Goal: Communication & Community: Share content

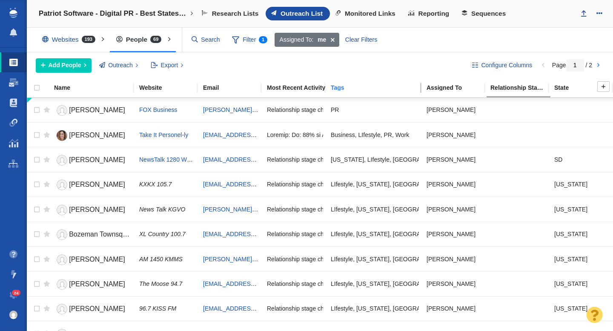
click at [356, 91] on link "Tags" at bounding box center [378, 88] width 95 height 7
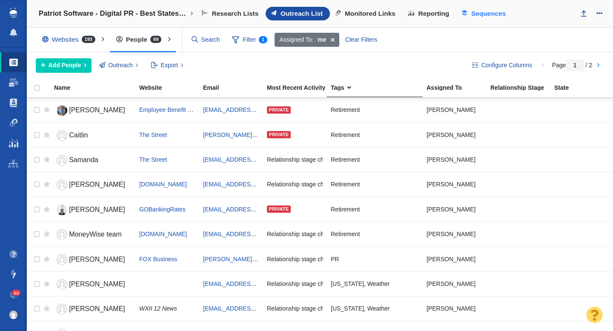
click at [488, 11] on span "Sequences" at bounding box center [488, 14] width 34 height 8
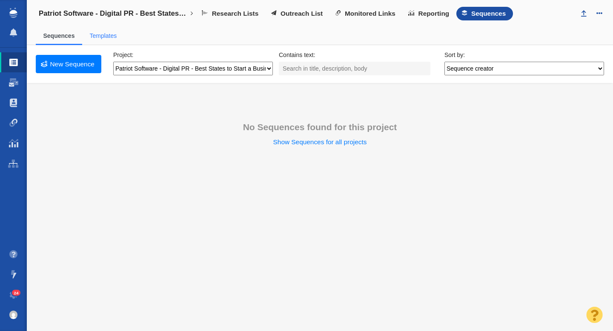
click at [112, 34] on link "Templates" at bounding box center [102, 35] width 27 height 7
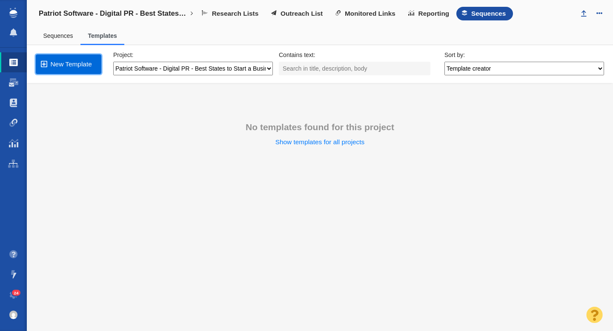
click at [75, 63] on link "New Template" at bounding box center [69, 64] width 66 height 20
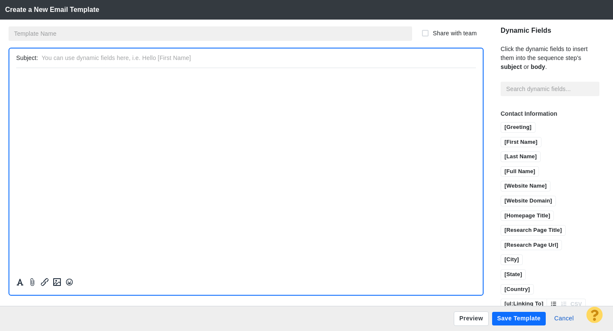
click at [77, 34] on input "text" at bounding box center [210, 33] width 403 height 14
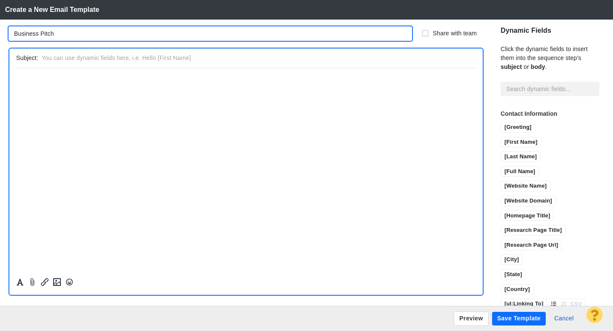
type input "Business Pitch"
click at [72, 84] on html "﻿" at bounding box center [245, 78] width 459 height 20
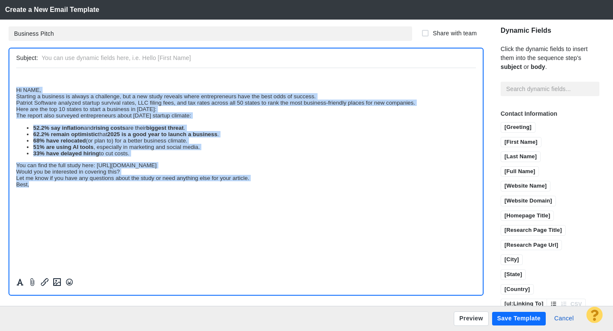
drag, startPoint x: 38, startPoint y: 188, endPoint x: 26, endPoint y: 141, distance: 48.0
click at [16, 73] on html "﻿ Hi NAME, Starting a business is always a challenge, but a new study reveals w…" at bounding box center [245, 131] width 459 height 126
click at [20, 282] on icon "Formatting" at bounding box center [20, 282] width 9 height 8
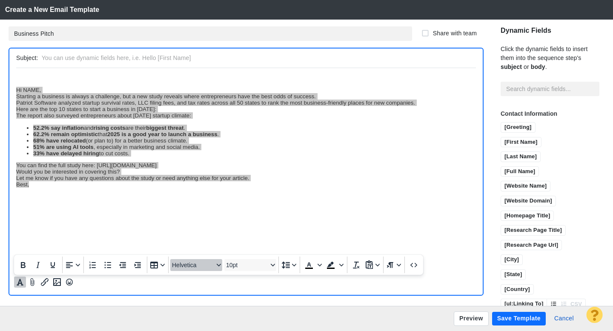
click at [209, 271] on button "Helvetica" at bounding box center [196, 265] width 52 height 12
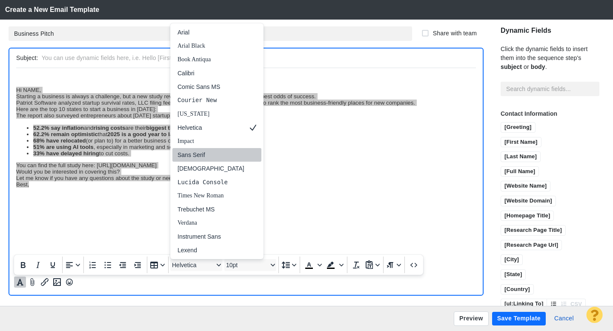
click at [202, 156] on div "Sans Serif" at bounding box center [210, 155] width 67 height 10
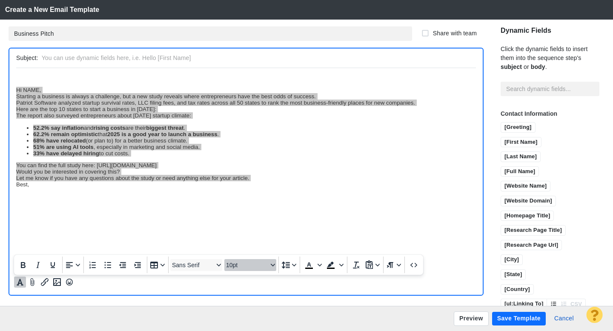
click at [240, 265] on span "10pt" at bounding box center [247, 265] width 42 height 7
click at [244, 199] on div "12pt" at bounding box center [246, 196] width 30 height 10
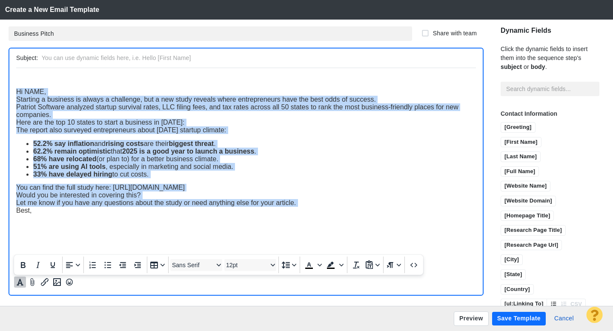
click at [82, 217] on html "﻿ Hi NAME, Starting a business is always a challenge, but a new study reveals w…" at bounding box center [245, 144] width 459 height 153
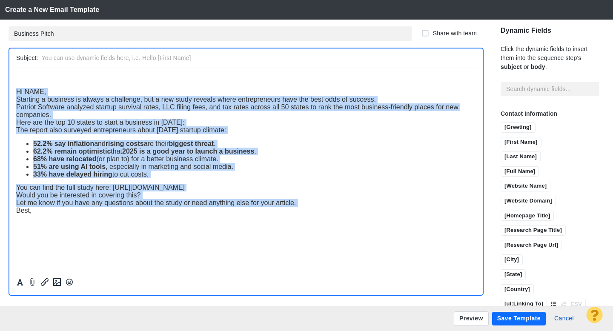
click at [17, 93] on span "Hi NAME," at bounding box center [31, 91] width 30 height 7
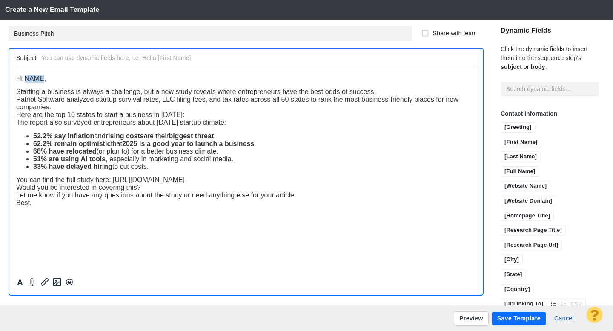
drag, startPoint x: 44, startPoint y: 81, endPoint x: 25, endPoint y: 81, distance: 18.7
click at [25, 81] on span "Hi NAME," at bounding box center [31, 77] width 30 height 7
click at [501, 137] on input "[First Name]" at bounding box center [521, 142] width 40 height 11
click at [383, 94] on div "Starting a business is always a challenge, but a new study reveals where entrep…" at bounding box center [245, 92] width 459 height 8
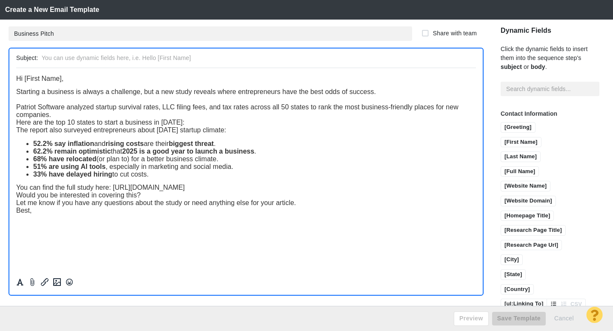
click at [174, 118] on div "Patriot Software analyzed startup survival rates, LLC filing fees, and tax rate…" at bounding box center [245, 110] width 459 height 15
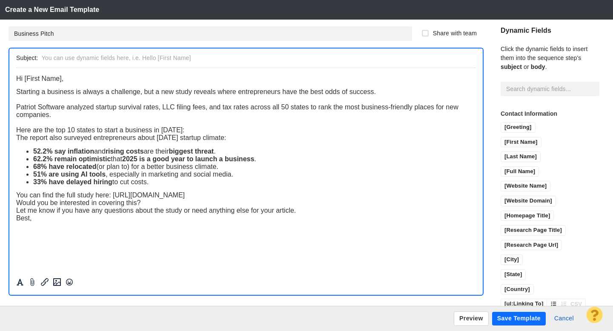
click at [195, 131] on div "Here are the top 10 states to start a business in 2025:" at bounding box center [245, 130] width 459 height 8
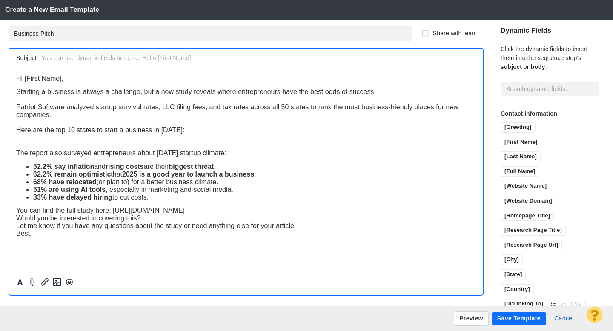
click at [160, 131] on span "Here are the top 10 states to start a business in 2025:" at bounding box center [100, 129] width 168 height 7
click at [405, 214] on div "You can find the full study here: https://www.patriotsoftware.com/blog/accounti…" at bounding box center [245, 210] width 459 height 8
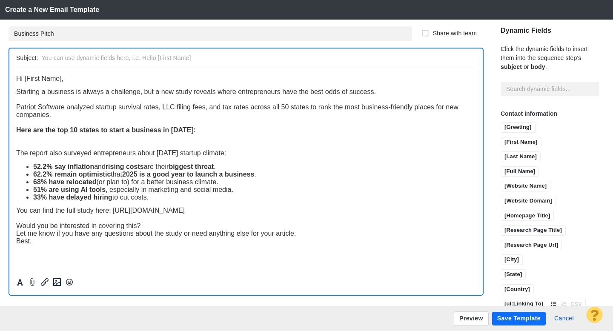
click at [227, 233] on span "Let me know if you have any questions about the study or need anything else for…" at bounding box center [155, 232] width 279 height 7
click at [212, 229] on div "Would you be interested in covering this?" at bounding box center [245, 226] width 459 height 8
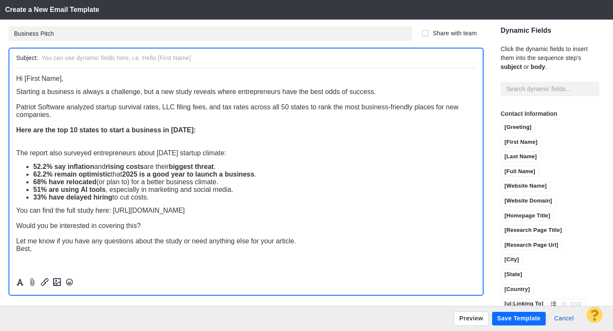
click at [305, 242] on div "Let me know if you have any questions about the study or need anything else for…" at bounding box center [245, 241] width 459 height 8
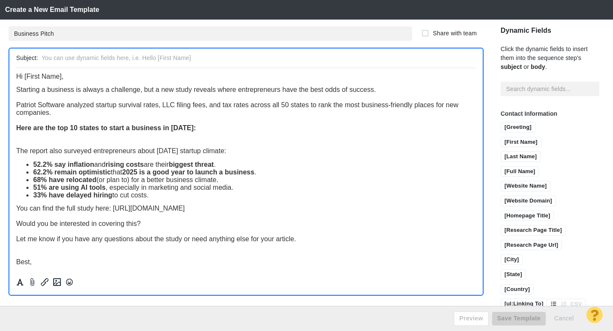
click at [156, 260] on div "Best," at bounding box center [245, 262] width 459 height 8
click at [121, 136] on div "Rich Text Area. Press ALT-0 for help." at bounding box center [245, 135] width 459 height 8
click at [56, 280] on icon "Insert image" at bounding box center [57, 282] width 8 height 8
click at [108, 137] on div "Rich Text Area. Press ALT-0 for help." at bounding box center [245, 135] width 459 height 8
click at [59, 284] on icon "Insert image" at bounding box center [57, 282] width 10 height 10
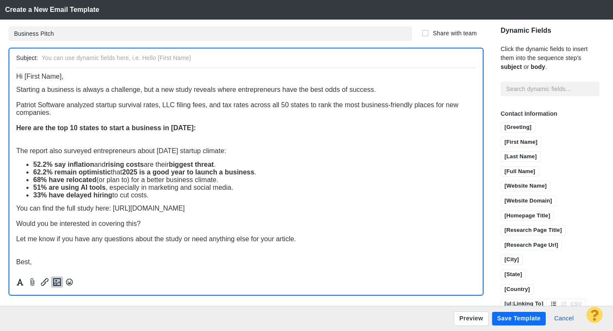
click at [58, 282] on icon "Insert image" at bounding box center [57, 282] width 8 height 8
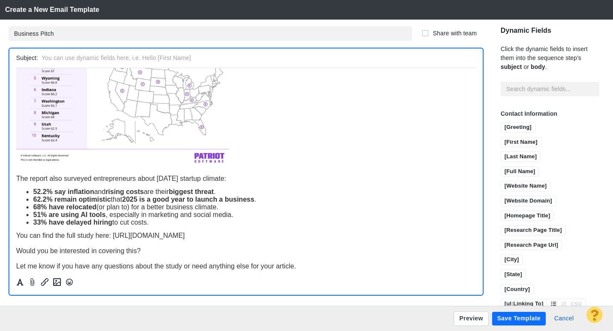
scroll to position [141, 0]
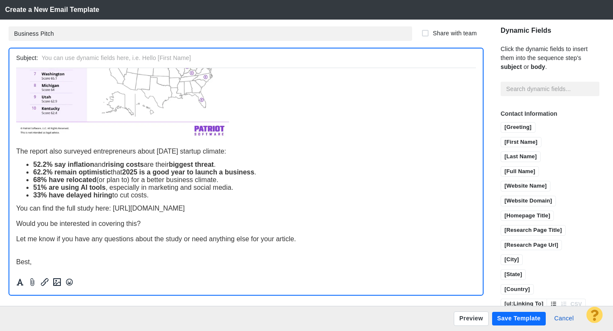
click at [16, 206] on span "You can find the full study here: https://www.patriotsoftware.com/blog/accounti…" at bounding box center [100, 207] width 168 height 7
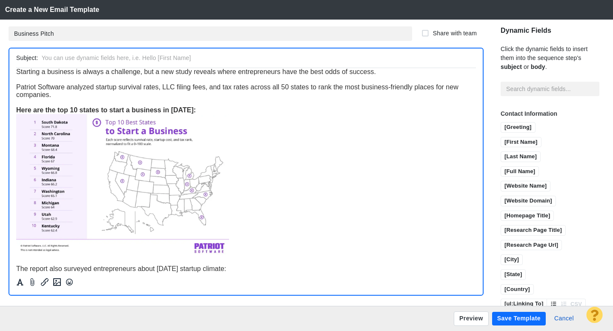
scroll to position [0, 0]
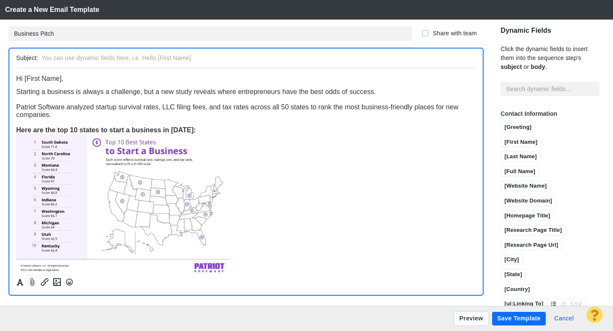
click at [118, 57] on input "text" at bounding box center [257, 58] width 430 height 12
type input "Tip: Study reveals the best states to start a business in 2025"
click at [469, 319] on button "Preview" at bounding box center [470, 318] width 35 height 14
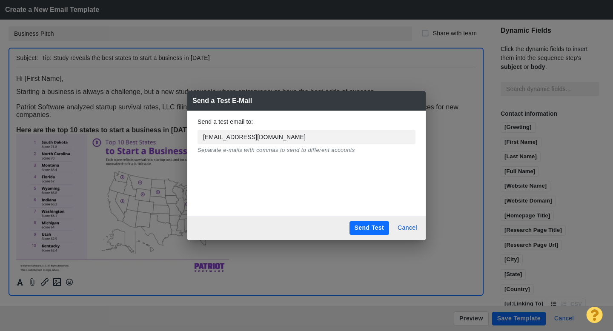
click at [366, 223] on button "Send Test" at bounding box center [369, 228] width 40 height 14
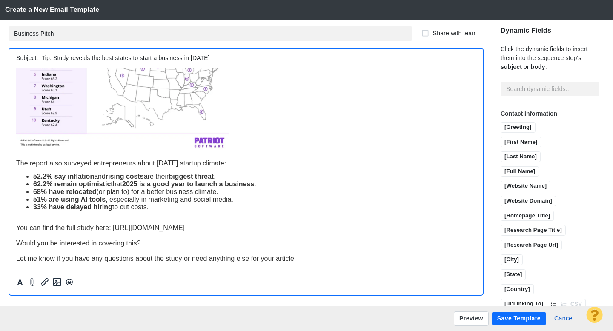
scroll to position [148, 0]
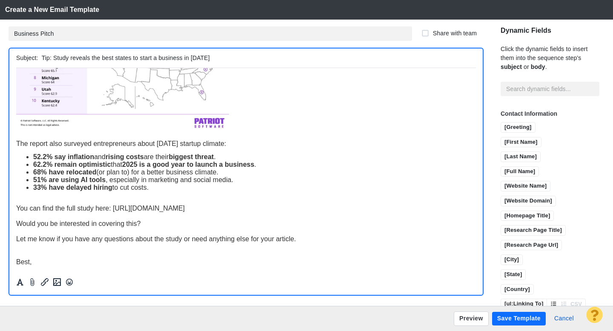
click at [526, 320] on button "Save Template" at bounding box center [519, 319] width 54 height 14
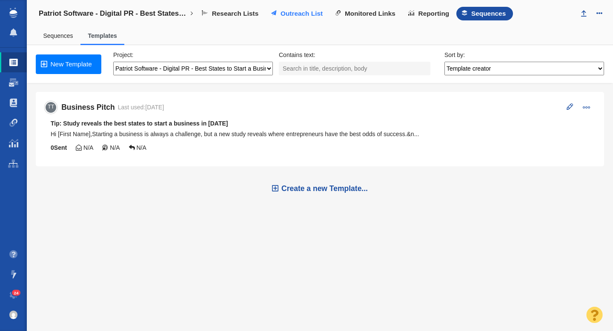
click at [302, 14] on span "Outreach List" at bounding box center [301, 14] width 42 height 8
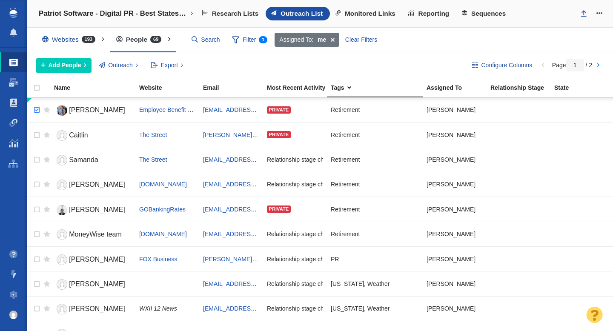
click at [37, 111] on input "checkbox" at bounding box center [35, 110] width 13 height 19
checkbox input "true"
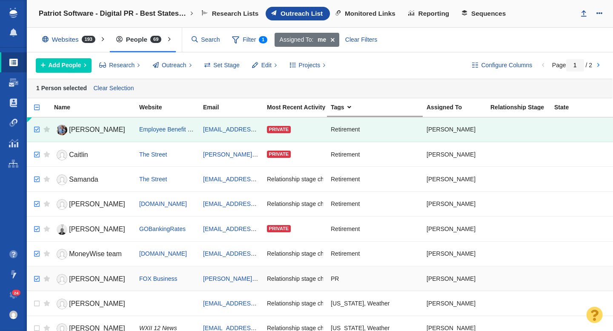
click at [38, 282] on input "checkbox" at bounding box center [35, 279] width 13 height 19
checkbox input "true"
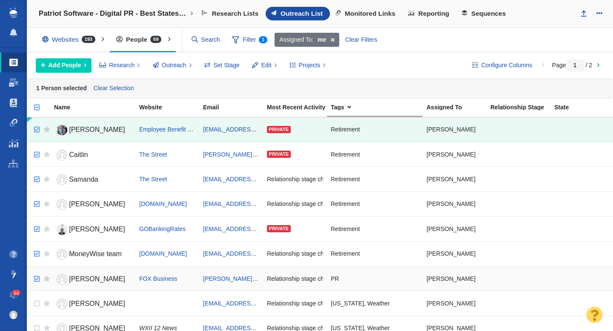
checkbox input "true"
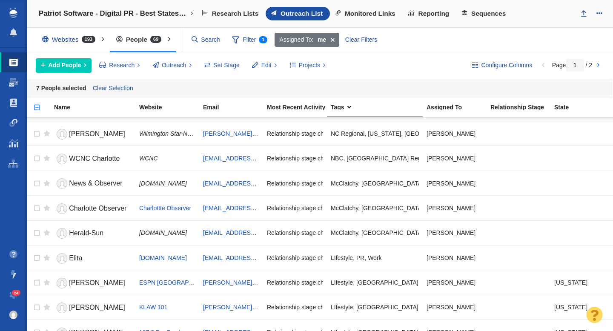
scroll to position [346, 0]
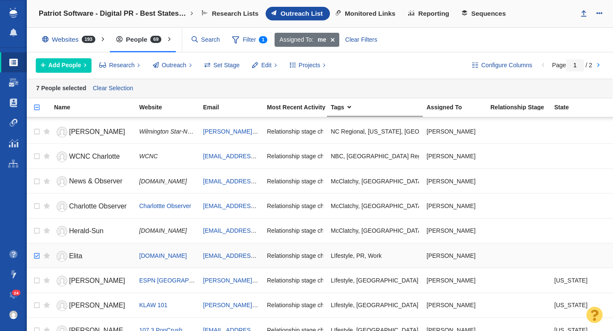
checkbox input "true"
click at [36, 254] on input "checkbox" at bounding box center [35, 256] width 13 height 19
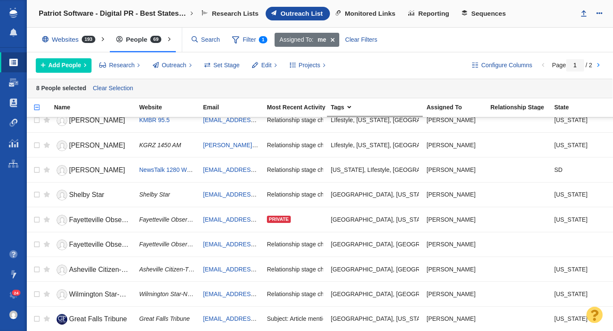
scroll to position [1028, 0]
click at [598, 65] on link at bounding box center [598, 65] width 12 height 14
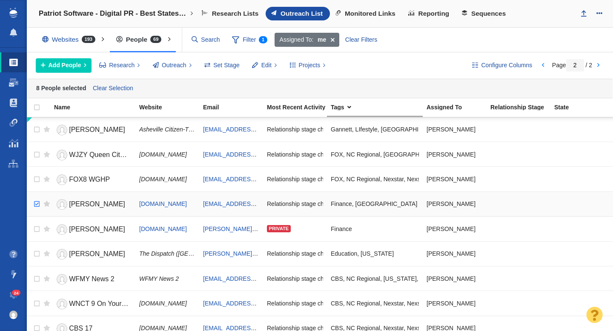
checkbox input "true"
click at [39, 203] on input "checkbox" at bounding box center [35, 204] width 13 height 19
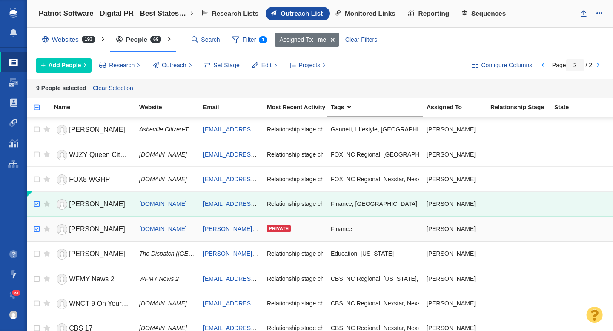
checkbox input "true"
click at [37, 229] on input "checkbox" at bounding box center [35, 229] width 13 height 19
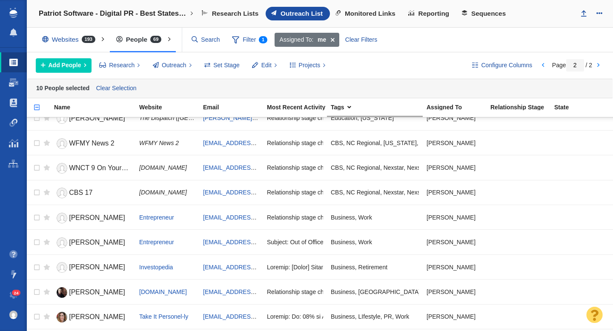
scroll to position [155, 0]
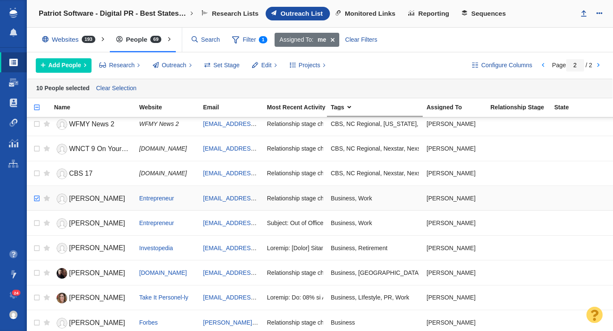
checkbox input "true"
click at [37, 196] on input "checkbox" at bounding box center [35, 198] width 13 height 19
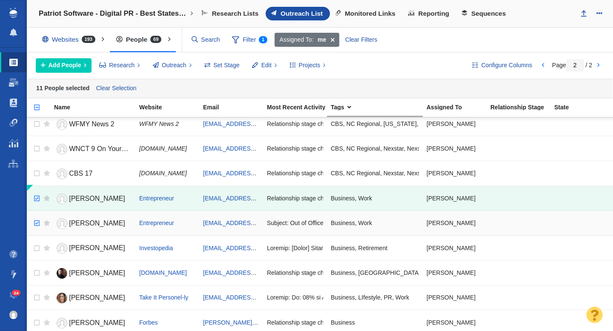
checkbox input "true"
click at [38, 221] on input "checkbox" at bounding box center [35, 223] width 13 height 19
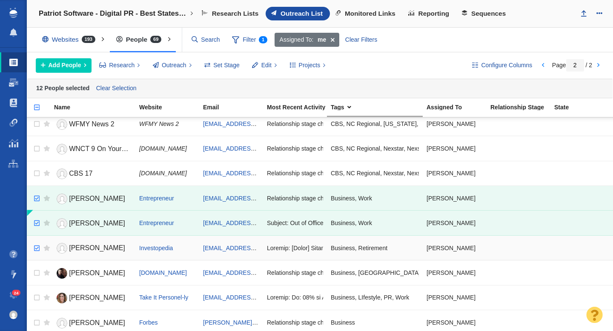
checkbox input "true"
click at [37, 244] on input "checkbox" at bounding box center [35, 248] width 13 height 19
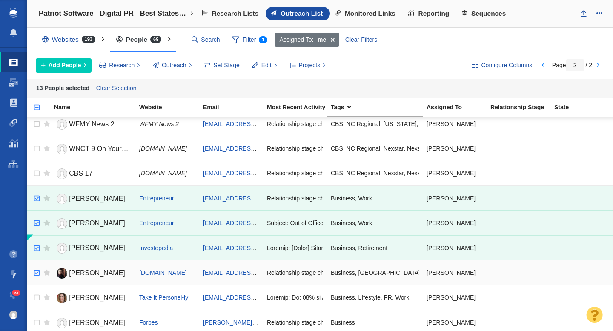
checkbox input "true"
click at [37, 269] on input "checkbox" at bounding box center [35, 273] width 13 height 19
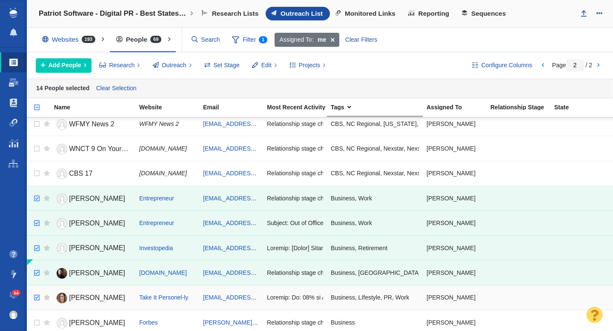
checkbox input "true"
click at [36, 297] on input "checkbox" at bounding box center [35, 297] width 13 height 19
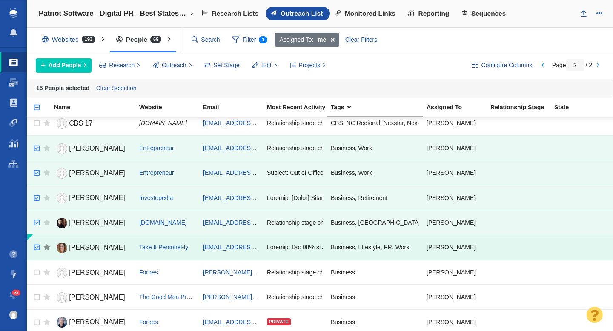
scroll to position [209, 0]
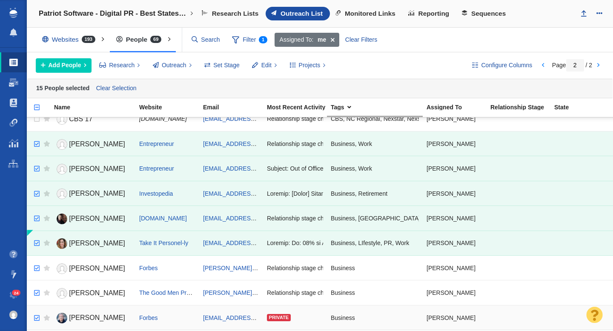
checkbox input "true"
click at [38, 317] on input "checkbox" at bounding box center [35, 318] width 13 height 19
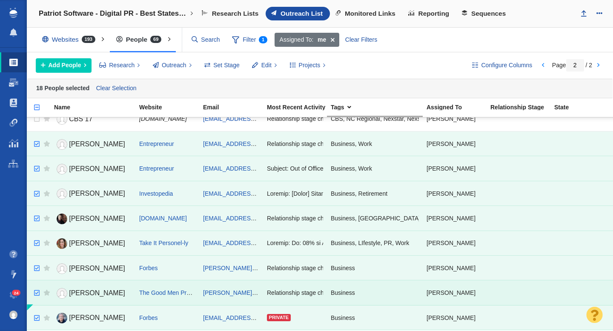
scroll to position [258, 0]
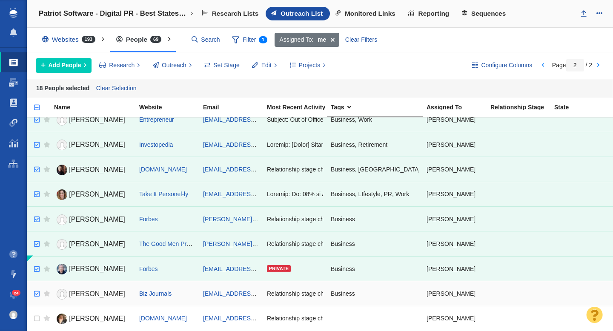
checkbox input "true"
click at [37, 292] on input "checkbox" at bounding box center [35, 294] width 13 height 19
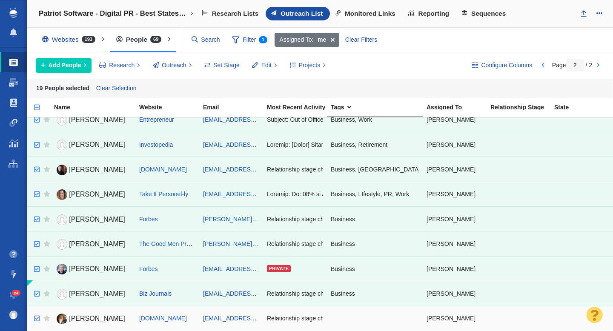
checkbox input "true"
click at [36, 318] on input "checkbox" at bounding box center [35, 318] width 13 height 19
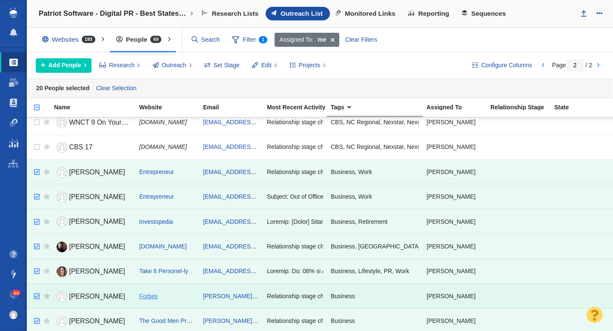
scroll to position [0, 0]
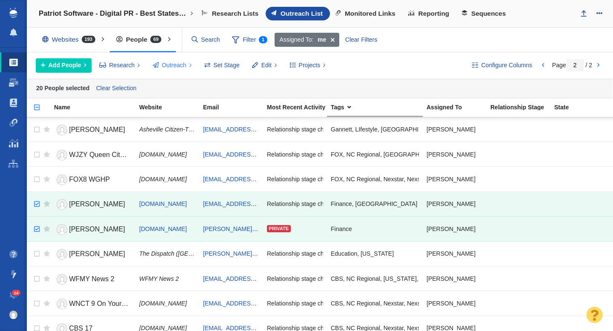
click at [183, 68] on span "Outreach" at bounding box center [174, 65] width 25 height 9
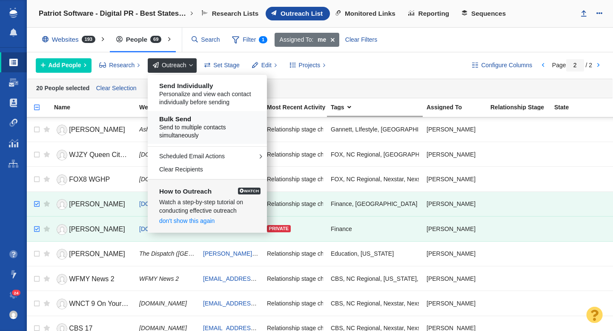
click at [193, 120] on h5 "Bulk Send" at bounding box center [210, 119] width 103 height 8
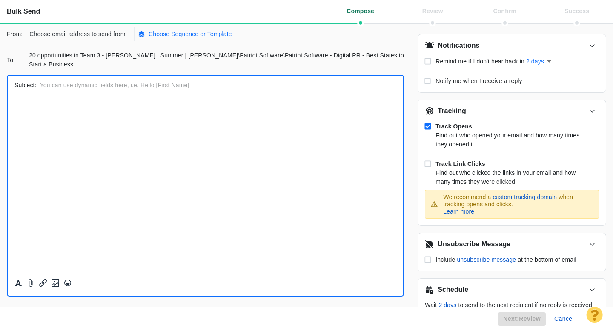
click at [183, 34] on p "Choose Sequence or Template" at bounding box center [189, 34] width 83 height 9
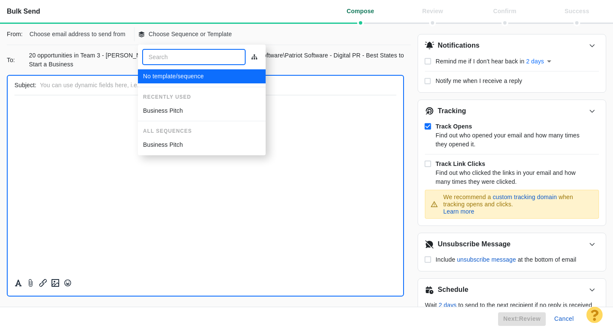
click at [178, 114] on p "Business Pitch" at bounding box center [163, 110] width 40 height 9
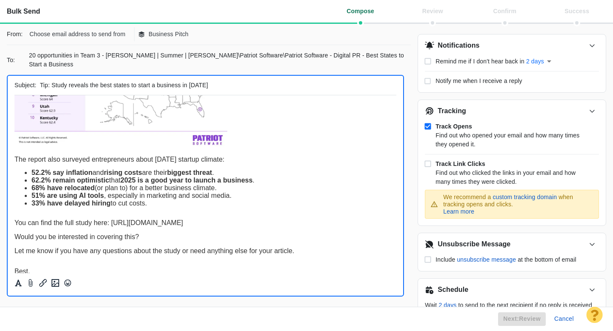
scroll to position [156, 0]
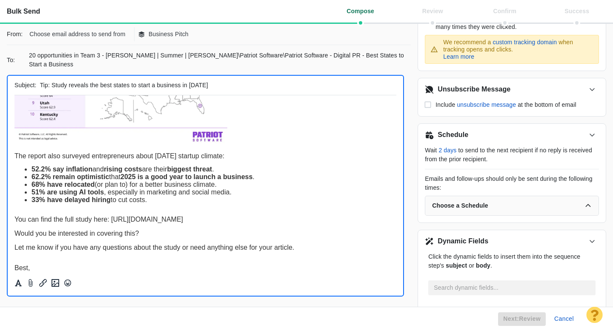
scroll to position [0, 0]
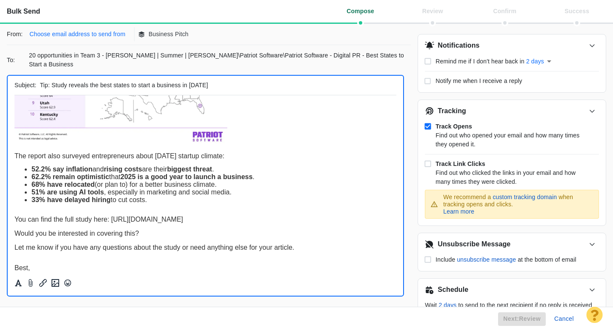
click at [108, 35] on p "Choose email address to send from" at bounding box center [77, 34] width 96 height 9
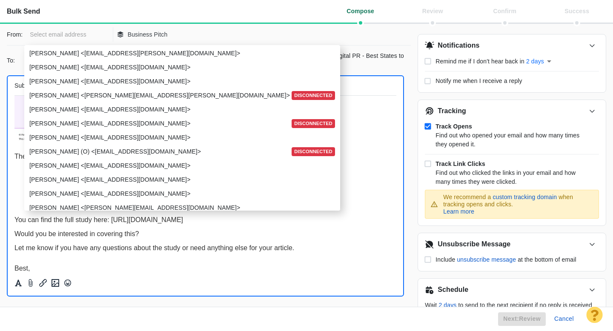
scroll to position [1049, 0]
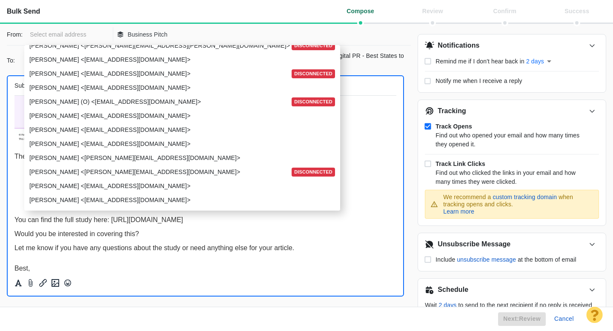
click at [79, 129] on p "[PERSON_NAME] <[EMAIL_ADDRESS][DOMAIN_NAME]>" at bounding box center [181, 129] width 304 height 9
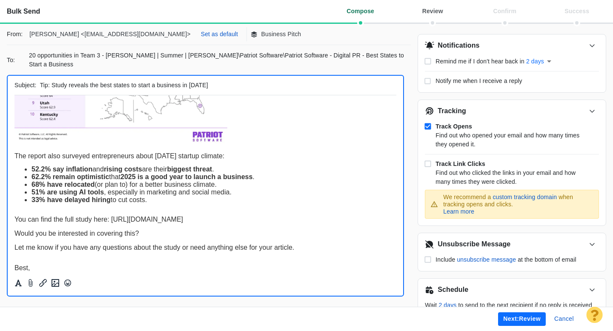
scroll to position [0, 0]
click at [201, 35] on p "Set as default" at bounding box center [219, 34] width 37 height 9
click at [505, 323] on button "Next: review" at bounding box center [522, 319] width 48 height 14
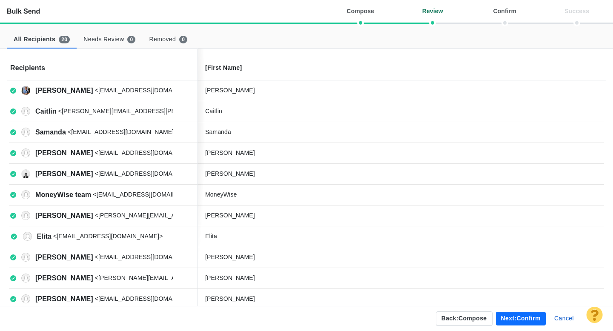
click at [516, 320] on button "Next: confirm" at bounding box center [521, 319] width 50 height 14
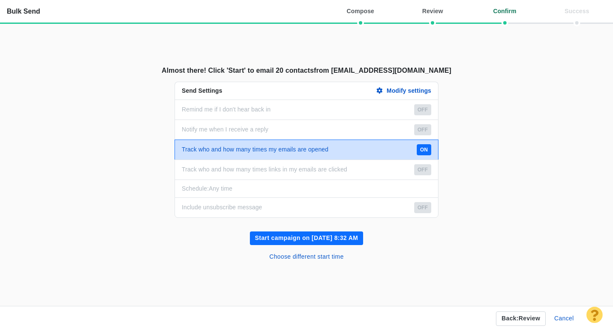
click at [328, 238] on button "Start campaign on Sep 25, 8:32 AM" at bounding box center [306, 238] width 113 height 14
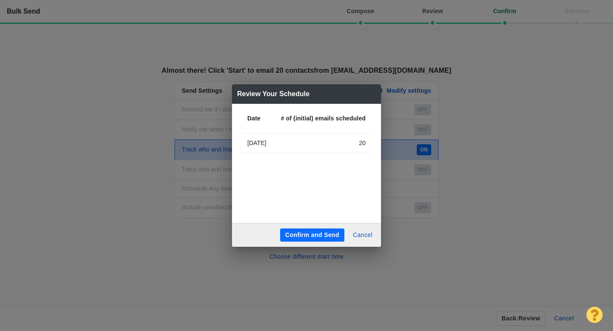
click at [313, 234] on button "Confirm and Send" at bounding box center [312, 235] width 64 height 14
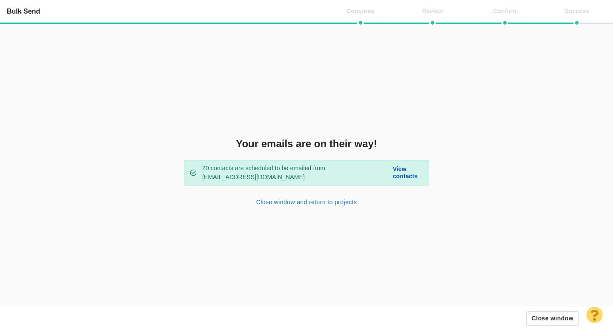
click at [311, 205] on button "Close window and return to projects" at bounding box center [306, 203] width 111 height 14
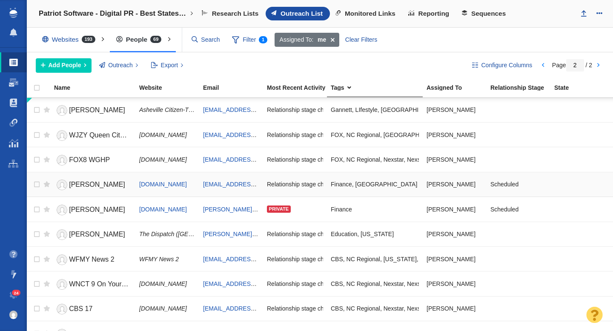
click at [100, 183] on span "Bailey Schulz" at bounding box center [97, 184] width 56 height 7
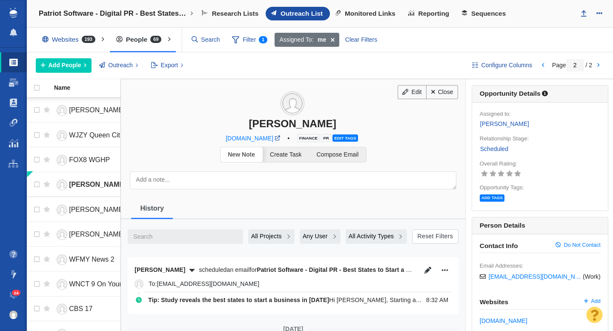
scroll to position [106, 0]
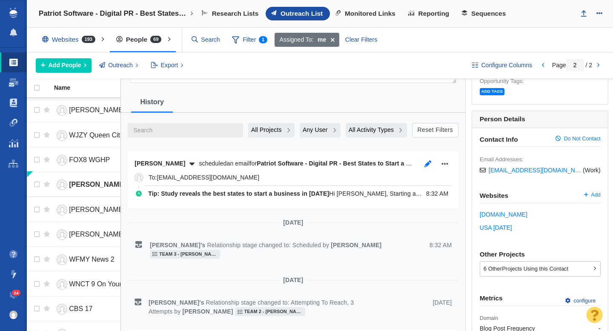
click at [430, 165] on icon "button" at bounding box center [427, 163] width 9 height 7
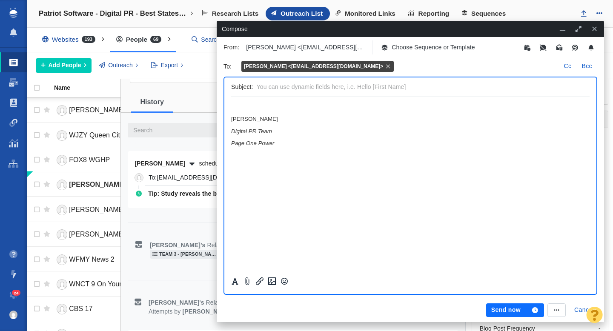
scroll to position [0, 0]
click at [578, 312] on button "Cancel" at bounding box center [584, 310] width 30 height 14
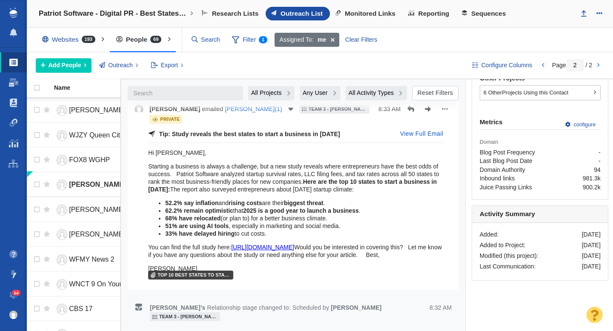
scroll to position [288, 0]
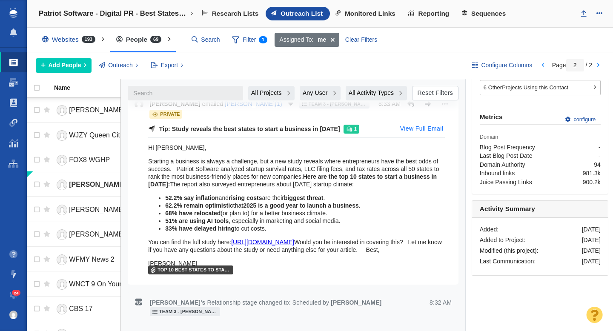
click at [417, 127] on button "View Full Email" at bounding box center [421, 129] width 53 height 14
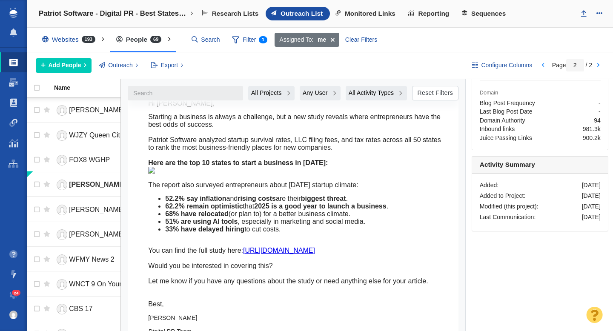
scroll to position [332, 0]
click at [485, 15] on span "Sequences" at bounding box center [488, 14] width 34 height 8
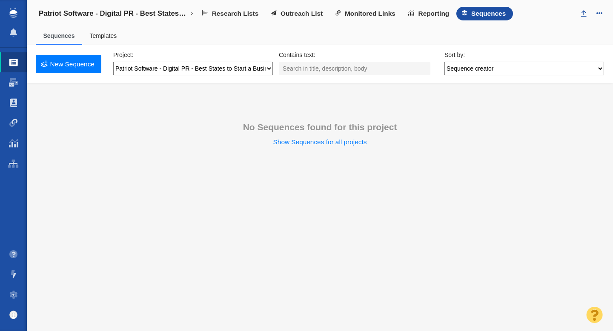
click at [107, 35] on link "Templates" at bounding box center [102, 35] width 27 height 7
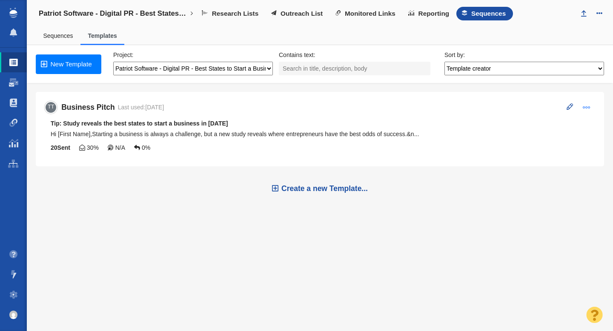
click at [584, 109] on span at bounding box center [586, 107] width 8 height 8
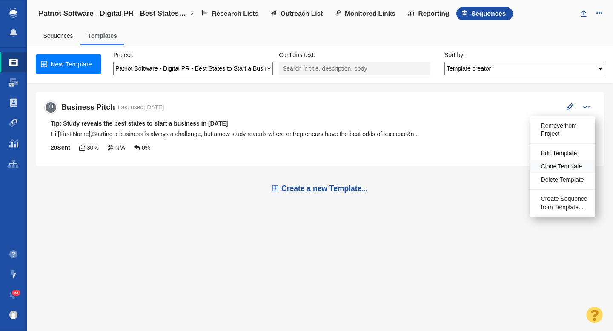
click at [556, 165] on span "Clone Template" at bounding box center [561, 166] width 41 height 9
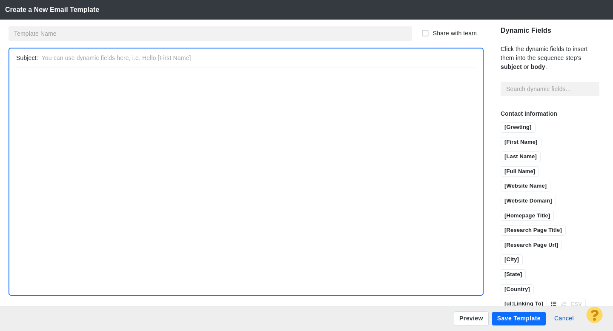
type input "Business Pitch Copy"
type input "Tip: Study reveals the best states to start a business in [DATE]"
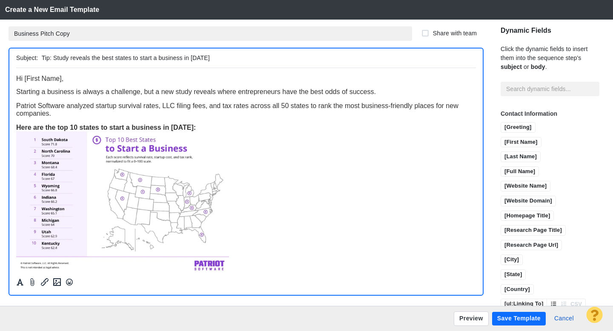
click at [81, 34] on input "Business Pitch Copy" at bounding box center [210, 33] width 403 height 14
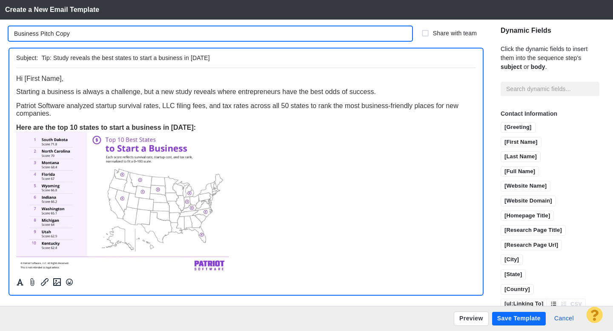
click at [81, 34] on input "Business Pitch Copy" at bounding box center [210, 33] width 403 height 14
type input "[US_STATE]"
click at [212, 58] on input "Tip: Study reveals the best states to start a business in [DATE]" at bounding box center [257, 58] width 430 height 12
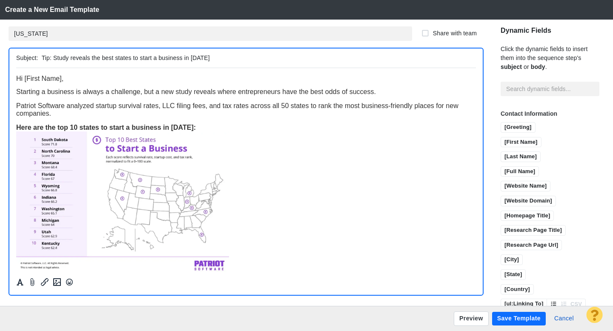
drag, startPoint x: 209, startPoint y: 58, endPoint x: 122, endPoint y: 58, distance: 87.2
click at [122, 58] on input "Tip: Study reveals the best states to start a business in [DATE]" at bounding box center [257, 58] width 430 height 12
click at [117, 58] on input "Tip: Study reveals the best states to start a business in [DATE]" at bounding box center [257, 58] width 430 height 12
drag, startPoint x: 101, startPoint y: 59, endPoint x: 62, endPoint y: 56, distance: 39.2
click at [56, 58] on input "Tip: Study reveals the best states to start a business in [DATE]" at bounding box center [257, 58] width 430 height 12
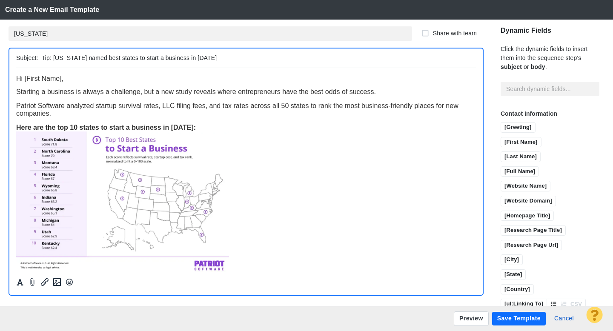
click at [142, 59] on input "Tip: South Dakota named best states to start a business in 2025" at bounding box center [257, 58] width 430 height 12
type input "Tip: South Dakota named best state to start a business in 2025"
drag, startPoint x: 281, startPoint y: 94, endPoint x: 220, endPoint y: 95, distance: 61.3
click at [220, 95] on span "Starting a business is always a challenge, but a new study reveals where entrep…" at bounding box center [195, 91] width 359 height 7
drag, startPoint x: 186, startPoint y: 128, endPoint x: 17, endPoint y: 127, distance: 168.5
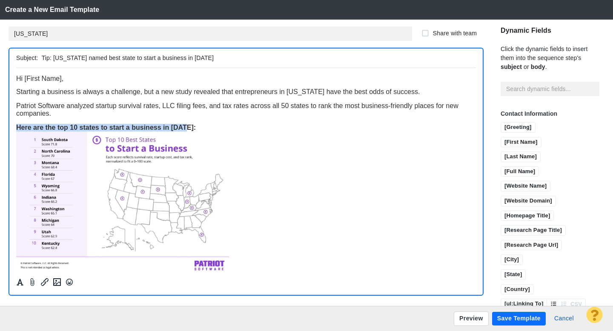
click at [17, 127] on span "Here are the top 10 states to start a business in 2025:" at bounding box center [106, 126] width 180 height 7
click at [163, 186] on img "Rich Text Area. Press ALT-0 for help." at bounding box center [122, 201] width 213 height 141
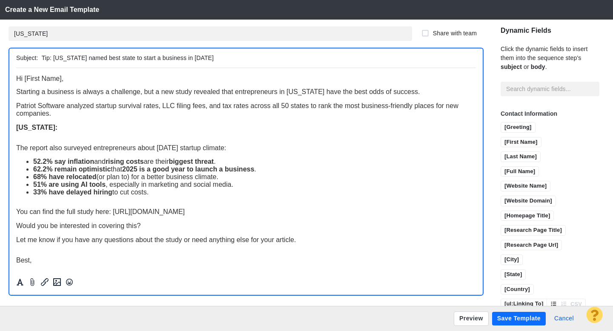
click at [57, 129] on span "South Dakota:" at bounding box center [36, 126] width 41 height 7
click at [196, 130] on div "Here's how South Dakota compares among the top 10:" at bounding box center [245, 127] width 459 height 8
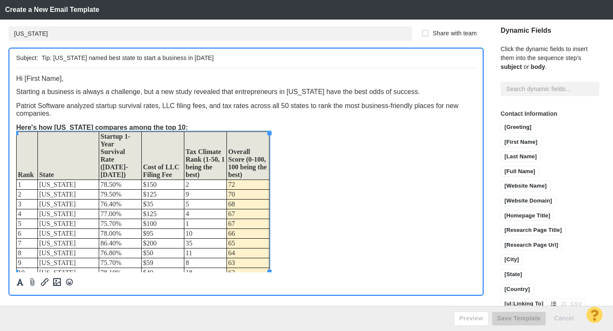
click at [296, 148] on div "Rank State Startup 1-Year Survival Rate (2023-2024) Cost of LLC Filing Fee Tax …" at bounding box center [245, 204] width 459 height 146
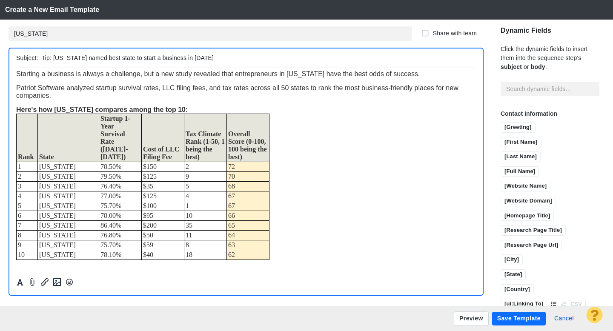
scroll to position [20, 0]
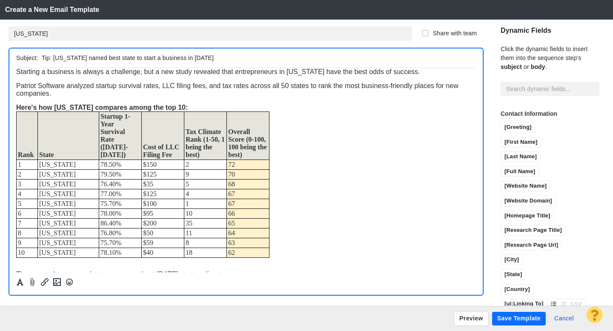
click at [260, 123] on td "Overall Score (0-100, 100 being the best)" at bounding box center [248, 135] width 43 height 48
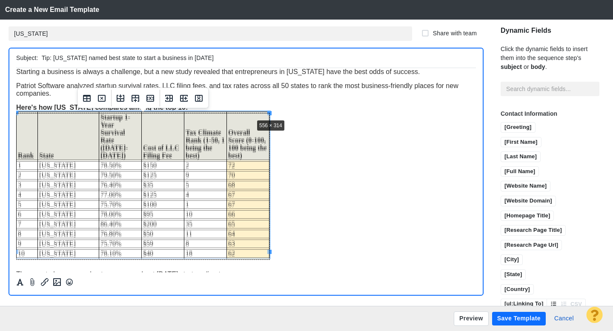
drag, startPoint x: 269, startPoint y: 114, endPoint x: 251, endPoint y: 120, distance: 19.1
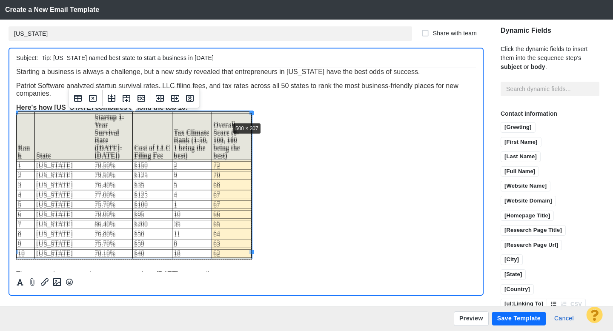
drag, startPoint x: 252, startPoint y: 111, endPoint x: 229, endPoint y: 119, distance: 24.0
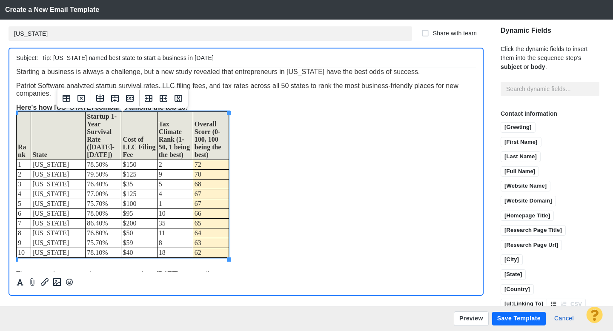
click at [254, 131] on div "Rank State Startup 1-Year Survival Rate (2023-2024) Cost of LLC Filing Fee Tax …" at bounding box center [245, 184] width 459 height 146
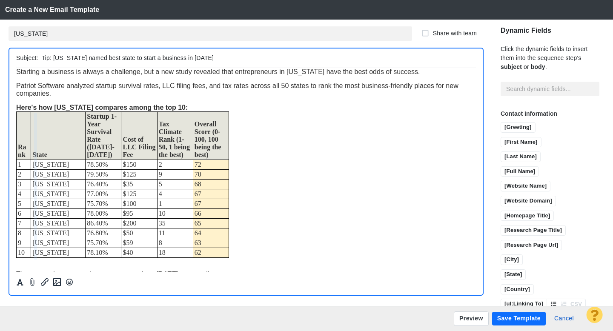
drag, startPoint x: 31, startPoint y: 136, endPoint x: 35, endPoint y: 136, distance: 4.7
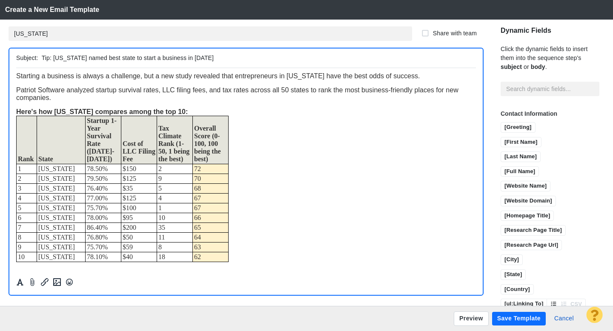
scroll to position [0, 0]
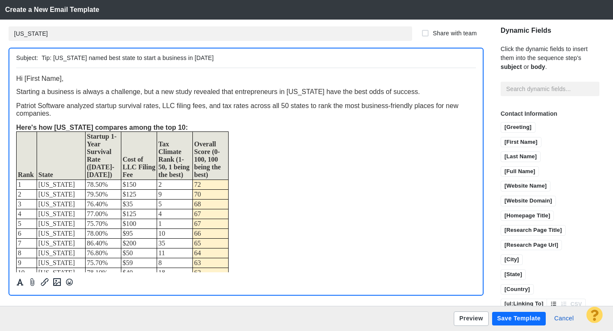
click at [467, 319] on button "Preview" at bounding box center [470, 318] width 35 height 14
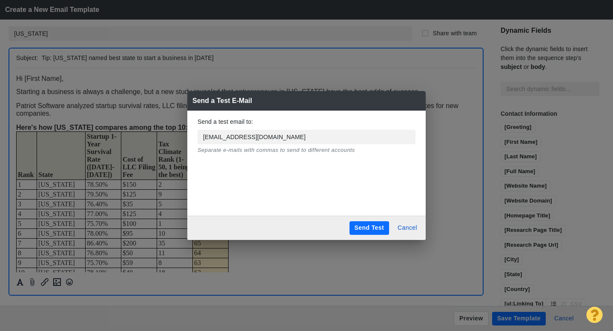
click at [351, 228] on button "Send Test" at bounding box center [369, 228] width 40 height 14
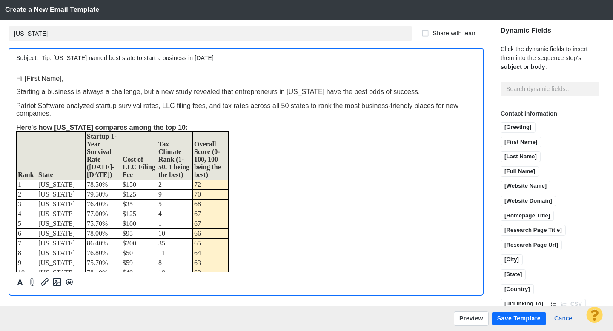
click at [511, 319] on button "Save Template" at bounding box center [519, 319] width 54 height 14
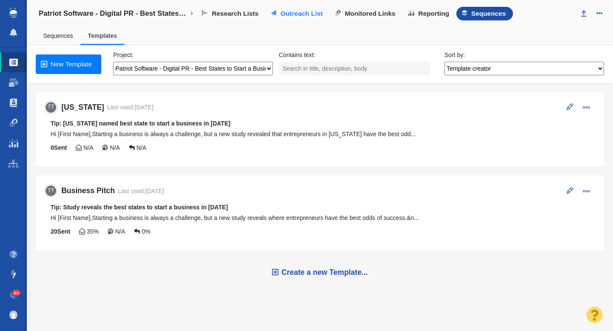
click at [291, 16] on span "Outreach List" at bounding box center [301, 14] width 42 height 8
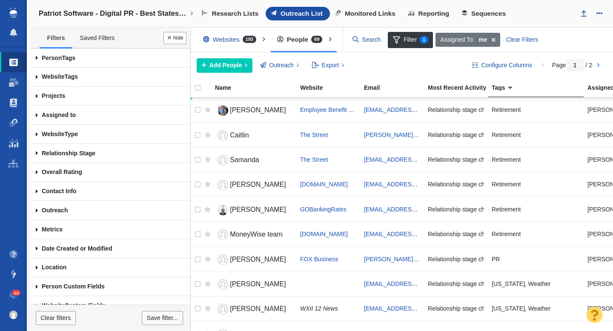
click at [37, 58] on span at bounding box center [37, 57] width 14 height 19
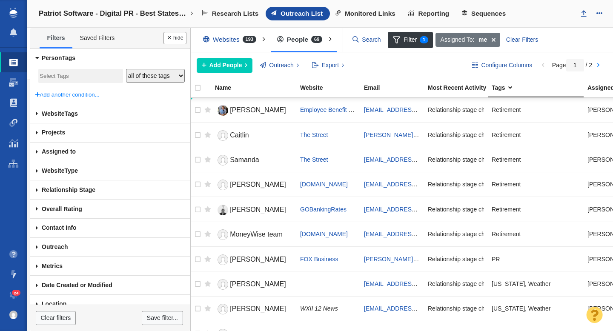
click at [58, 74] on input "search" at bounding box center [81, 76] width 82 height 11
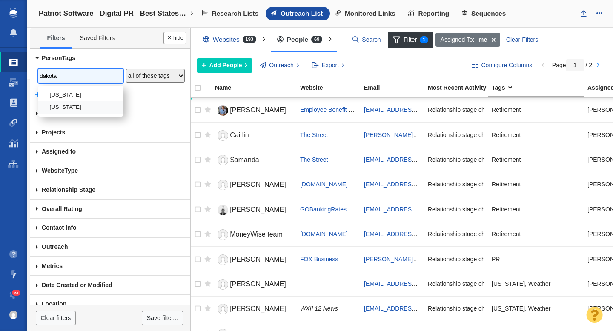
type input "dakota"
click at [71, 108] on li "[US_STATE]" at bounding box center [80, 107] width 85 height 12
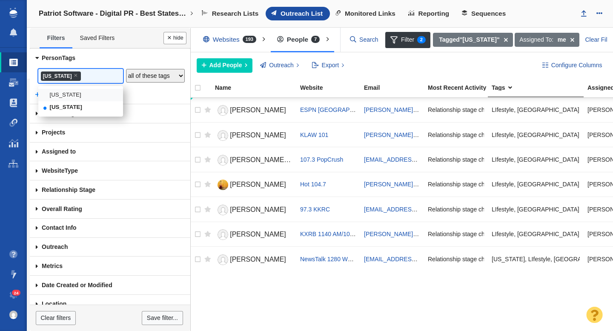
click at [397, 64] on div "Add People Add a Person Add From List of URLs Import from CSV Outreach No Conta…" at bounding box center [362, 65] width 331 height 14
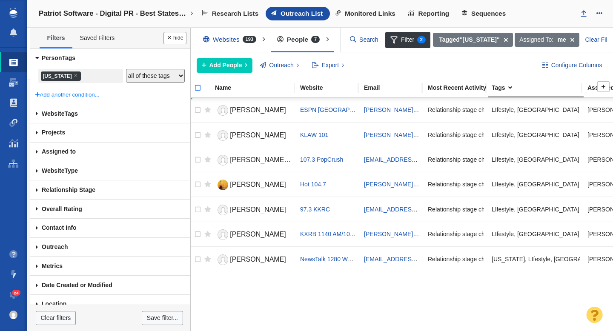
click at [199, 88] on input "checkbox" at bounding box center [194, 92] width 13 height 19
checkbox input "true"
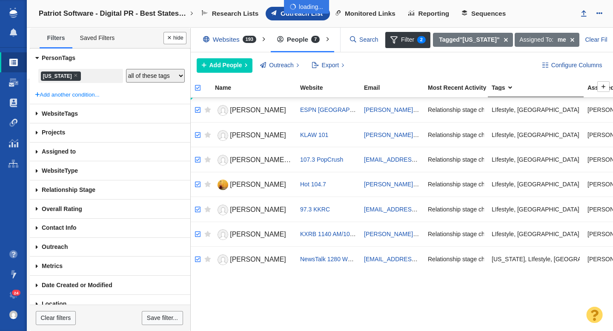
checkbox input "true"
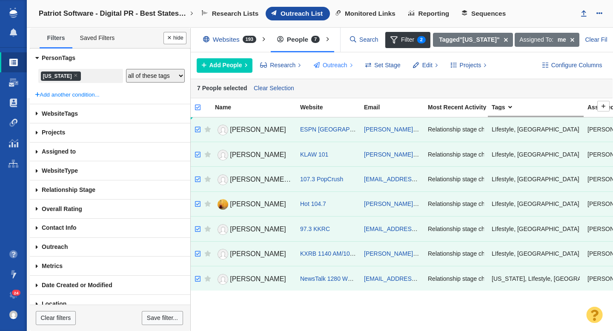
click at [337, 66] on span "Outreach" at bounding box center [334, 65] width 25 height 9
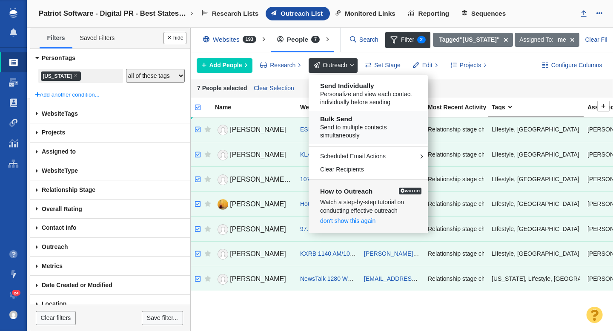
click at [351, 123] on h5 "Bulk Send" at bounding box center [371, 119] width 103 height 8
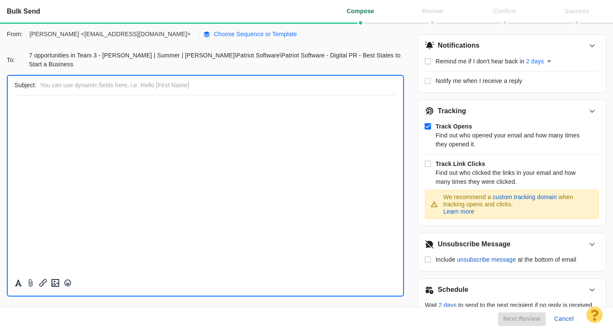
click at [214, 34] on p "Choose Sequence or Template" at bounding box center [255, 34] width 83 height 9
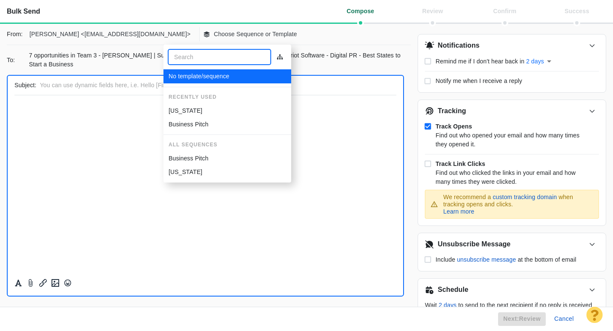
click at [199, 112] on p "[US_STATE]" at bounding box center [185, 110] width 34 height 9
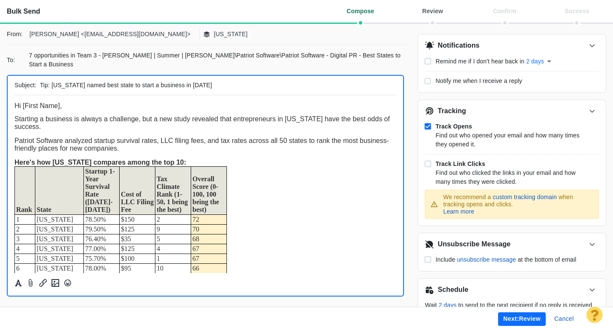
click at [510, 322] on button "Next: review" at bounding box center [522, 319] width 48 height 14
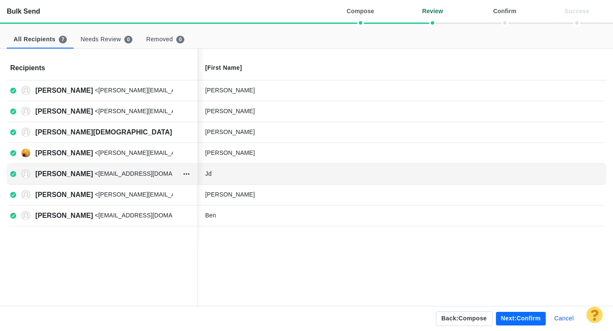
click at [246, 174] on div "Jd" at bounding box center [269, 173] width 128 height 9
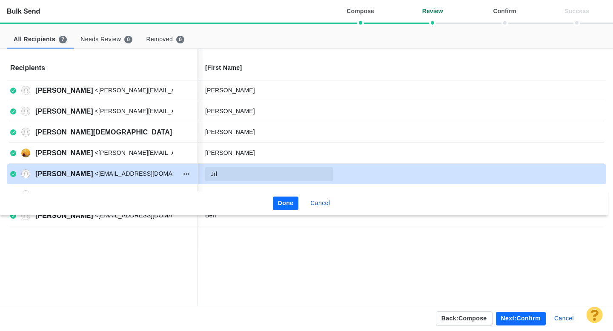
click at [246, 174] on input "Jd" at bounding box center [269, 174] width 128 height 14
type input "JD"
click at [282, 204] on button "Done" at bounding box center [286, 204] width 26 height 14
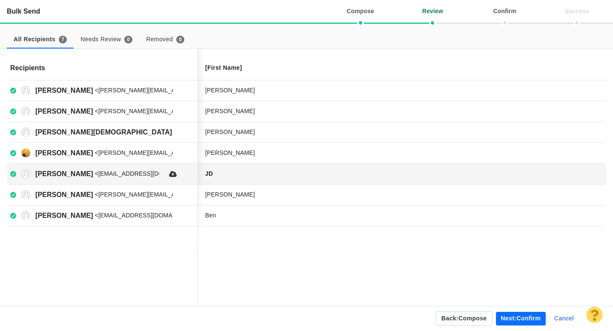
click at [518, 318] on button "Next: confirm" at bounding box center [521, 319] width 50 height 14
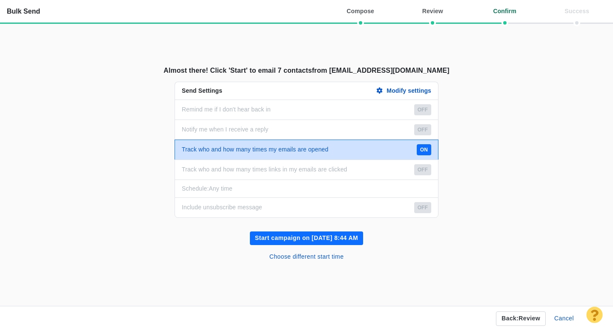
click at [318, 236] on button "Start campaign on [DATE] 8:44 AM" at bounding box center [306, 238] width 113 height 14
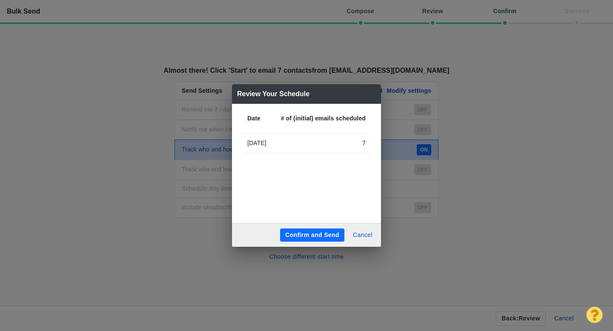
click at [308, 234] on button "Confirm and Send" at bounding box center [312, 235] width 64 height 14
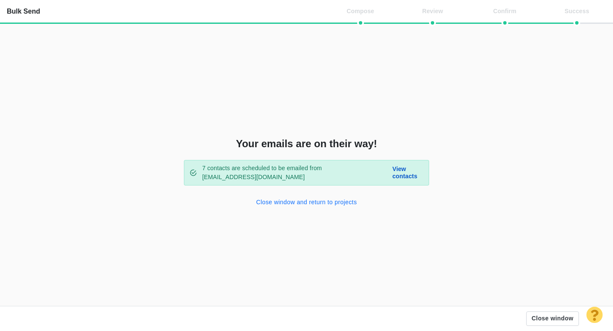
click at [313, 202] on button "Close window and return to projects" at bounding box center [306, 203] width 111 height 14
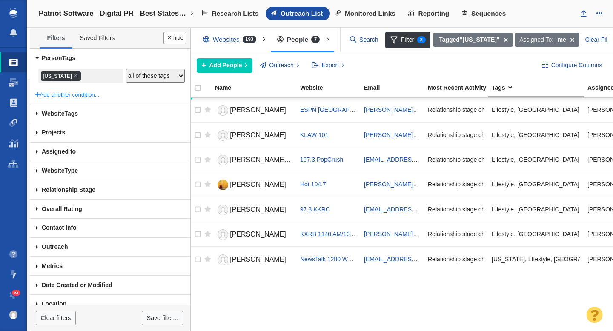
click at [81, 75] on li "× [US_STATE]" at bounding box center [61, 75] width 40 height 9
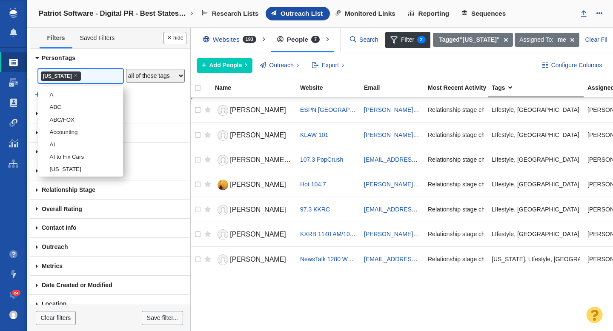
scroll to position [2309, 0]
click at [77, 75] on span "×" at bounding box center [76, 75] width 4 height 6
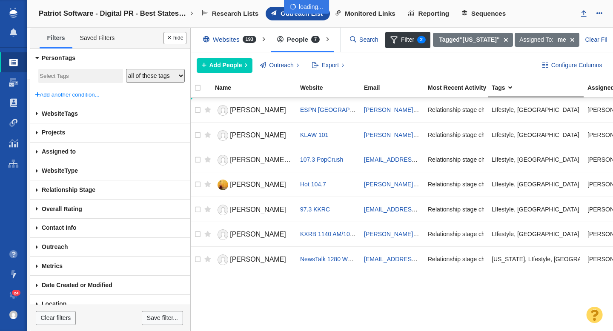
click at [74, 76] on div at bounding box center [306, 165] width 613 height 331
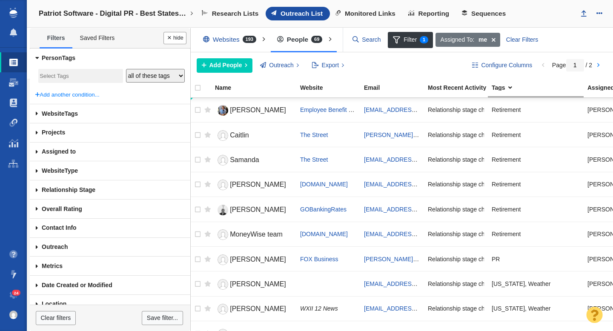
click at [57, 76] on input "search" at bounding box center [81, 76] width 82 height 11
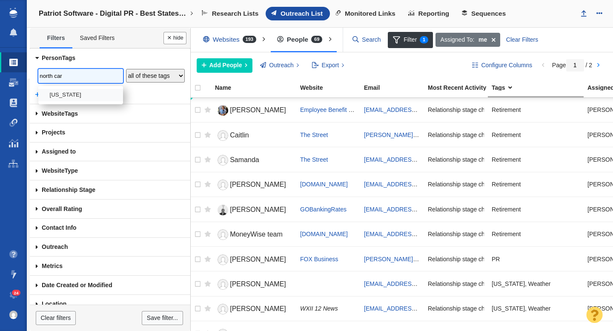
type input "north car"
click at [61, 94] on li "[US_STATE]" at bounding box center [80, 95] width 85 height 12
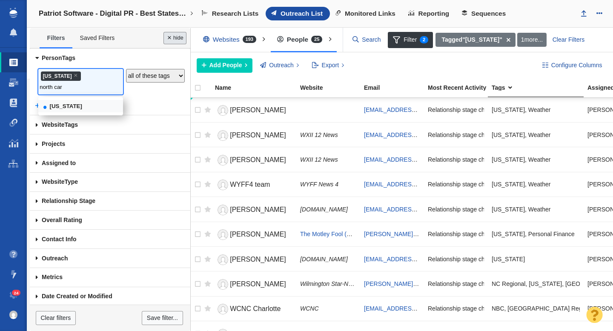
click at [174, 41] on button "Done" at bounding box center [174, 38] width 23 height 12
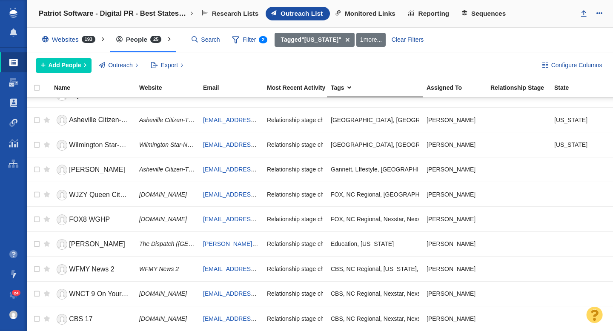
scroll to position [0, 0]
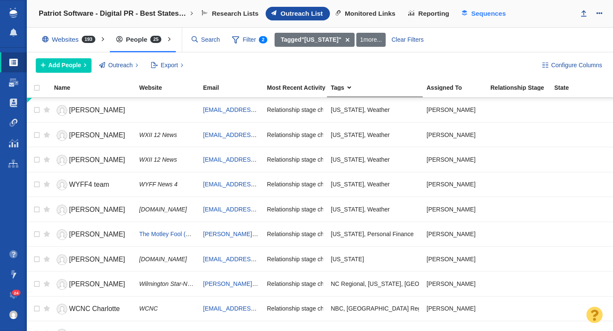
click at [484, 11] on span "Sequences" at bounding box center [488, 14] width 34 height 8
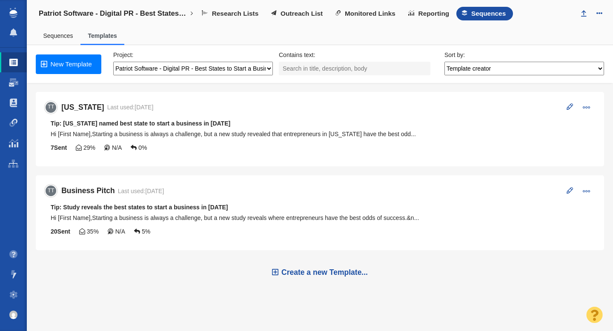
click at [586, 105] on span at bounding box center [586, 107] width 8 height 8
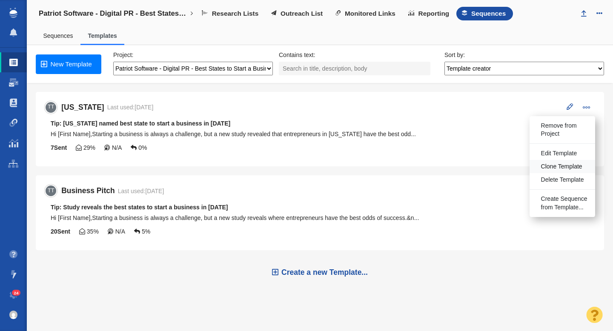
click at [556, 164] on span "Clone Template" at bounding box center [561, 166] width 41 height 9
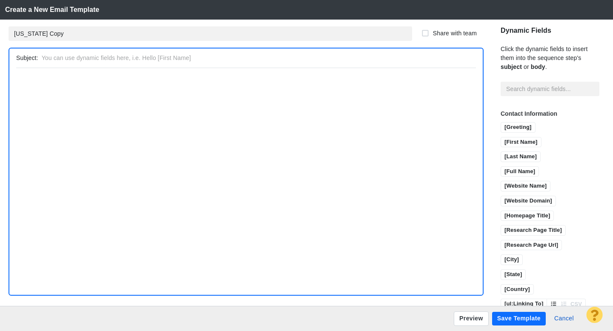
type input "South Dakota Copy"
type input "Tip: South Dakota named best state to start a business in 2025"
click at [75, 34] on input "South Dakota Copy" at bounding box center [210, 33] width 403 height 14
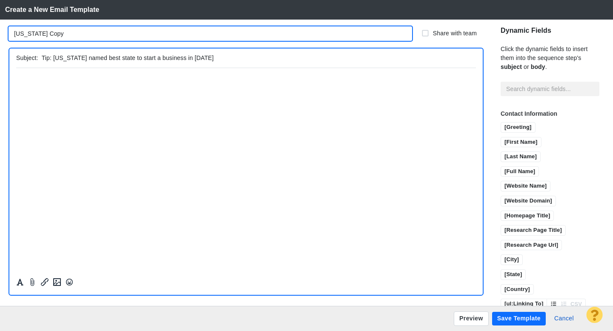
click at [75, 34] on input "South Dakota Copy" at bounding box center [210, 33] width 403 height 14
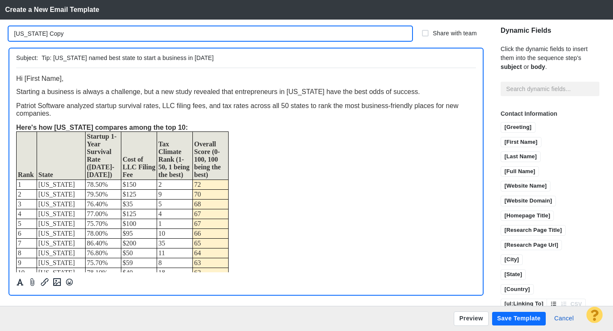
click at [75, 34] on input "South Dakota Copy" at bounding box center [210, 33] width 403 height 14
type input "[US_STATE]"
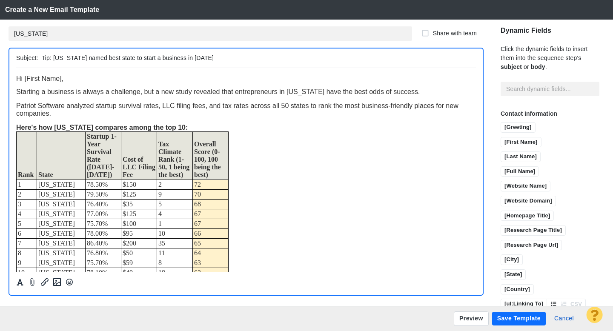
drag, startPoint x: 89, startPoint y: 60, endPoint x: 54, endPoint y: 61, distance: 34.5
click at [54, 61] on input "Tip: South Dakota named best state to start a business in 2025" at bounding box center [257, 58] width 430 height 12
click at [82, 59] on input "Tip: NC named best state to start a business in 2025" at bounding box center [257, 58] width 430 height 12
drag, startPoint x: 82, startPoint y: 57, endPoint x: 63, endPoint y: 57, distance: 19.1
click at [63, 57] on input "Tip: NC named best state to start a business in 2025" at bounding box center [257, 58] width 430 height 12
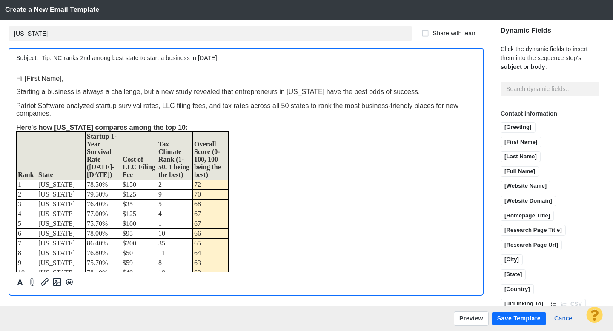
click at [138, 58] on input "Tip: NC ranks 2nd among best state to start a business in 2025" at bounding box center [257, 58] width 430 height 12
type input "Tip: NC ranks 2nd among best states to start a business in 2025"
drag, startPoint x: 328, startPoint y: 93, endPoint x: 287, endPoint y: 92, distance: 40.4
click at [287, 93] on span "Starting a business is always a challenge, but a new study revealed that entrep…" at bounding box center [217, 91] width 403 height 7
drag, startPoint x: 98, startPoint y: 128, endPoint x: 55, endPoint y: 130, distance: 43.0
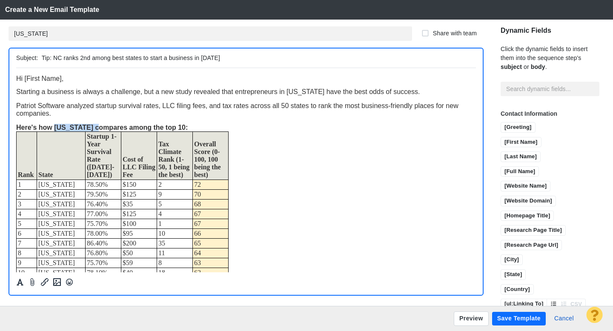
click at [55, 130] on span "Here's how South Dakota compares among the top 10:" at bounding box center [101, 126] width 171 height 7
click at [219, 129] on div "Here's how [US_STATE] compares among the top 10:" at bounding box center [245, 127] width 459 height 8
click at [512, 317] on button "Save Template" at bounding box center [519, 319] width 54 height 14
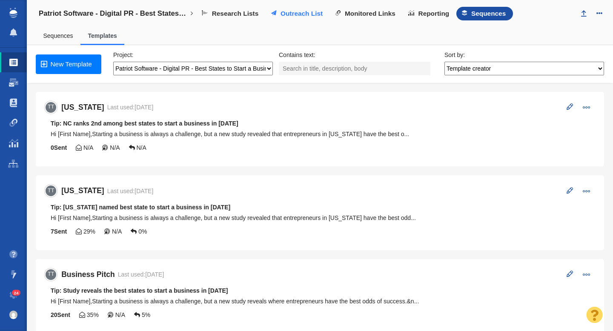
click at [297, 13] on span "Outreach List" at bounding box center [301, 14] width 42 height 8
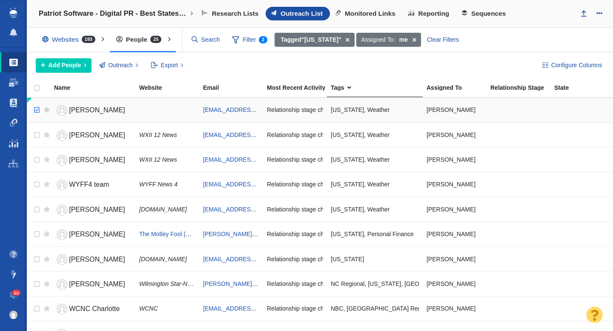
checkbox input "true"
click at [38, 111] on input "checkbox" at bounding box center [35, 110] width 13 height 19
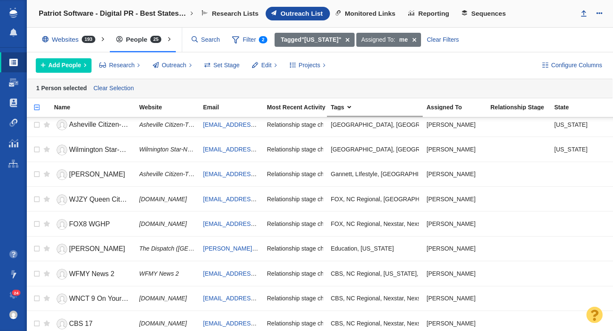
scroll to position [407, 0]
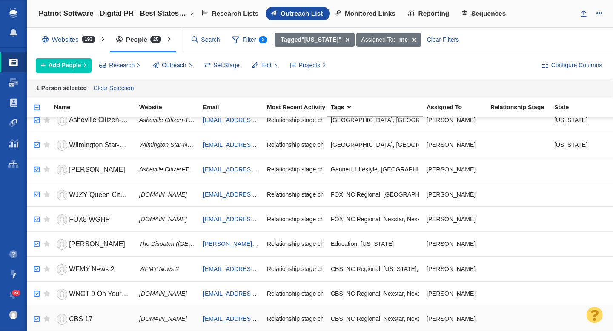
click at [35, 320] on input "checkbox" at bounding box center [35, 319] width 13 height 19
checkbox input "true"
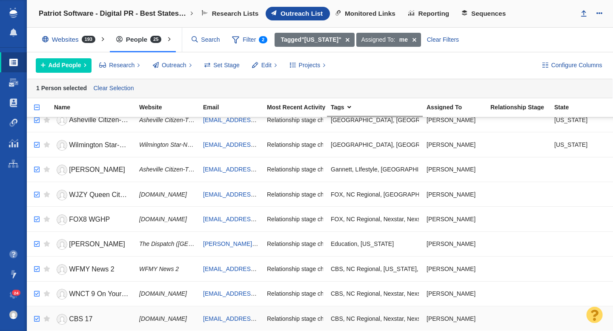
checkbox input "true"
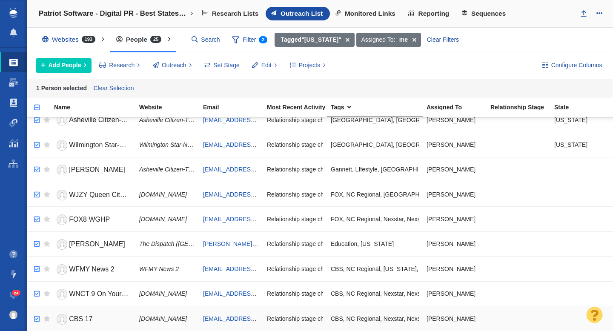
checkbox input "true"
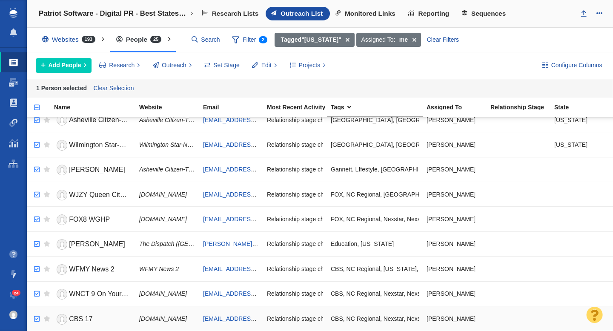
checkbox input "true"
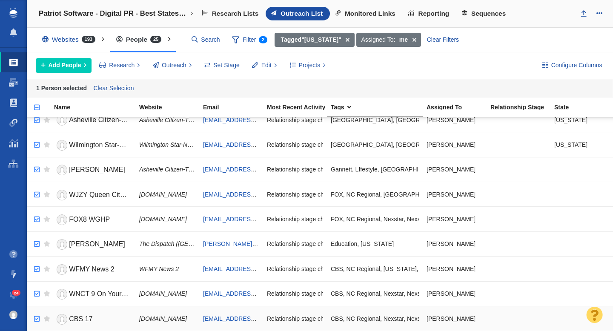
checkbox input "true"
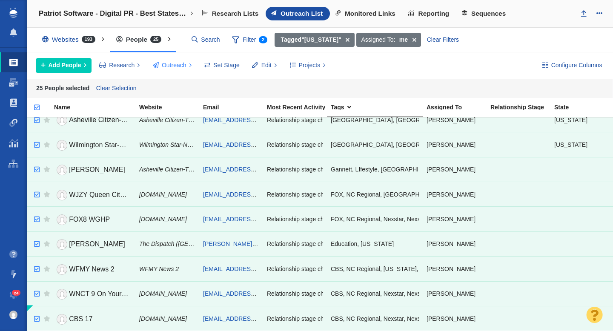
click at [177, 65] on span "Outreach" at bounding box center [174, 65] width 25 height 9
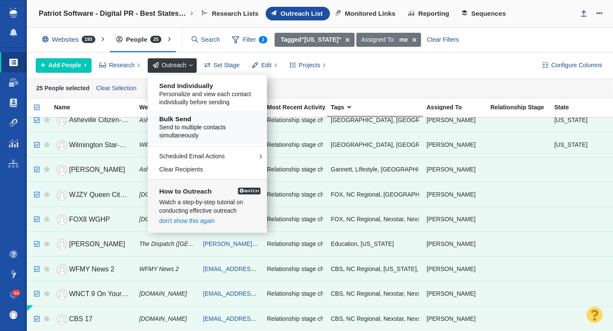
click at [194, 126] on span "Send to multiple contacts simultaneously" at bounding box center [210, 131] width 103 height 17
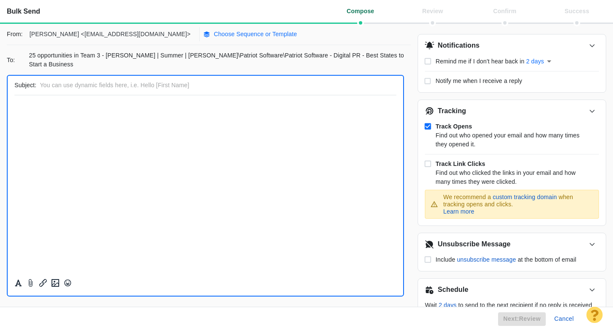
click at [214, 34] on p "Choose Sequence or Template" at bounding box center [255, 34] width 83 height 9
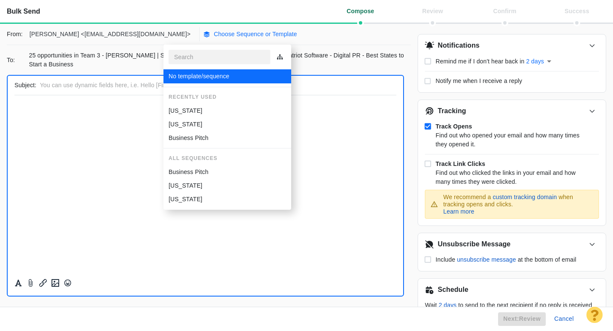
scroll to position [0, 0]
click at [201, 107] on p "[US_STATE]" at bounding box center [185, 110] width 34 height 9
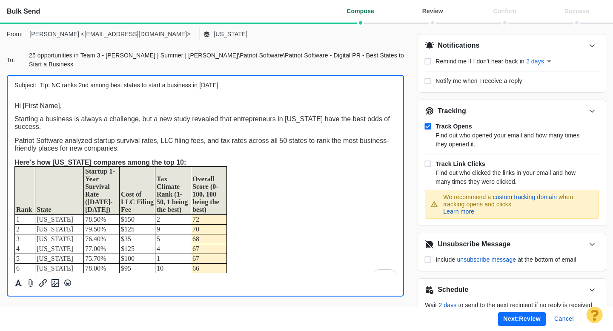
scroll to position [174, 0]
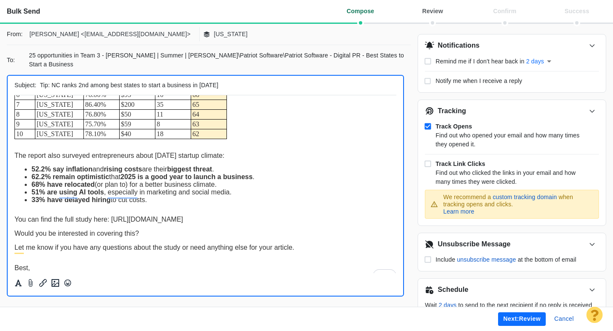
click at [516, 320] on button "Next: review" at bounding box center [522, 319] width 48 height 14
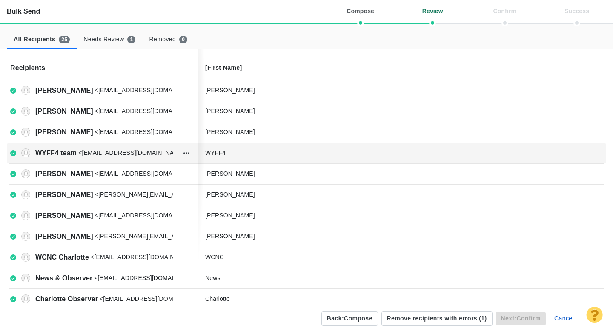
click at [263, 153] on div "WYFF4" at bounding box center [269, 152] width 128 height 9
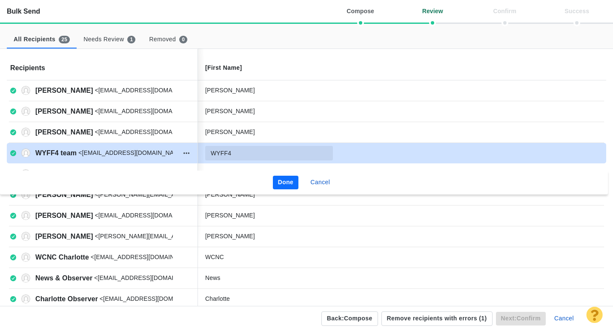
click at [257, 154] on input "WYFF4" at bounding box center [269, 153] width 128 height 14
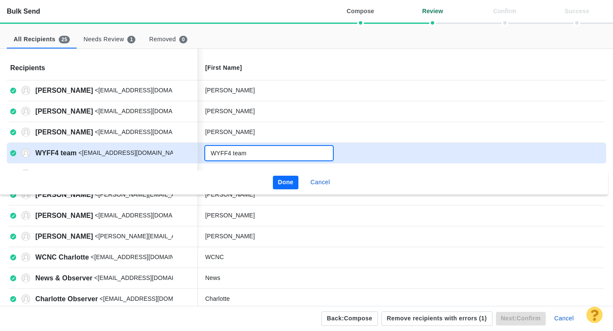
type input "WYFF4 team"
click at [281, 180] on button "Done" at bounding box center [286, 183] width 26 height 14
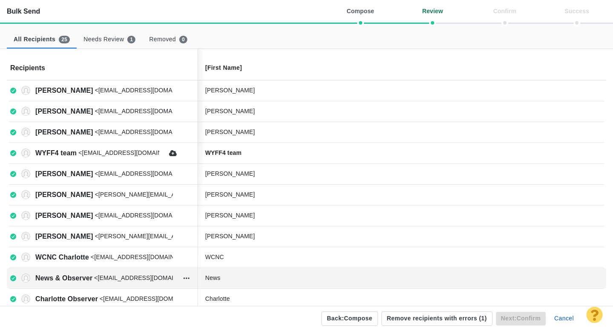
click at [245, 272] on div "News" at bounding box center [399, 278] width 403 height 17
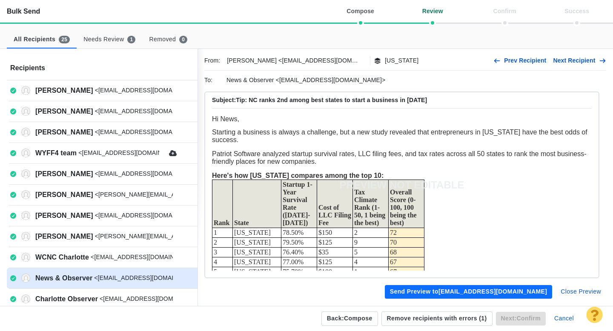
scroll to position [0, 0]
click at [583, 287] on button "Close Preview" at bounding box center [580, 292] width 51 height 14
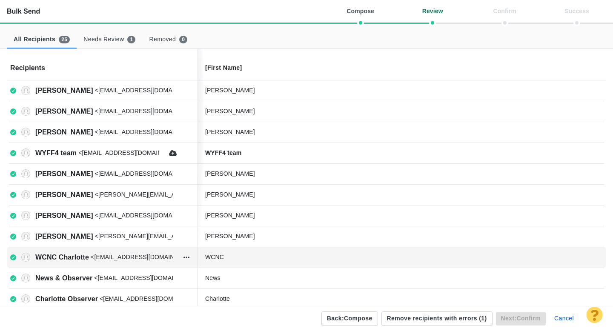
click at [266, 261] on div "WCNC" at bounding box center [269, 257] width 128 height 9
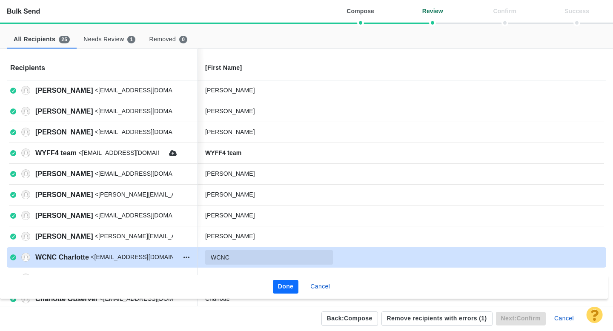
click at [248, 254] on input "WCNC" at bounding box center [269, 257] width 128 height 14
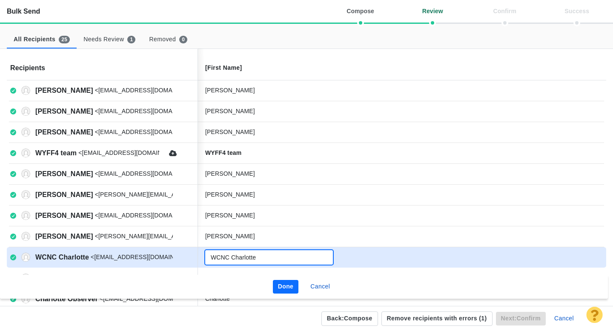
type input "WCNC Charlotte"
click at [282, 284] on button "Done" at bounding box center [286, 287] width 26 height 14
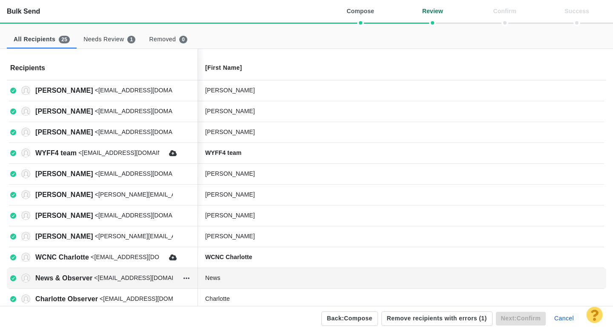
click at [239, 277] on div "News" at bounding box center [269, 278] width 128 height 9
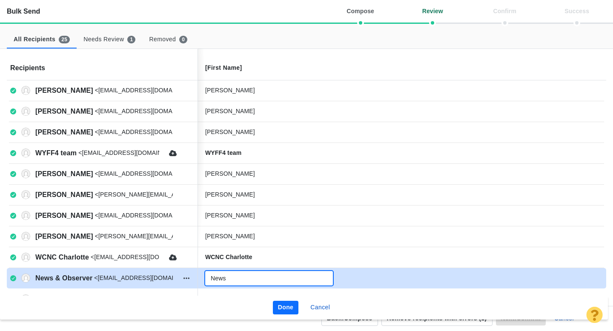
click at [242, 279] on input "News" at bounding box center [269, 278] width 128 height 14
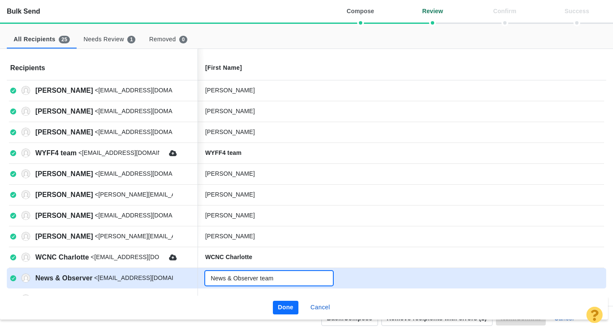
type input "News & Observer team"
click at [288, 308] on button "Done" at bounding box center [286, 308] width 26 height 14
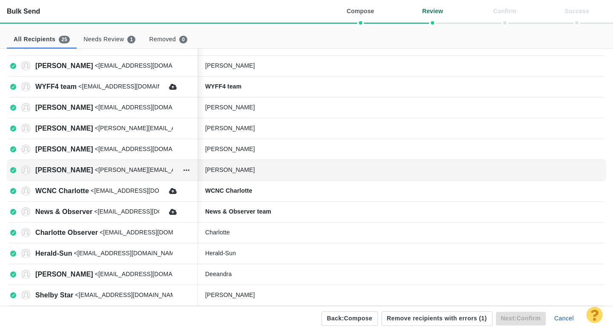
scroll to position [67, 0]
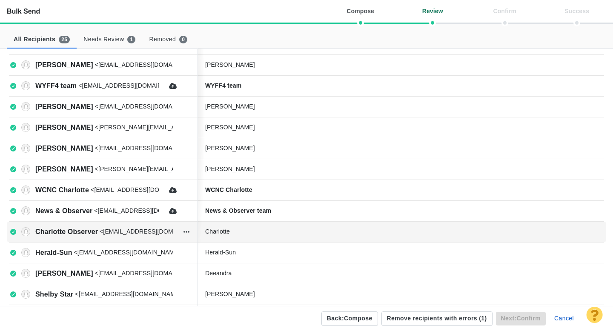
click at [253, 232] on div "Charlotte" at bounding box center [269, 231] width 128 height 9
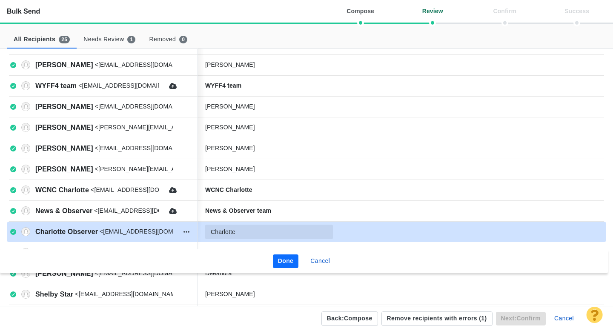
click at [258, 232] on input "Charlotte" at bounding box center [269, 232] width 128 height 14
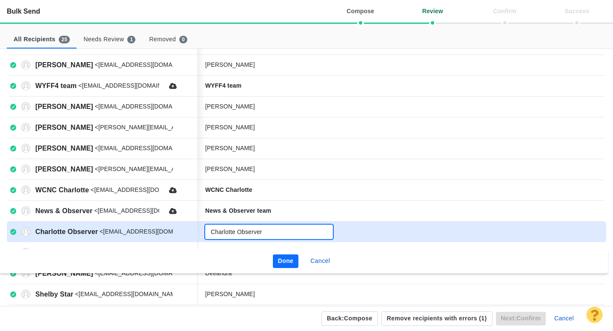
type input "Charlotte Observer"
click at [282, 260] on button "Done" at bounding box center [286, 261] width 26 height 14
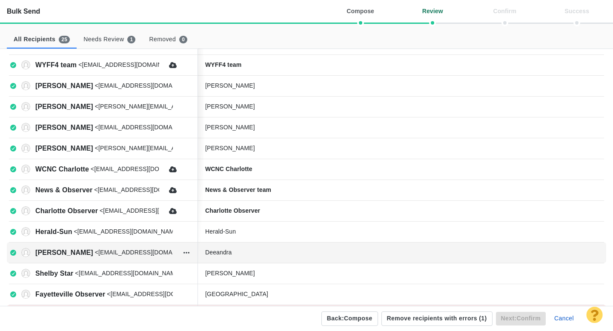
scroll to position [98, 0]
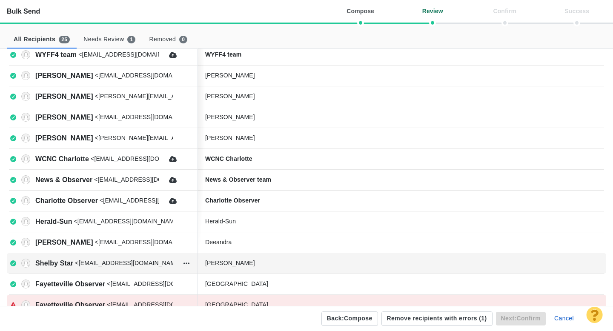
click at [261, 263] on div "[PERSON_NAME]" at bounding box center [269, 263] width 128 height 9
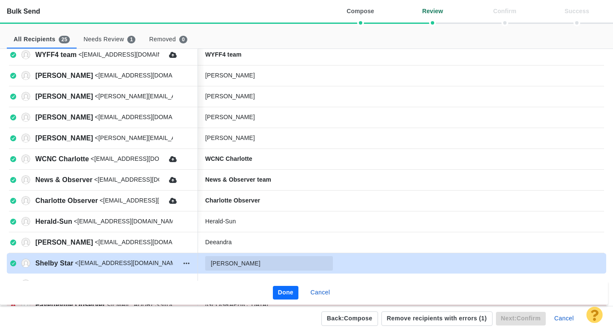
click at [262, 263] on input "[PERSON_NAME]" at bounding box center [269, 263] width 128 height 14
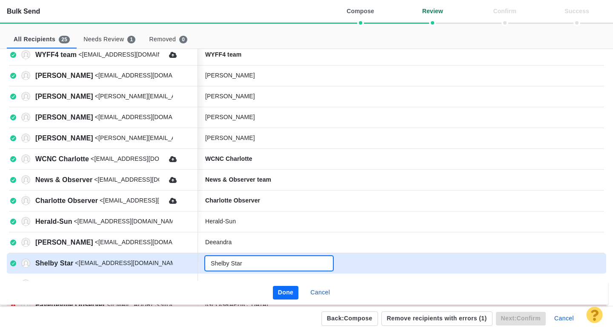
type input "Shelby Star"
click at [280, 288] on button "Done" at bounding box center [286, 293] width 26 height 14
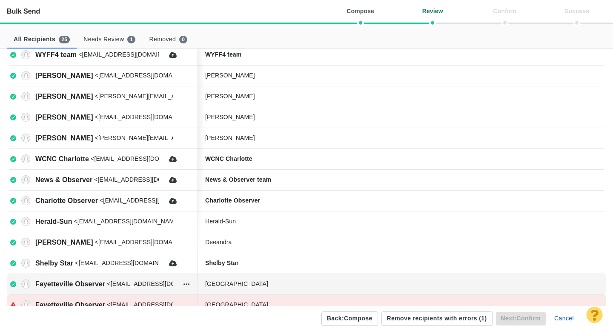
click at [278, 286] on div "[GEOGRAPHIC_DATA]" at bounding box center [269, 283] width 128 height 9
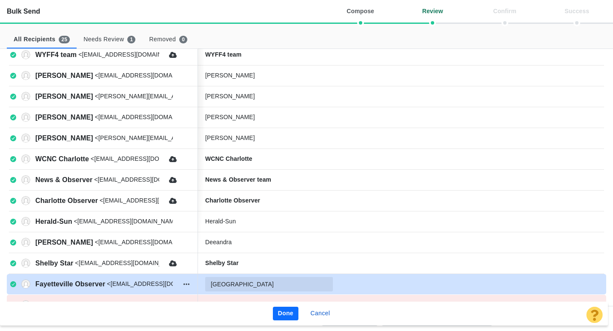
click at [270, 283] on input "[GEOGRAPHIC_DATA]" at bounding box center [269, 284] width 128 height 14
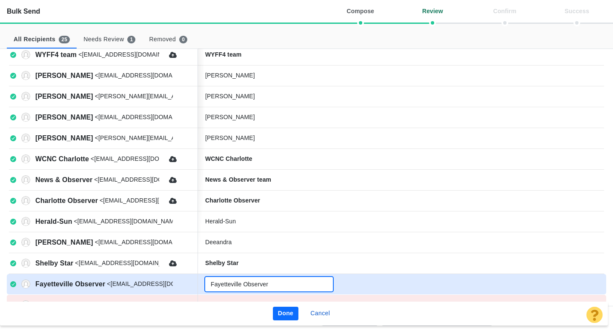
type input "Fayetteville Observer"
click at [284, 312] on button "Done" at bounding box center [286, 314] width 26 height 14
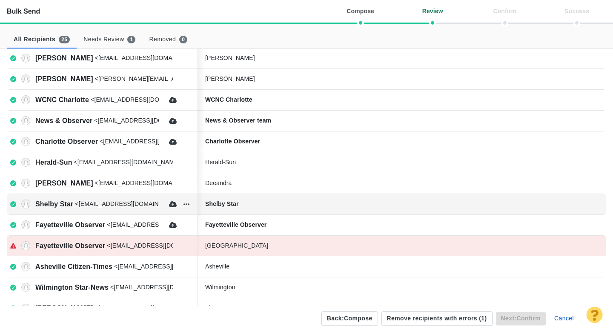
scroll to position [158, 0]
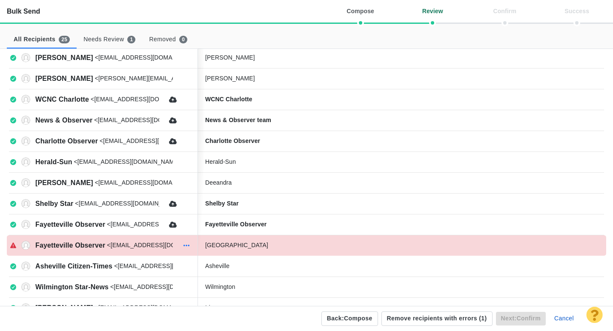
click at [187, 245] on icon "button" at bounding box center [186, 246] width 6 height 2
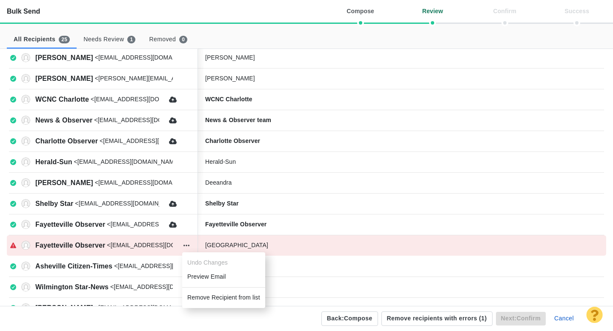
click at [211, 295] on li "Remove Recipient from list" at bounding box center [223, 298] width 83 height 14
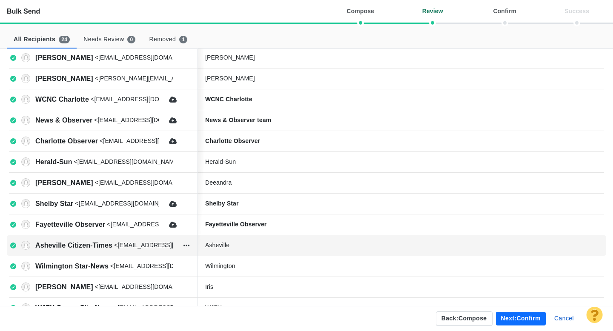
click at [268, 251] on div "Asheville" at bounding box center [399, 245] width 403 height 17
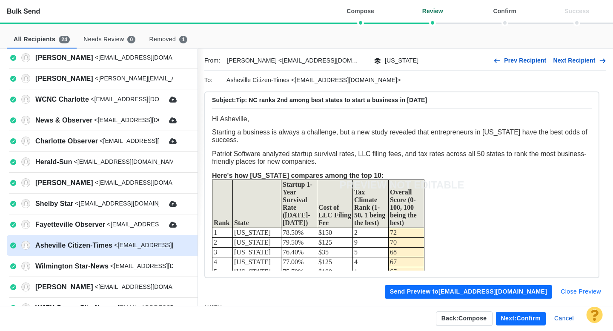
scroll to position [0, 0]
click at [570, 292] on button "Close Preview" at bounding box center [580, 292] width 51 height 14
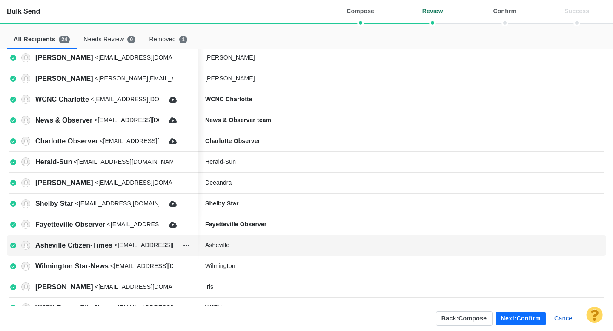
click at [253, 245] on div "Asheville" at bounding box center [269, 245] width 128 height 9
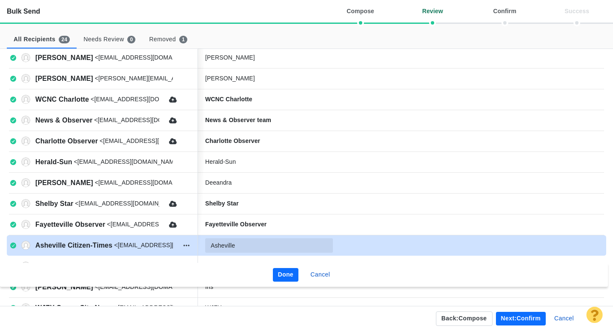
click at [256, 245] on input "Asheville" at bounding box center [269, 245] width 128 height 14
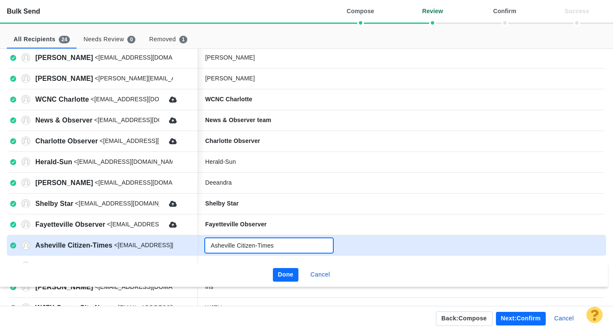
type input "Asheville Citizen-Times"
click at [285, 276] on button "Done" at bounding box center [286, 275] width 26 height 14
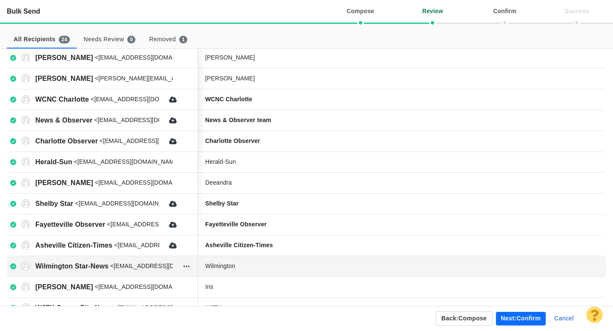
click at [262, 266] on div "Wilmington" at bounding box center [269, 266] width 128 height 9
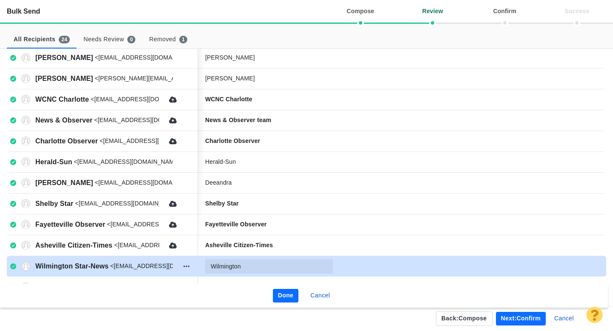
click at [262, 266] on input "Wilmington" at bounding box center [269, 266] width 128 height 14
click at [255, 265] on input "Wilmington Star News" at bounding box center [269, 266] width 128 height 14
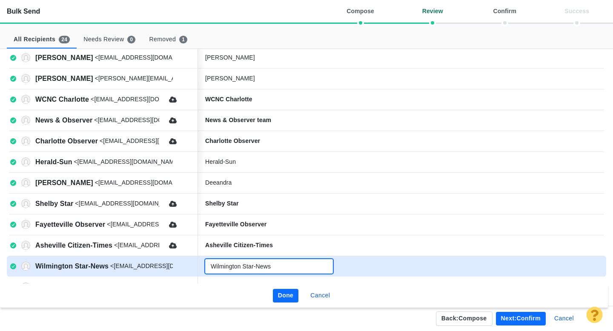
type input "Wilmington Star-News"
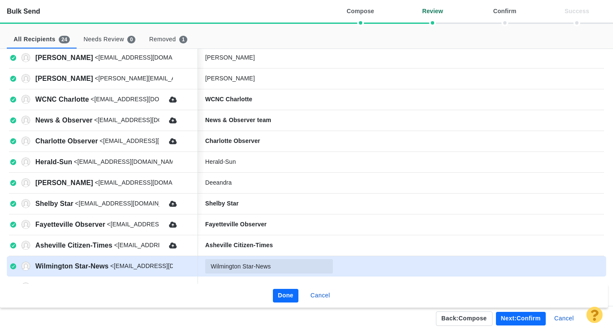
click at [283, 294] on button "Done" at bounding box center [286, 296] width 26 height 14
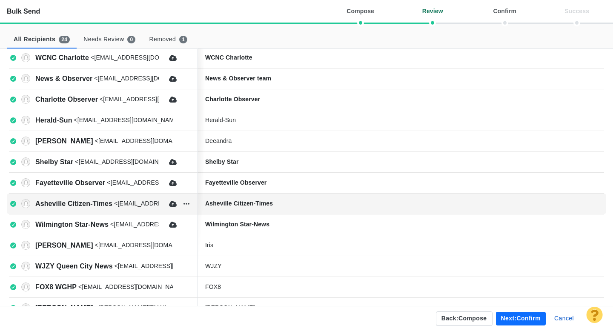
scroll to position [211, 0]
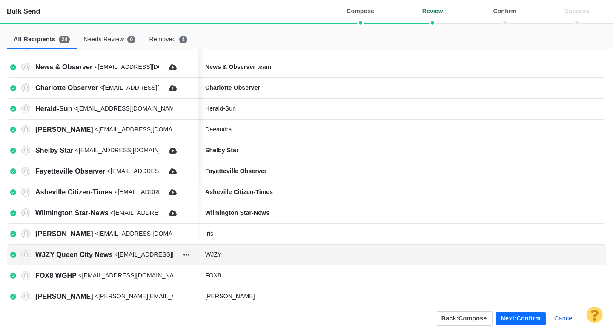
click at [257, 255] on div "WJZY" at bounding box center [269, 254] width 128 height 9
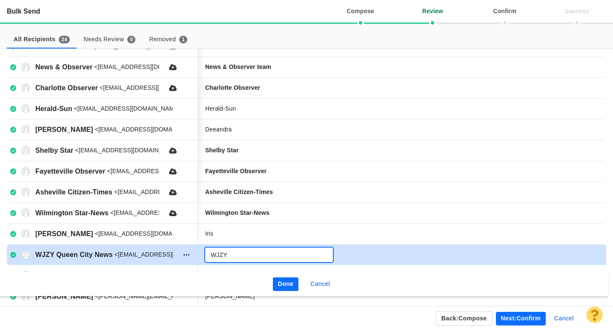
click at [251, 255] on input "WJZY" at bounding box center [269, 255] width 128 height 14
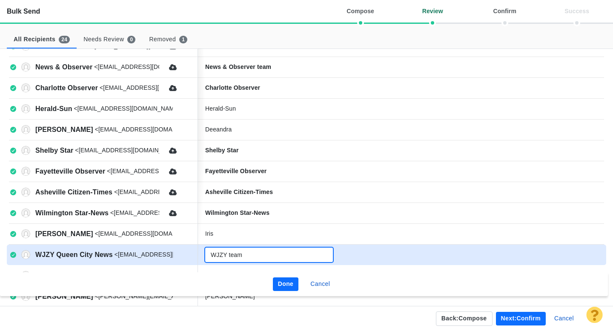
type input "WJZY team"
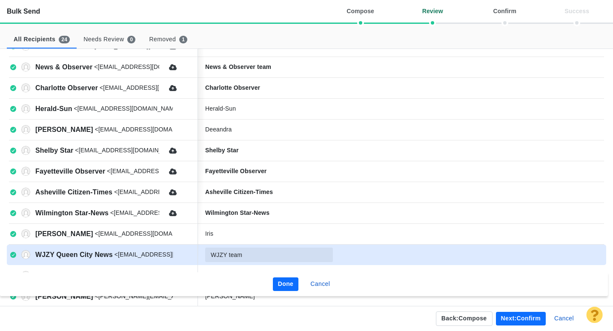
click at [283, 285] on button "Done" at bounding box center [286, 284] width 26 height 14
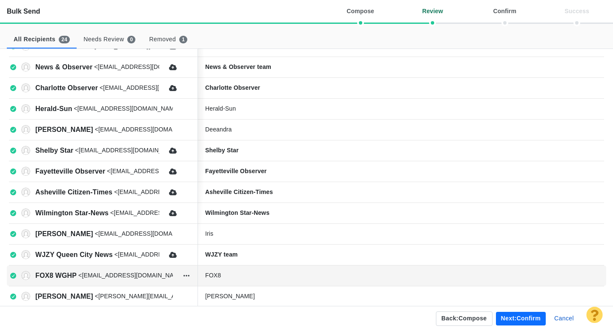
click at [263, 276] on div "FOX8" at bounding box center [269, 275] width 128 height 9
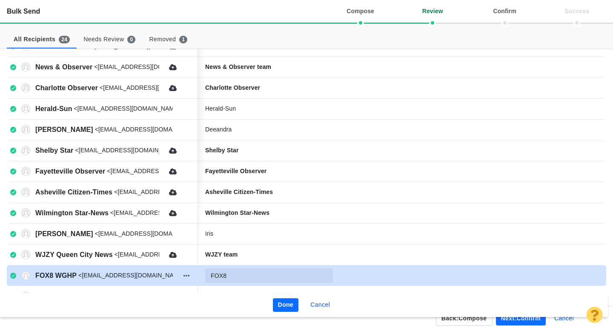
click at [263, 276] on input "FOX8" at bounding box center [269, 275] width 128 height 14
type input "FOX8 WGHP team"
click at [284, 305] on button "Done" at bounding box center [286, 305] width 26 height 14
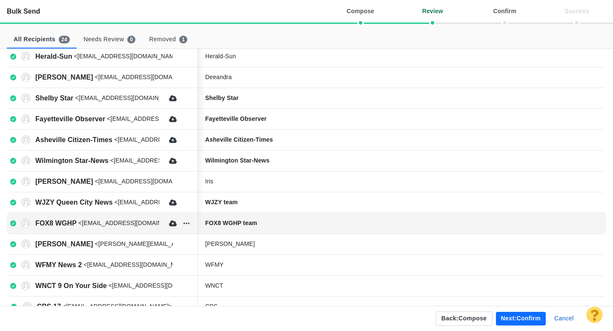
scroll to position [271, 0]
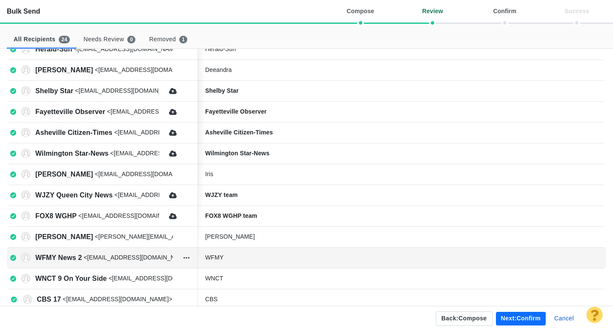
click at [259, 257] on div "WFMY" at bounding box center [269, 257] width 128 height 9
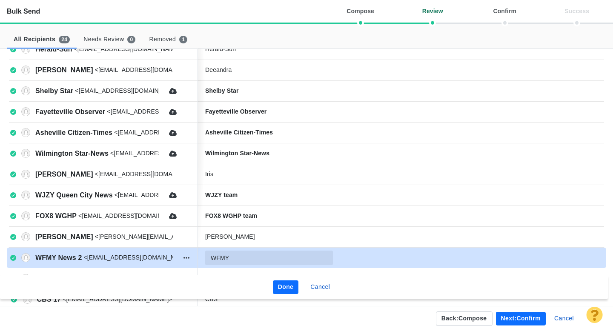
click at [257, 257] on input "WFMY" at bounding box center [269, 258] width 128 height 14
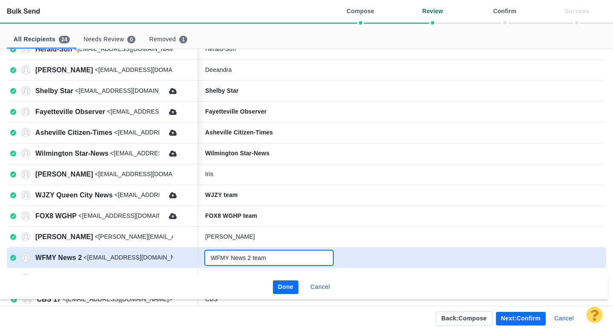
type input "WFMY News 2 team"
click at [283, 290] on button "Done" at bounding box center [286, 287] width 26 height 14
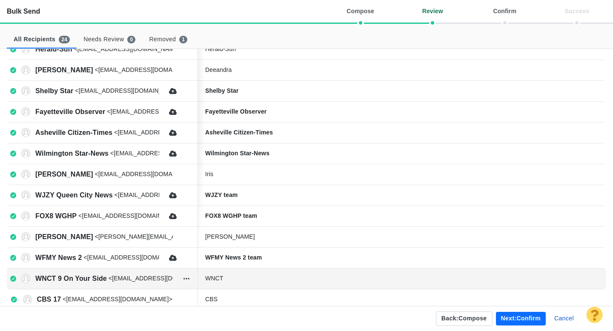
click at [257, 280] on div "WNCT" at bounding box center [269, 278] width 128 height 9
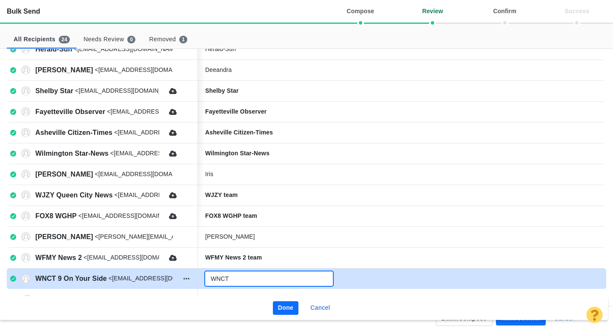
click at [263, 280] on input "WNCT" at bounding box center [269, 278] width 128 height 14
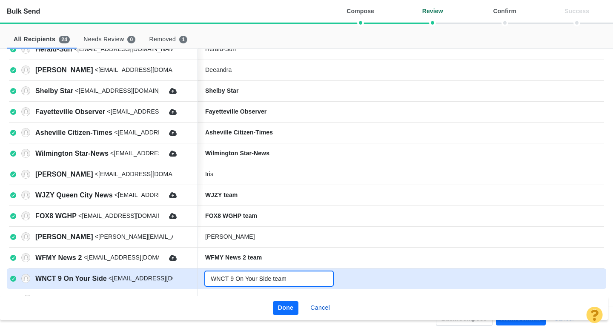
type input "WNCT 9 On Your Side team"
click at [285, 305] on button "Done" at bounding box center [286, 308] width 26 height 14
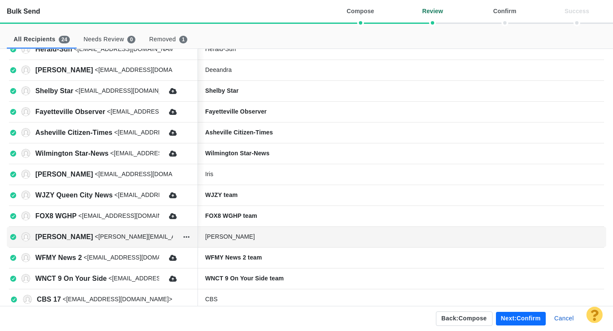
scroll to position [282, 0]
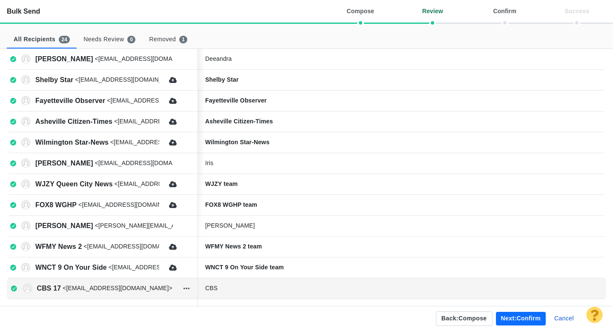
click at [239, 288] on div "CBS" at bounding box center [269, 288] width 128 height 9
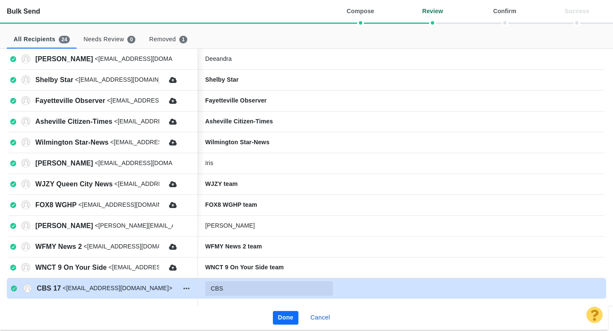
click at [235, 288] on input "CBS" at bounding box center [269, 288] width 128 height 14
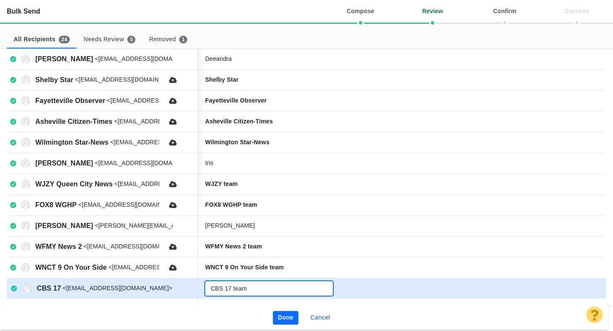
type input "CBS 17 team"
click at [282, 313] on button "Done" at bounding box center [286, 318] width 26 height 14
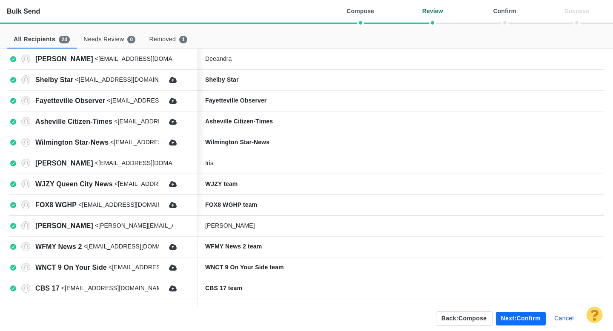
click at [519, 319] on button "Next: confirm" at bounding box center [521, 319] width 50 height 14
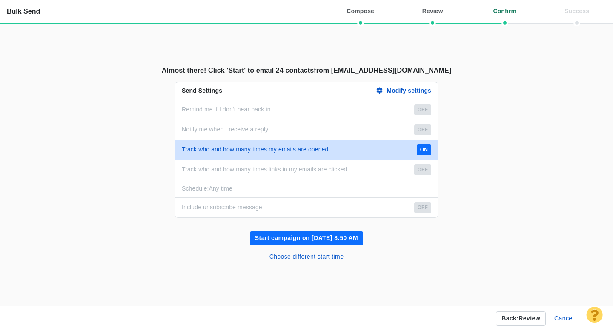
click at [322, 238] on button "Start campaign on Sep 25, 8:50 AM" at bounding box center [306, 238] width 113 height 14
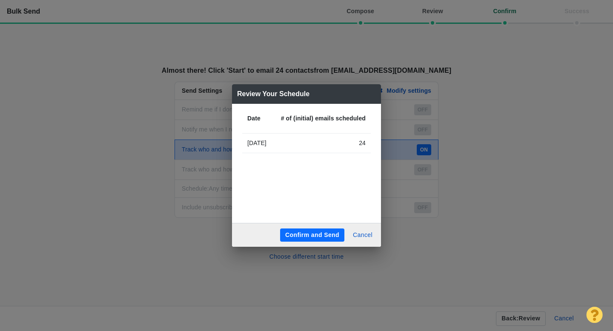
click at [311, 231] on button "Confirm and Send" at bounding box center [312, 235] width 64 height 14
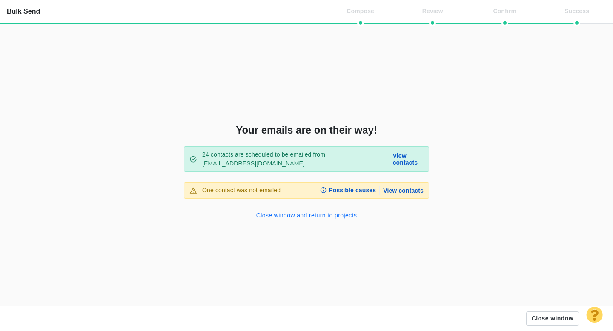
click at [307, 216] on button "Close window and return to projects" at bounding box center [306, 216] width 111 height 14
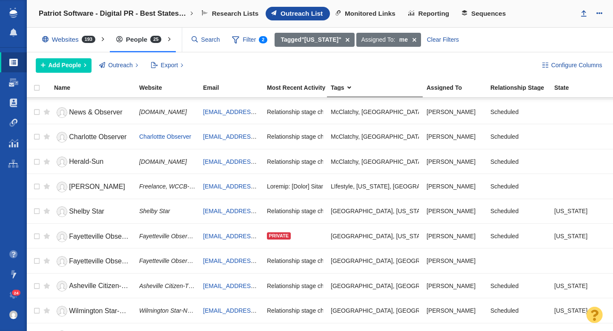
scroll to position [0, 0]
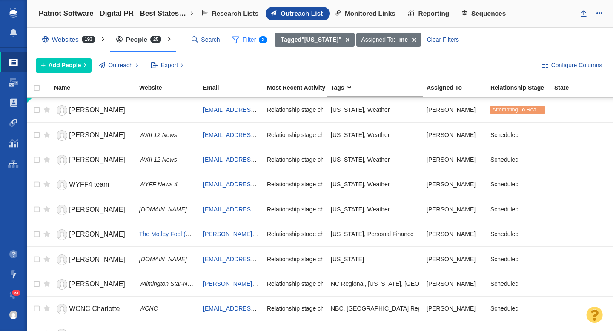
click at [252, 42] on span "Filter 2" at bounding box center [249, 40] width 45 height 16
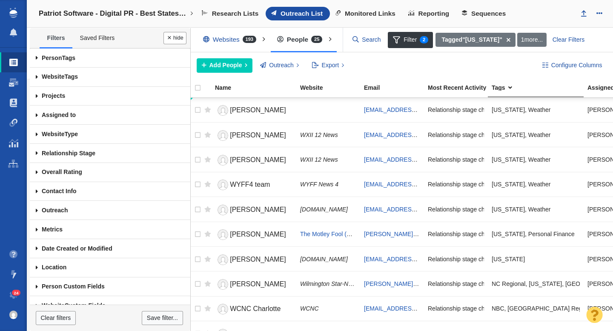
click at [37, 57] on span at bounding box center [37, 57] width 14 height 19
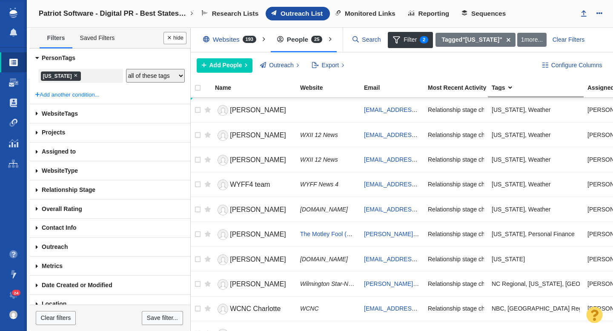
click at [77, 76] on span "×" at bounding box center [76, 75] width 4 height 6
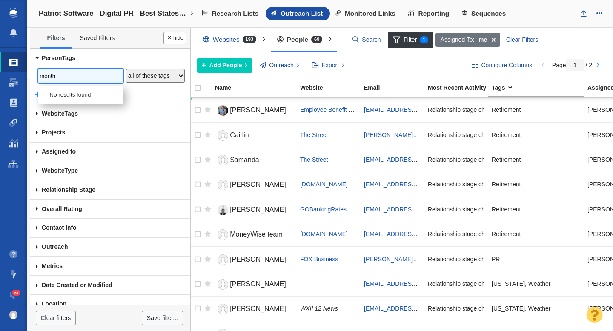
click at [66, 78] on input "month" at bounding box center [81, 76] width 82 height 11
type input "mont"
click at [72, 97] on li "[US_STATE]" at bounding box center [80, 95] width 85 height 12
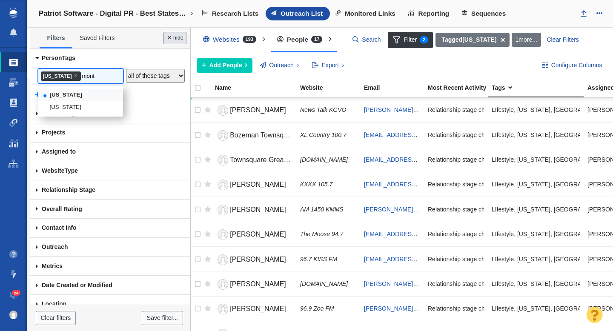
click at [174, 40] on button "Done" at bounding box center [174, 38] width 23 height 12
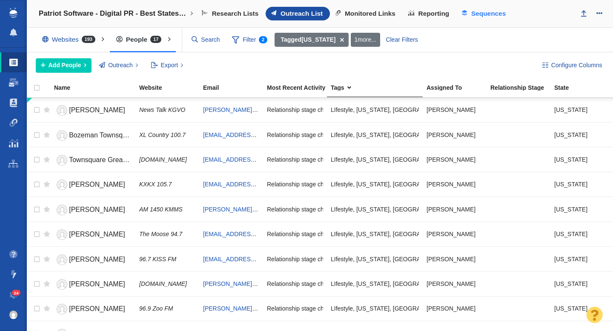
click at [486, 14] on span "Sequences" at bounding box center [488, 14] width 34 height 8
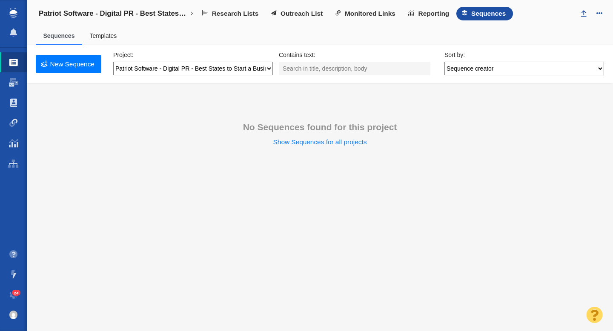
click at [295, 21] on div "Patriot Software - Digital PR - Best States to Start a Business Recently Opened…" at bounding box center [320, 14] width 586 height 28
click at [300, 15] on span "Outreach List" at bounding box center [301, 14] width 42 height 8
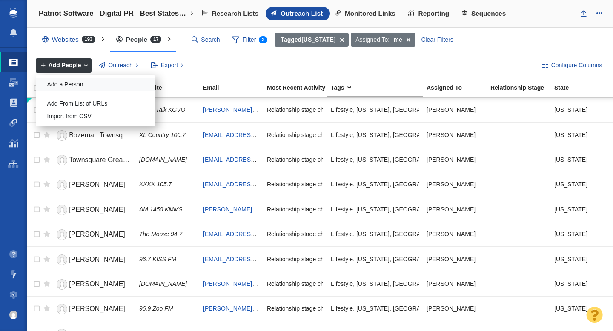
click at [80, 87] on div "Add a Person" at bounding box center [95, 84] width 119 height 13
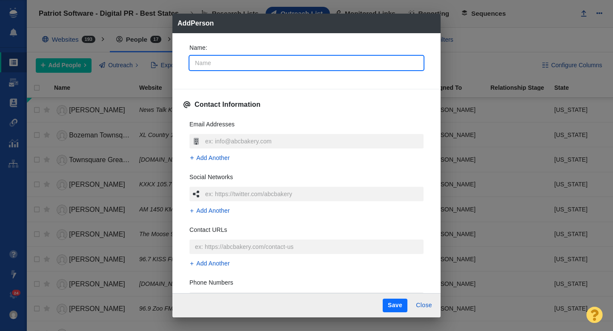
type input "E"
type textarea "x"
type input "Em"
type textarea "x"
type input "Emi"
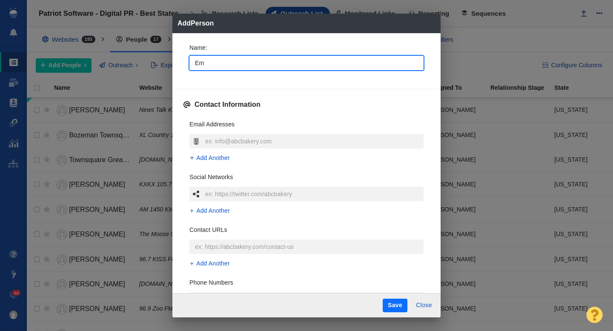
type textarea "x"
type input "[PERSON_NAME]"
type textarea "x"
type input "[PERSON_NAME]"
type textarea "x"
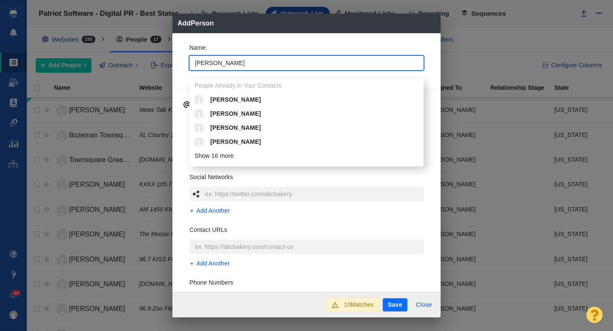
type input "[PERSON_NAME]"
type textarea "x"
type input "[PERSON_NAME]"
type textarea "x"
type input "[PERSON_NAME]"
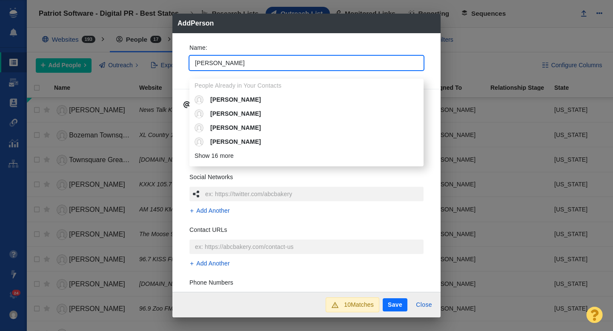
type textarea "x"
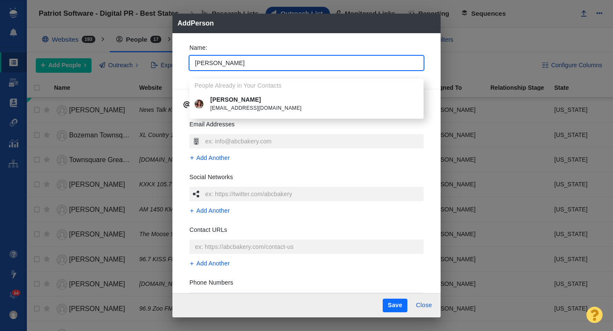
type input "[PERSON_NAME]"
type textarea "x"
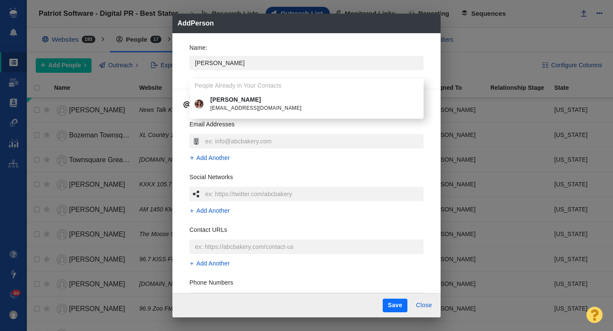
click at [253, 106] on span "[EMAIL_ADDRESS][DOMAIN_NAME]" at bounding box center [312, 108] width 205 height 9
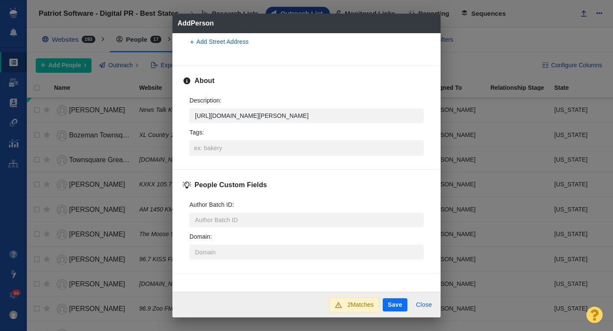
scroll to position [295, 0]
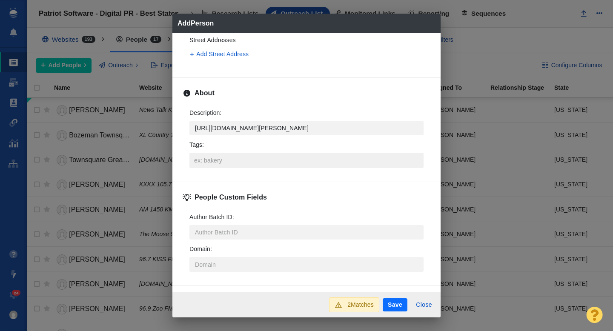
click at [254, 164] on input "Tags :" at bounding box center [306, 160] width 229 height 15
type textarea "x"
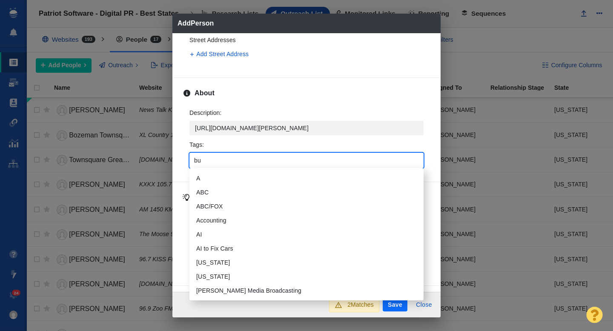
type input "bus"
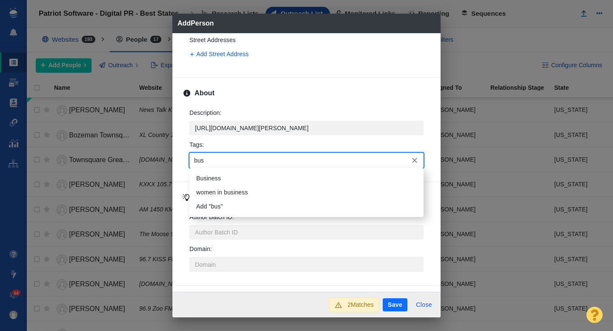
click at [250, 177] on li "Business" at bounding box center [306, 178] width 234 height 14
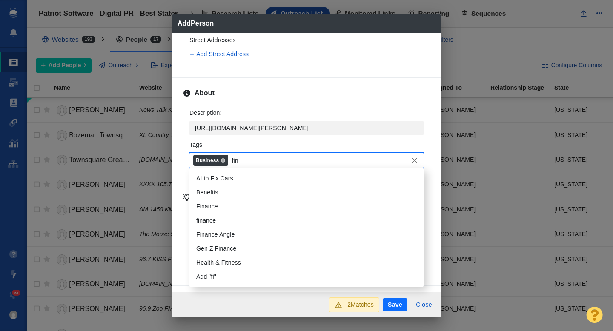
type input "fina"
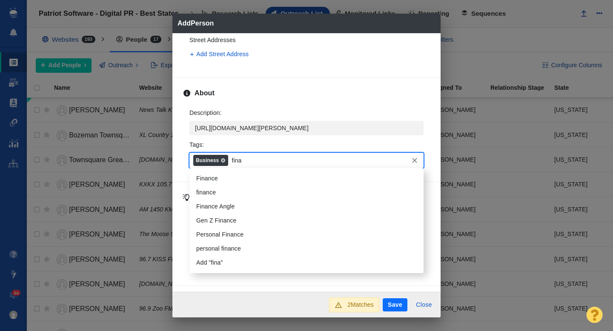
click at [261, 182] on li "Finance" at bounding box center [306, 178] width 234 height 14
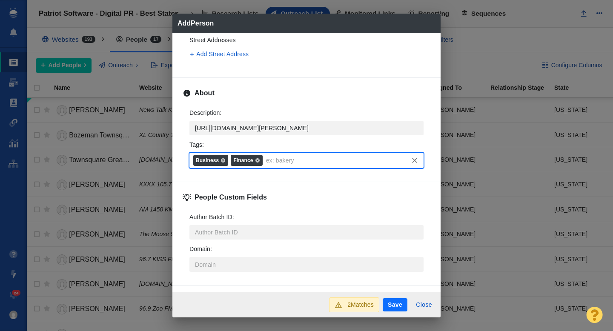
click at [393, 302] on button "Save" at bounding box center [394, 305] width 25 height 14
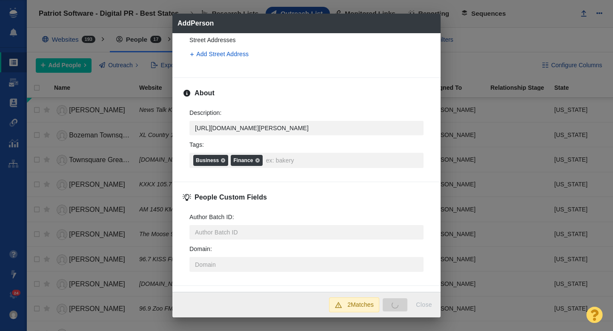
type textarea "x"
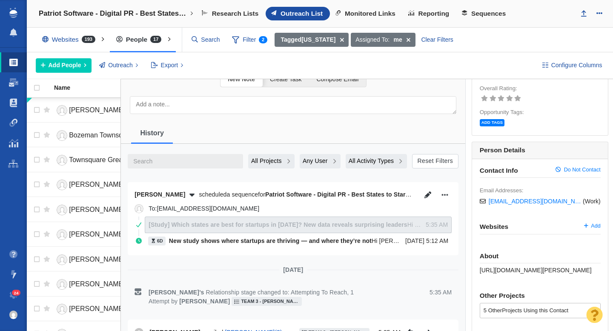
scroll to position [0, 0]
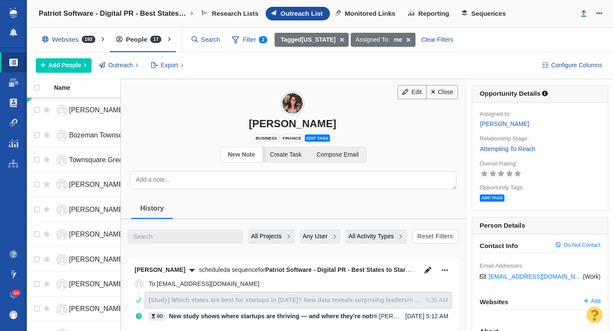
click at [501, 149] on link "Attempting To Reach" at bounding box center [507, 149] width 56 height 10
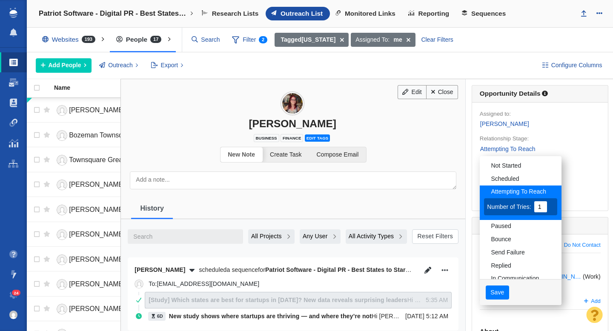
click at [450, 96] on div at bounding box center [306, 165] width 613 height 331
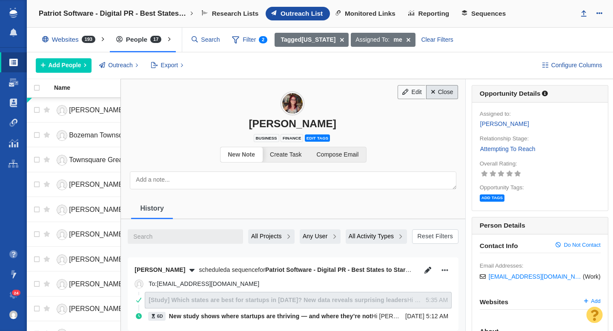
click at [440, 94] on link "Close" at bounding box center [442, 92] width 32 height 14
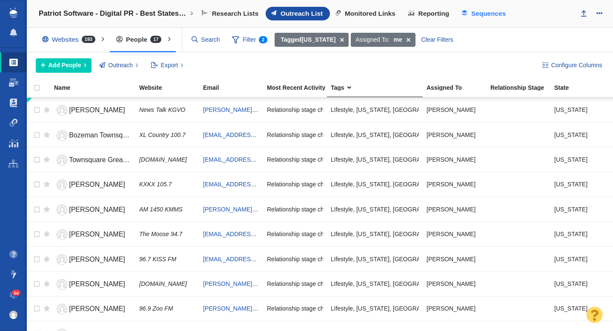
click at [487, 16] on span "Sequences" at bounding box center [488, 14] width 34 height 8
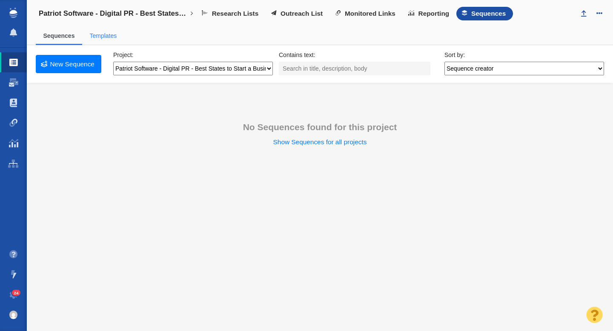
click at [109, 37] on link "Templates" at bounding box center [102, 35] width 27 height 7
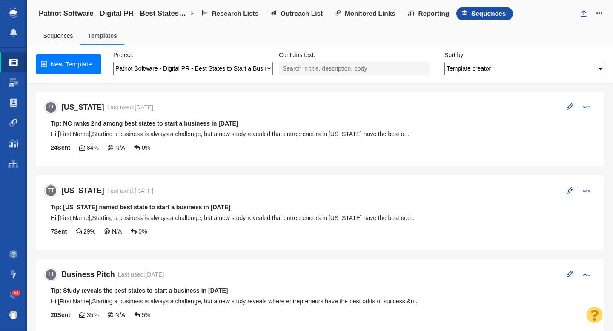
click at [587, 110] on span at bounding box center [586, 107] width 8 height 8
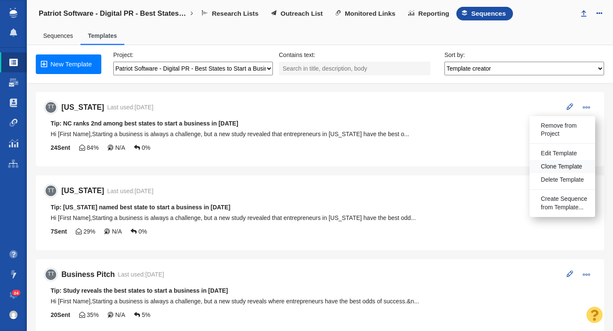
click at [551, 163] on span "Clone Template" at bounding box center [561, 166] width 41 height 9
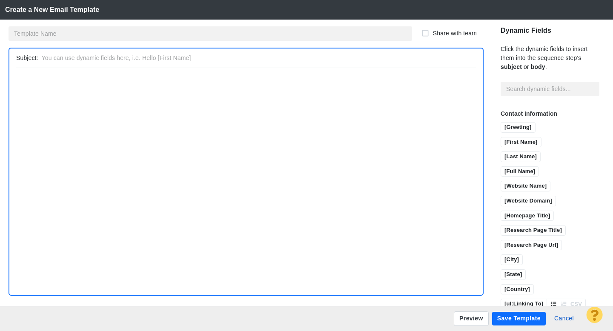
type input "North Carolina Copy"
type input "Tip: NC ranks 2nd among best states to start a business in [DATE]"
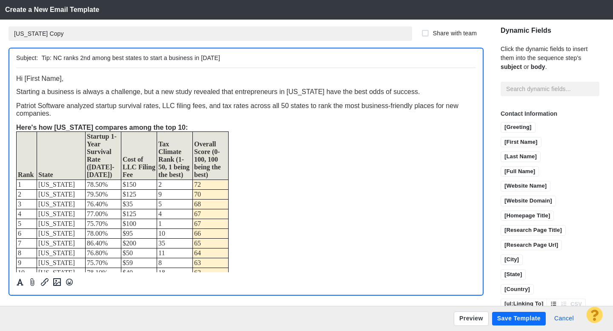
click at [77, 37] on input "North Carolina Copy" at bounding box center [210, 33] width 403 height 14
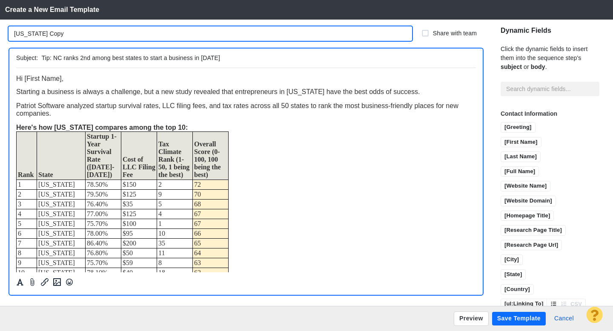
click at [77, 37] on input "North Carolina Copy" at bounding box center [210, 33] width 403 height 14
type input "[US_STATE]"
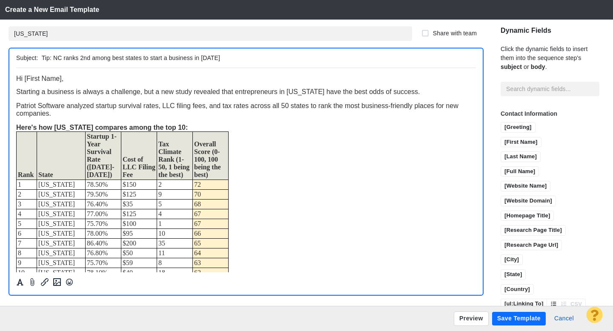
drag, startPoint x: 60, startPoint y: 58, endPoint x: 54, endPoint y: 59, distance: 6.9
click at [54, 59] on input "Tip: NC ranks 2nd among best states to start a business in 2025" at bounding box center [257, 58] width 430 height 12
drag, startPoint x: 104, startPoint y: 58, endPoint x: 93, endPoint y: 58, distance: 11.1
click at [94, 58] on input "Tip: Montana ranks 2nd among best states to start a business in 2025" at bounding box center [257, 58] width 430 height 12
type input "Tip: [US_STATE] ranks #3 among best states to start a business in [DATE]"
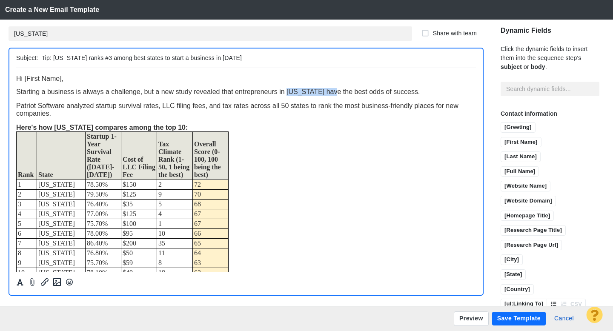
drag, startPoint x: 329, startPoint y: 94, endPoint x: 287, endPoint y: 93, distance: 42.1
click at [287, 93] on span "Starting a business is always a challenge, but a new study revealed that entrep…" at bounding box center [217, 91] width 403 height 7
drag, startPoint x: 101, startPoint y: 128, endPoint x: 56, endPoint y: 131, distance: 45.1
click at [56, 131] on span "Here's how North Carolina compares among the top 10:" at bounding box center [101, 126] width 171 height 7
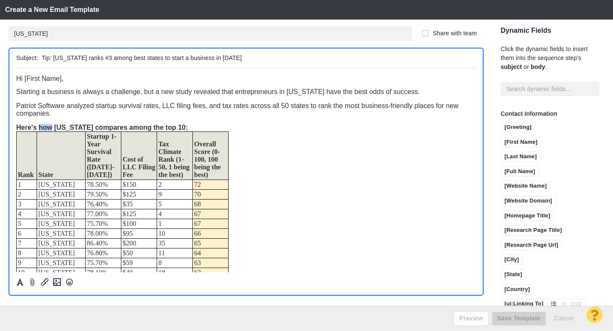
drag, startPoint x: 51, startPoint y: 129, endPoint x: 40, endPoint y: 129, distance: 10.6
click at [40, 129] on span "Here's how Montana compares among the top 10:" at bounding box center [101, 126] width 171 height 7
drag, startPoint x: 114, startPoint y: 127, endPoint x: 85, endPoint y: 128, distance: 29.4
click at [85, 128] on span "Here's why Montana compares among the top 10:" at bounding box center [101, 126] width 171 height 7
click at [171, 128] on div "Here's why [US_STATE] ranks among the top 10:" at bounding box center [245, 127] width 459 height 8
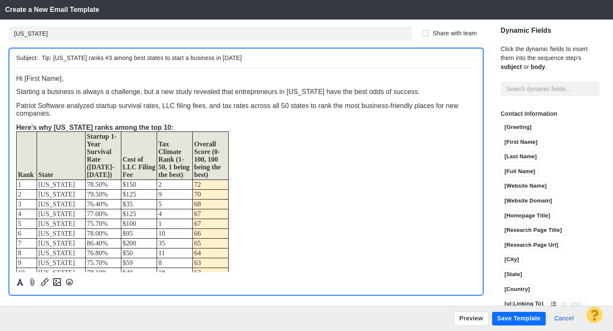
click at [517, 318] on button "Save Template" at bounding box center [519, 319] width 54 height 14
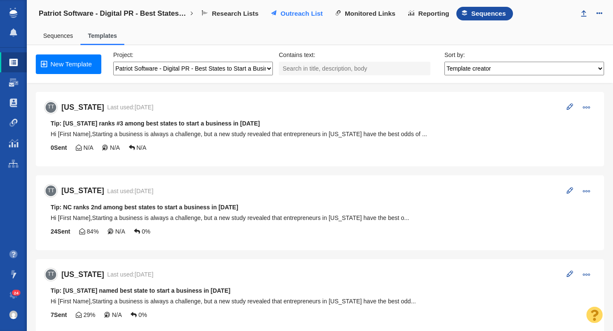
click at [294, 15] on span "Outreach List" at bounding box center [301, 14] width 42 height 8
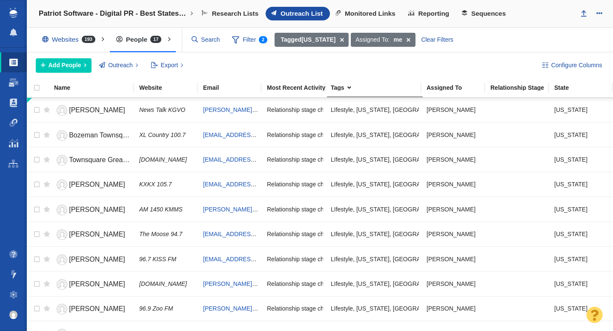
click at [36, 89] on input "checkbox" at bounding box center [33, 92] width 13 height 19
checkbox input "true"
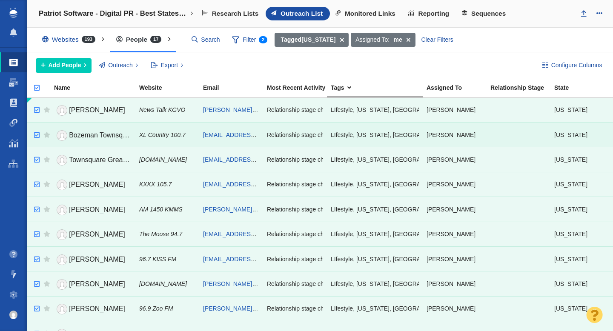
checkbox input "true"
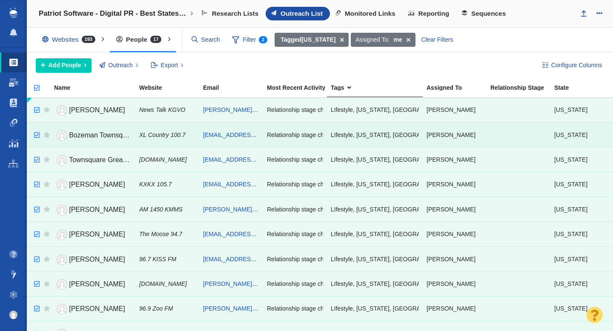
checkbox input "true"
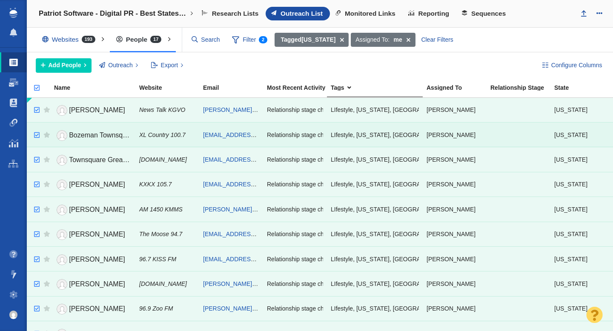
checkbox input "true"
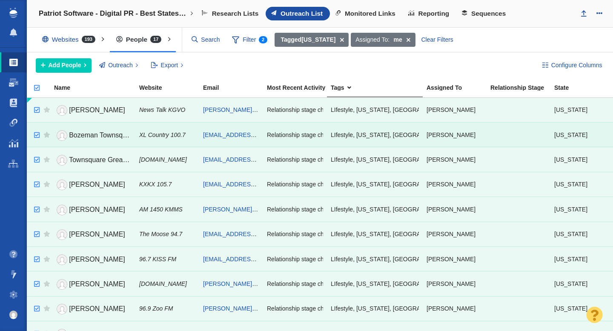
checkbox input "true"
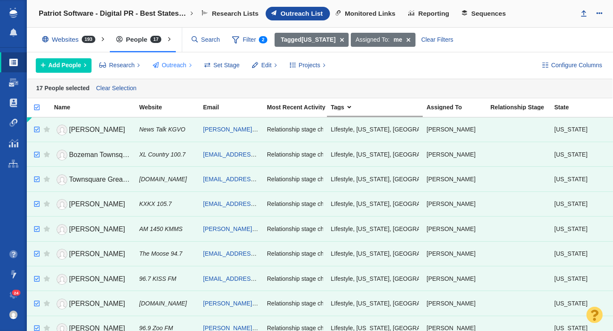
click at [180, 66] on span "Outreach" at bounding box center [174, 65] width 25 height 9
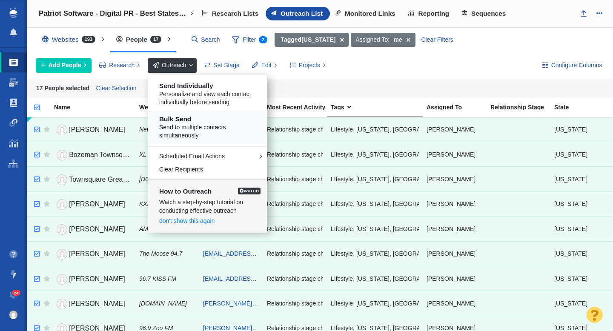
click at [187, 125] on span "Send to multiple contacts simultaneously" at bounding box center [210, 131] width 103 height 17
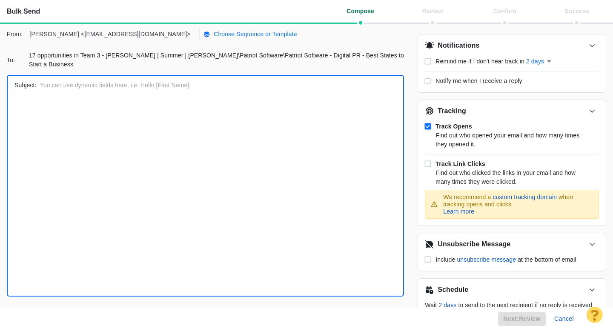
click at [214, 34] on p "Choose Sequence or Template" at bounding box center [255, 34] width 83 height 9
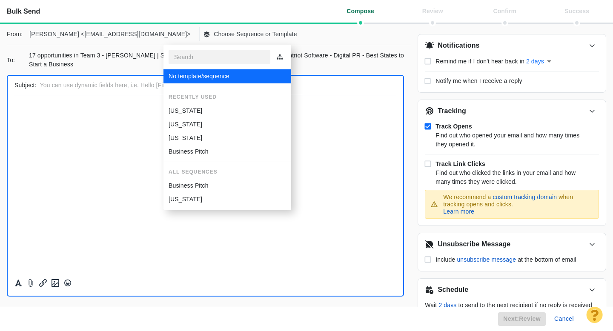
click at [206, 111] on div "[US_STATE]" at bounding box center [226, 110] width 117 height 9
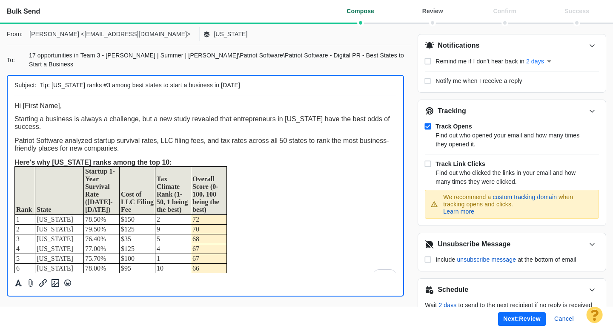
click at [505, 317] on button "Next: review" at bounding box center [522, 319] width 48 height 14
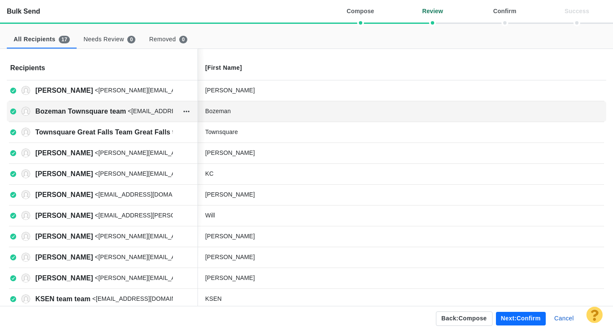
click at [258, 113] on div "Bozeman" at bounding box center [269, 111] width 128 height 9
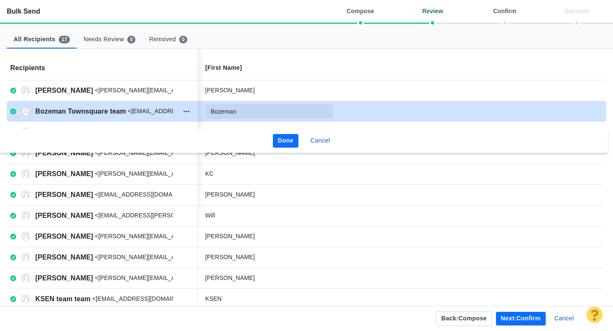
click at [258, 113] on input "Bozeman" at bounding box center [269, 111] width 128 height 14
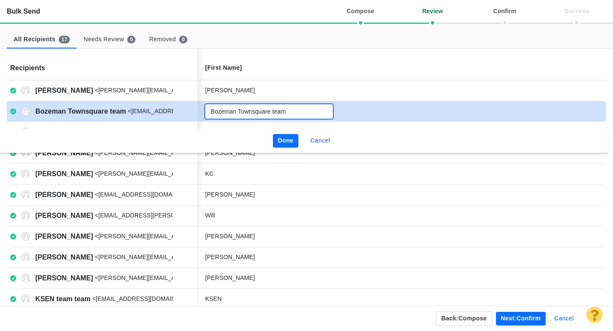
type input "Bozeman Townsquare team"
click at [286, 138] on button "Done" at bounding box center [286, 141] width 26 height 14
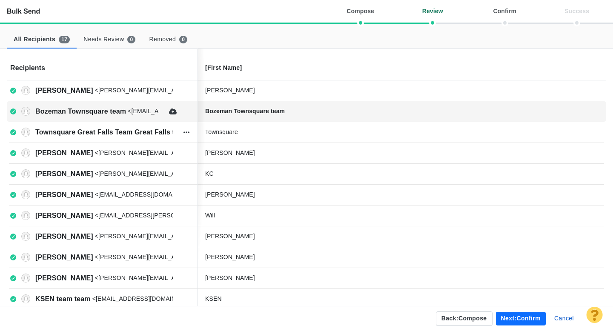
click at [254, 133] on div "Townsquare" at bounding box center [269, 132] width 128 height 9
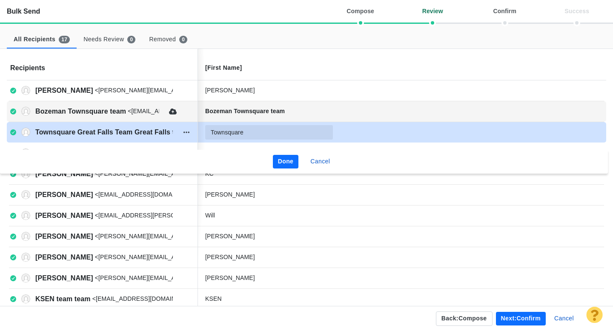
click at [267, 133] on input "Townsquare" at bounding box center [269, 132] width 128 height 14
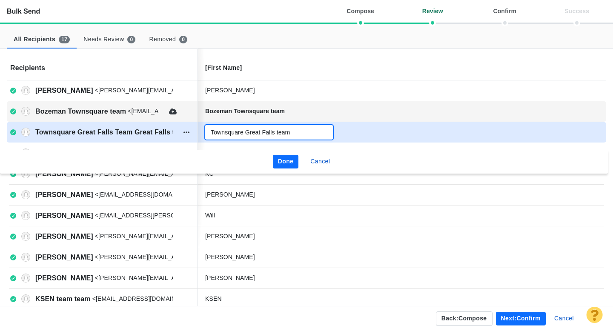
type input "Townsquare Great Falls team"
click at [287, 162] on button "Done" at bounding box center [286, 162] width 26 height 14
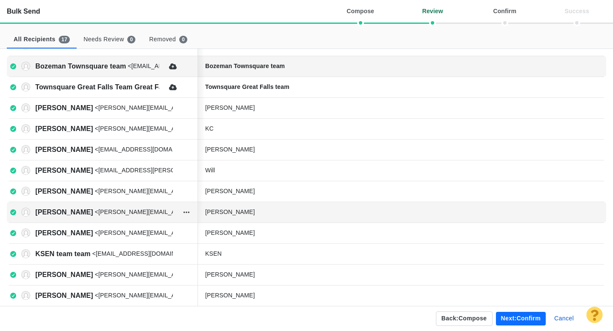
scroll to position [47, 0]
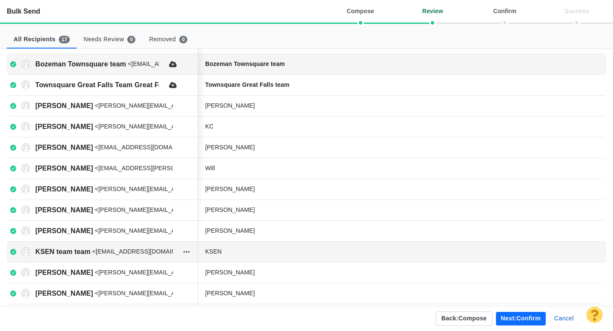
click at [235, 251] on div "KSEN" at bounding box center [269, 251] width 128 height 9
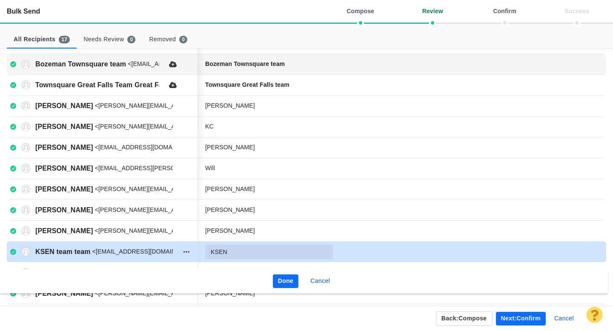
click at [245, 254] on input "KSEN" at bounding box center [269, 252] width 128 height 14
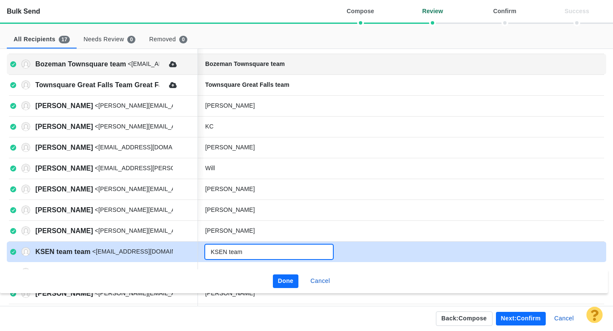
type input "KSEN team"
click at [287, 285] on button "Done" at bounding box center [286, 281] width 26 height 14
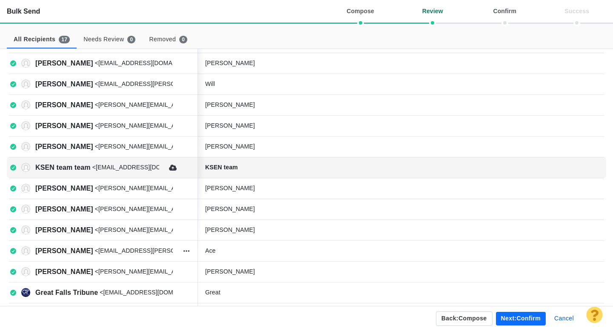
scroll to position [136, 0]
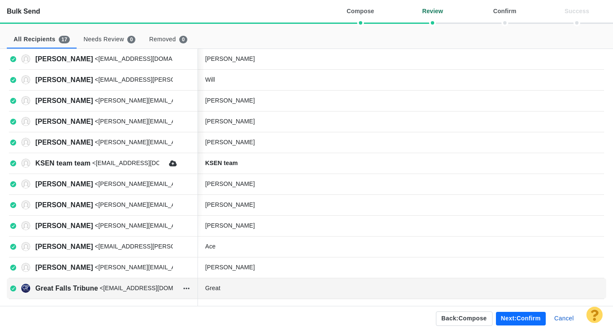
click at [251, 285] on div "Great" at bounding box center [269, 288] width 128 height 9
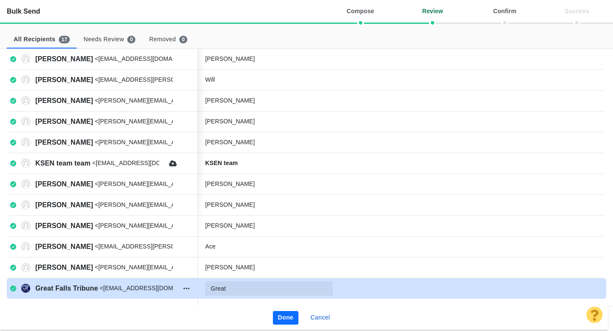
click at [251, 285] on input "Great" at bounding box center [269, 288] width 128 height 14
type input "Great Falls Tribune team"
click at [287, 314] on button "Done" at bounding box center [286, 318] width 26 height 14
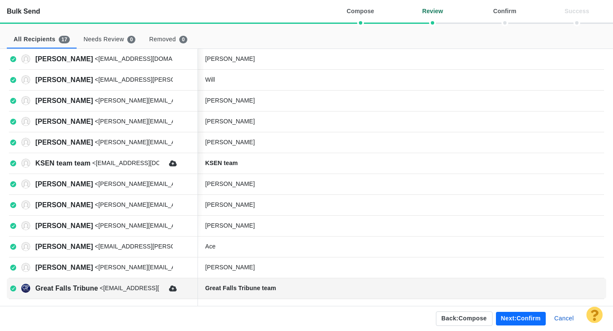
click at [514, 319] on button "Next: confirm" at bounding box center [521, 319] width 50 height 14
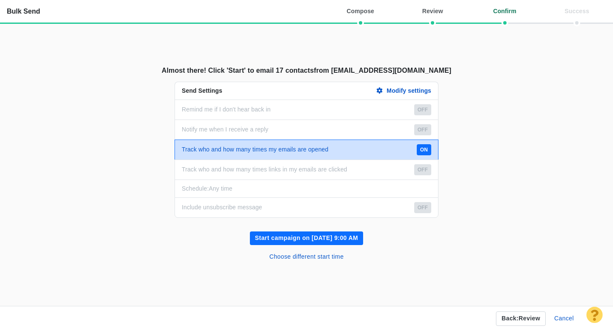
click at [304, 233] on button "Start campaign on Sep 25, 9:00 AM" at bounding box center [306, 238] width 113 height 14
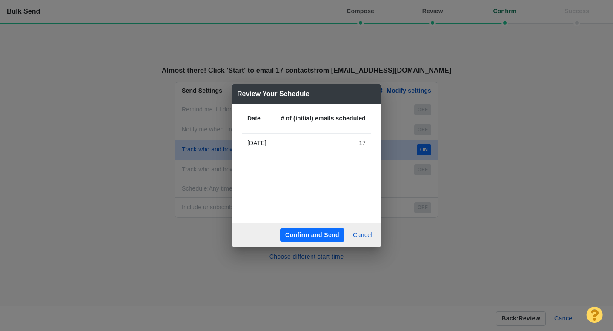
click at [314, 234] on button "Confirm and Send" at bounding box center [312, 235] width 64 height 14
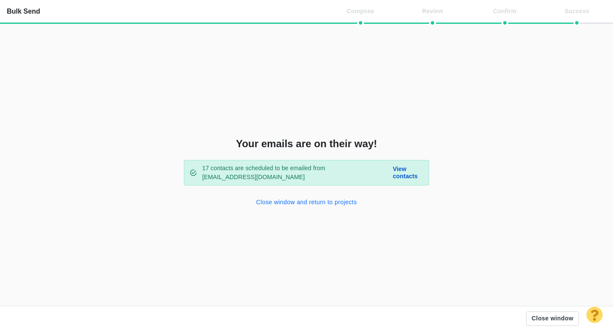
click at [274, 200] on button "Close window and return to projects" at bounding box center [306, 203] width 111 height 14
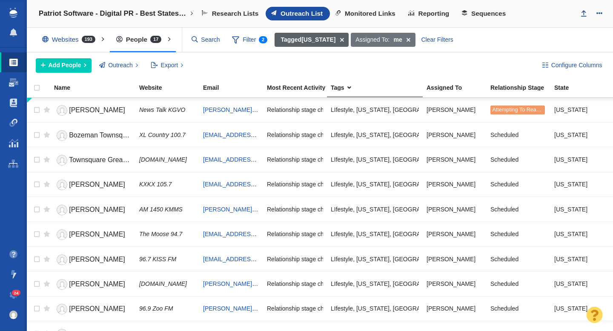
click at [335, 40] on span at bounding box center [341, 40] width 13 height 14
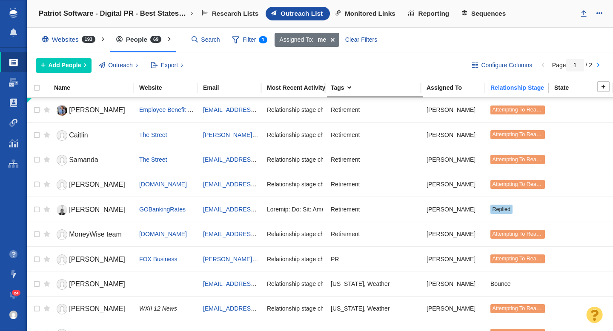
click at [509, 86] on div "Relationship Stage" at bounding box center [521, 88] width 63 height 6
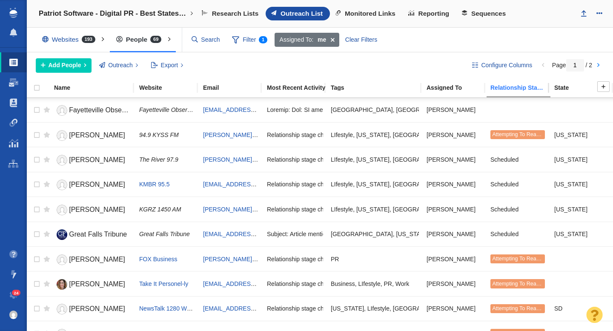
click at [515, 85] on div "Relationship Stage" at bounding box center [521, 88] width 63 height 6
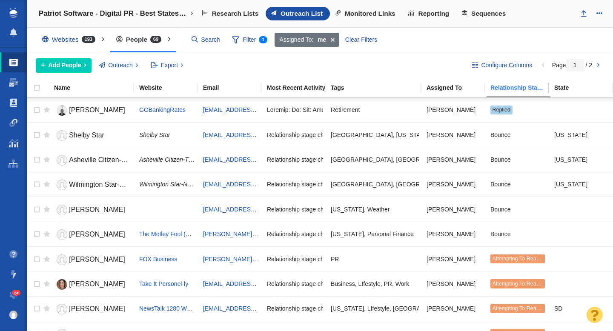
click at [510, 88] on div "Relationship Stage" at bounding box center [521, 88] width 63 height 6
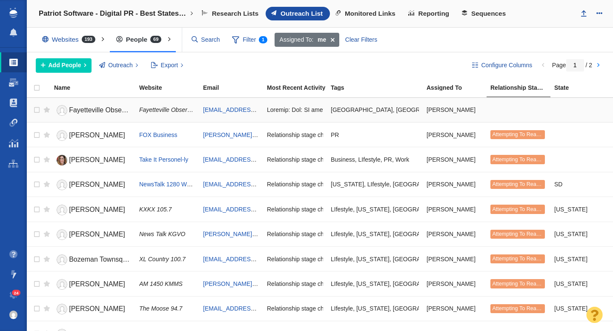
click at [96, 113] on span "Fayetteville Observer" at bounding box center [101, 109] width 64 height 7
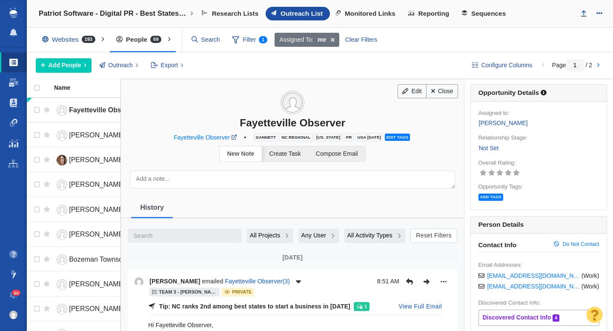
scroll to position [38, 0]
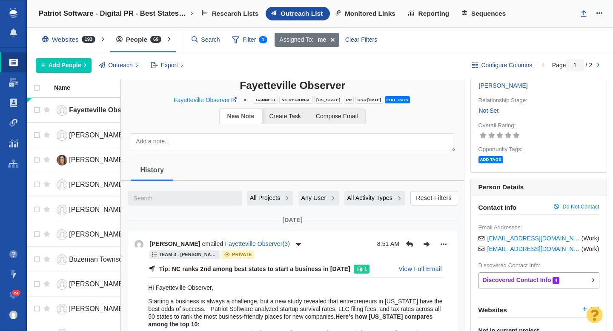
click at [493, 111] on link "Not Set" at bounding box center [488, 111] width 21 height 10
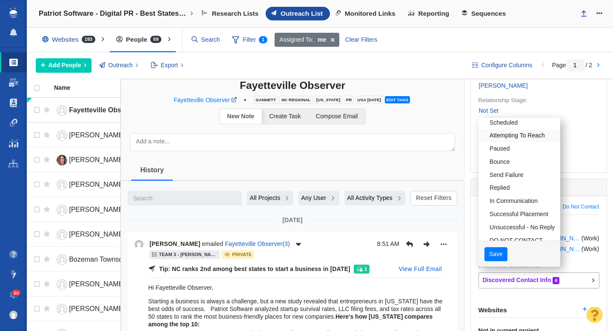
scroll to position [20, 0]
click at [499, 135] on link "Attempting To Reach" at bounding box center [519, 133] width 82 height 13
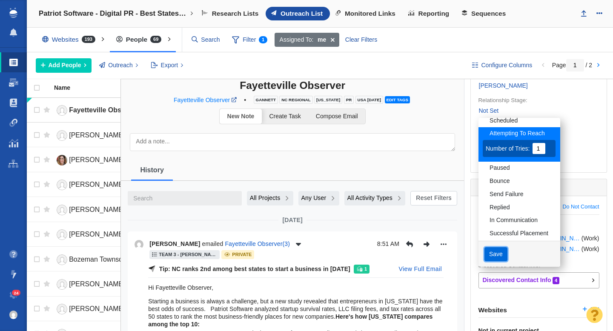
click at [502, 255] on button "Save" at bounding box center [495, 254] width 23 height 14
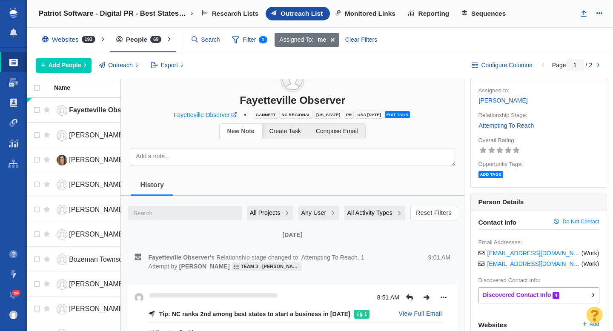
scroll to position [0, 0]
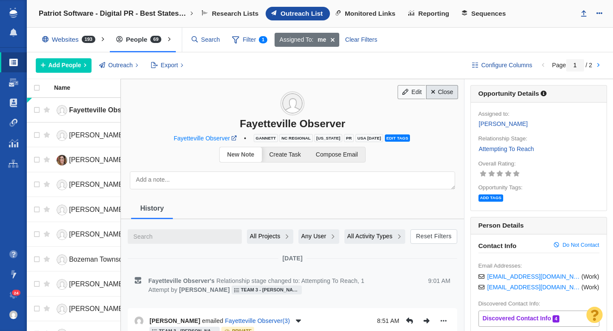
click at [445, 92] on link "Close" at bounding box center [442, 92] width 32 height 14
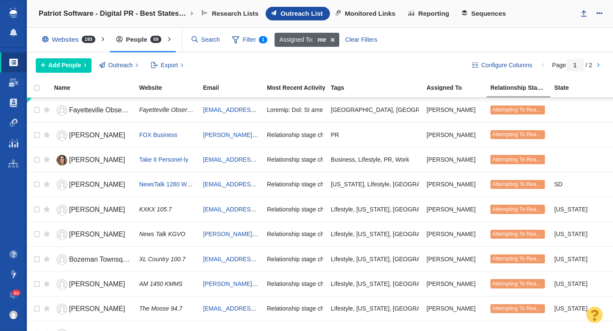
click at [332, 40] on span at bounding box center [332, 40] width 13 height 14
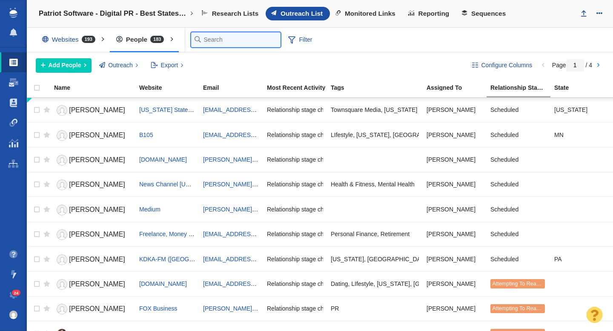
click at [210, 40] on input "text" at bounding box center [235, 39] width 89 height 15
click at [223, 38] on input "text" at bounding box center [235, 39] width 89 height 15
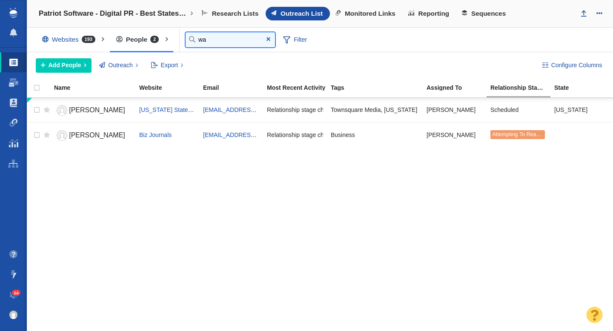
type input "w"
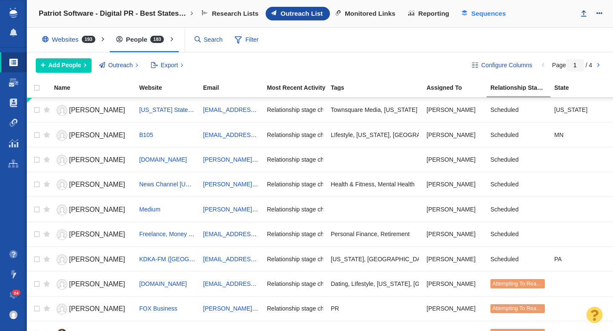
click at [482, 13] on span "Sequences" at bounding box center [488, 14] width 34 height 8
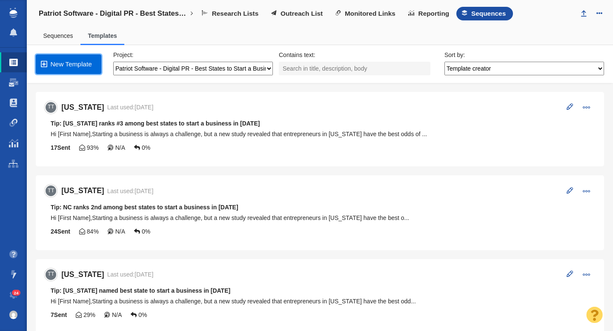
click at [82, 62] on link "New Template" at bounding box center [69, 64] width 66 height 20
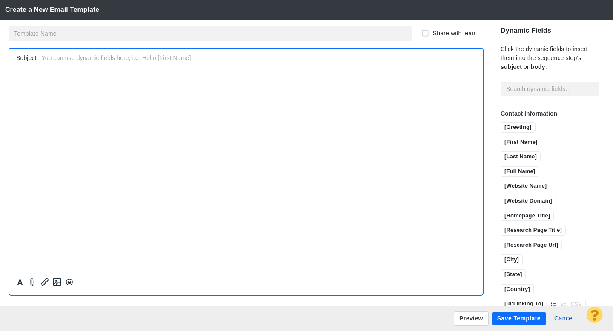
click at [48, 84] on html "﻿" at bounding box center [245, 78] width 459 height 20
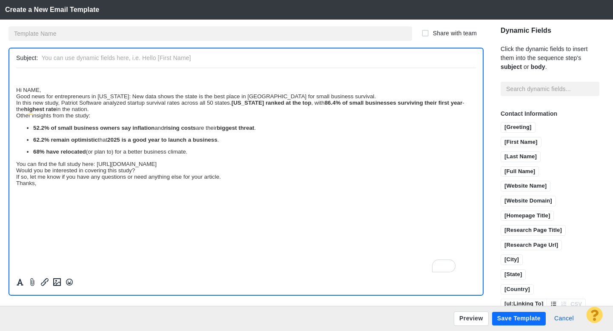
click at [137, 59] on input "text" at bounding box center [257, 58] width 430 height 12
type input "Tip: [US_STATE] leads U.S. with highest small business survival rate, study fin…"
click at [86, 37] on input "text" at bounding box center [210, 33] width 403 height 14
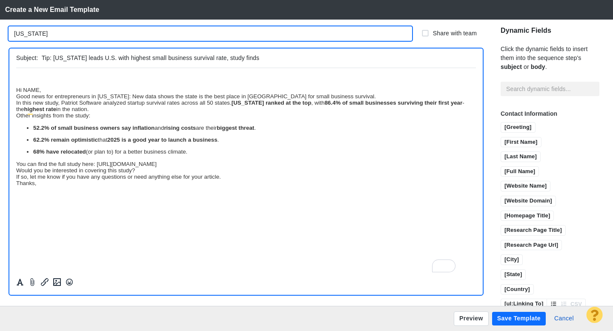
type input "[US_STATE]"
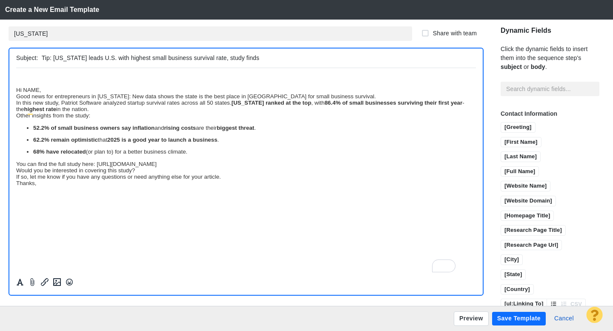
click at [48, 190] on html "﻿ Hi NAME, Good news for entrepreneurs in [US_STATE]: New data shows the state …" at bounding box center [245, 130] width 459 height 125
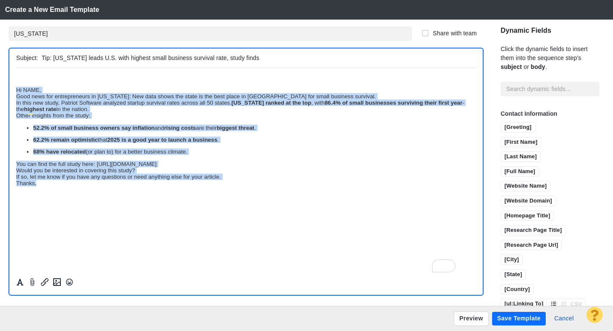
drag, startPoint x: 44, startPoint y: 187, endPoint x: 24, endPoint y: 162, distance: 32.7
click at [16, 94] on html "﻿ Hi NAME, Good news for entrepreneurs in [US_STATE]: New data shows the state …" at bounding box center [245, 130] width 459 height 125
click at [19, 279] on icon "Formatting" at bounding box center [20, 282] width 7 height 7
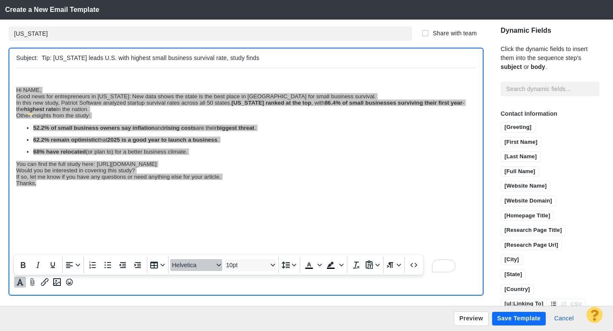
click at [202, 268] on span "Helvetica" at bounding box center [193, 265] width 42 height 7
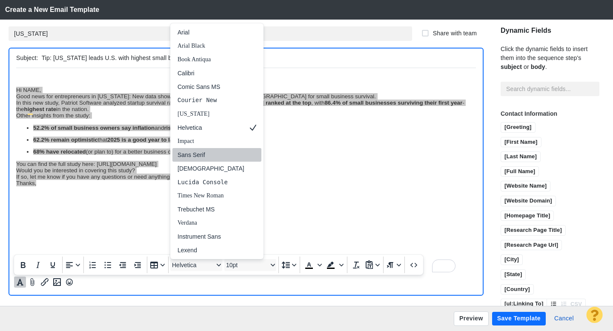
click at [200, 156] on div "Sans Serif" at bounding box center [210, 155] width 67 height 10
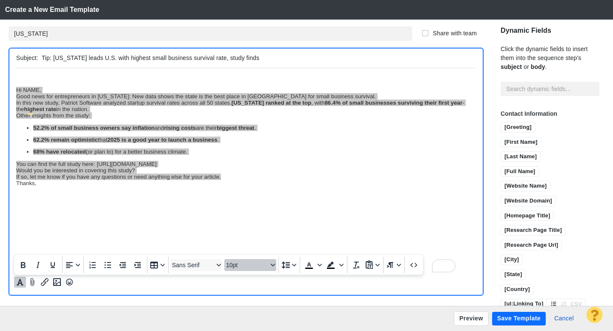
click at [241, 266] on span "10pt" at bounding box center [247, 265] width 42 height 7
click at [250, 198] on div "12pt" at bounding box center [246, 196] width 30 height 10
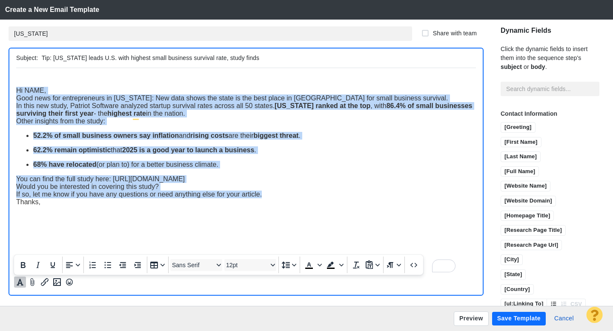
click at [17, 91] on span "Hi NAME," at bounding box center [31, 89] width 30 height 7
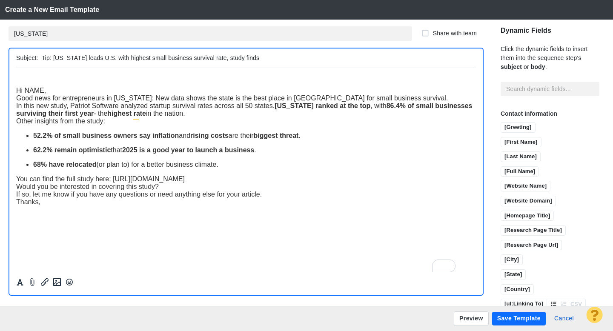
click at [18, 90] on span "Hi NAME," at bounding box center [31, 89] width 30 height 7
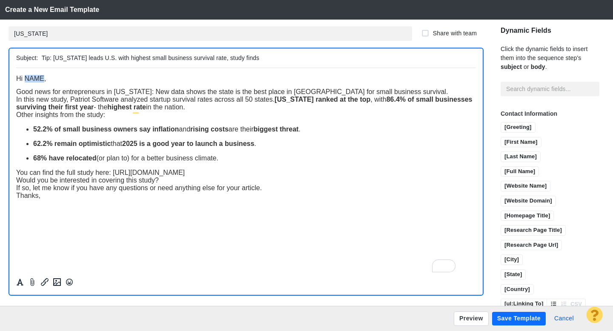
drag, startPoint x: 43, startPoint y: 82, endPoint x: 26, endPoint y: 81, distance: 17.9
click at [26, 81] on span "Hi NAME," at bounding box center [31, 77] width 30 height 7
click at [504, 137] on input "[First Name]" at bounding box center [521, 142] width 40 height 11
click at [407, 94] on div "Good news for entrepreneurs in [US_STATE]: New data shows the state is the best…" at bounding box center [245, 92] width 459 height 8
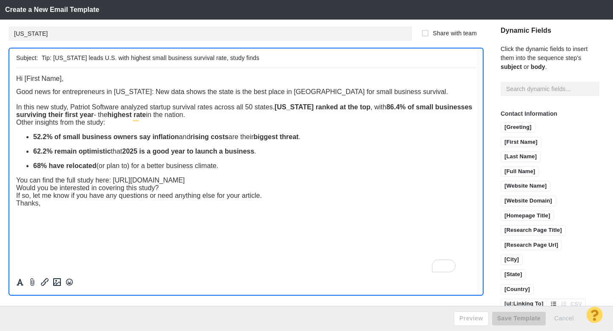
click at [245, 117] on div "In this new study, Patriot Software analyzed startup survival rates across all …" at bounding box center [245, 110] width 459 height 15
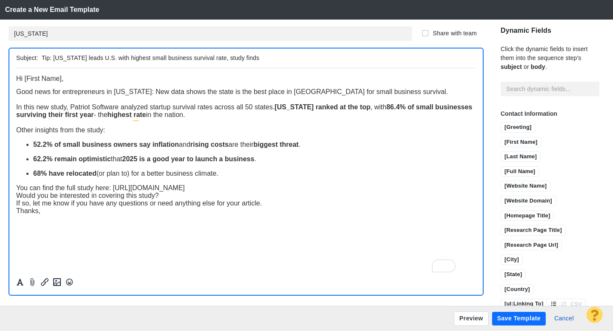
click at [424, 190] on div "You can find the full study here: [URL][DOMAIN_NAME]" at bounding box center [245, 188] width 459 height 8
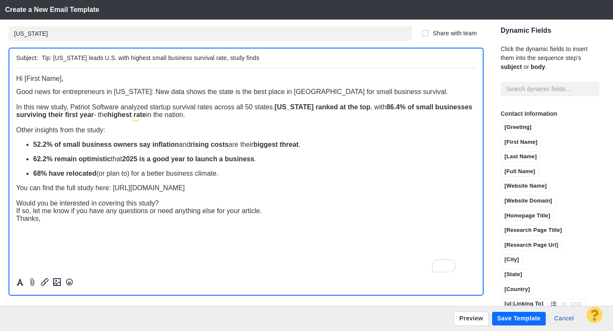
click at [185, 207] on div "Would you be interested in covering this study?" at bounding box center [245, 203] width 459 height 8
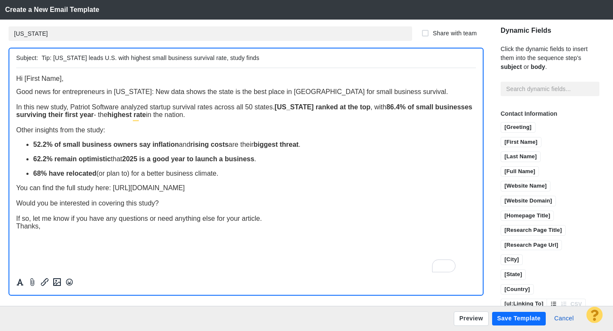
click at [268, 224] on div "Thanks," at bounding box center [245, 226] width 459 height 8
click at [273, 218] on div "If so, let me know if you have any questions or need anything else for your art…" at bounding box center [245, 218] width 459 height 8
click at [205, 207] on div "Would you be interested in covering this study?" at bounding box center [245, 203] width 459 height 8
click at [240, 117] on div "In this new study, Patriot Software analyzed startup survival rates across all …" at bounding box center [245, 110] width 459 height 15
click at [521, 319] on button "Save Template" at bounding box center [519, 319] width 54 height 14
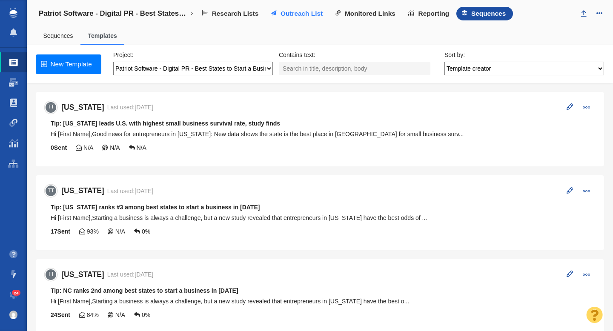
click at [287, 16] on span "Outreach List" at bounding box center [301, 14] width 42 height 8
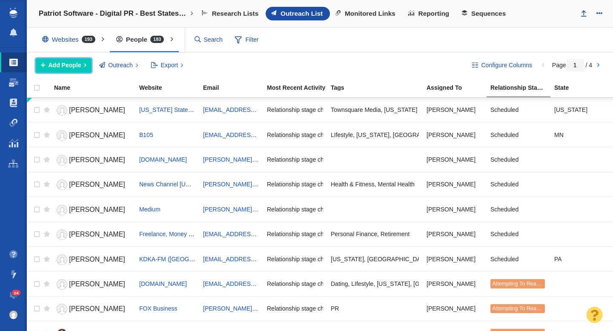
click at [56, 62] on span "Add People" at bounding box center [64, 65] width 33 height 9
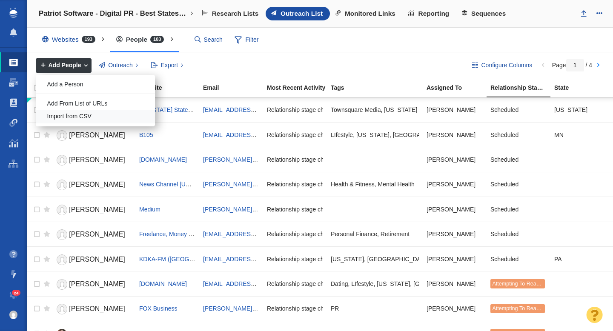
click at [80, 118] on div "Import from CSV" at bounding box center [95, 116] width 119 height 13
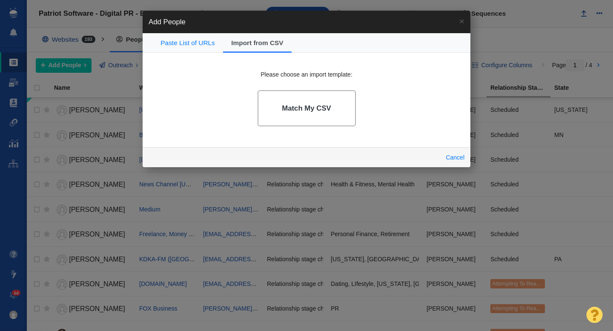
click at [291, 115] on link "Match My CSV" at bounding box center [306, 108] width 98 height 36
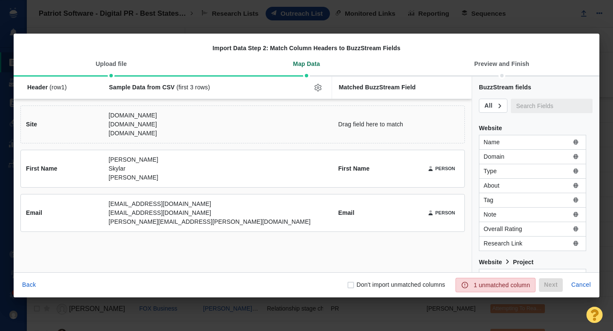
scroll to position [585, 0]
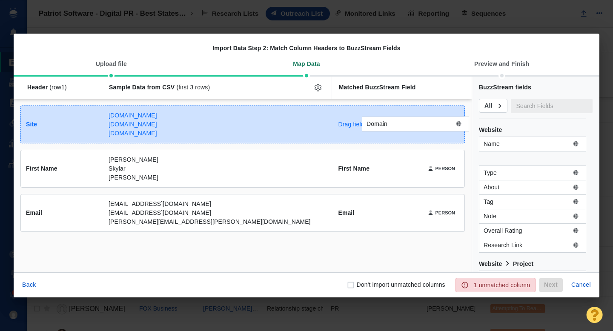
drag, startPoint x: 503, startPoint y: 159, endPoint x: 383, endPoint y: 127, distance: 124.2
click at [383, 127] on div "Domain Header (row 1 ) Sample Data from CSV (first 3 rows) Matched BuzzStream F…" at bounding box center [306, 175] width 585 height 196
checkbox input "true"
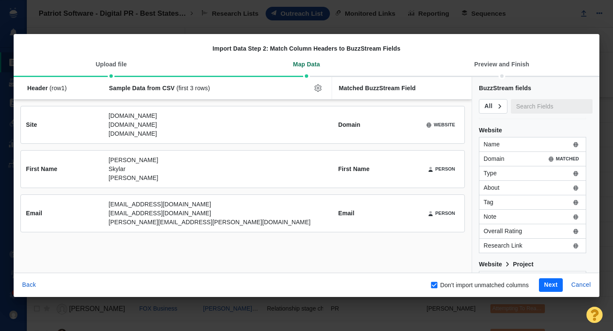
click at [546, 285] on button "Next" at bounding box center [551, 285] width 24 height 14
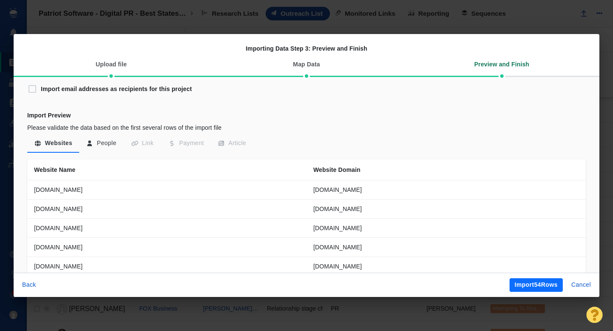
scroll to position [41, 0]
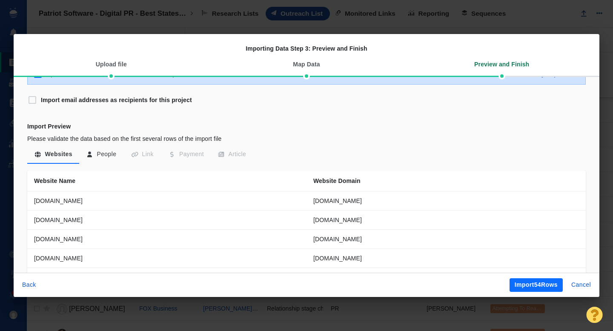
click at [104, 157] on button "People" at bounding box center [101, 154] width 44 height 15
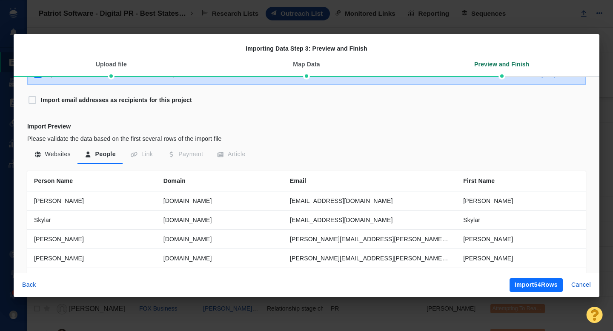
click at [525, 284] on button "Import 54 Rows" at bounding box center [535, 285] width 53 height 14
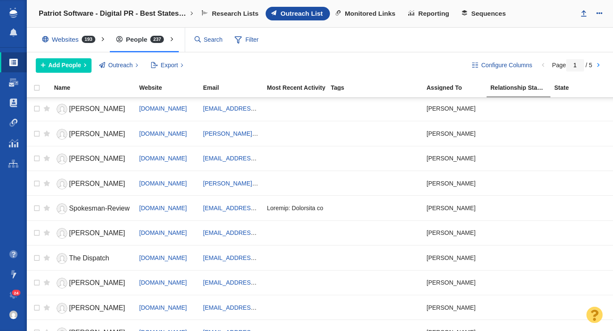
scroll to position [1009, 0]
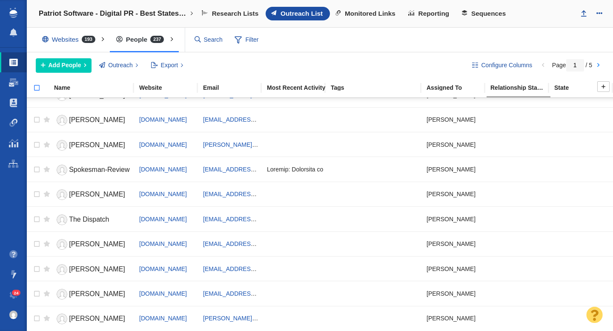
click at [37, 90] on input "checkbox" at bounding box center [33, 92] width 13 height 19
checkbox input "true"
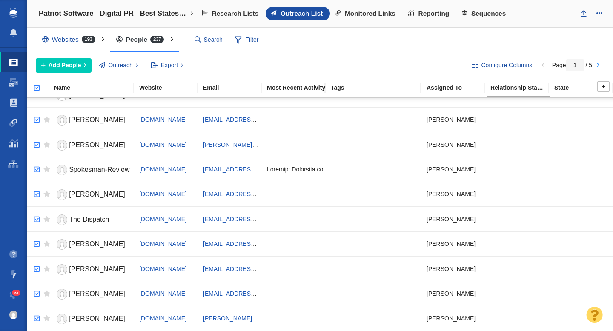
checkbox input "true"
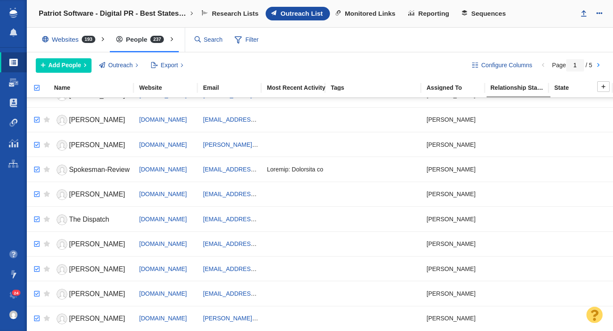
checkbox input "true"
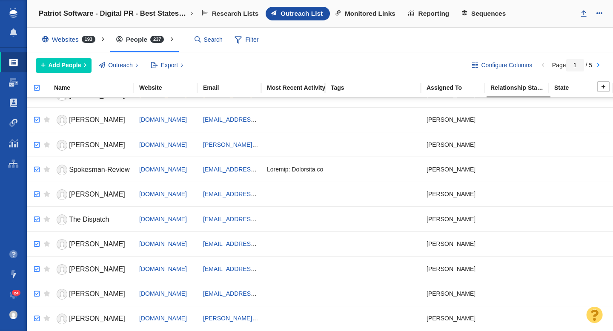
checkbox input "true"
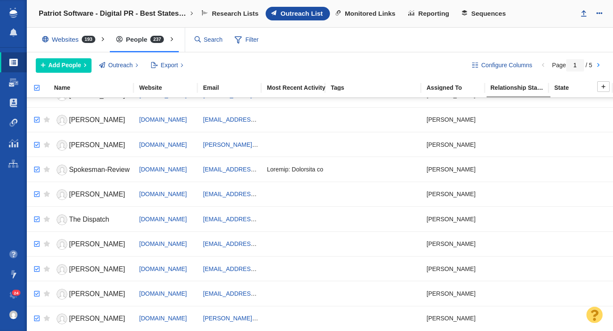
checkbox input "true"
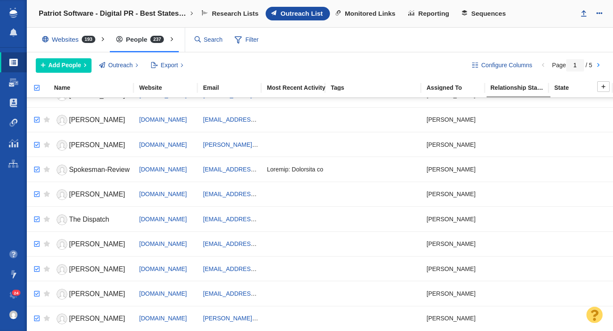
checkbox input "true"
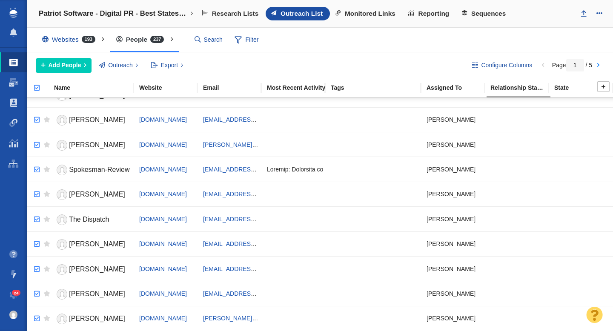
checkbox input "true"
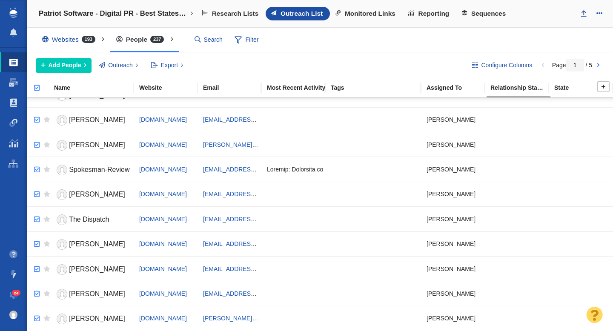
checkbox input "true"
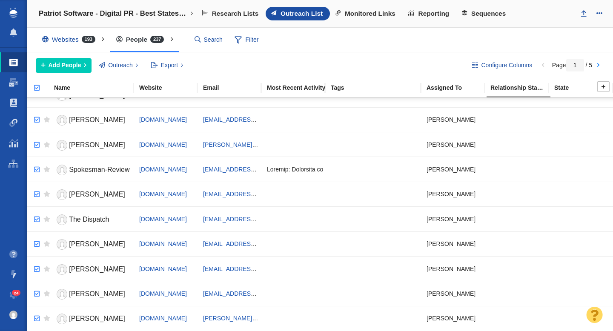
checkbox input "true"
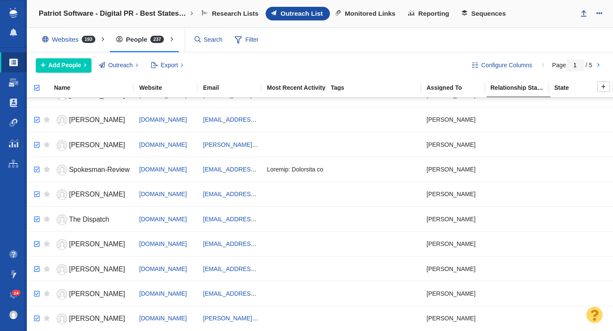
checkbox input "true"
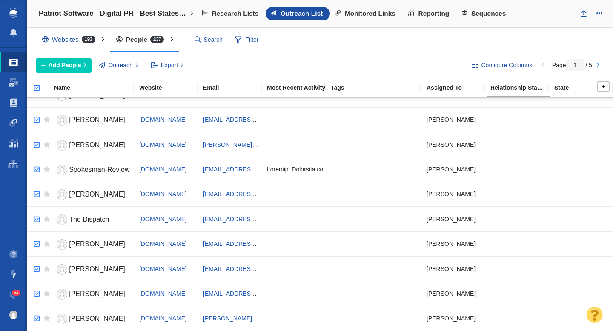
checkbox input "true"
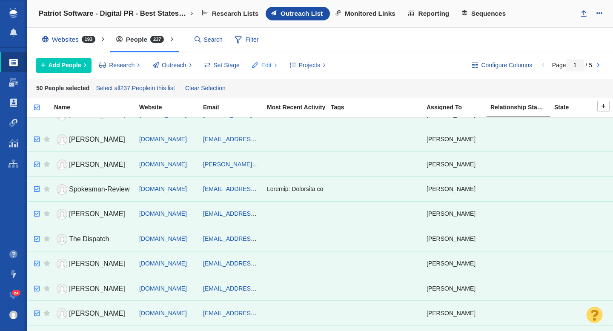
click at [268, 66] on span "Edit" at bounding box center [266, 65] width 10 height 9
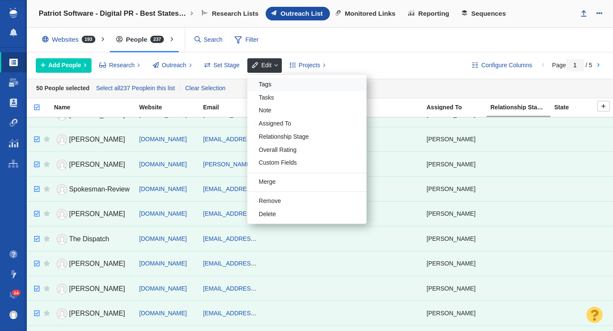
click at [268, 84] on div "Tags" at bounding box center [306, 84] width 119 height 13
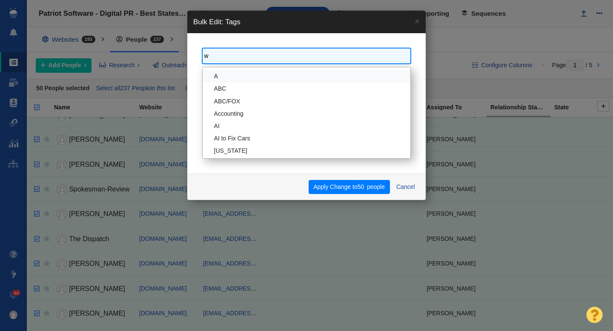
type input "wa"
type input "was"
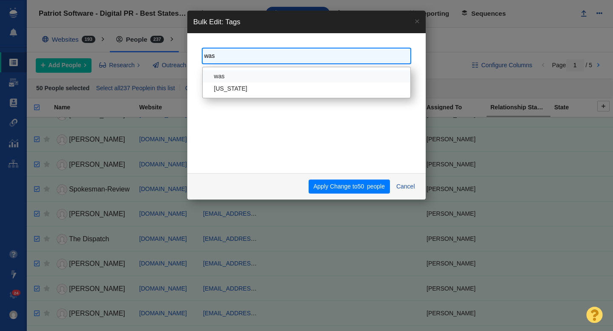
type input "wash"
select select "[US_STATE]"
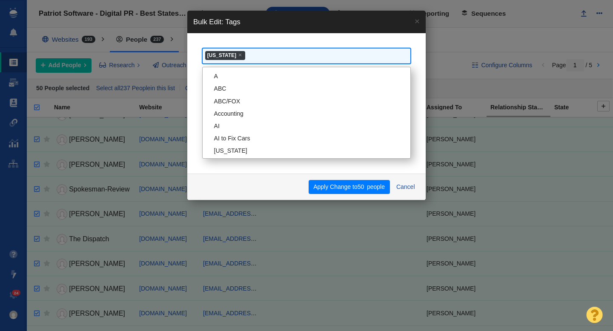
scroll to position [2657, 0]
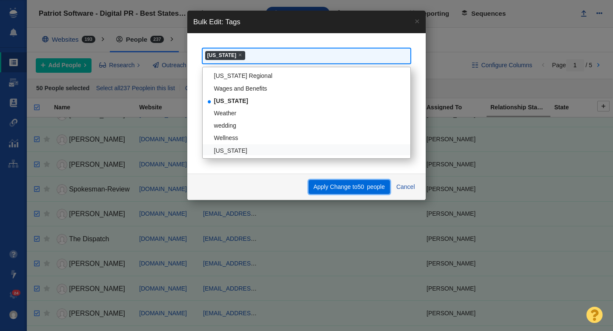
click at [362, 186] on span "50" at bounding box center [360, 186] width 7 height 7
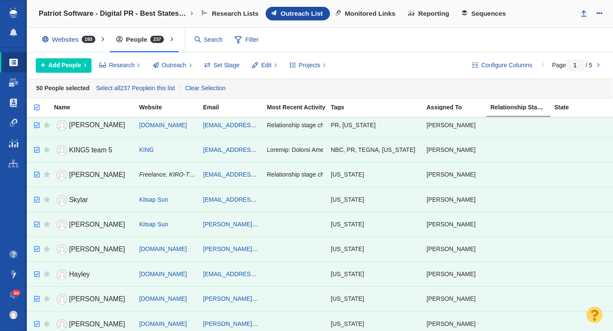
scroll to position [400, 0]
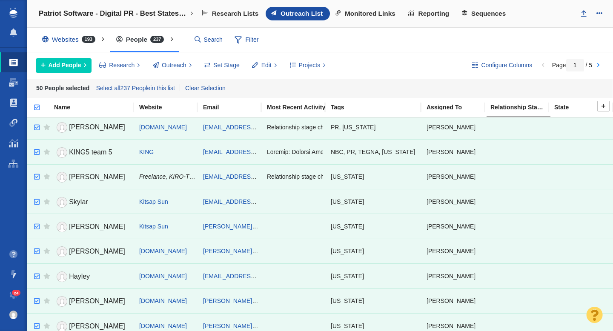
click at [38, 106] on input "checkbox" at bounding box center [33, 112] width 13 height 19
checkbox input "false"
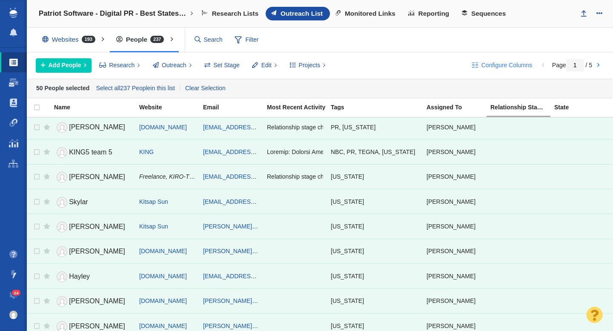
checkbox input "false"
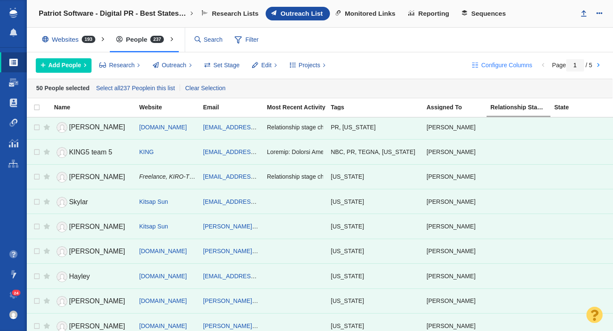
checkbox input "false"
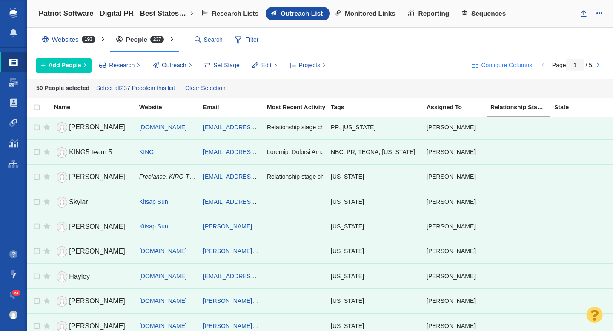
checkbox input "false"
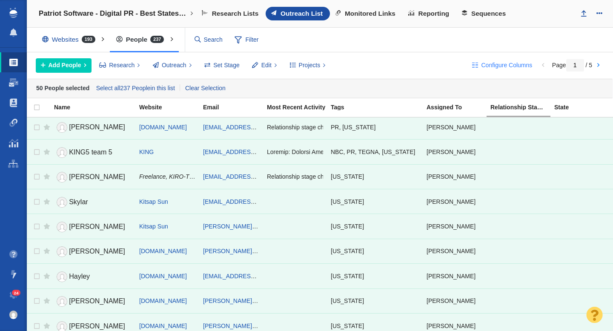
checkbox input "false"
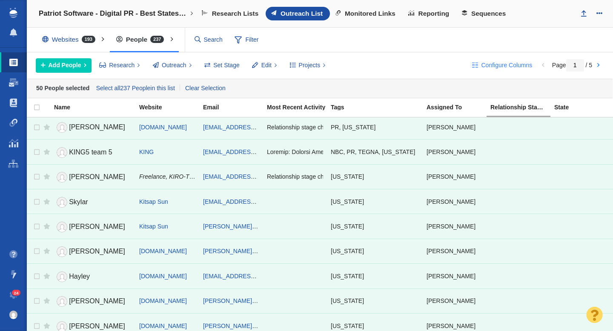
checkbox input "false"
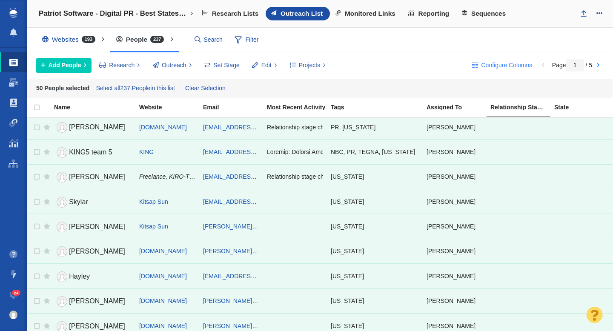
checkbox input "false"
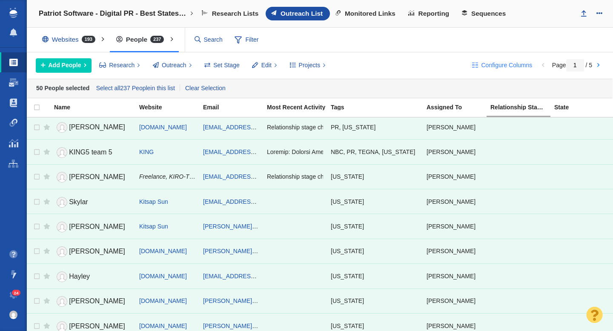
checkbox input "false"
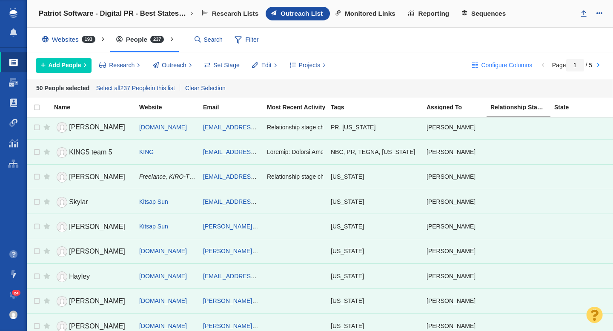
checkbox input "false"
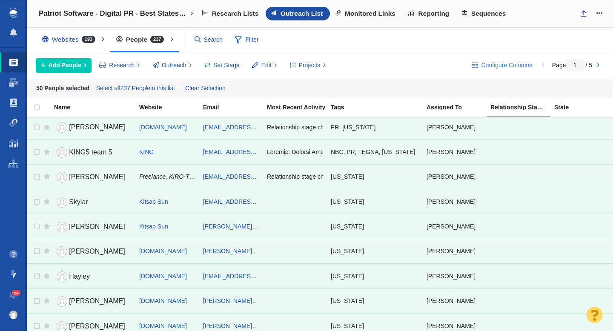
checkbox input "false"
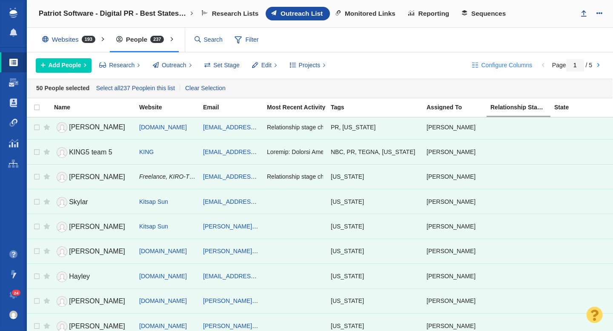
checkbox input "false"
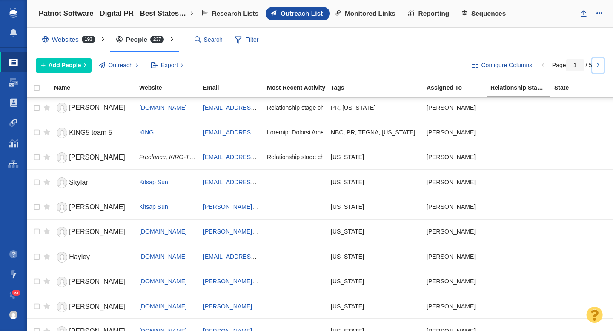
click at [600, 67] on link at bounding box center [598, 65] width 12 height 14
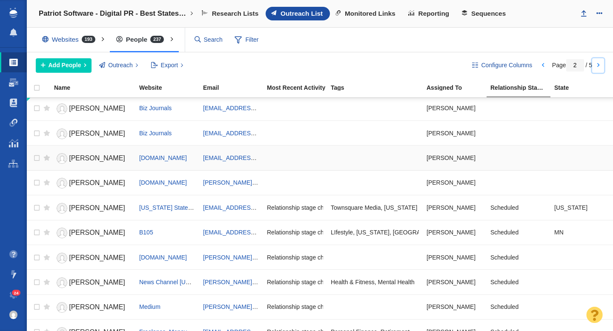
scroll to position [0, 0]
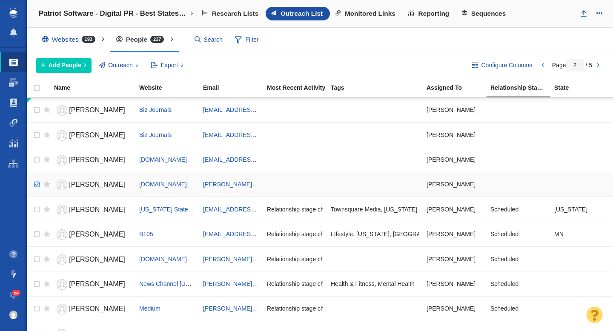
checkbox input "true"
click at [35, 183] on input "checkbox" at bounding box center [35, 184] width 13 height 19
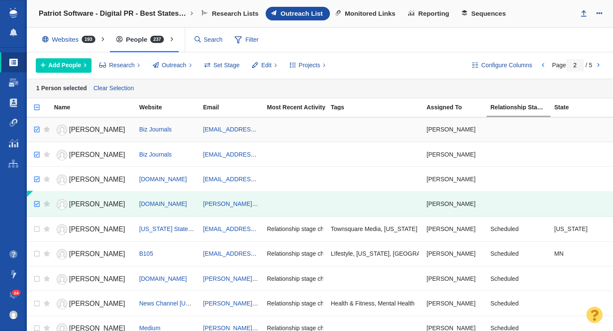
click at [36, 131] on input "checkbox" at bounding box center [35, 129] width 13 height 19
checkbox input "true"
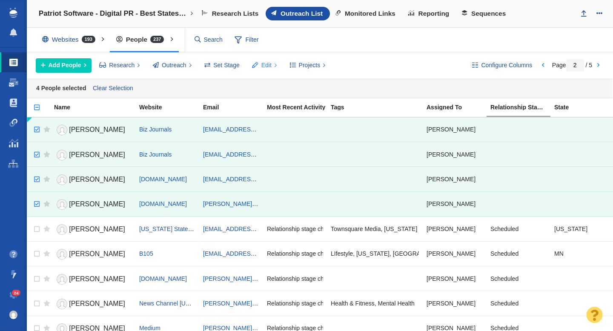
click at [257, 65] on span at bounding box center [255, 65] width 6 height 9
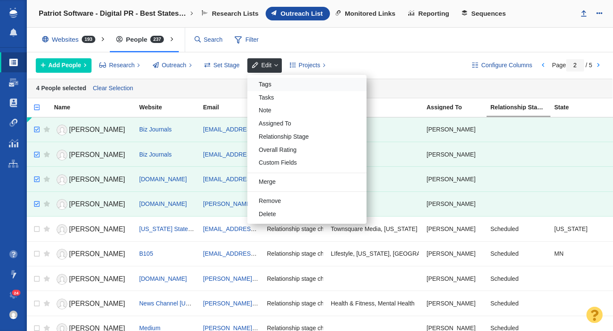
click at [273, 86] on div "Tags" at bounding box center [306, 84] width 119 height 13
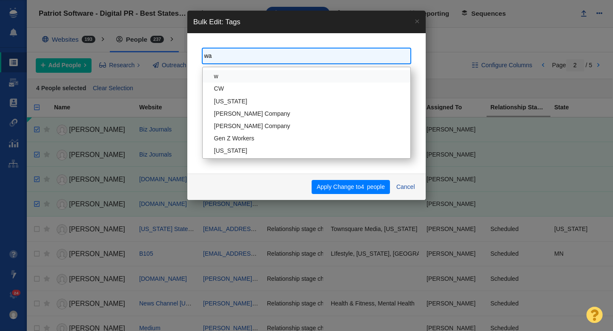
type input "was"
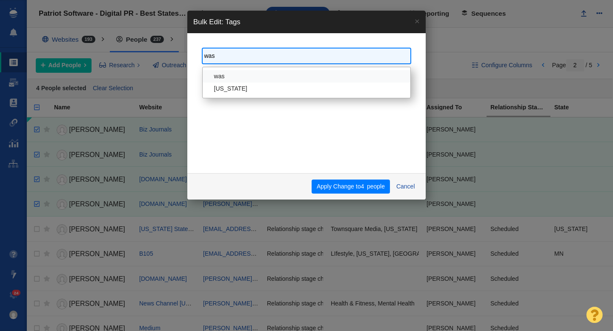
type input "wash"
select select "[US_STATE]"
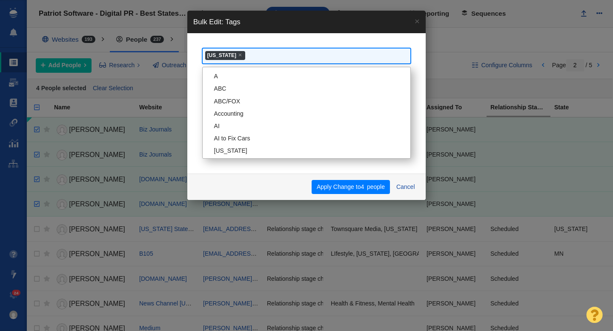
scroll to position [2657, 0]
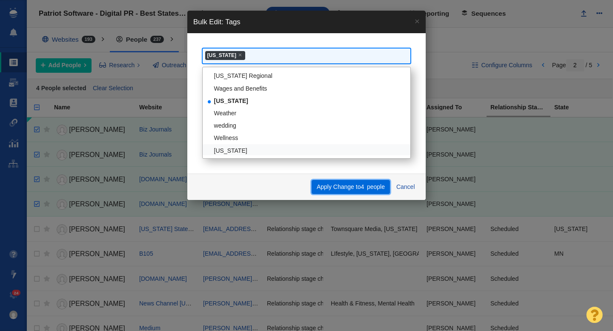
click at [335, 190] on button "Apply Change to 4 people" at bounding box center [350, 187] width 78 height 14
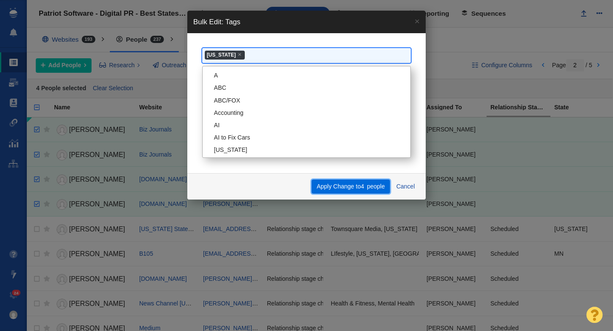
scroll to position [2670, 0]
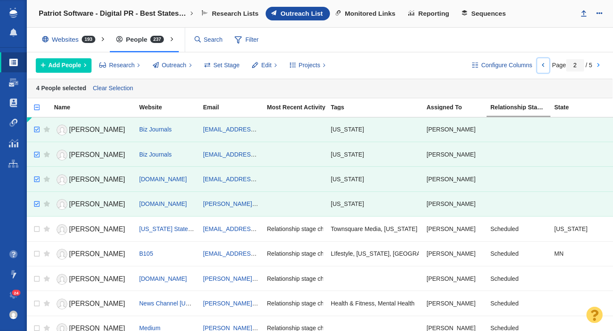
click at [542, 64] on link at bounding box center [543, 65] width 12 height 14
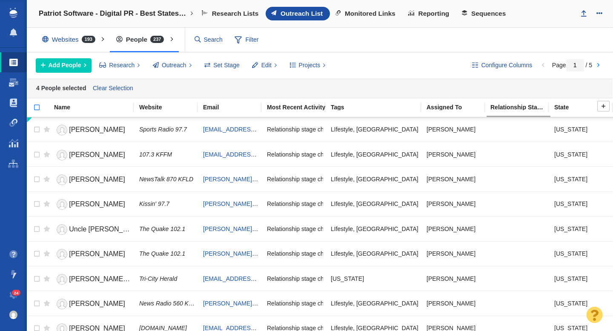
click at [38, 108] on input "checkbox" at bounding box center [33, 112] width 13 height 19
checkbox input "true"
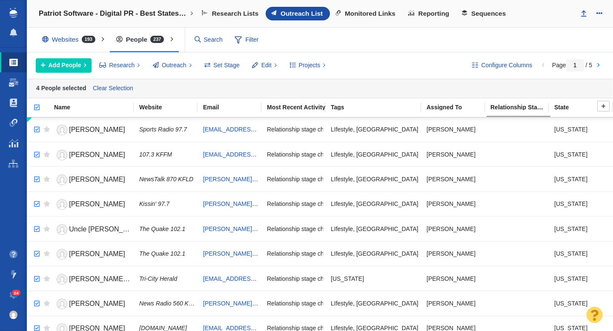
checkbox input "true"
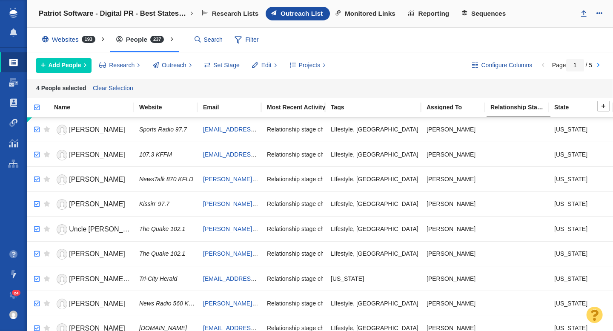
checkbox input "true"
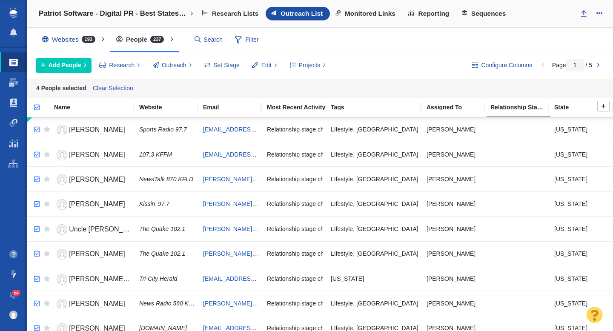
checkbox input "true"
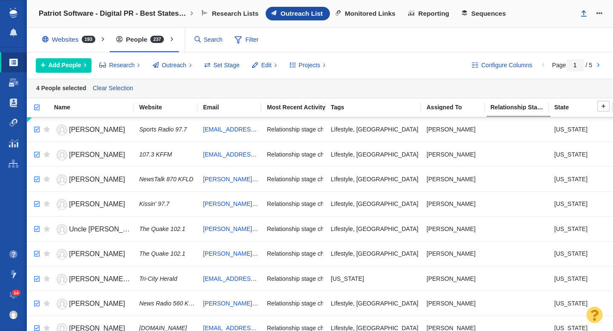
checkbox input "true"
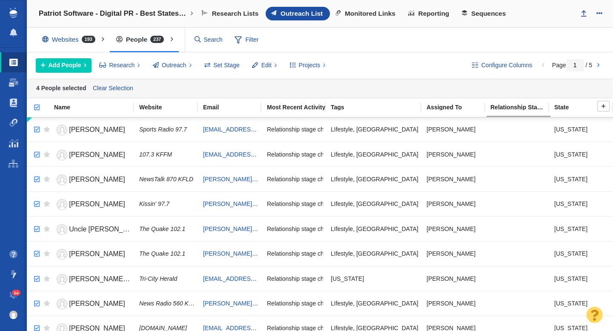
checkbox input "true"
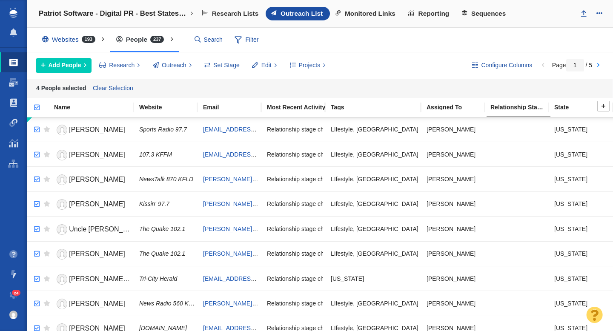
checkbox input "true"
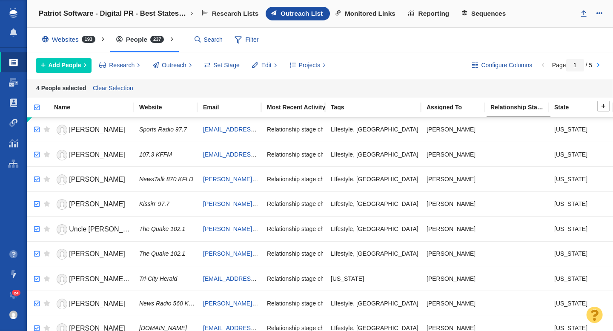
checkbox input "true"
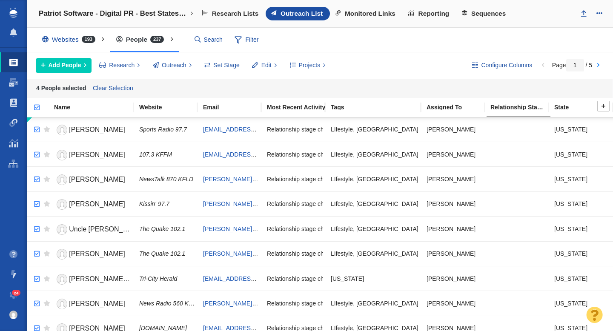
checkbox input "true"
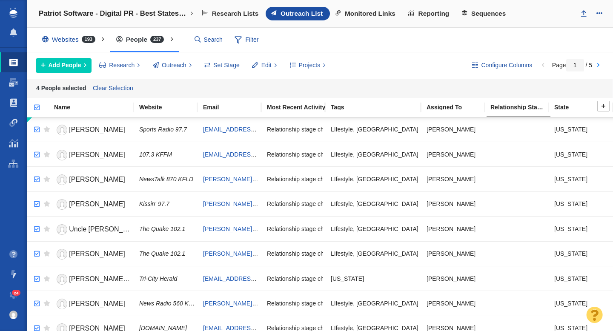
checkbox input "true"
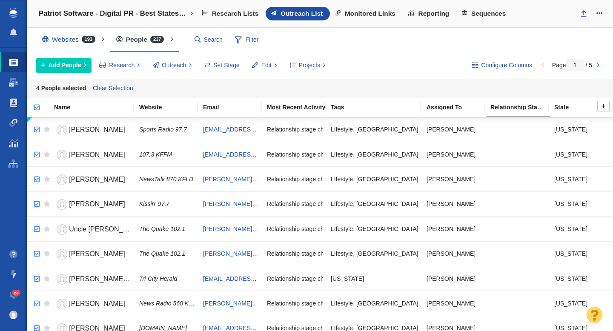
checkbox input "true"
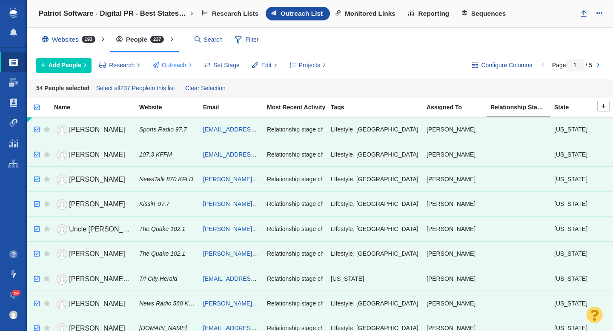
click at [185, 66] on span "Outreach" at bounding box center [174, 65] width 25 height 9
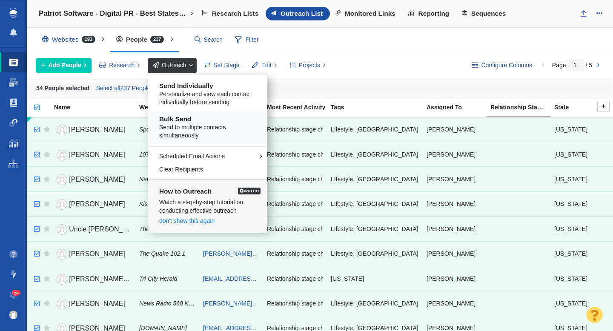
click at [188, 122] on h5 "Bulk Send" at bounding box center [210, 119] width 103 height 8
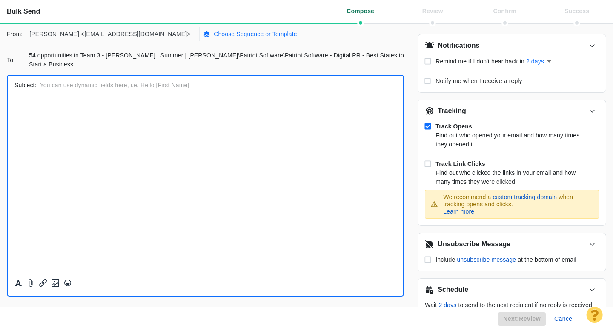
scroll to position [0, 0]
click at [214, 34] on p "Choose Sequence or Template" at bounding box center [255, 34] width 83 height 9
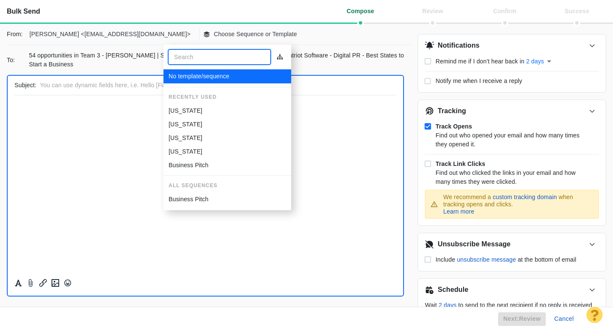
click at [190, 109] on p "[US_STATE]" at bounding box center [185, 110] width 34 height 9
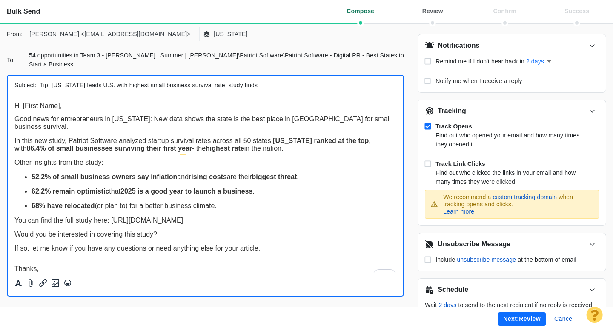
click at [229, 207] on p "68% have relocated (or plan to) for a better business climate." at bounding box center [213, 206] width 365 height 8
click at [184, 234] on div "Would you be interested in covering this study?" at bounding box center [205, 235] width 382 height 8
click at [396, 220] on div "You can find the full study here: https://www.patriotsoftware.com/blog/accounti…" at bounding box center [205, 221] width 382 height 8
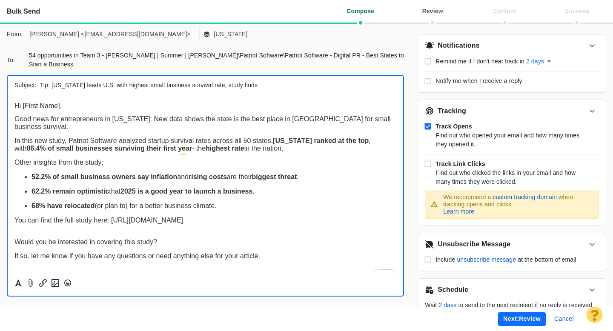
click at [15, 222] on span "You can find the full study here: https://www.patriotsoftware.com/blog/accounti…" at bounding box center [98, 220] width 168 height 7
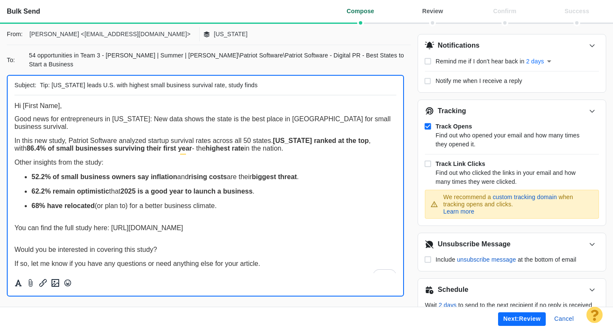
click at [408, 245] on div "Subject: Tip: Washington leads U.S. with highest small business survival rate, …" at bounding box center [209, 191] width 404 height 232
click at [508, 317] on button "Next: review" at bounding box center [522, 319] width 48 height 14
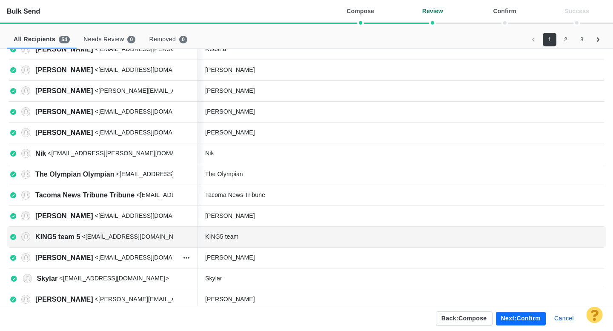
scroll to position [302, 0]
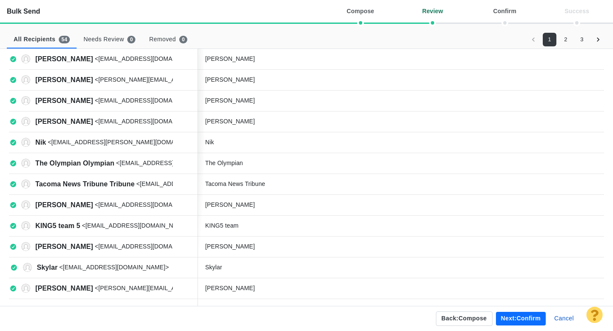
click at [567, 34] on button "2" at bounding box center [566, 40] width 14 height 14
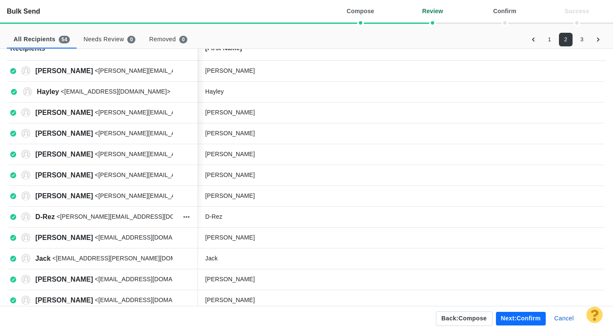
scroll to position [0, 0]
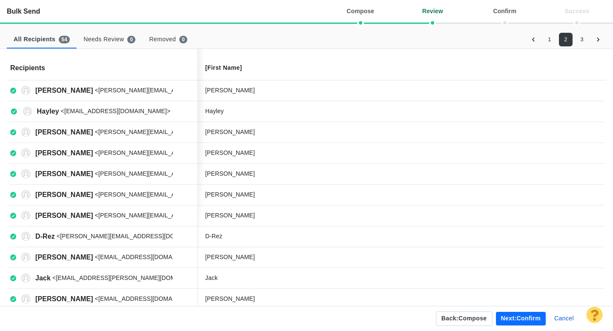
click at [584, 39] on button "3" at bounding box center [582, 40] width 14 height 14
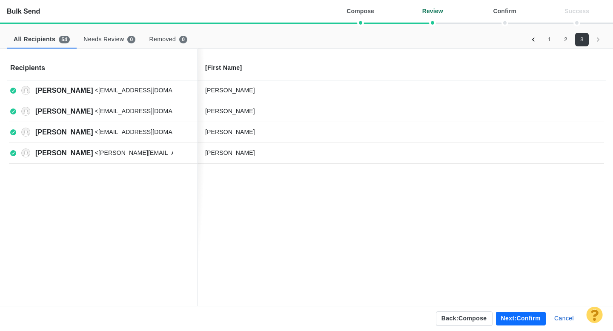
click at [514, 317] on button "Next: confirm" at bounding box center [521, 319] width 50 height 14
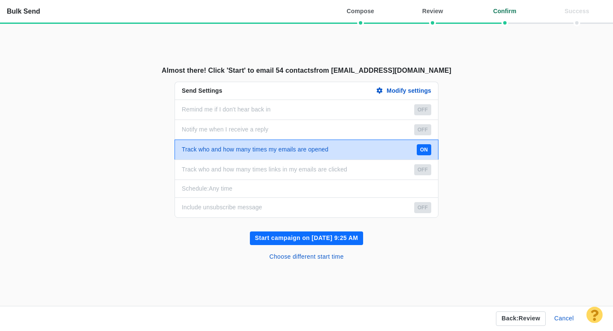
click at [323, 236] on button "Start campaign on Sep 25, 9:25 AM" at bounding box center [306, 238] width 113 height 14
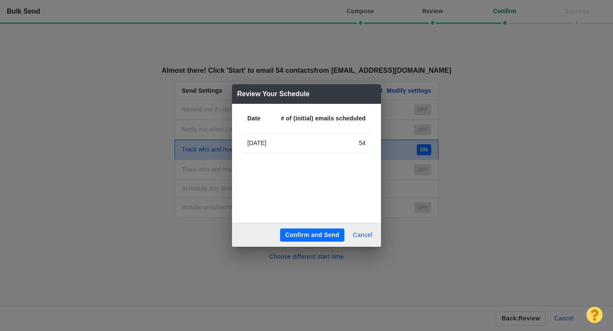
click at [323, 236] on button "Confirm and Send" at bounding box center [312, 235] width 64 height 14
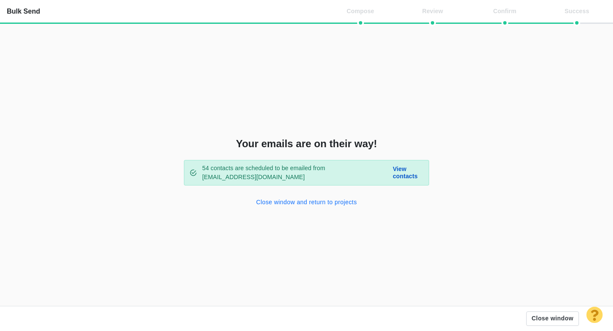
click at [316, 204] on button "Close window and return to projects" at bounding box center [306, 203] width 111 height 14
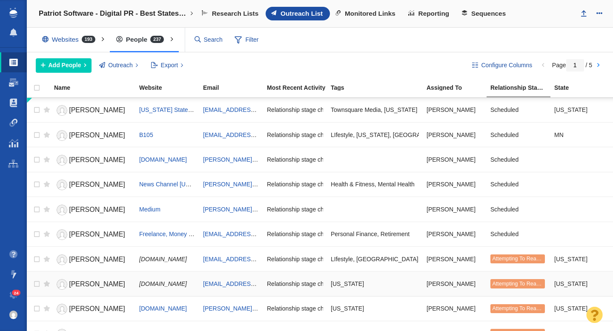
click at [98, 287] on span "Daniel Schrager" at bounding box center [97, 283] width 56 height 7
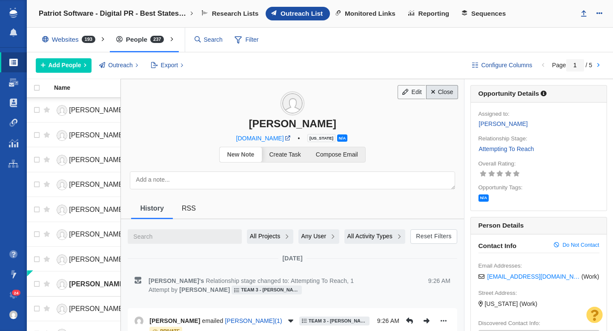
click at [444, 92] on link "Close" at bounding box center [442, 92] width 32 height 14
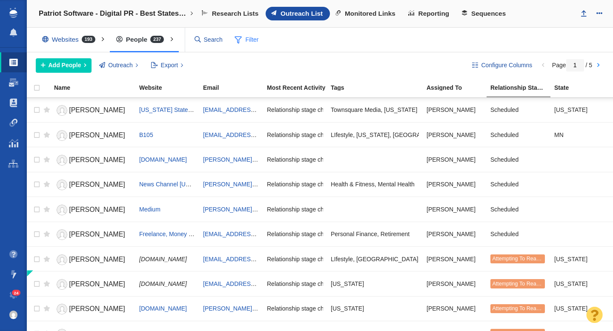
click at [249, 40] on span "Filter" at bounding box center [247, 40] width 34 height 16
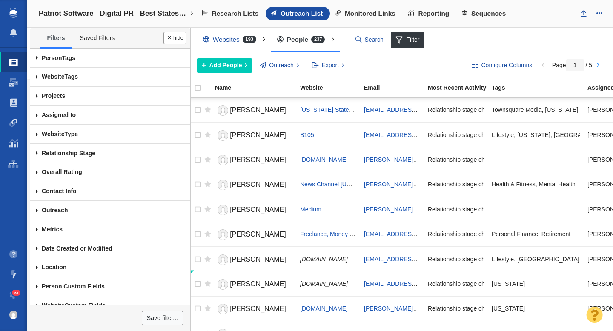
click at [34, 117] on span at bounding box center [37, 114] width 14 height 19
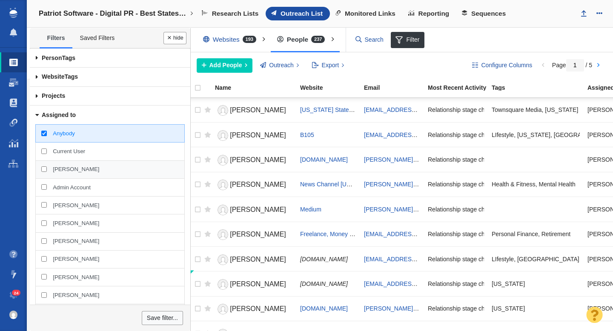
click at [46, 168] on div "[PERSON_NAME]" at bounding box center [109, 169] width 149 height 18
click at [46, 168] on input "[PERSON_NAME]" at bounding box center [44, 169] width 6 height 6
checkbox input "true"
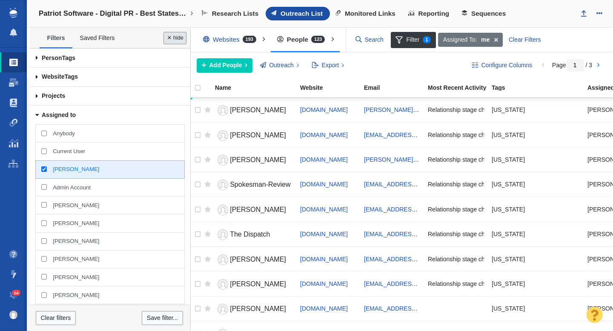
click at [175, 40] on button "Done" at bounding box center [174, 38] width 23 height 12
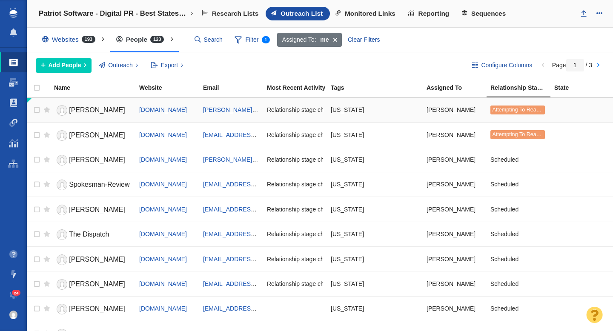
click at [336, 39] on span at bounding box center [334, 40] width 13 height 14
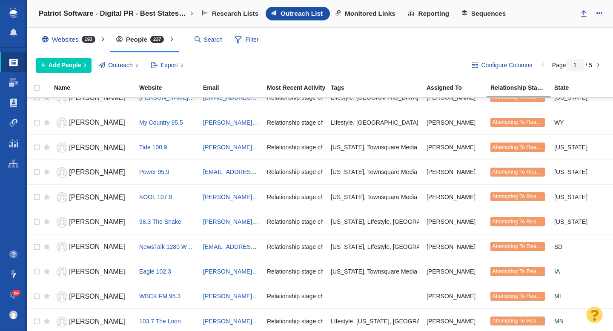
scroll to position [264, 0]
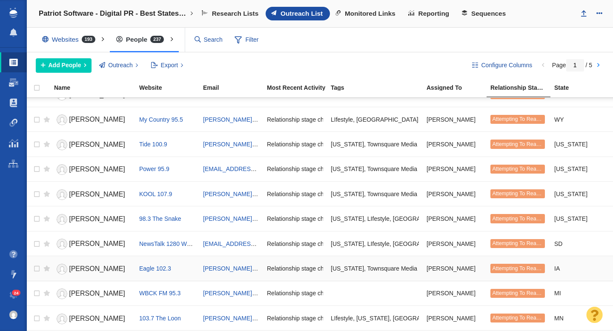
click at [93, 269] on span "[PERSON_NAME]" at bounding box center [97, 268] width 56 height 7
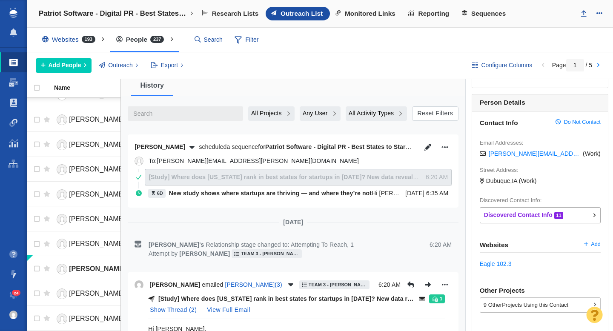
scroll to position [134, 0]
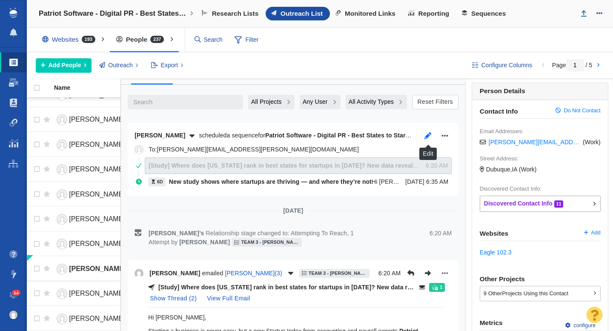
click at [426, 134] on icon "button" at bounding box center [427, 135] width 9 height 7
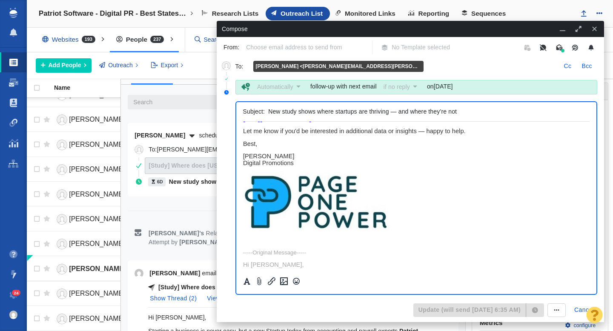
scroll to position [0, 0]
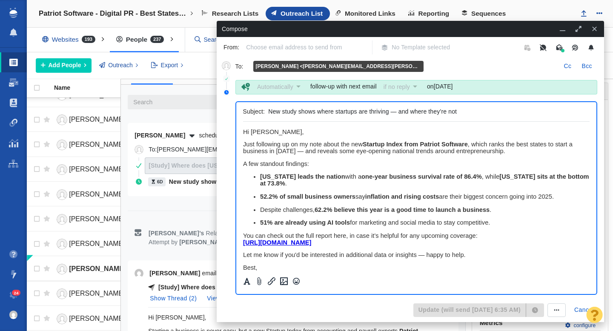
click at [595, 29] on icon "button" at bounding box center [594, 29] width 8 height 6
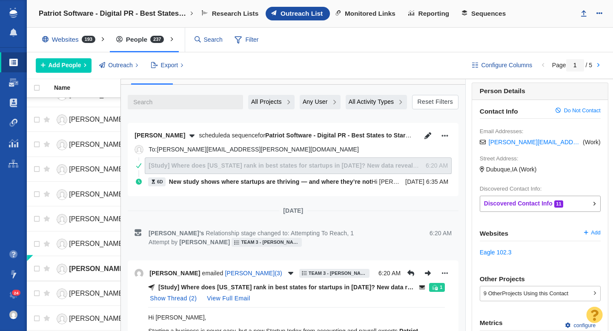
scroll to position [164, 0]
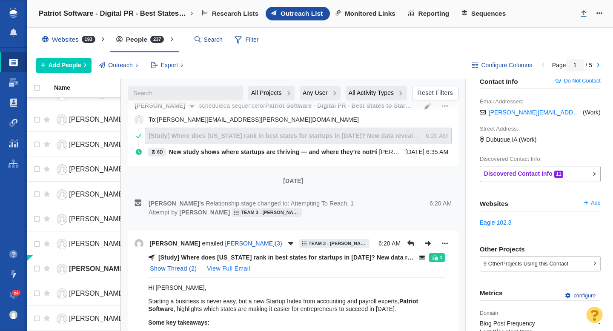
click at [231, 268] on button "View Full Email" at bounding box center [228, 269] width 53 height 14
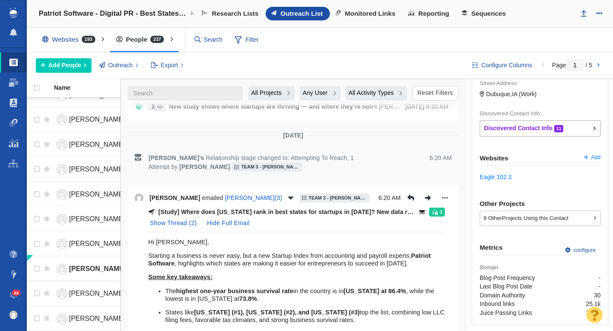
scroll to position [211, 0]
click at [168, 222] on button "Show Thread ( 2 )" at bounding box center [173, 223] width 57 height 14
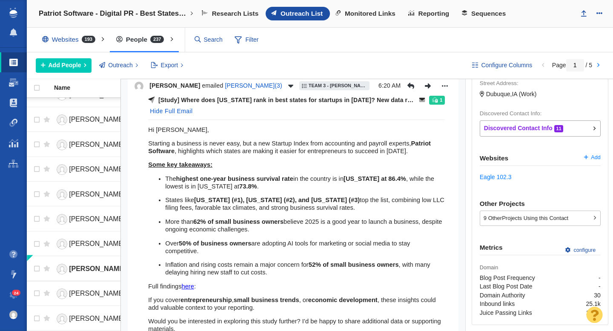
scroll to position [197, 0]
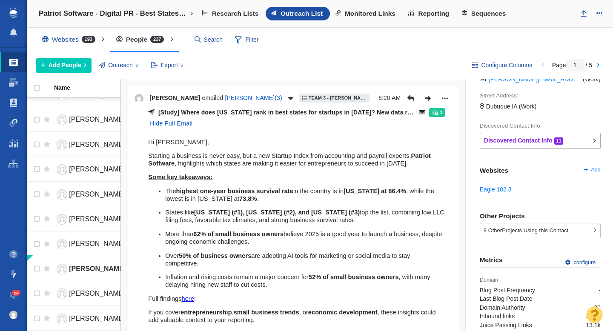
click at [396, 112] on p "[Study] Where does Iowa rank in best states for startups in 2025? New data reve…" at bounding box center [286, 112] width 257 height 9
click at [421, 112] on icon at bounding box center [422, 111] width 6 height 3
click at [446, 95] on icon "Open more options menu" at bounding box center [444, 98] width 9 height 7
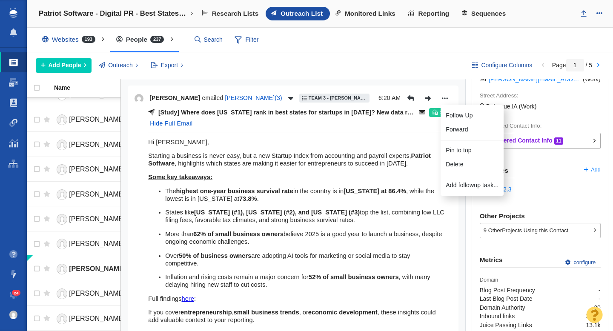
click at [325, 127] on div "[Study] Where does Iowa rank in best states for startups in 2025? New data reve…" at bounding box center [296, 120] width 296 height 24
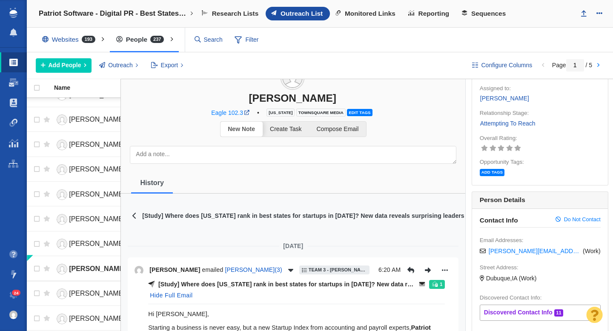
scroll to position [0, 0]
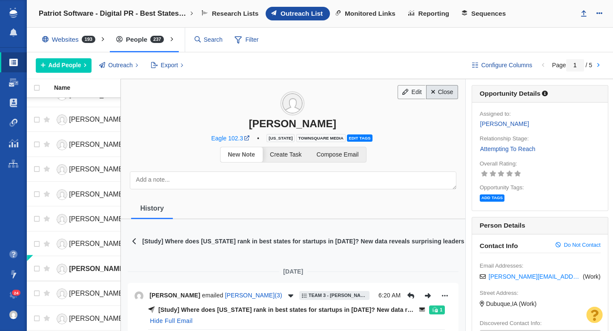
click at [443, 94] on link "Close" at bounding box center [442, 92] width 32 height 14
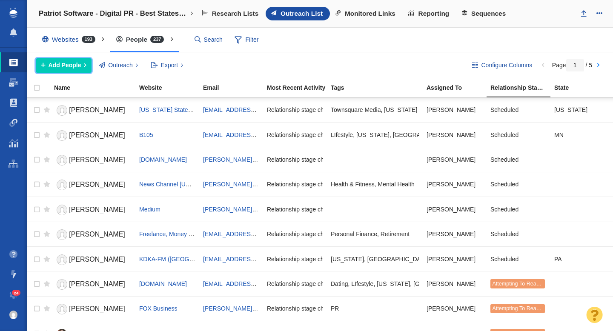
click at [65, 61] on span "Add People" at bounding box center [64, 65] width 33 height 9
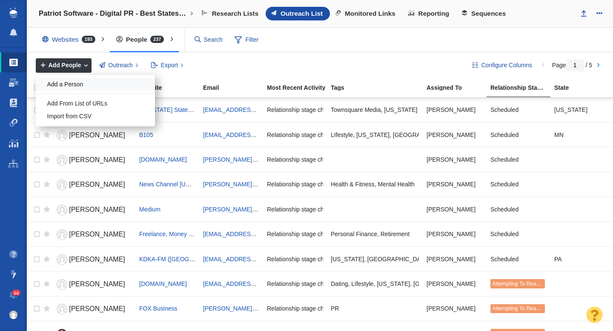
click at [68, 83] on div "Add a Person" at bounding box center [95, 84] width 119 height 13
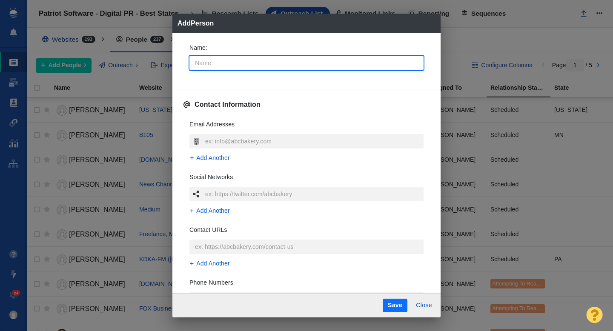
click at [222, 63] on input "Name :" at bounding box center [306, 63] width 234 height 14
type input "M"
type textarea "x"
type input "Mi"
type textarea "x"
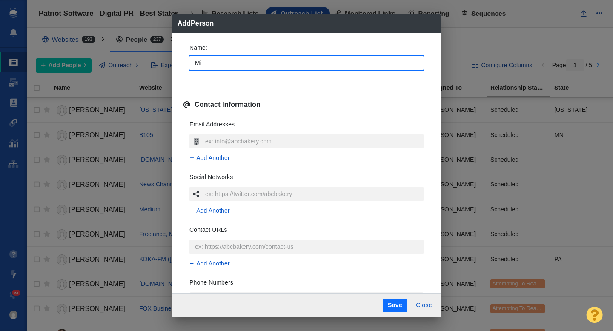
type input "Mic"
type textarea "x"
type input "Mich"
type textarea "x"
type input "Micha"
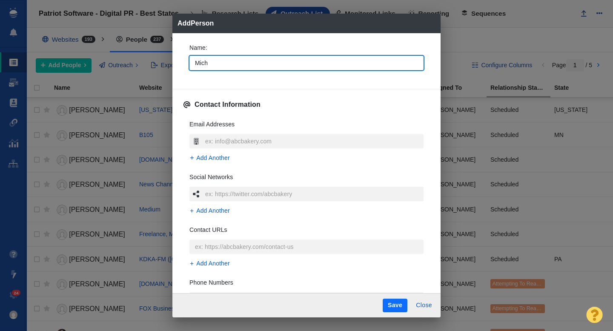
type textarea "x"
type input "[PERSON_NAME]"
type textarea "x"
type input "Michael G"
type textarea "x"
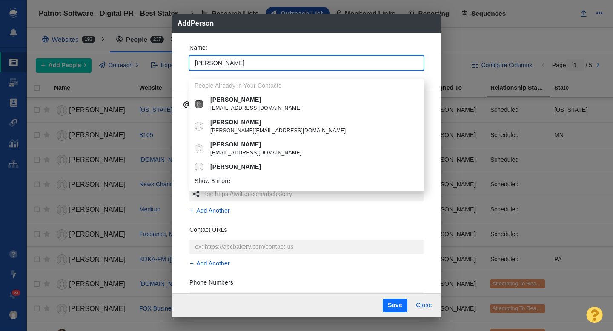
type input "Michael Go"
type textarea "x"
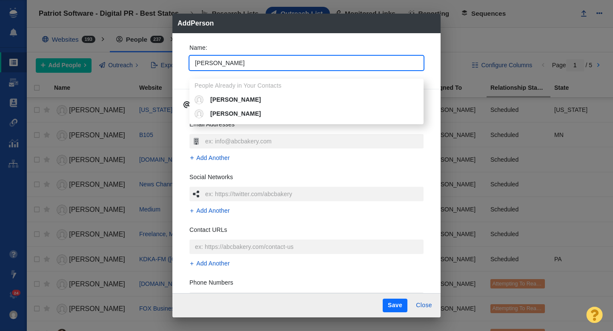
type input "Michael G"
type textarea "x"
type input "[PERSON_NAME]"
type textarea "x"
type input "[PERSON_NAME]"
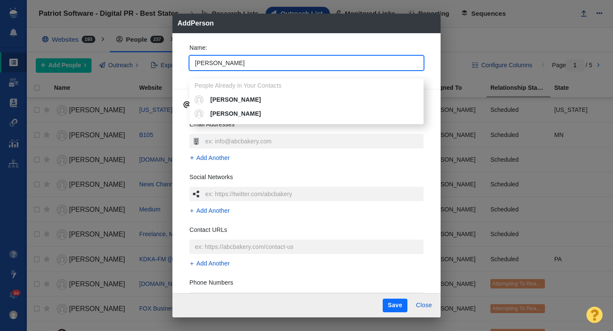
type textarea "x"
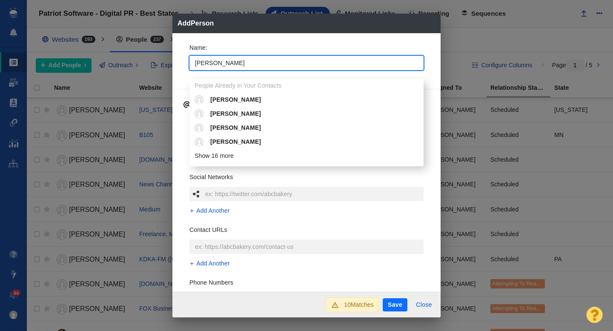
type input "[PERSON_NAME]"
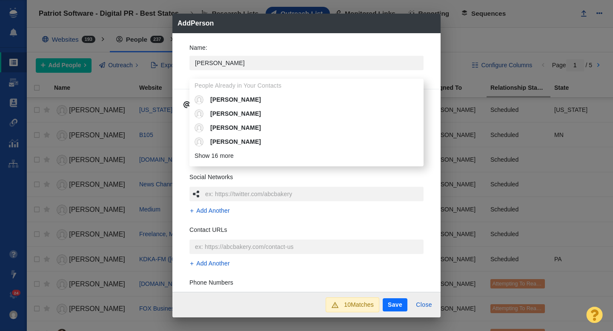
type textarea "x"
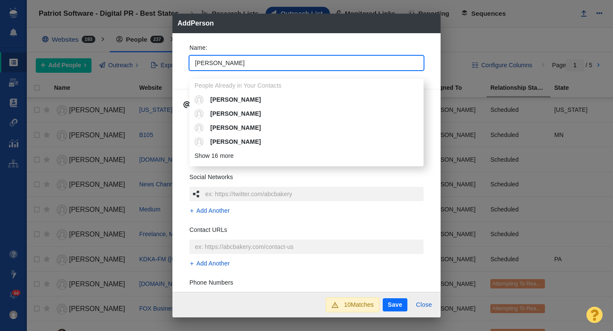
click at [234, 51] on p "Name :" at bounding box center [306, 47] width 234 height 9
click at [234, 56] on input "[PERSON_NAME]" at bounding box center [306, 63] width 234 height 14
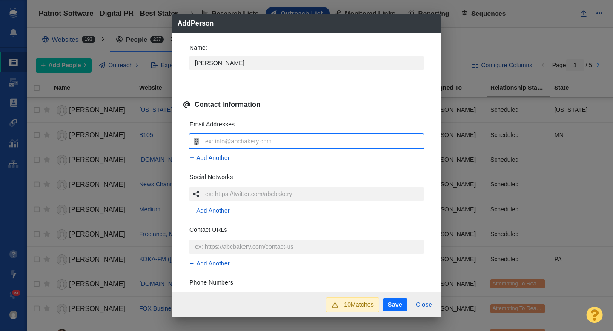
click at [217, 137] on input "text" at bounding box center [313, 141] width 220 height 14
type input "[PERSON_NAME][EMAIL_ADDRESS][DOMAIN_NAME]"
type textarea "x"
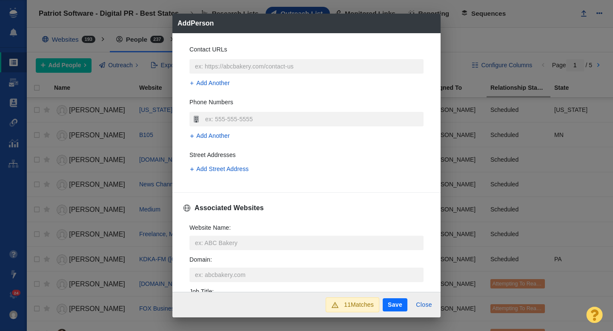
scroll to position [204, 0]
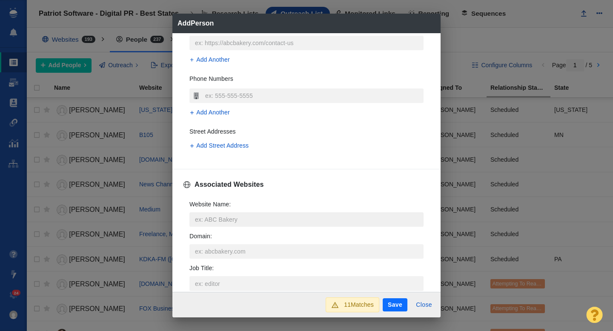
type input "[PERSON_NAME][EMAIL_ADDRESS][DOMAIN_NAME]"
click at [222, 221] on input "Website Name :" at bounding box center [306, 219] width 234 height 14
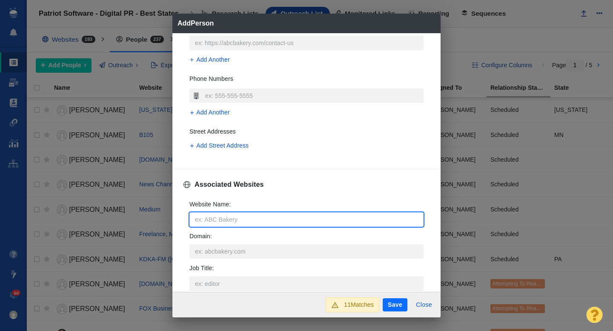
type input "a"
type textarea "x"
type input "az"
type textarea "x"
type input "azb"
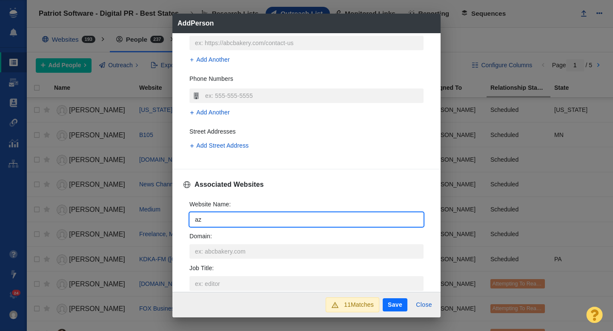
type textarea "x"
type input "azbi"
type textarea "x"
type input "azbig"
type textarea "x"
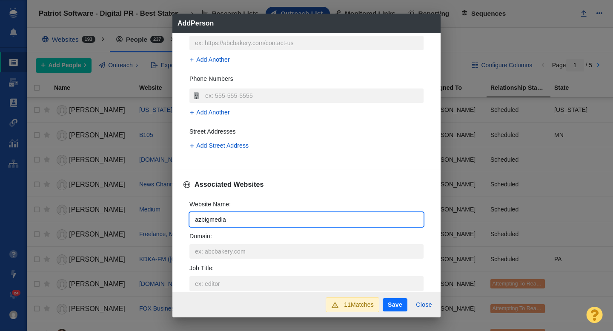
type input "azbigmedia."
type textarea "x"
type input "azbigmedia.c"
type textarea "x"
type input "azbigmedia.co"
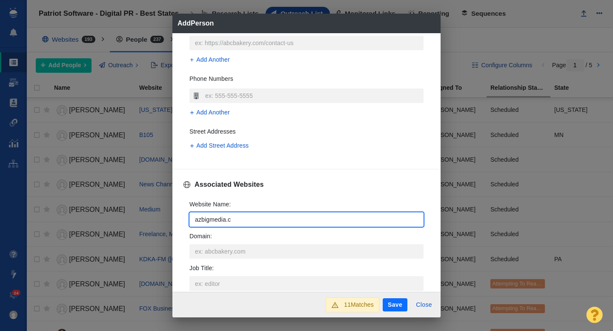
type textarea "x"
type input "[DOMAIN_NAME]"
type textarea "x"
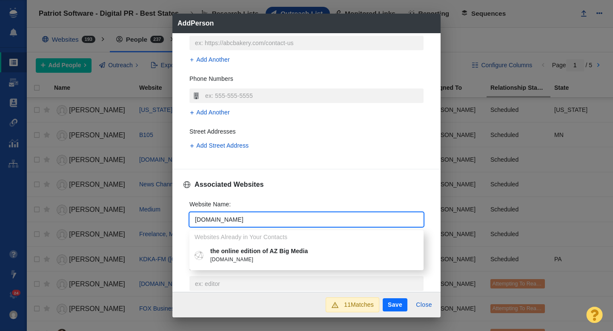
type input "[DOMAIN_NAME]"
click at [252, 256] on span "[DOMAIN_NAME]" at bounding box center [312, 260] width 205 height 9
type textarea "x"
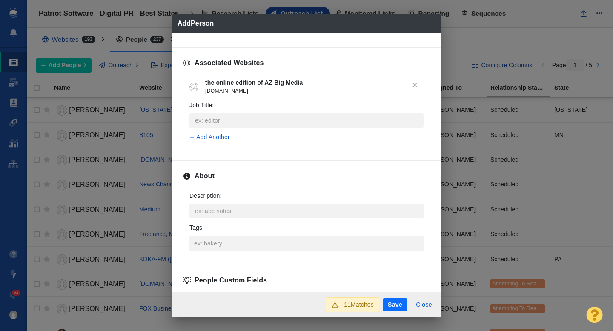
scroll to position [343, 0]
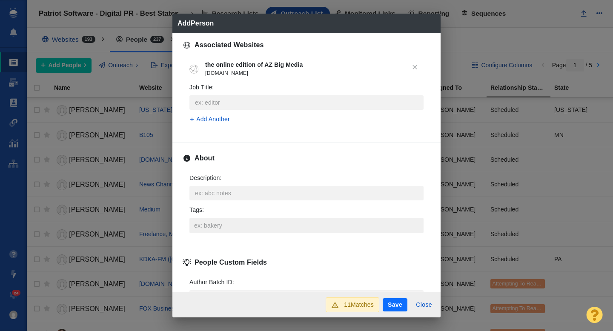
click at [223, 229] on input "Tags :" at bounding box center [306, 225] width 229 height 15
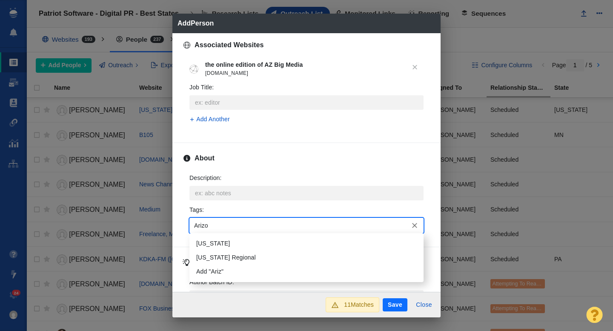
type input "Arizon"
click at [223, 239] on li "[US_STATE]" at bounding box center [306, 244] width 234 height 14
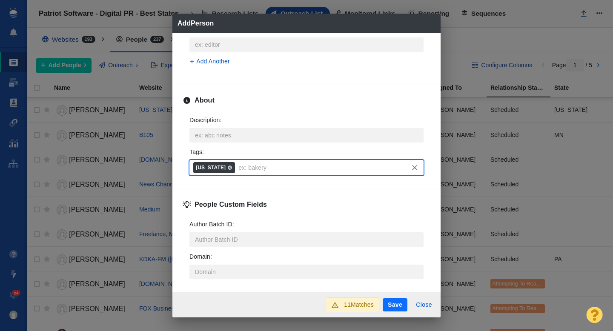
scroll to position [421, 0]
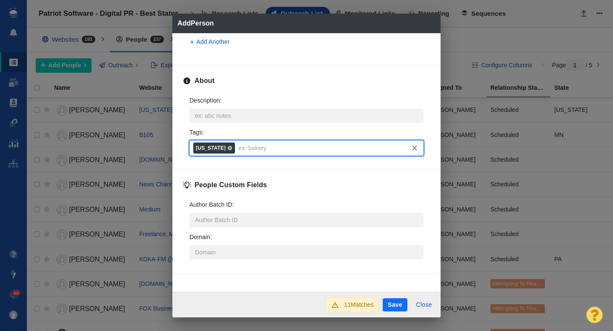
click at [397, 306] on button "Save" at bounding box center [394, 305] width 25 height 14
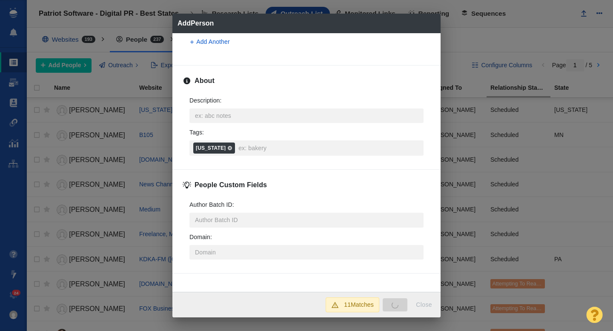
type textarea "x"
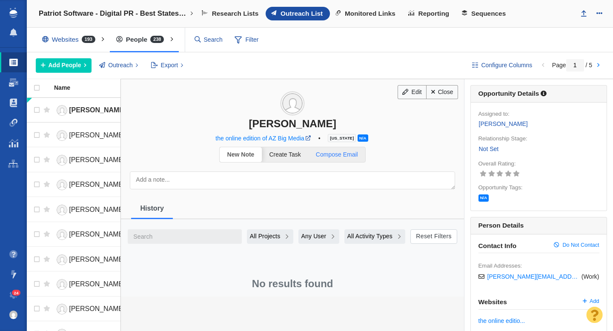
click at [330, 154] on span "Compose Email" at bounding box center [337, 154] width 42 height 7
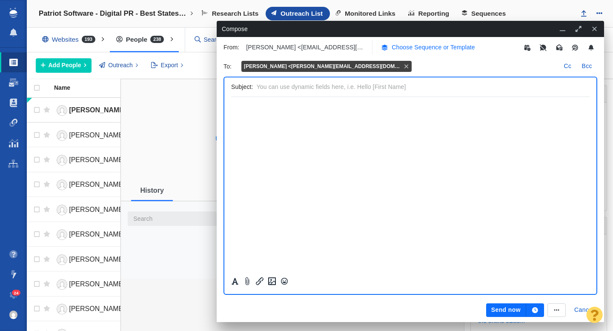
click at [405, 47] on p "Choose Sequence or Template" at bounding box center [432, 47] width 83 height 9
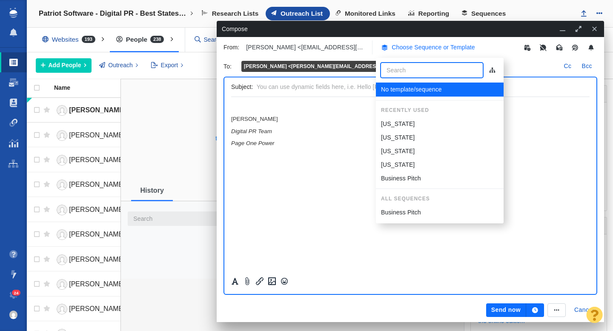
scroll to position [0, 0]
click at [395, 134] on p "[US_STATE]" at bounding box center [398, 137] width 34 height 9
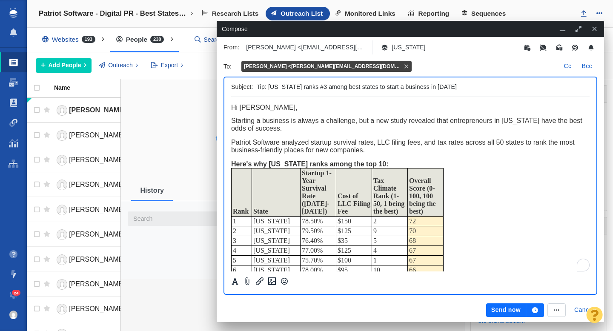
drag, startPoint x: 292, startPoint y: 88, endPoint x: 269, endPoint y: 88, distance: 23.0
click at [269, 88] on input "Tip: Montana ranks #3 among best states to start a business in 2025" at bounding box center [421, 87] width 329 height 12
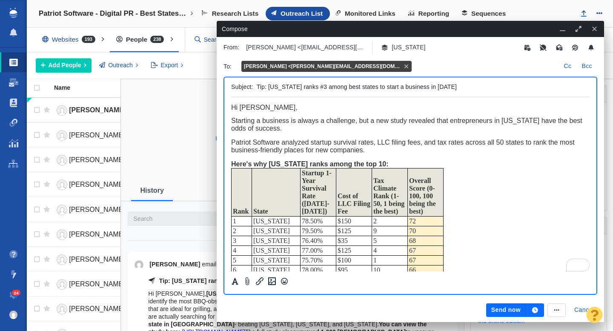
click at [308, 87] on input "Tip: Arizona ranks #3 among best states to start a business in 2025" at bounding box center [421, 87] width 329 height 12
type input "Tip: [US_STATE] ranks 11th among best states to start a business in [DATE]"
drag, startPoint x: 526, startPoint y: 124, endPoint x: 503, endPoint y: 123, distance: 23.0
click at [503, 123] on span "Starting a business is always a challenge, but a new study revealed that entrep…" at bounding box center [406, 124] width 351 height 15
drag, startPoint x: 375, startPoint y: 166, endPoint x: 254, endPoint y: 168, distance: 120.8
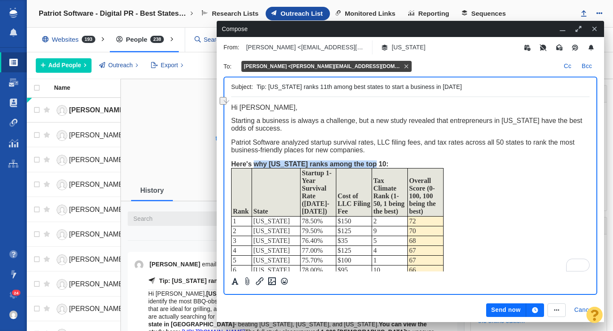
click at [254, 168] on span "Here's why Montana ranks among the top 10:" at bounding box center [309, 163] width 157 height 7
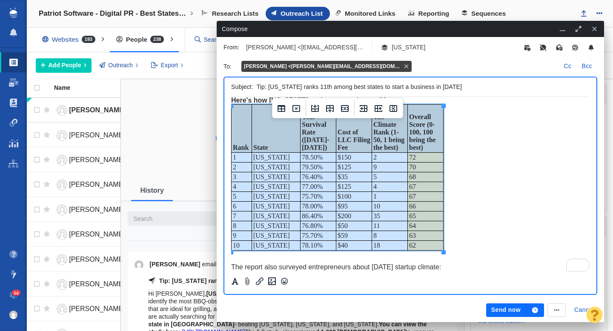
drag, startPoint x: 242, startPoint y: 126, endPoint x: 419, endPoint y: 251, distance: 216.0
click at [419, 251] on html "Hi Michael, Starting a business is always a challenge, but a new study revealed…" at bounding box center [410, 229] width 358 height 393
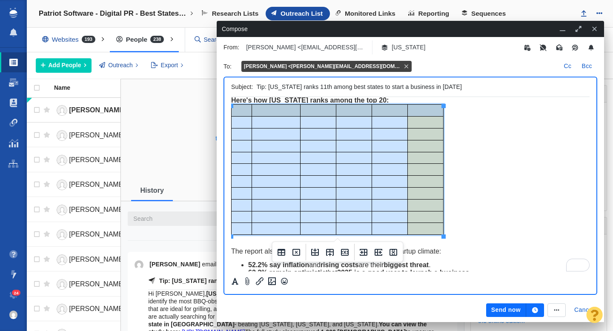
click at [468, 163] on div "To enrich screen reader interactions, please activate Accessibility in Grammarl…" at bounding box center [410, 169] width 358 height 131
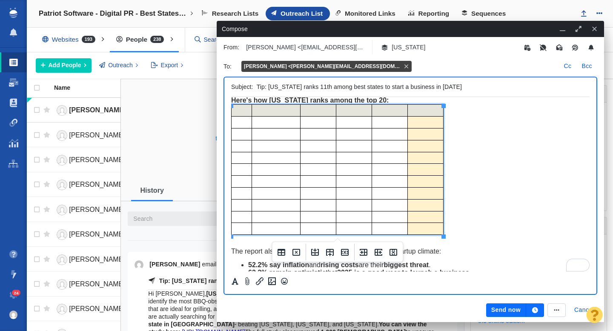
click at [484, 130] on div "To enrich screen reader interactions, please activate Accessibility in Grammarl…" at bounding box center [410, 169] width 358 height 131
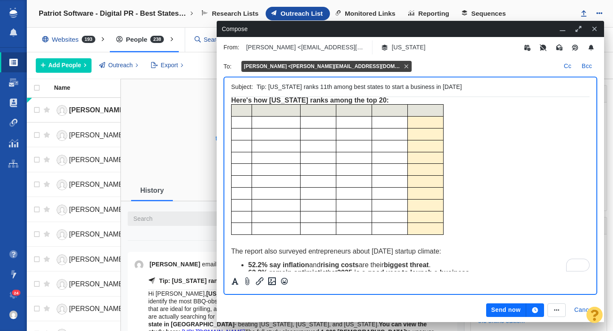
click at [246, 231] on td "To enrich screen reader interactions, please activate Accessibility in Grammarl…" at bounding box center [241, 229] width 20 height 12
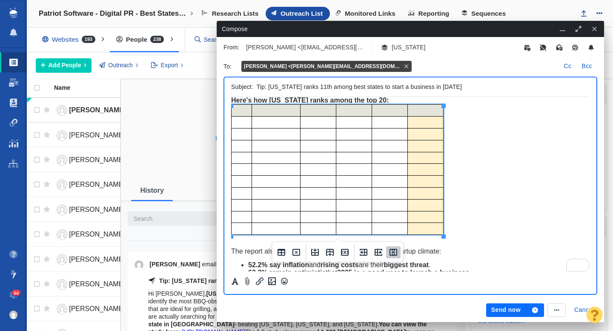
click at [395, 254] on icon "Delete column" at bounding box center [393, 252] width 10 height 10
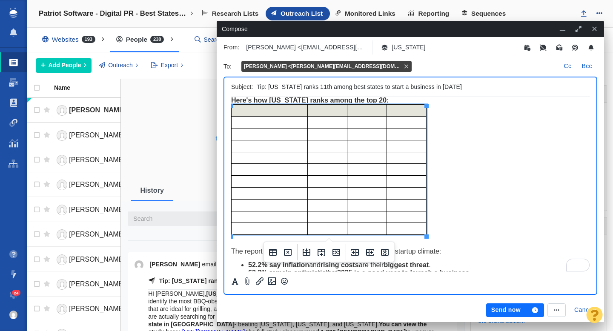
click at [399, 216] on td "To enrich screen reader interactions, please activate Accessibility in Grammarl…" at bounding box center [407, 217] width 40 height 12
click at [286, 250] on icon "Delete table" at bounding box center [287, 252] width 10 height 10
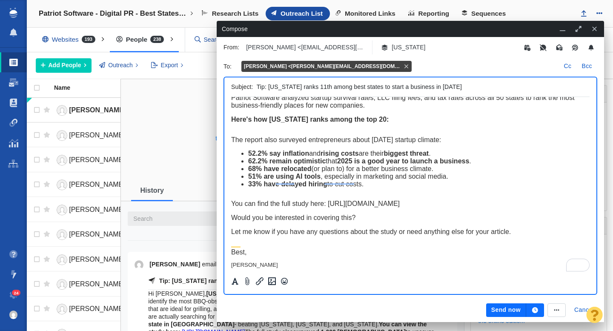
scroll to position [43, 0]
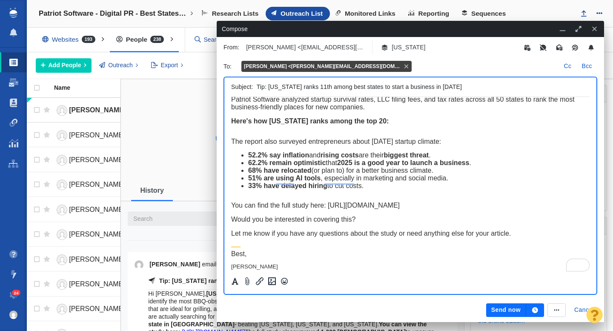
click at [253, 131] on div "To enrich screen reader interactions, please activate Accessibility in Grammarl…" at bounding box center [410, 128] width 358 height 6
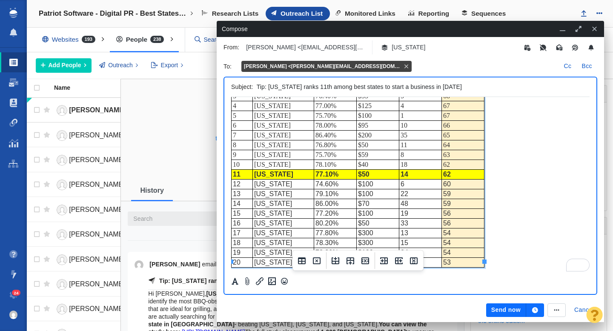
scroll to position [123, 0]
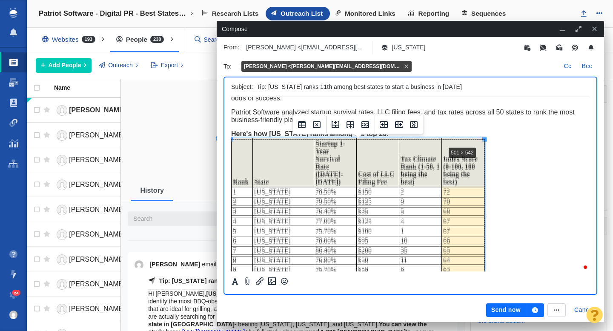
drag, startPoint x: 484, startPoint y: 140, endPoint x: 444, endPoint y: 145, distance: 40.4
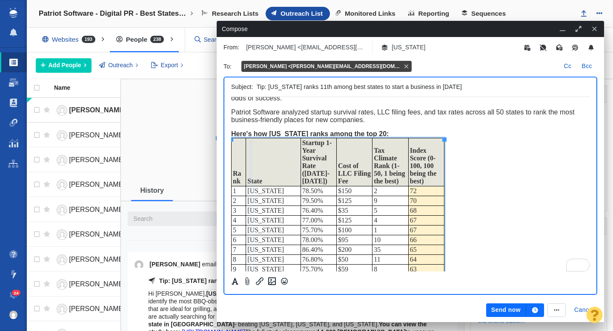
drag, startPoint x: 246, startPoint y: 171, endPoint x: 252, endPoint y: 171, distance: 5.5
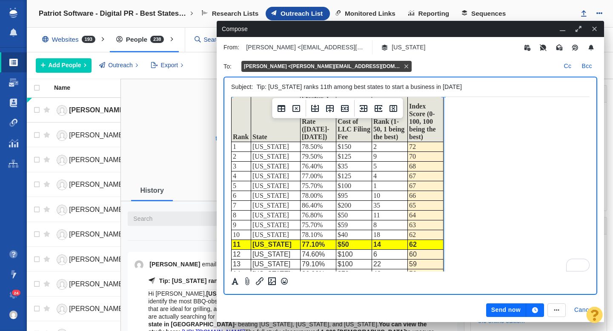
scroll to position [82, 0]
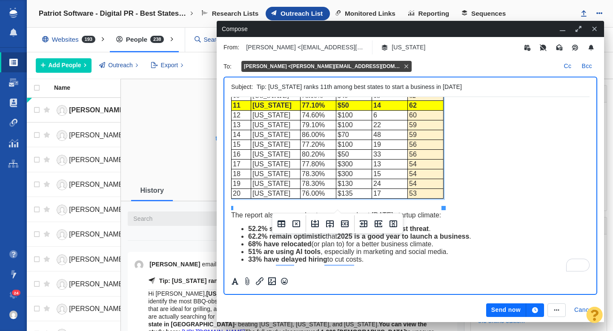
click at [432, 219] on span "The report also surveyed entrepreneurs about today's startup climate:" at bounding box center [336, 214] width 210 height 7
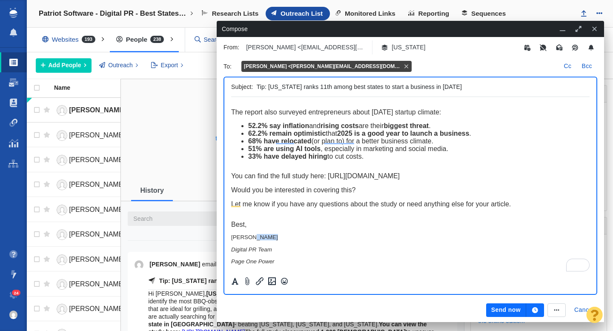
drag, startPoint x: 272, startPoint y: 236, endPoint x: 247, endPoint y: 235, distance: 25.1
click at [247, 235] on p "[PERSON_NAME]" at bounding box center [410, 237] width 358 height 6
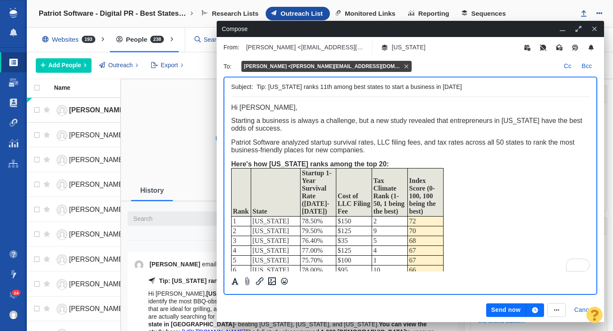
click at [523, 144] on span "Patriot Software analyzed startup survival rates, LLC filing fees, and tax rate…" at bounding box center [402, 146] width 343 height 15
click at [466, 154] on div "Patriot Software analyzed startup survival rates, LLC filing fees, and tax rate…" at bounding box center [410, 146] width 358 height 15
click at [424, 182] on td "Index Score (0-100, 100 being the best)" at bounding box center [426, 192] width 36 height 48
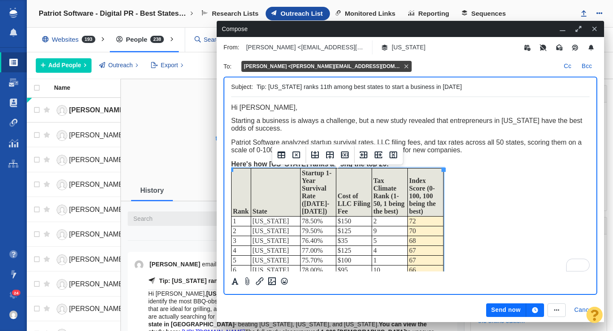
click at [428, 182] on td "Index Score (0-100, 100 being the best)" at bounding box center [426, 192] width 36 height 48
drag, startPoint x: 428, startPoint y: 182, endPoint x: 411, endPoint y: 182, distance: 17.0
click at [411, 182] on td "Index Score (0-100, 100 being the best)" at bounding box center [426, 192] width 36 height 48
click at [488, 181] on div "Rank State Startup 1-Year Survival Rate (2023-2024) Cost of LLC Filing Fee Tax …" at bounding box center [410, 290] width 358 height 244
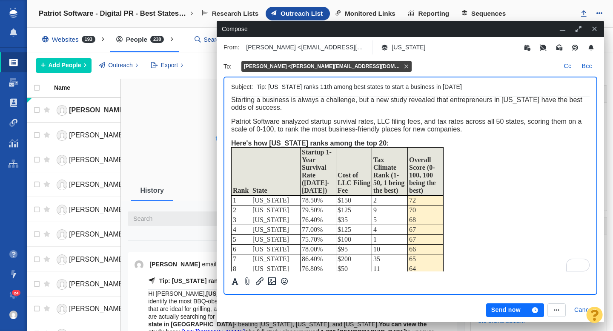
scroll to position [1, 0]
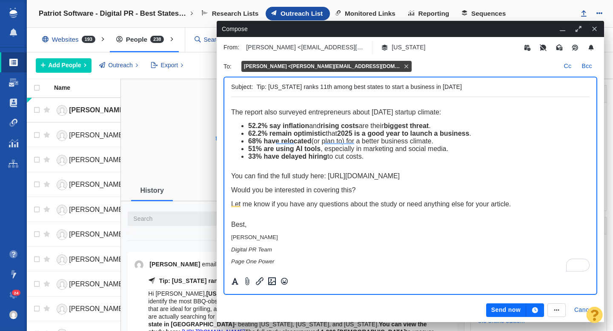
click at [494, 307] on button "Send now" at bounding box center [506, 310] width 40 height 14
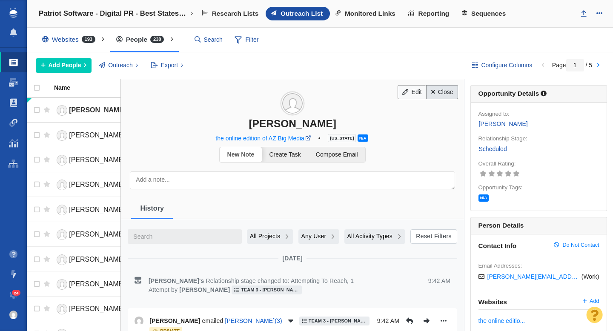
click at [442, 93] on link "Close" at bounding box center [442, 92] width 32 height 14
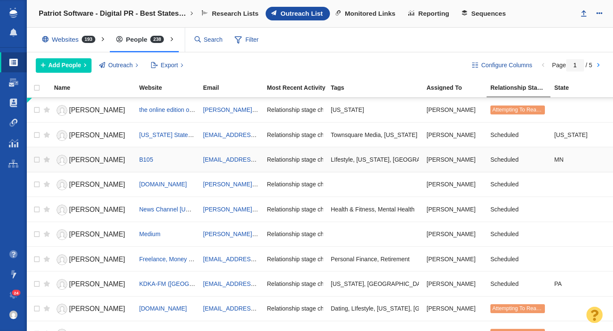
click at [100, 160] on span "Lauren Wells" at bounding box center [97, 159] width 56 height 7
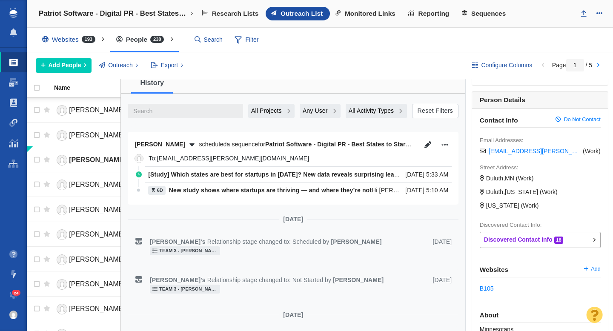
scroll to position [135, 0]
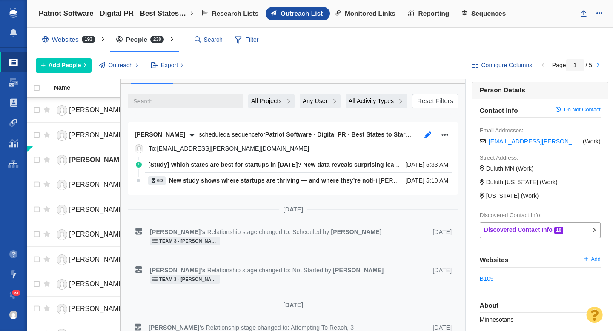
click at [428, 134] on icon "button" at bounding box center [427, 134] width 7 height 7
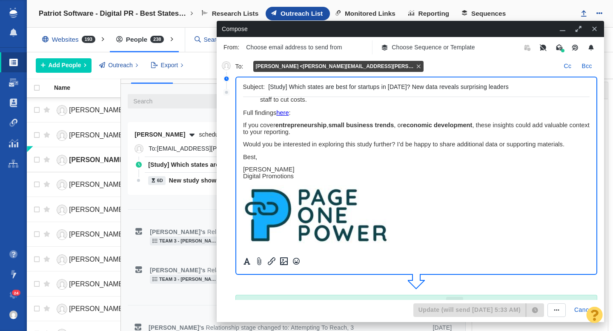
scroll to position [0, 0]
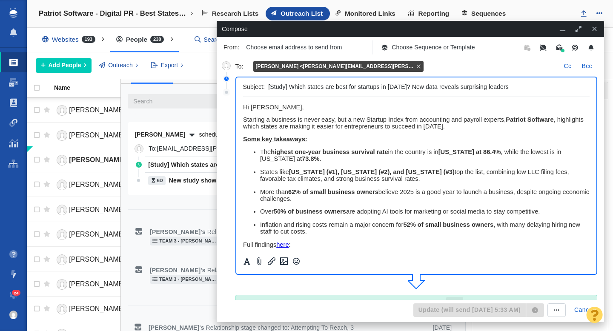
click at [593, 32] on button "button" at bounding box center [594, 28] width 13 height 11
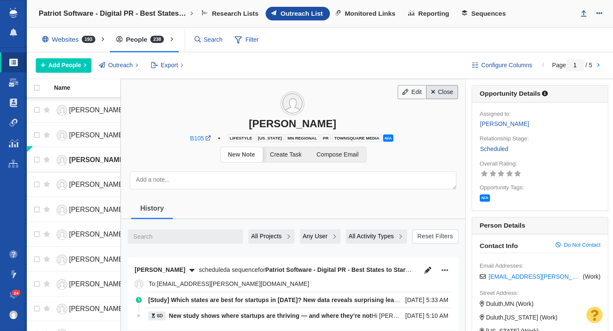
click at [438, 92] on link "Close" at bounding box center [442, 92] width 32 height 14
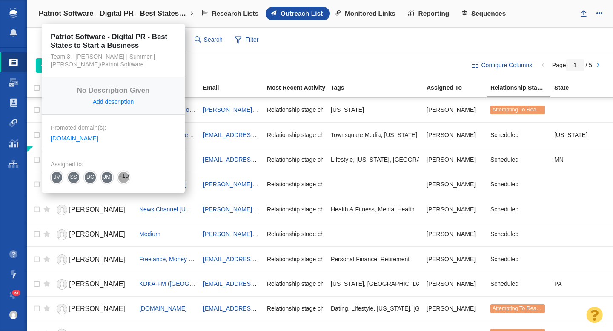
click at [144, 15] on h4 "Patriot Software - Digital PR - Best States to Start a Business" at bounding box center [113, 13] width 149 height 9
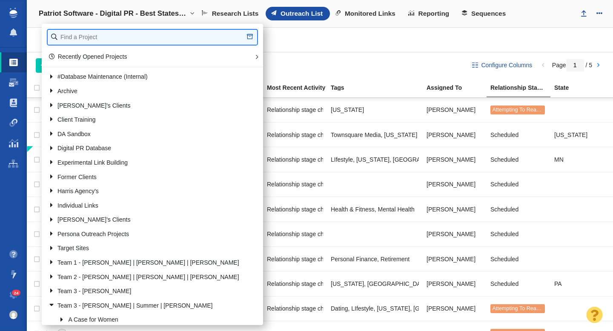
click at [112, 41] on input "text" at bounding box center [152, 37] width 209 height 15
type input "north"
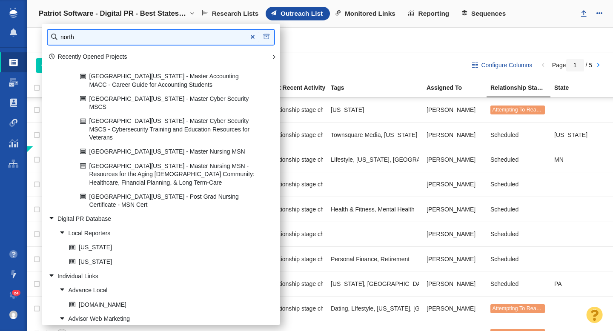
scroll to position [456, 0]
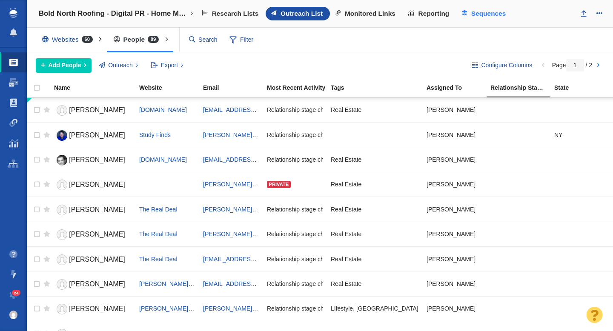
click at [489, 16] on span "Sequences" at bounding box center [488, 14] width 34 height 8
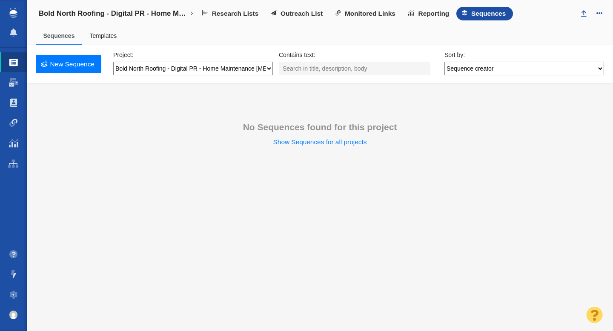
click at [108, 35] on link "Templates" at bounding box center [102, 35] width 27 height 7
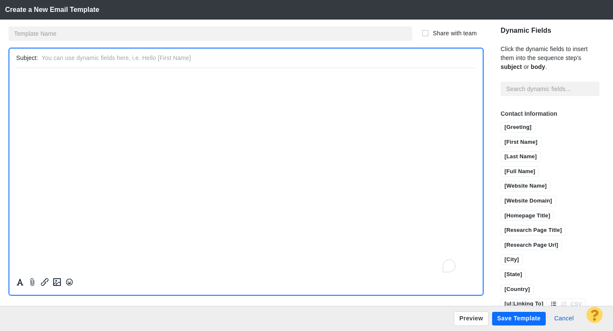
click at [73, 81] on p "﻿" at bounding box center [245, 77] width 459 height 6
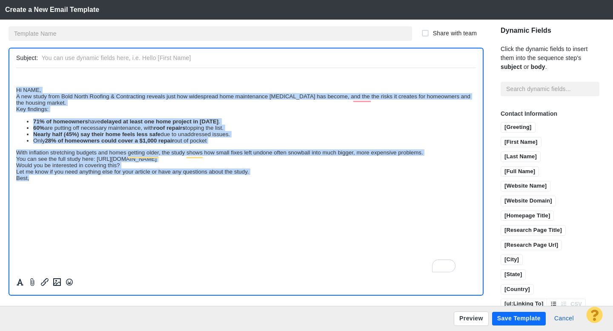
drag, startPoint x: 30, startPoint y: 180, endPoint x: 11, endPoint y: 91, distance: 91.8
click at [16, 91] on html "﻿ Hi NAME, A new study from Bold North Roofing & Contracting reveals just how w…" at bounding box center [245, 128] width 459 height 120
click at [20, 286] on button "Formatting" at bounding box center [20, 282] width 12 height 11
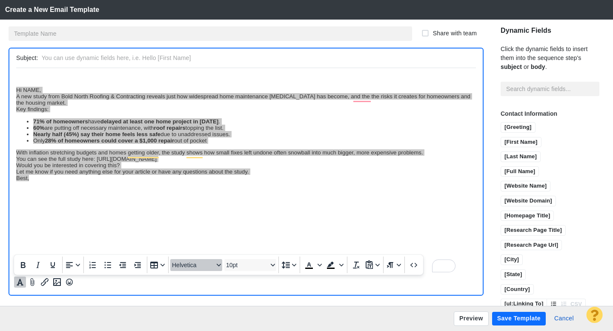
click at [190, 267] on span "Helvetica" at bounding box center [193, 265] width 42 height 7
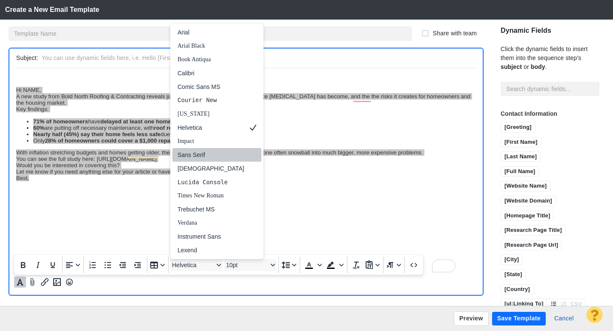
click at [208, 155] on div "Sans Serif" at bounding box center [210, 155] width 67 height 10
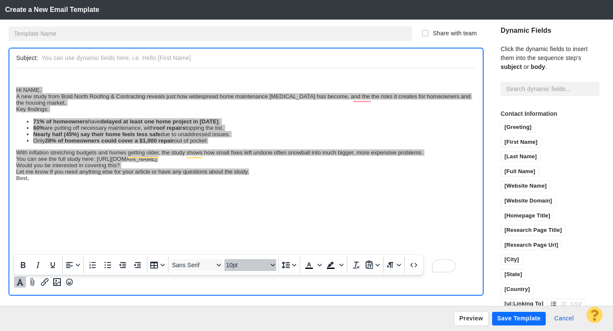
click at [240, 264] on span "10pt" at bounding box center [247, 265] width 42 height 7
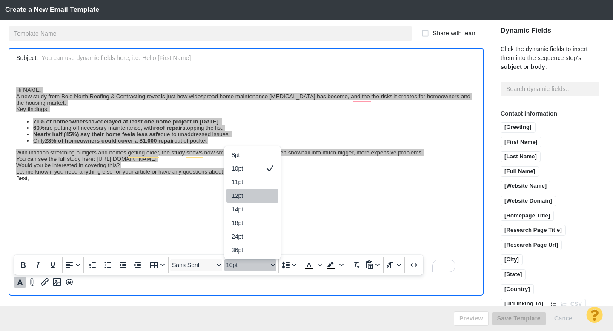
click at [243, 199] on div "12pt" at bounding box center [246, 196] width 30 height 10
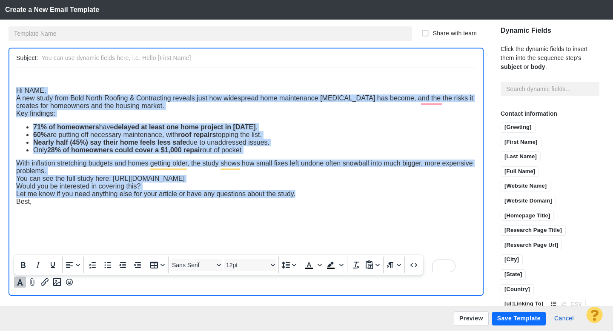
click at [133, 204] on div "Best," at bounding box center [245, 201] width 459 height 8
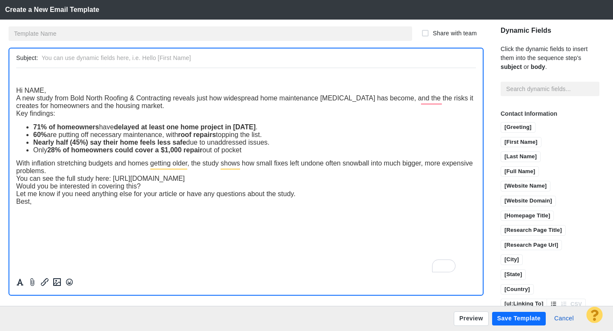
click at [16, 93] on span "Hi NAME," at bounding box center [31, 89] width 30 height 7
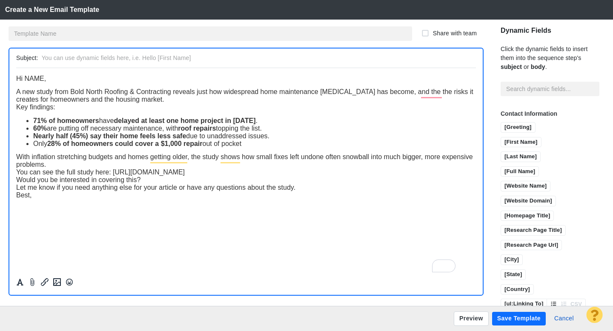
click at [42, 76] on span "Hi NAME," at bounding box center [31, 77] width 30 height 7
click at [43, 80] on span "Hi NAME," at bounding box center [31, 77] width 30 height 7
click at [501, 137] on input "[First Name]" at bounding box center [521, 142] width 40 height 11
click at [148, 54] on input "text" at bounding box center [257, 58] width 430 height 12
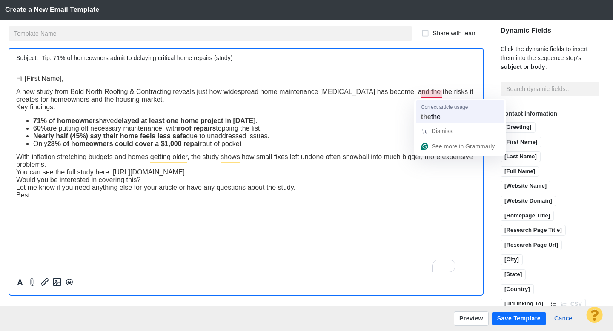
type input "Tip: 71% of homeowners admit to delaying critical home repairs (study)"
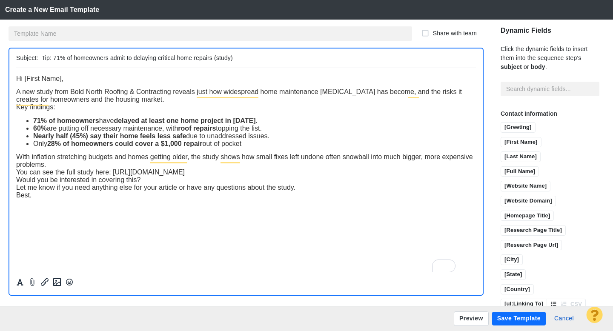
click at [184, 102] on div "A new study from Bold North Roofing & Contracting reveals just how widespread h…" at bounding box center [245, 95] width 459 height 15
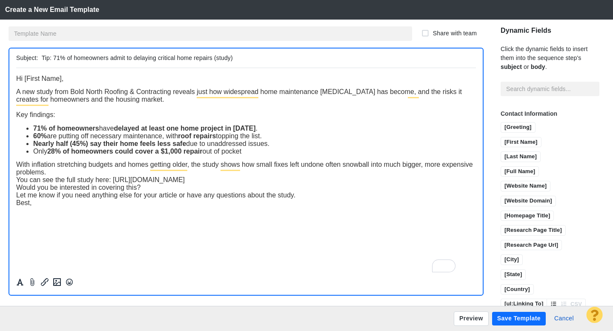
click at [128, 172] on div "With inflation stretching budgets and homes getting older, the study shows how …" at bounding box center [245, 167] width 459 height 15
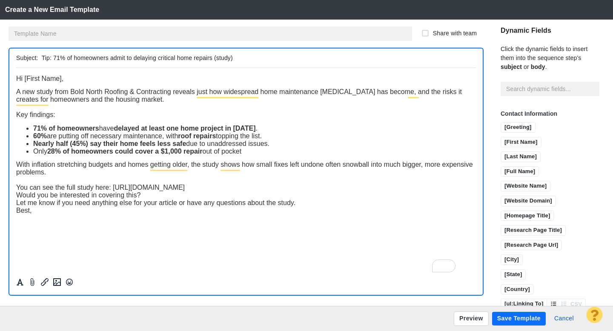
click at [333, 188] on div "You can see the full study here: [URL][DOMAIN_NAME]" at bounding box center [245, 187] width 459 height 8
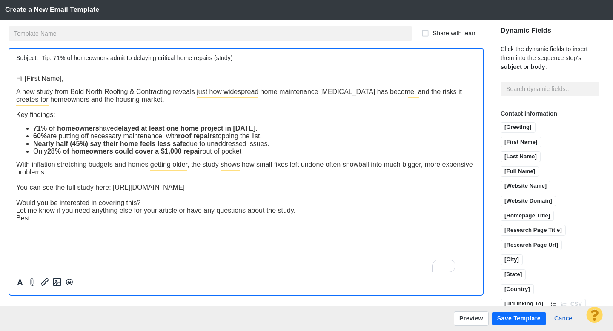
click at [147, 202] on div "Would you be interested in covering this?" at bounding box center [245, 203] width 459 height 8
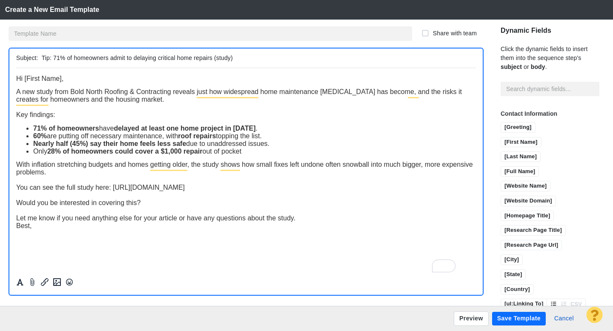
click at [299, 220] on div "Let me know if you need anything else for your article or have any questions ab…" at bounding box center [245, 218] width 459 height 8
click at [60, 34] on input "text" at bounding box center [210, 33] width 403 height 14
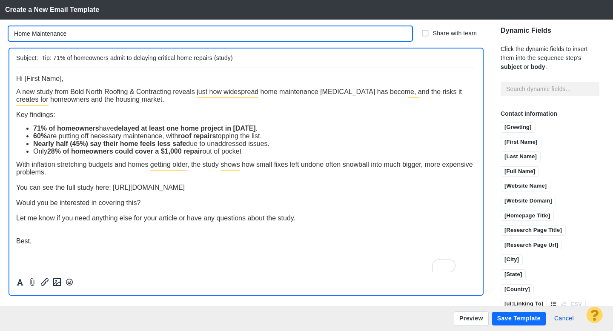
type input "Home Maintenance"
click at [160, 236] on div "To enrich screen reader interactions, please activate Accessibility in Grammarl…" at bounding box center [245, 233] width 459 height 8
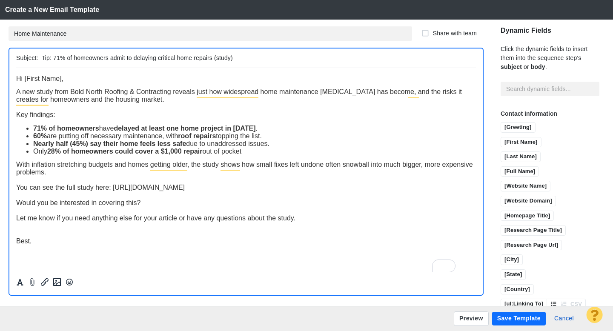
click at [511, 319] on button "Save Template" at bounding box center [519, 319] width 54 height 14
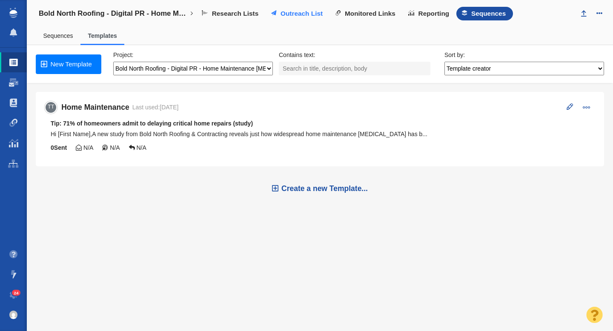
click at [301, 12] on span "Outreach List" at bounding box center [301, 14] width 42 height 8
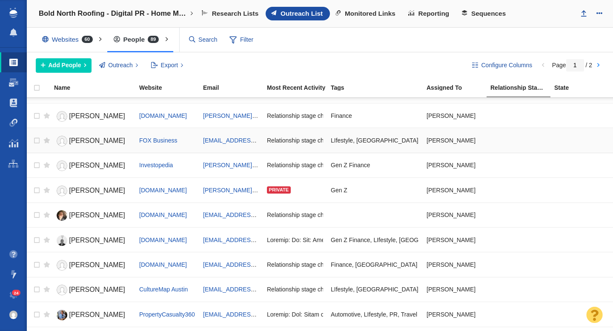
scroll to position [491, 0]
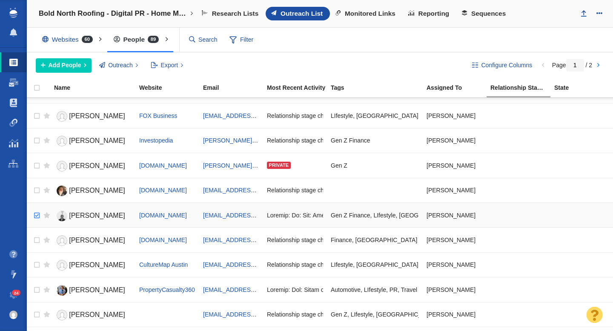
checkbox input "true"
click at [38, 217] on input "checkbox" at bounding box center [35, 215] width 13 height 19
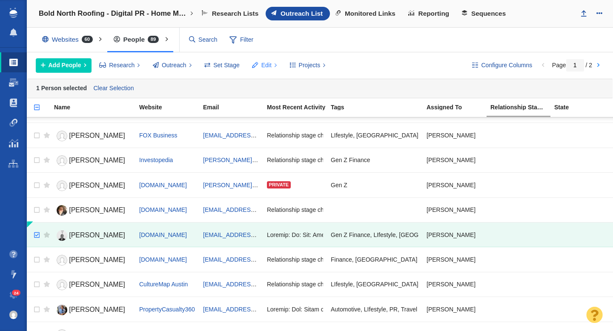
click at [267, 66] on span "Edit" at bounding box center [266, 65] width 10 height 9
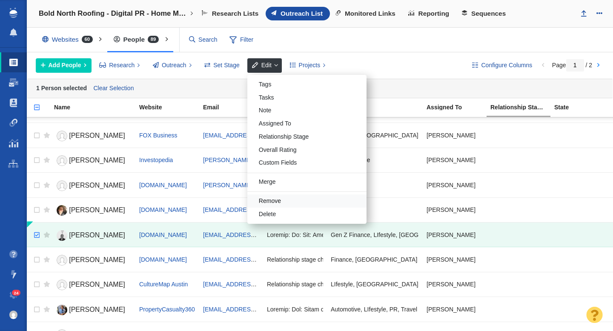
click at [275, 199] on div "Remove" at bounding box center [306, 200] width 119 height 13
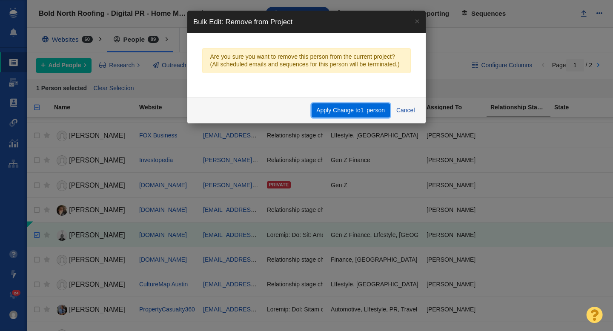
click at [356, 111] on button "Apply Change to 1 person" at bounding box center [350, 110] width 78 height 14
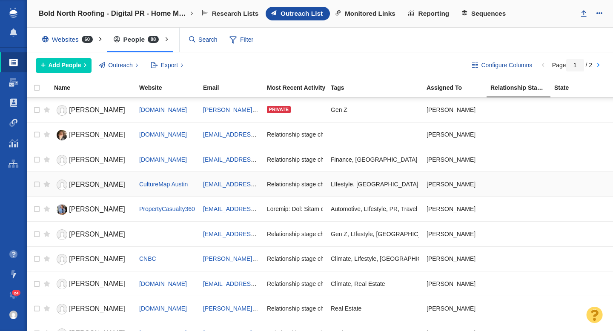
scroll to position [546, 0]
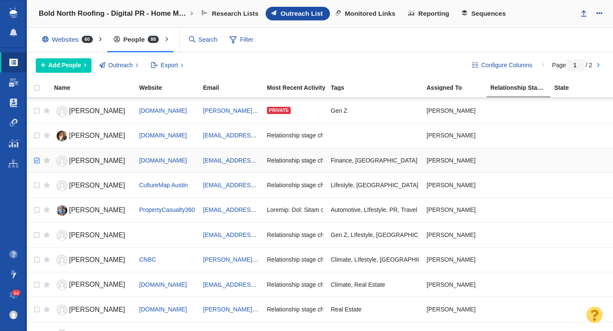
checkbox input "true"
click at [38, 162] on input "checkbox" at bounding box center [35, 160] width 13 height 19
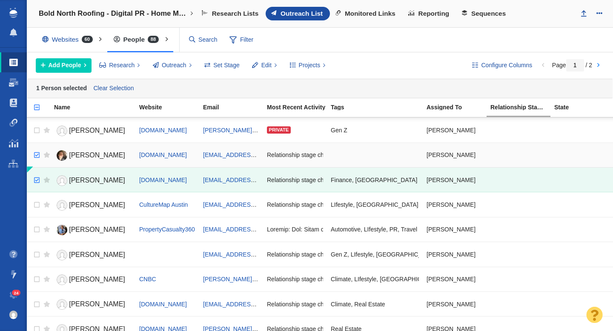
checkbox input "true"
click at [37, 154] on input "checkbox" at bounding box center [35, 155] width 13 height 19
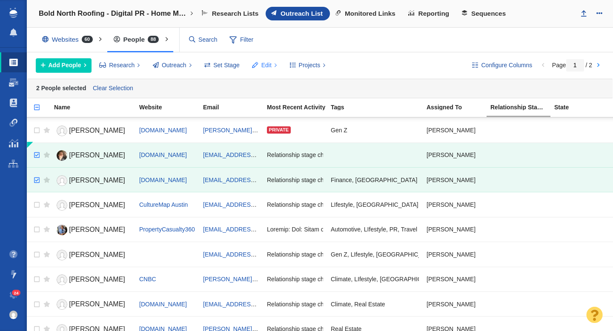
click at [264, 66] on span "Edit" at bounding box center [266, 65] width 10 height 9
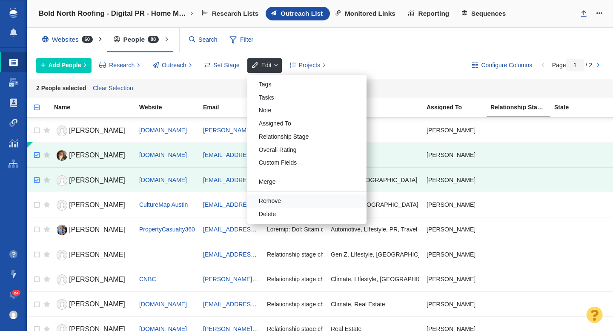
click at [276, 201] on div "Remove" at bounding box center [306, 200] width 119 height 13
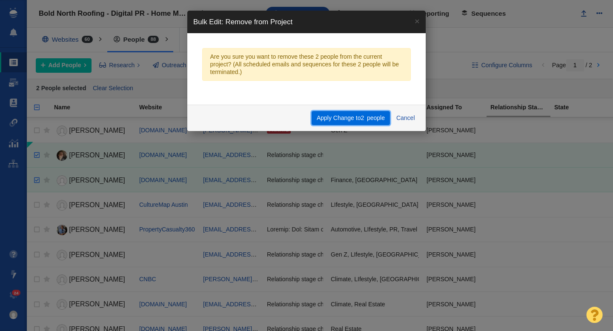
click at [342, 118] on button "Apply Change to 2 people" at bounding box center [350, 118] width 78 height 14
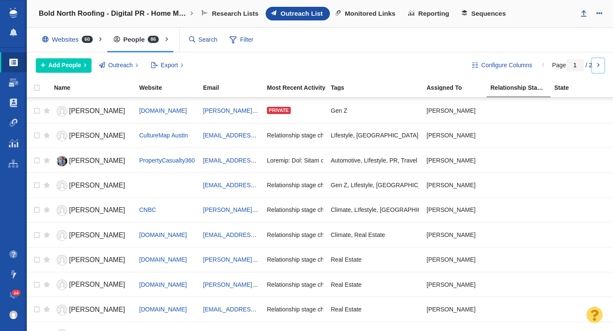
click at [596, 67] on link at bounding box center [598, 65] width 12 height 14
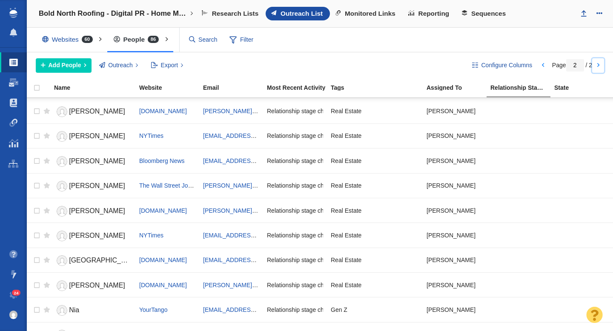
scroll to position [0, 0]
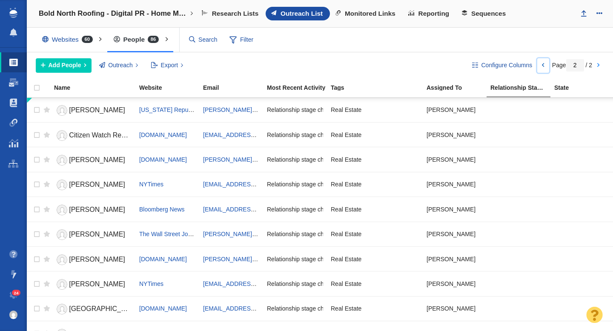
click at [540, 66] on link at bounding box center [543, 65] width 12 height 14
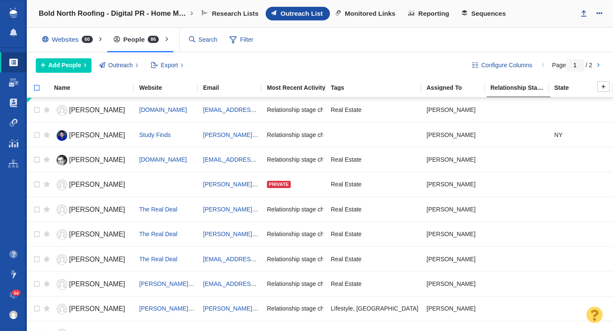
click at [39, 89] on input "checkbox" at bounding box center [33, 92] width 13 height 19
checkbox input "true"
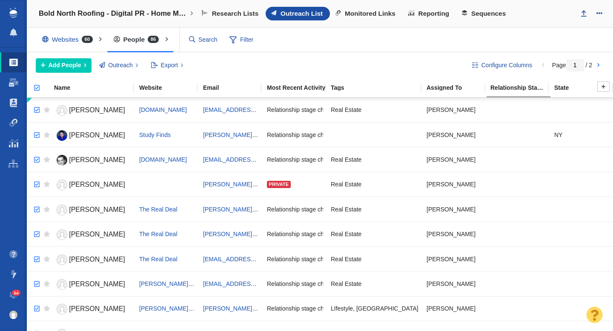
checkbox input "true"
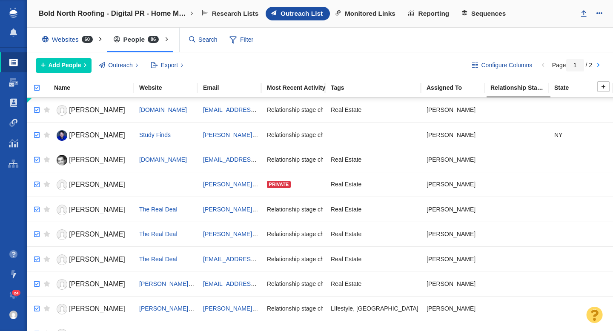
checkbox input "true"
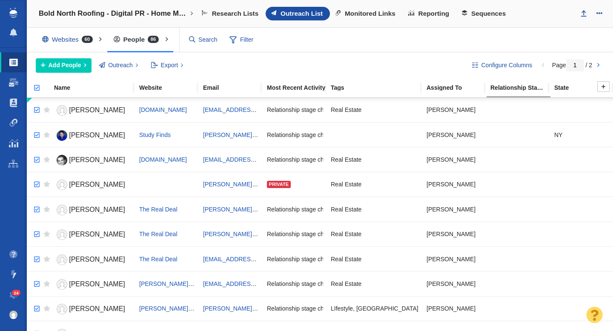
checkbox input "true"
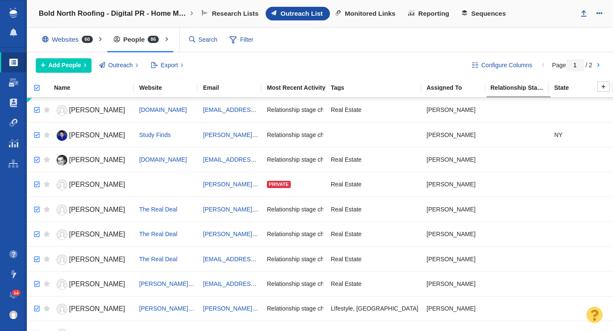
checkbox input "true"
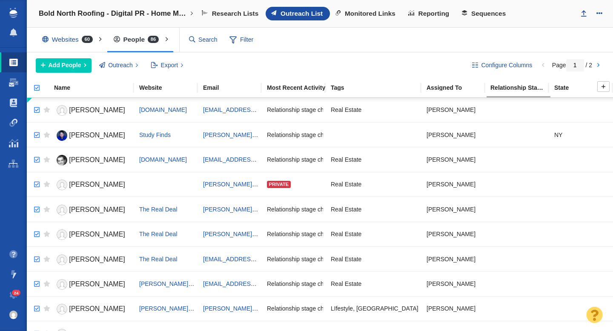
checkbox input "true"
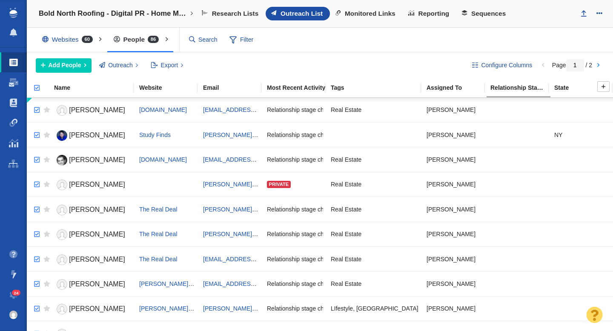
checkbox input "true"
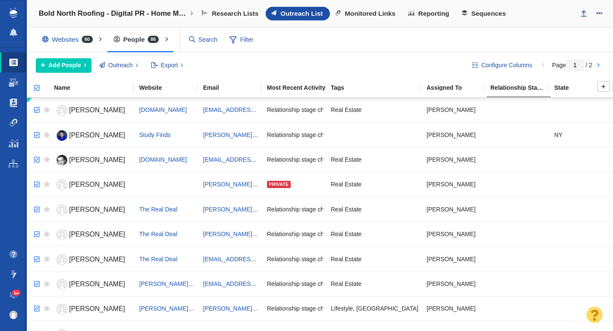
checkbox input "true"
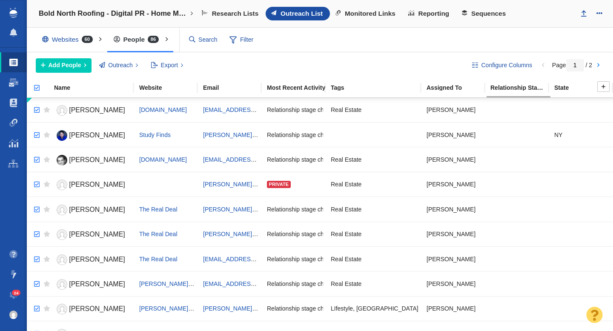
checkbox input "true"
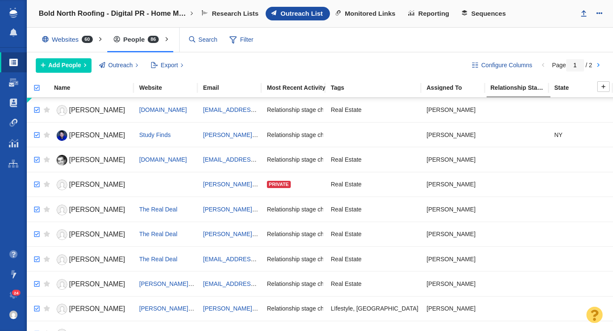
checkbox input "true"
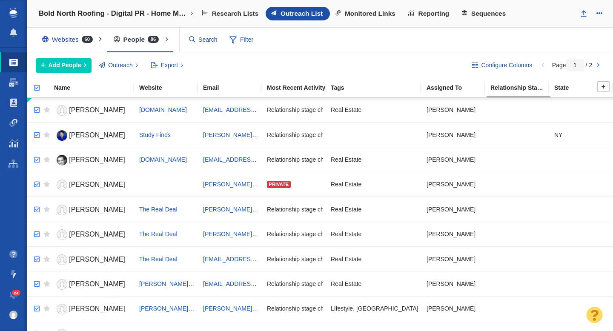
checkbox input "true"
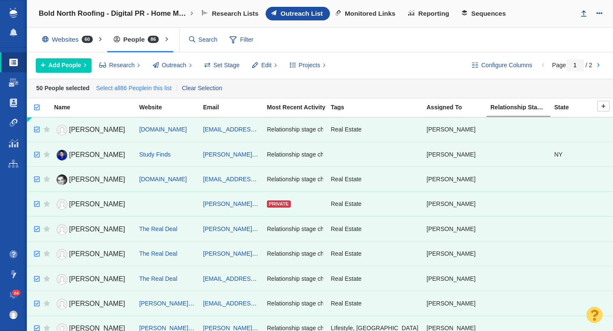
click at [136, 91] on link "Select all 86 People in this list" at bounding box center [133, 88] width 79 height 13
click at [173, 63] on span "Outreach" at bounding box center [174, 65] width 25 height 9
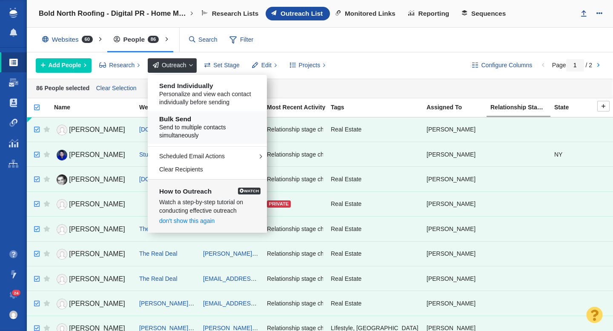
click at [186, 125] on span "Send to multiple contacts simultaneously" at bounding box center [210, 131] width 103 height 17
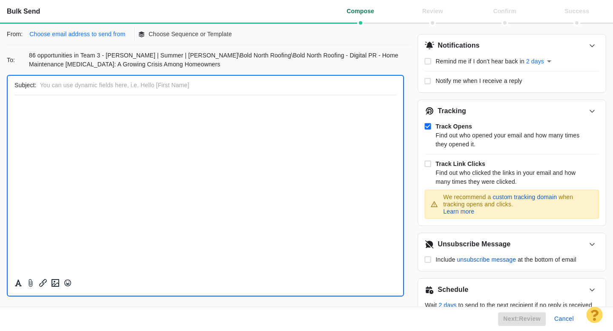
click at [109, 32] on p "Choose email address to send from" at bounding box center [77, 34] width 96 height 9
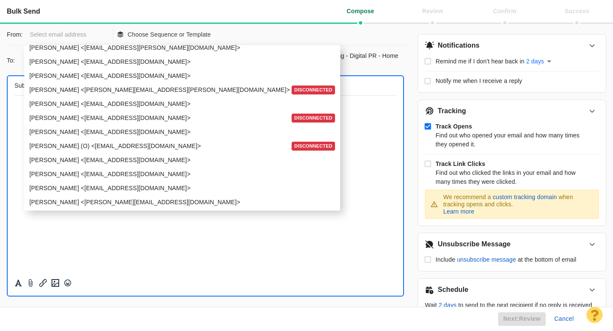
scroll to position [1005, 0]
click at [93, 171] on p "[PERSON_NAME] <[EMAIL_ADDRESS][DOMAIN_NAME]>" at bounding box center [181, 173] width 304 height 9
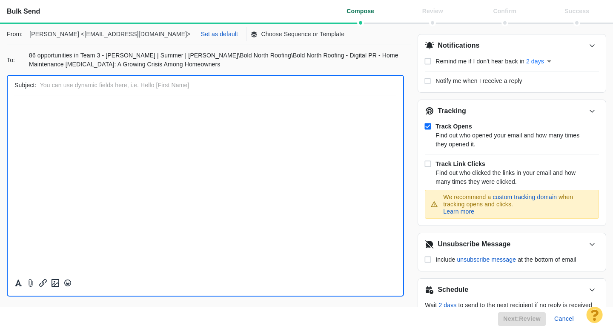
scroll to position [0, 0]
click at [261, 37] on p "Choose Sequence or Template" at bounding box center [302, 34] width 83 height 9
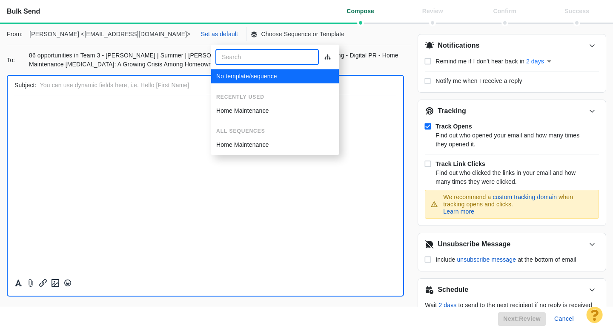
click at [232, 108] on p "Home Maintenance" at bounding box center [242, 110] width 53 height 9
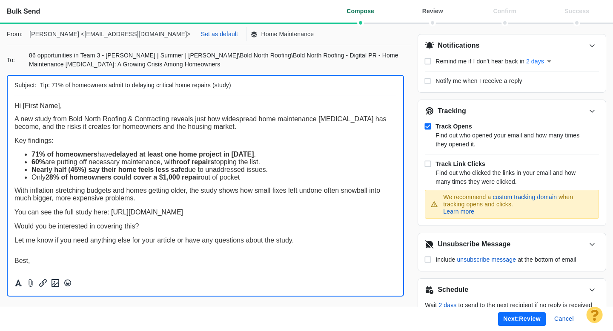
scroll to position [2, 0]
click at [505, 319] on button "Next: review" at bounding box center [522, 319] width 48 height 14
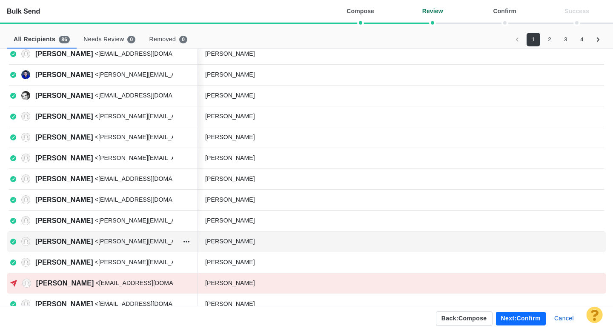
scroll to position [44, 0]
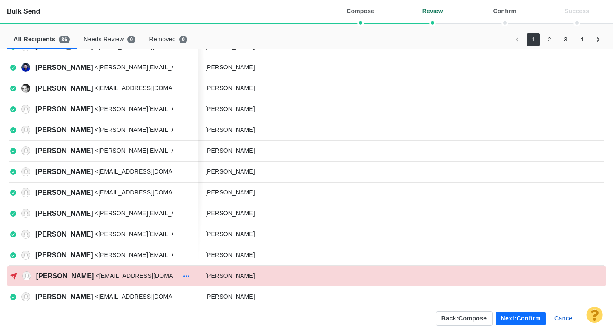
click at [191, 276] on button "button" at bounding box center [187, 276] width 14 height 12
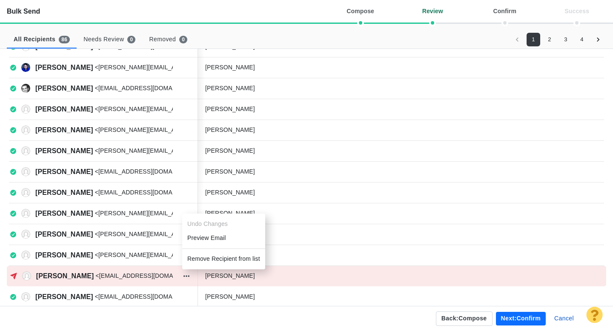
click at [211, 257] on li "Remove Recipient from list" at bounding box center [223, 259] width 83 height 14
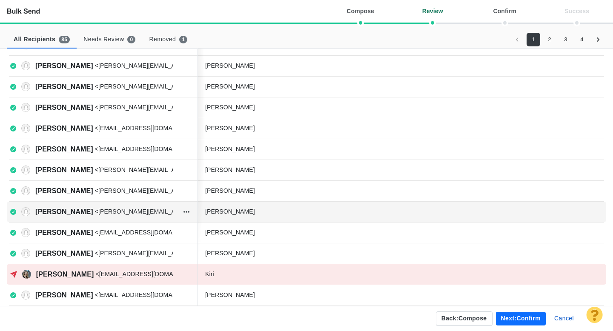
scroll to position [88, 0]
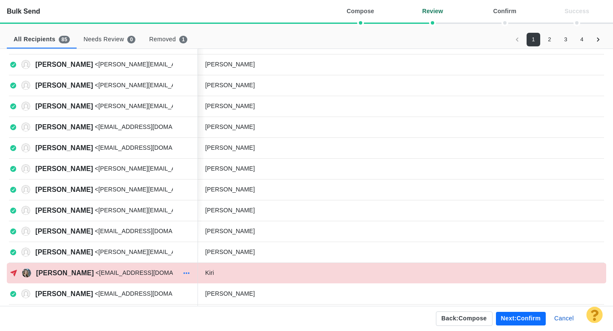
click at [186, 274] on icon "button" at bounding box center [186, 273] width 9 height 7
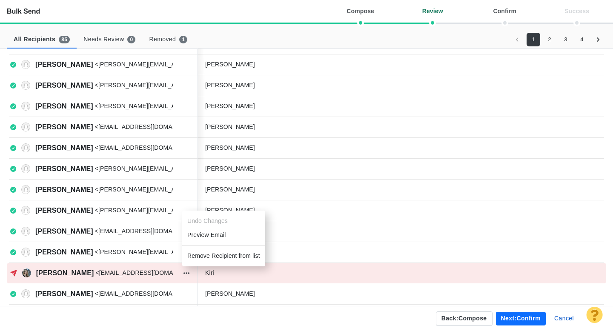
click at [202, 254] on li "Remove Recipient from list" at bounding box center [223, 256] width 83 height 14
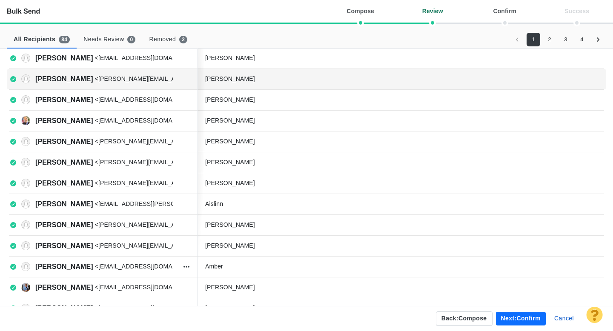
scroll to position [302, 0]
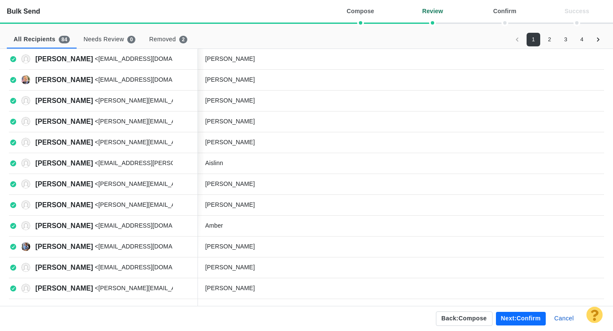
click at [544, 41] on button "2" at bounding box center [549, 40] width 14 height 14
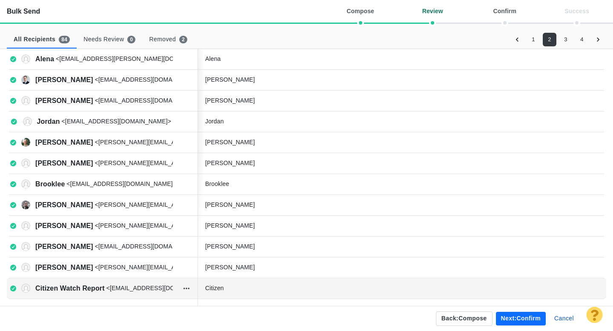
click at [256, 289] on div "Citizen" at bounding box center [269, 288] width 128 height 9
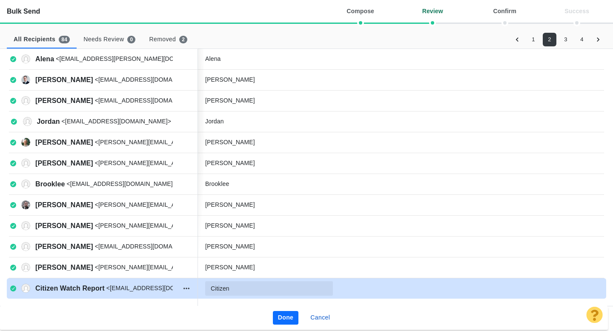
click at [256, 289] on input "Citizen" at bounding box center [269, 288] width 128 height 14
type input "Citizen Watch Report"
click at [292, 318] on button "Done" at bounding box center [286, 318] width 26 height 14
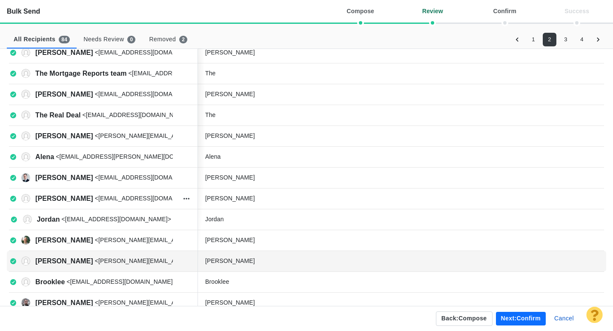
scroll to position [190, 0]
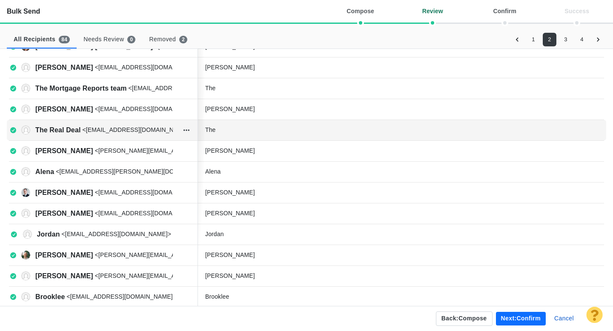
click at [239, 133] on div "The" at bounding box center [269, 129] width 128 height 9
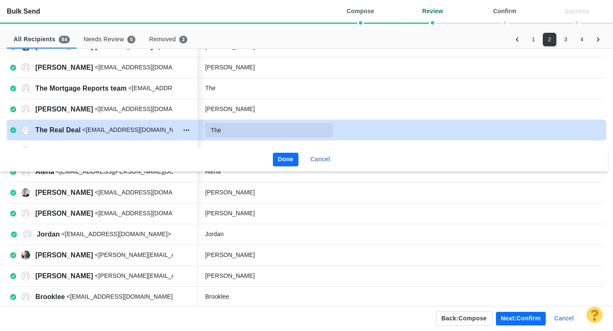
click at [246, 133] on input "The" at bounding box center [269, 130] width 128 height 14
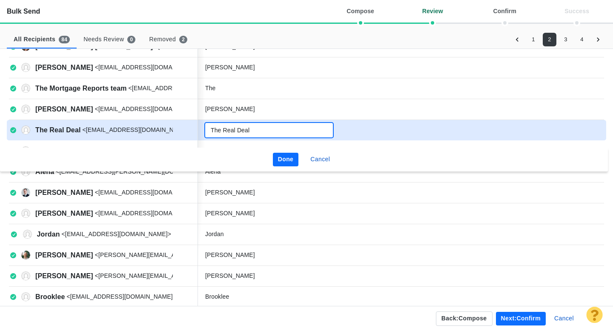
type input "The Real Deal"
click at [291, 160] on button "Done" at bounding box center [286, 160] width 26 height 14
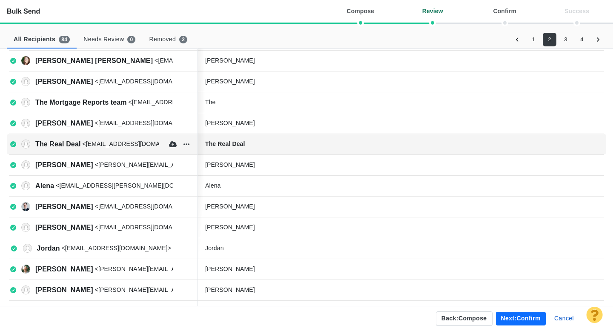
scroll to position [169, 0]
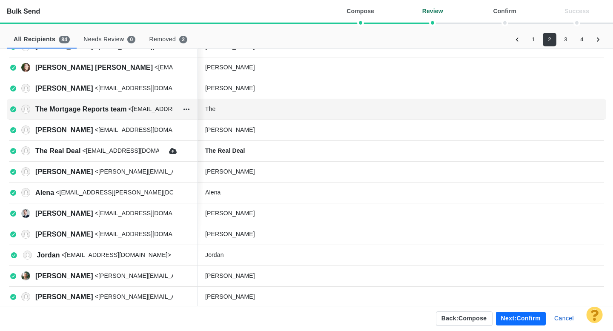
click at [265, 113] on div "The" at bounding box center [269, 109] width 128 height 9
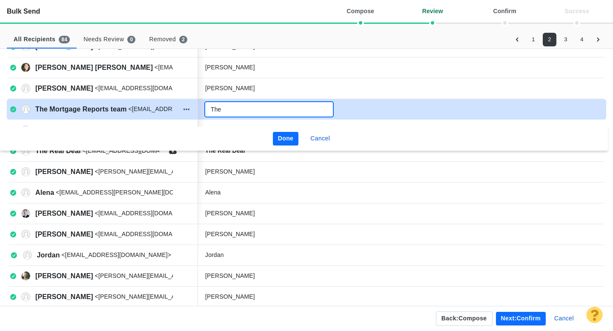
click at [261, 112] on input "The" at bounding box center [269, 109] width 128 height 14
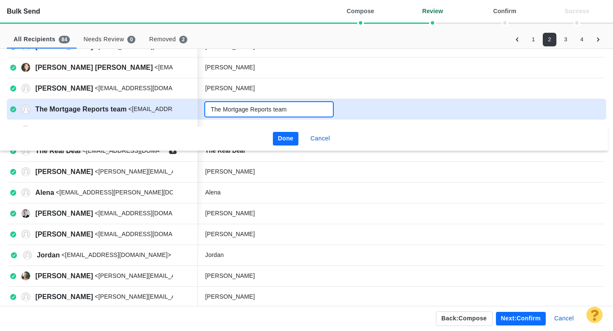
type input "The Mortgage Reports team"
click at [291, 137] on button "Done" at bounding box center [286, 139] width 26 height 14
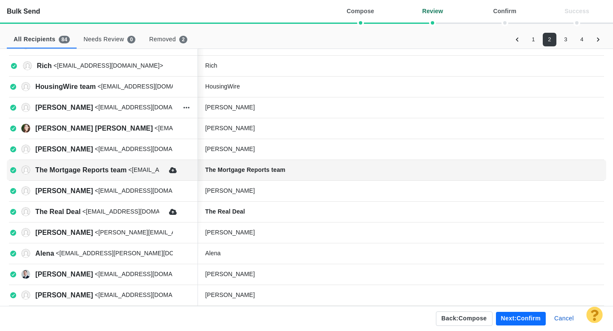
scroll to position [103, 0]
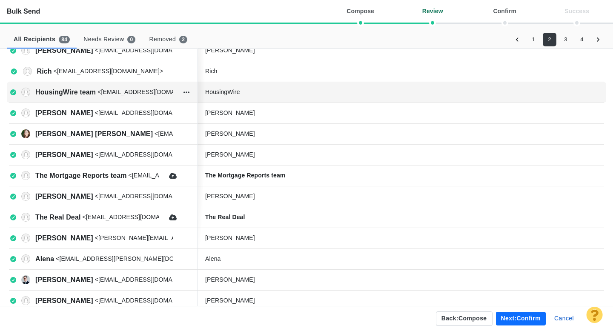
click at [274, 94] on div "HousingWire" at bounding box center [269, 92] width 128 height 9
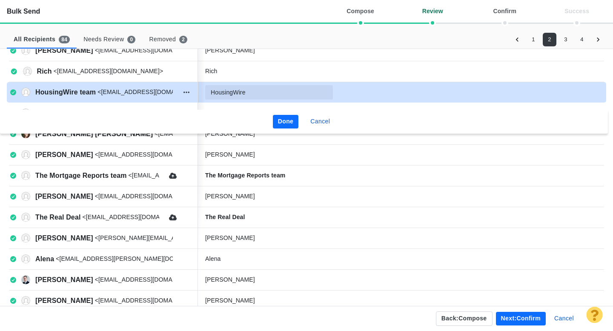
click at [263, 93] on input "HousingWire" at bounding box center [269, 92] width 128 height 14
type input "HousingWire team"
click at [282, 119] on button "Done" at bounding box center [286, 122] width 26 height 14
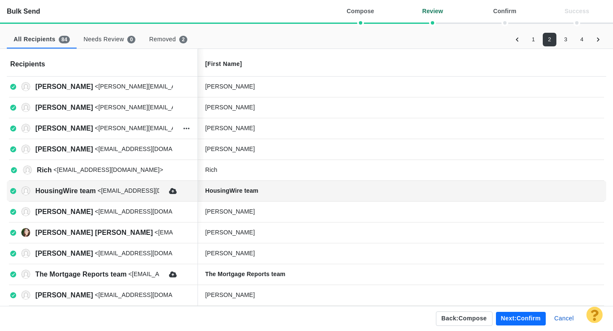
scroll to position [0, 0]
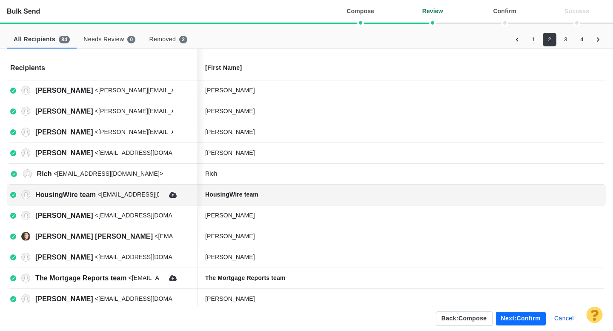
click at [563, 39] on button "3" at bounding box center [566, 40] width 14 height 14
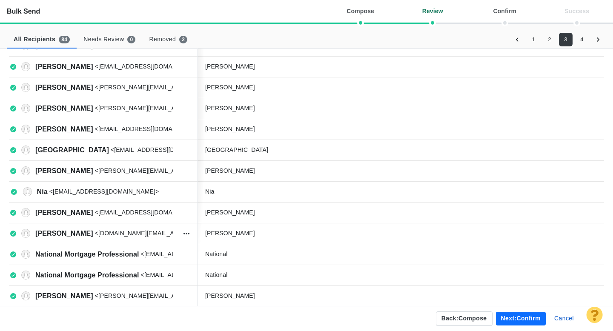
scroll to position [83, 0]
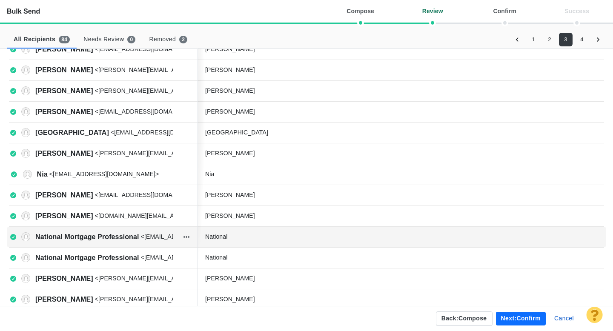
click at [253, 238] on div "National" at bounding box center [269, 236] width 128 height 9
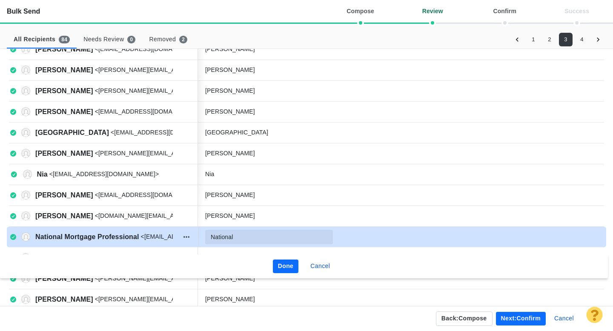
click at [253, 238] on input "National" at bounding box center [269, 237] width 128 height 14
type input "National Mortgage Professional team"
click at [290, 267] on button "Done" at bounding box center [286, 266] width 26 height 14
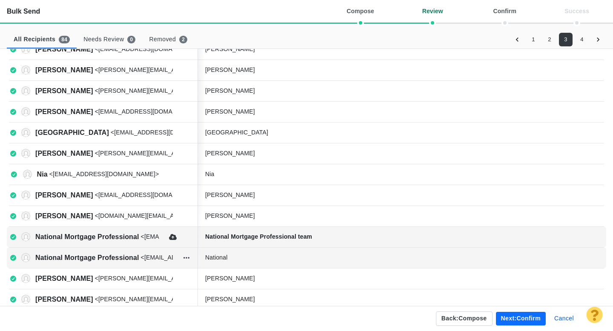
click at [256, 255] on div "National" at bounding box center [269, 257] width 128 height 9
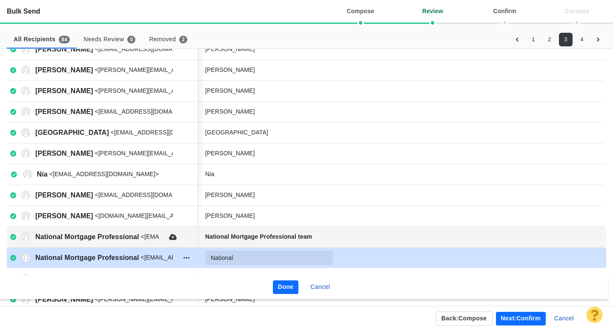
click at [250, 256] on input "National" at bounding box center [269, 258] width 128 height 14
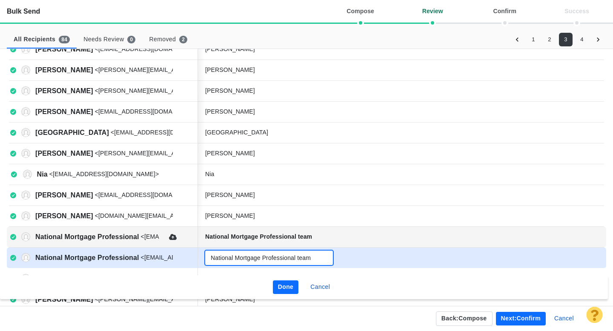
type input "National Mortgage Professional team"
click at [282, 285] on button "Done" at bounding box center [286, 287] width 26 height 14
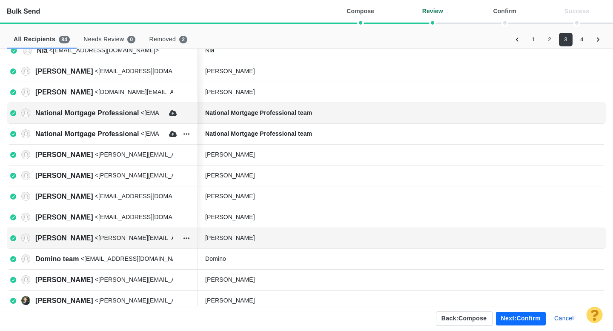
scroll to position [214, 0]
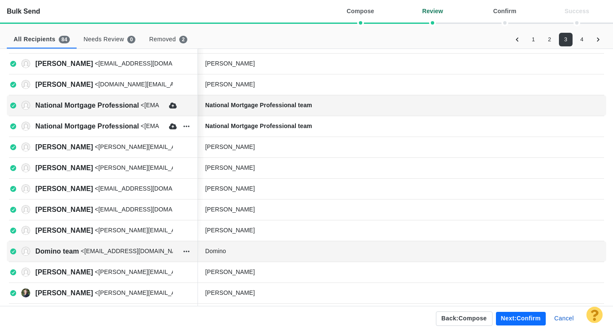
click at [258, 251] on div "Domino" at bounding box center [269, 251] width 128 height 9
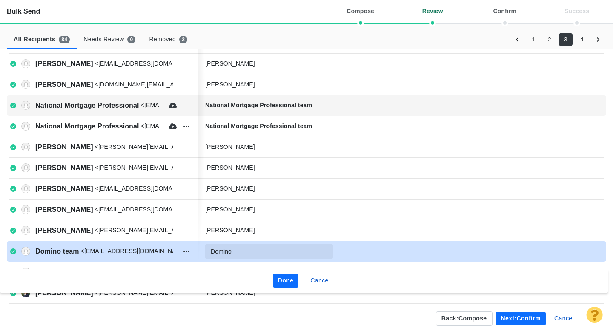
click at [258, 251] on input "Domino" at bounding box center [269, 251] width 128 height 14
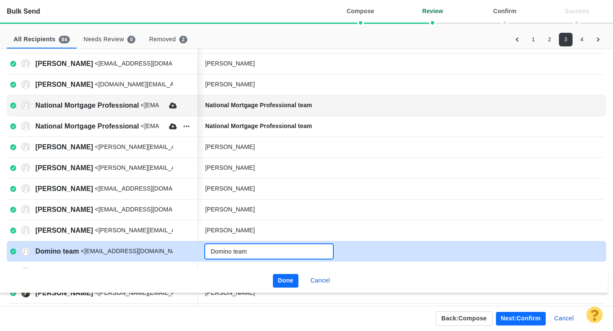
type input "Domino team"
click at [291, 281] on button "Done" at bounding box center [286, 281] width 26 height 14
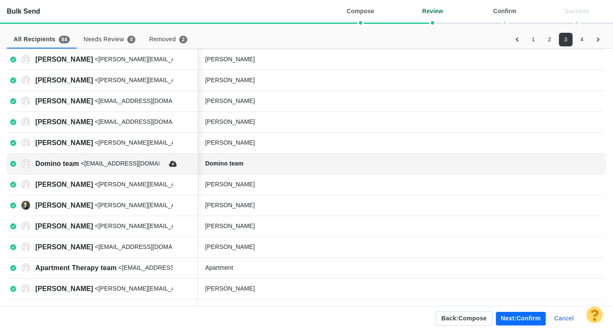
scroll to position [302, 0]
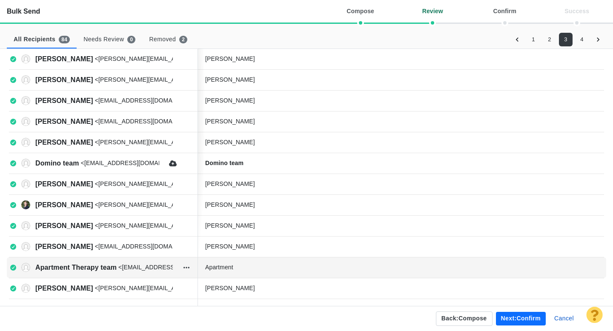
click at [268, 267] on div "Apartment" at bounding box center [269, 267] width 128 height 9
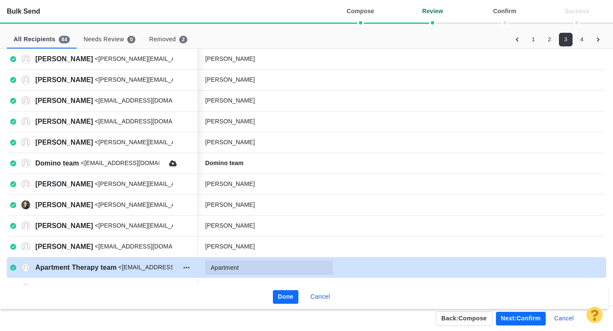
click at [262, 268] on input "Apartment" at bounding box center [269, 267] width 128 height 14
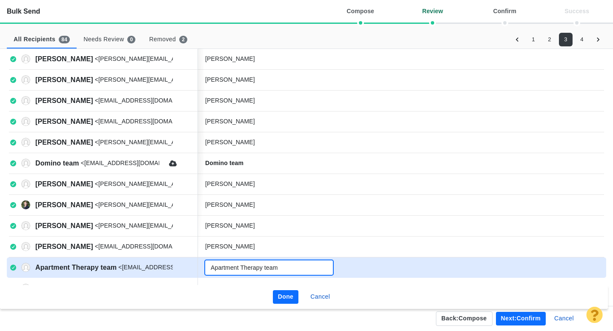
type input "Apartment Therapy team"
click at [291, 294] on button "Done" at bounding box center [286, 297] width 26 height 14
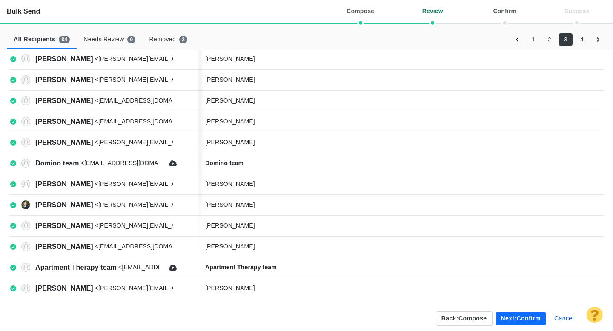
click at [583, 38] on button "4" at bounding box center [582, 40] width 14 height 14
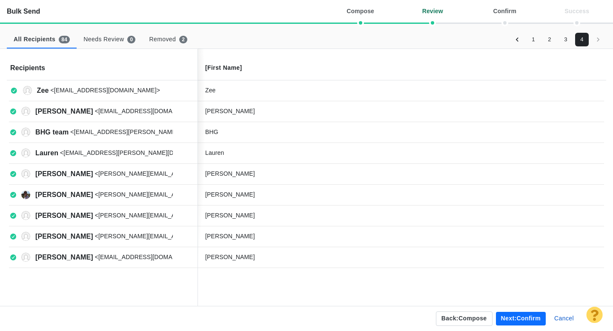
scroll to position [0, 0]
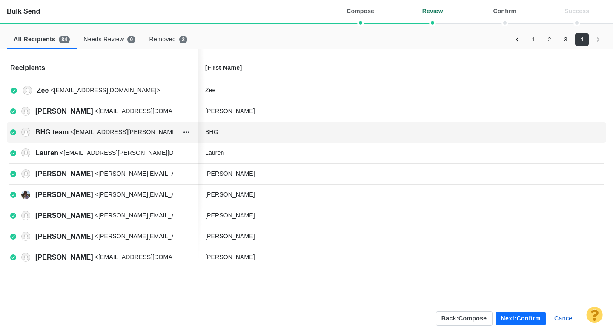
click at [264, 128] on div "BHG" at bounding box center [269, 132] width 128 height 9
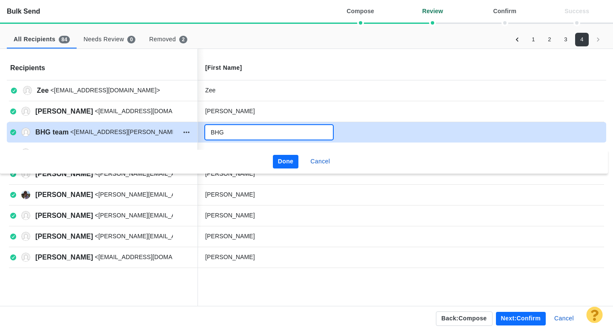
click at [257, 130] on input "BHG" at bounding box center [269, 132] width 128 height 14
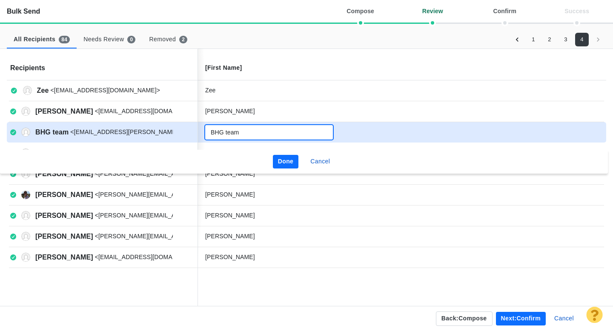
type input "BHG team"
click at [289, 161] on button "Done" at bounding box center [286, 162] width 26 height 14
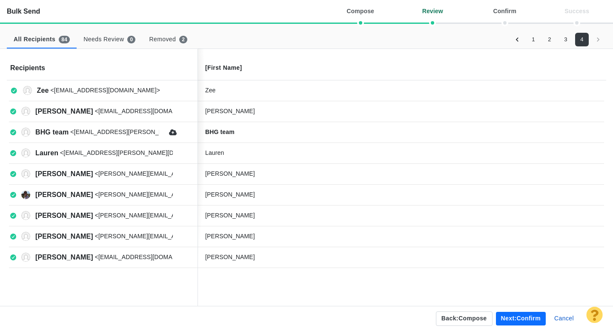
click at [508, 312] on button "Next: confirm" at bounding box center [521, 319] width 50 height 14
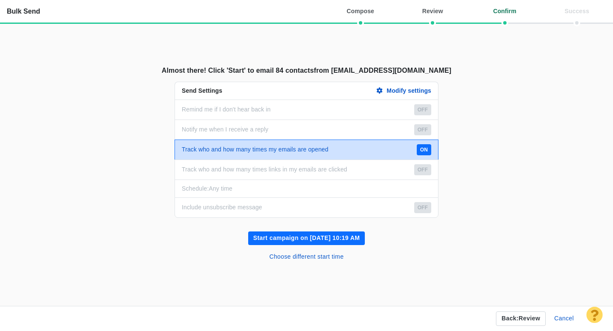
click at [323, 237] on button "Start campaign on Sep 25, 10:19 AM" at bounding box center [306, 238] width 117 height 14
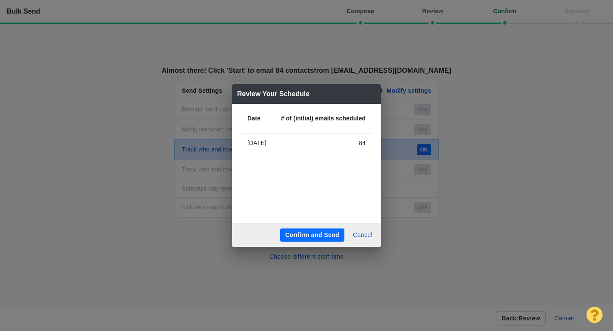
click at [316, 236] on button "Confirm and Send" at bounding box center [312, 235] width 64 height 14
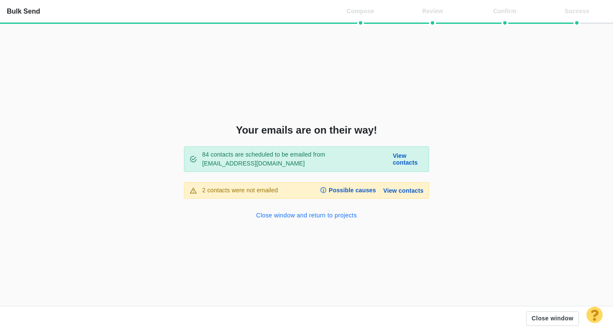
click at [308, 212] on button "Close window and return to projects" at bounding box center [306, 216] width 111 height 14
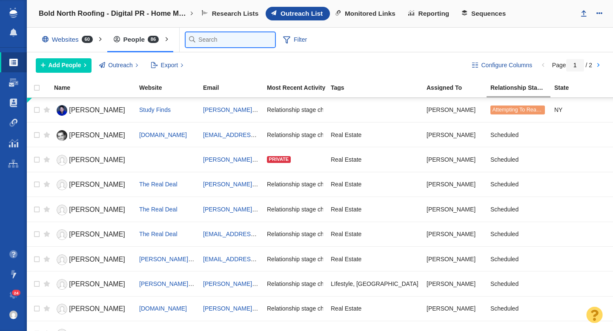
click at [204, 39] on input "text" at bounding box center [229, 39] width 89 height 15
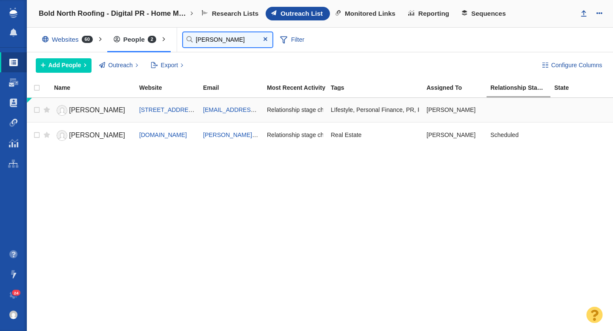
type input "david"
click at [100, 111] on span "[PERSON_NAME]" at bounding box center [97, 109] width 56 height 7
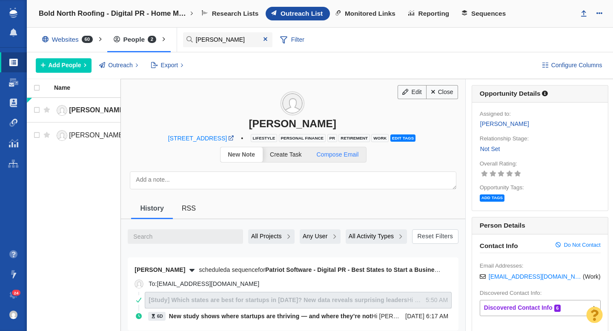
click at [345, 154] on span "Compose Email" at bounding box center [337, 154] width 42 height 7
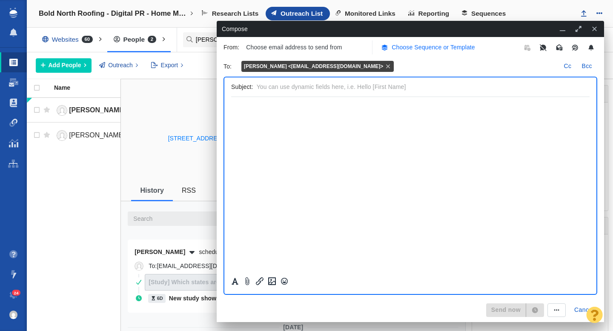
click at [418, 51] on p "Choose Sequence or Template" at bounding box center [432, 47] width 83 height 9
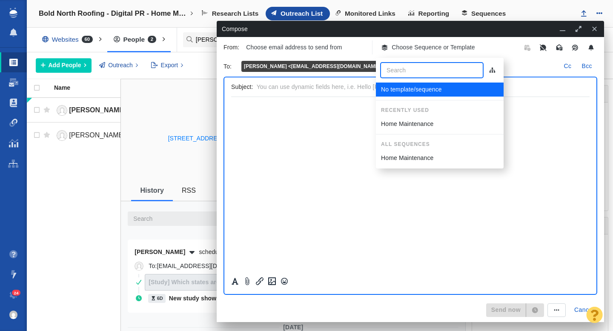
click at [414, 122] on p "Home Maintenance" at bounding box center [407, 124] width 53 height 9
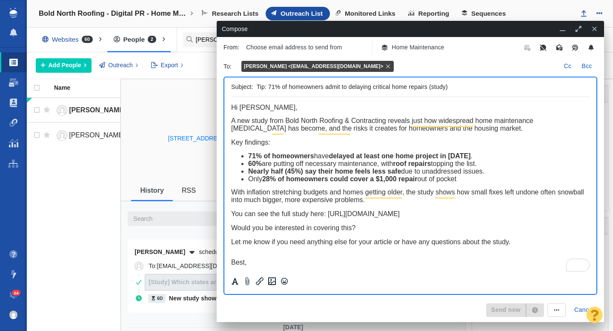
click at [406, 303] on div "Send now Cancel" at bounding box center [410, 310] width 377 height 14
click at [500, 312] on div "Send now" at bounding box center [515, 310] width 58 height 14
click at [328, 48] on p "Choose email address to send from" at bounding box center [294, 47] width 96 height 9
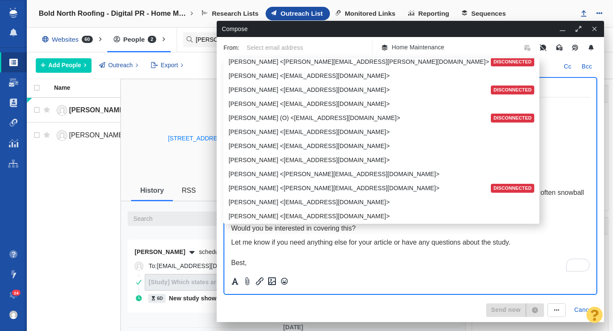
scroll to position [1049, 0]
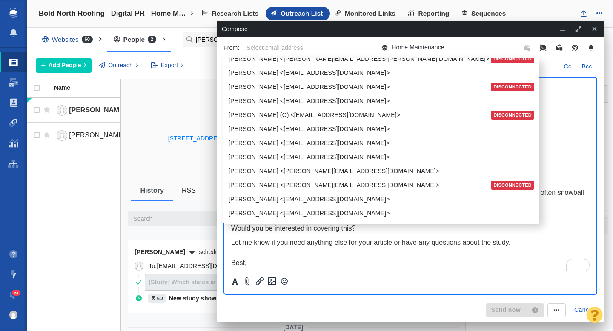
click at [296, 145] on p "Taylor Tomita <ttomita@pageonepower.com>" at bounding box center [380, 143] width 304 height 9
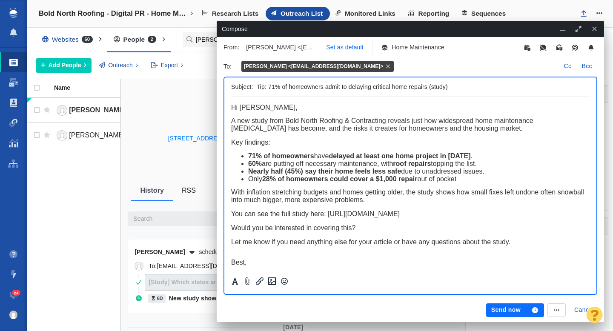
scroll to position [0, 0]
click at [345, 50] on p "Set as default" at bounding box center [344, 47] width 37 height 9
click at [496, 310] on button "Send now" at bounding box center [506, 310] width 40 height 14
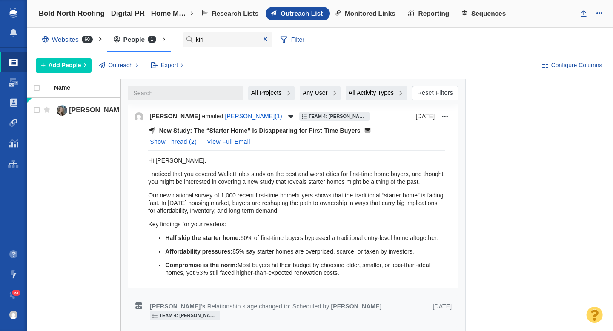
scroll to position [619, 0]
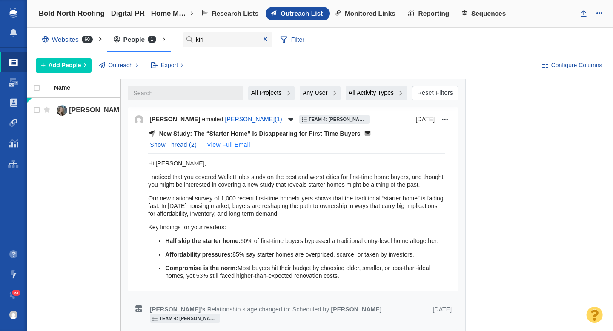
click at [236, 146] on button "View Full Email" at bounding box center [228, 145] width 53 height 14
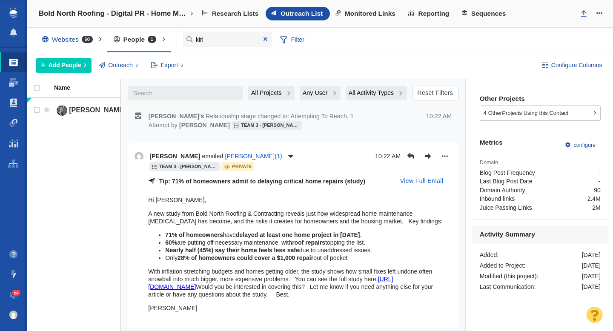
scroll to position [270, 0]
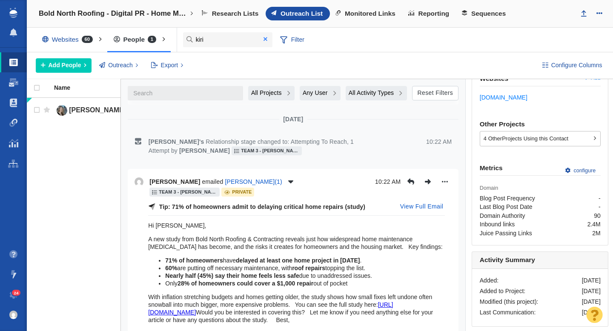
click at [266, 39] on span at bounding box center [265, 39] width 4 height 6
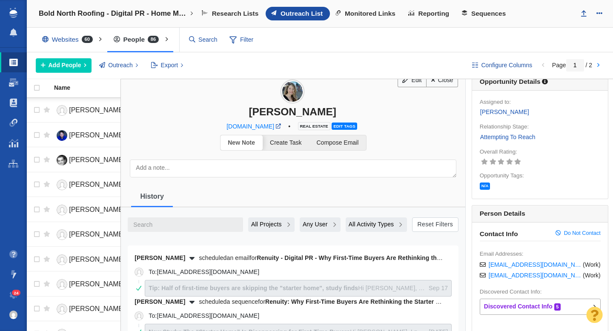
scroll to position [0, 0]
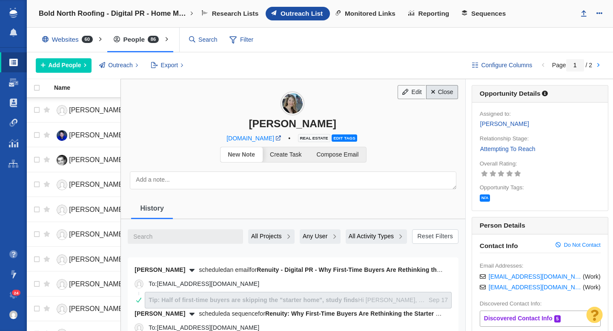
click at [439, 97] on link "Close" at bounding box center [442, 92] width 32 height 14
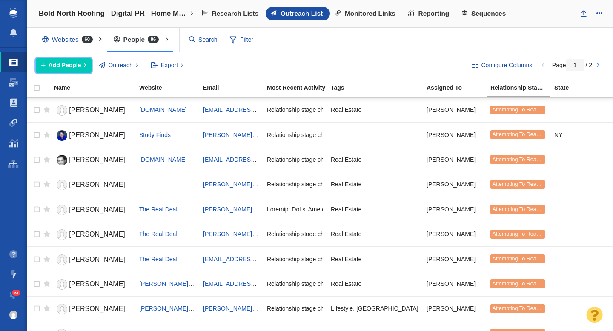
click at [75, 65] on span "Add People" at bounding box center [64, 65] width 33 height 9
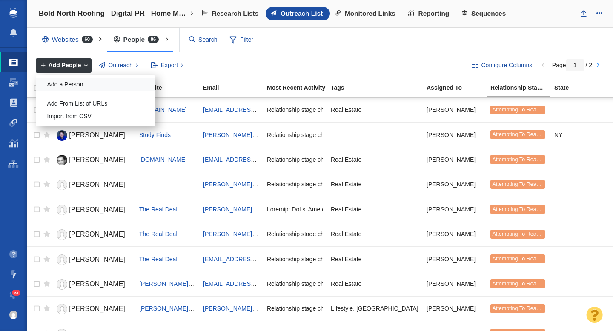
click at [71, 84] on div "Add a Person" at bounding box center [95, 84] width 119 height 13
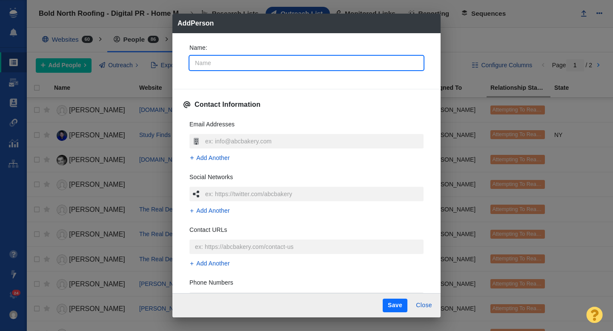
click at [226, 64] on input "Name :" at bounding box center [306, 63] width 234 height 14
type input "In"
type textarea "x"
type input "Ina"
type textarea "x"
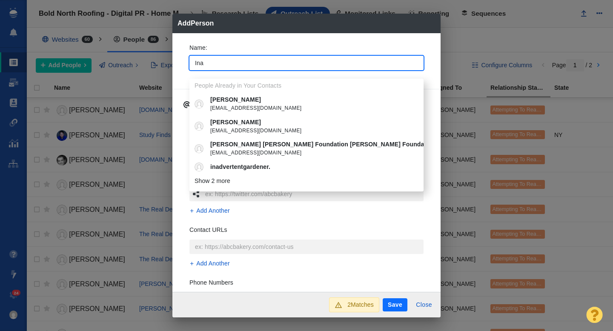
type input "Ina"
click at [180, 57] on div "Name : [PERSON_NAME] People Already in Your Contacts [PERSON_NAME] [PERSON_NAME…" at bounding box center [306, 162] width 268 height 259
type textarea "x"
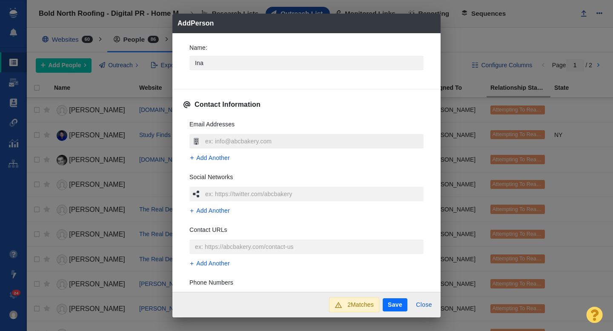
click at [214, 140] on input "text" at bounding box center [313, 141] width 220 height 14
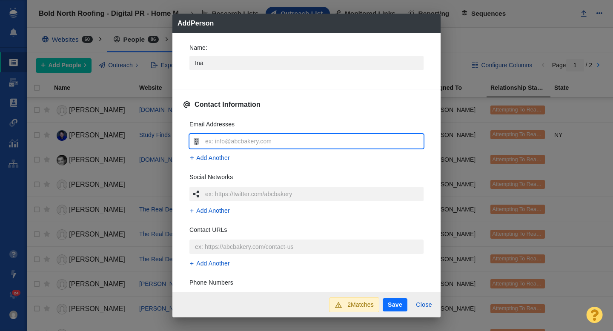
type input "[EMAIL_ADDRESS][DOMAIN_NAME]"
type textarea "x"
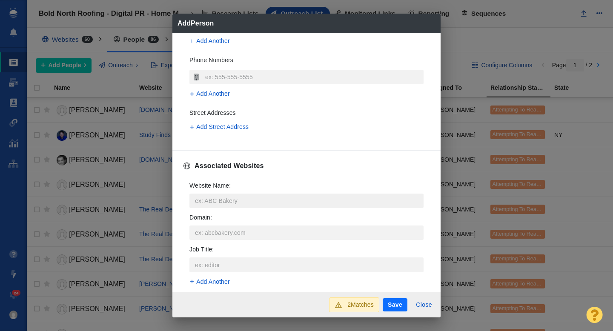
scroll to position [226, 0]
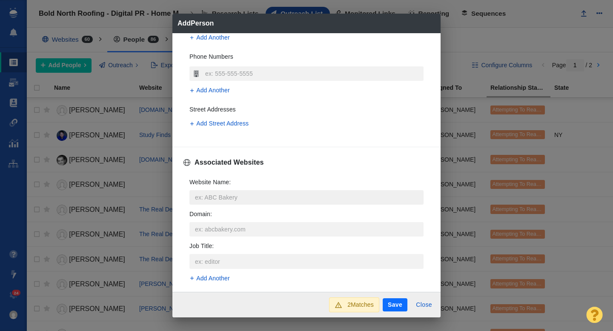
type input "[EMAIL_ADDRESS][DOMAIN_NAME]"
click at [213, 200] on input "Website Name :" at bounding box center [306, 197] width 234 height 14
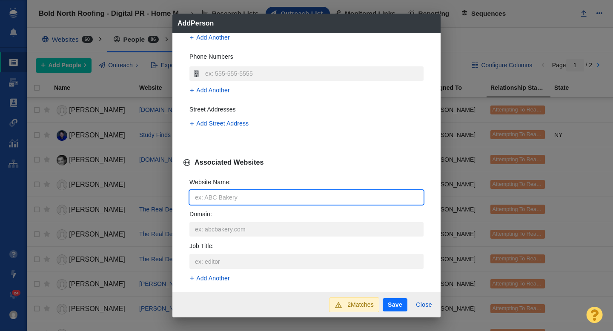
type input "t"
type textarea "x"
type input "th"
type textarea "x"
type input "the"
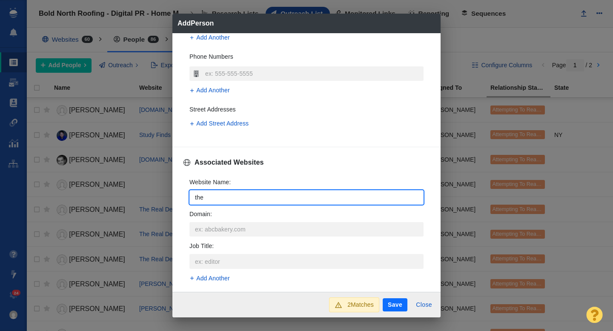
type textarea "x"
type input "ther"
type textarea "x"
type input "there"
type textarea "x"
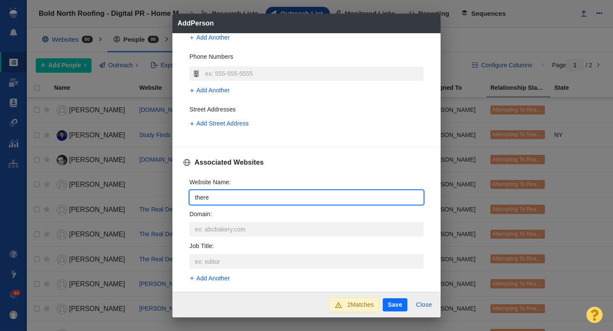
type input "therea"
type textarea "x"
type input "thereal"
type textarea "x"
type input "thereald"
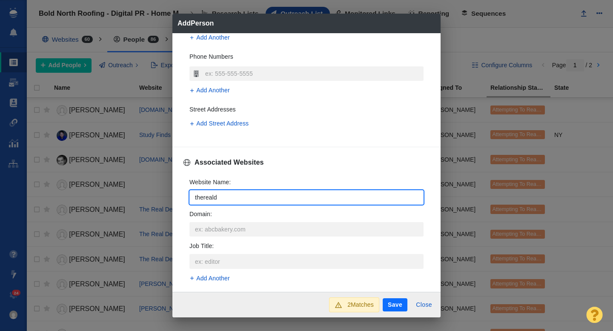
type textarea "x"
type input "therealde"
type textarea "x"
type input "therealdea"
type textarea "x"
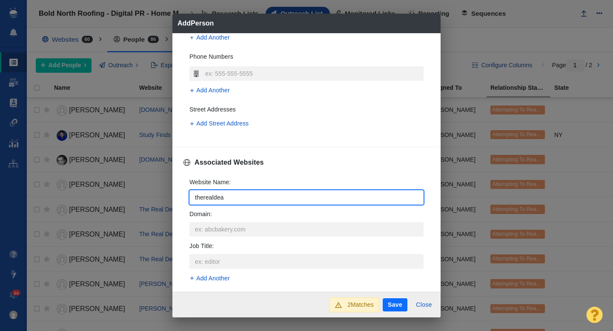
type input "therealdeal"
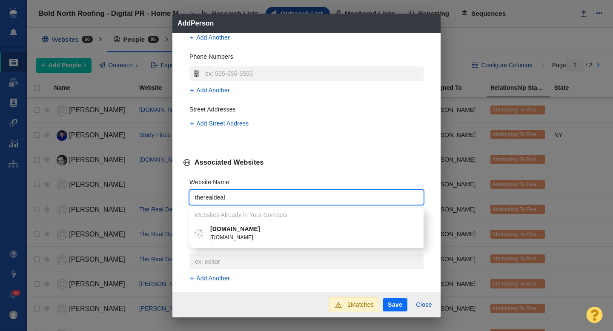
click at [231, 235] on span "[DOMAIN_NAME]" at bounding box center [312, 238] width 205 height 9
type textarea "x"
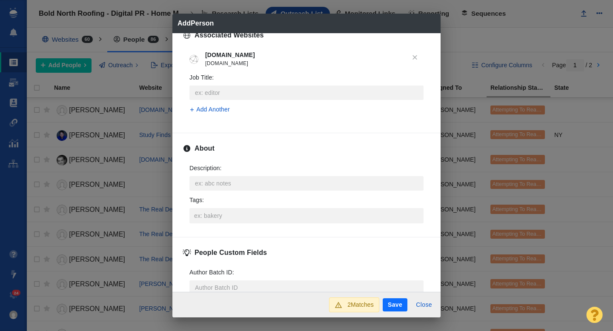
scroll to position [356, 0]
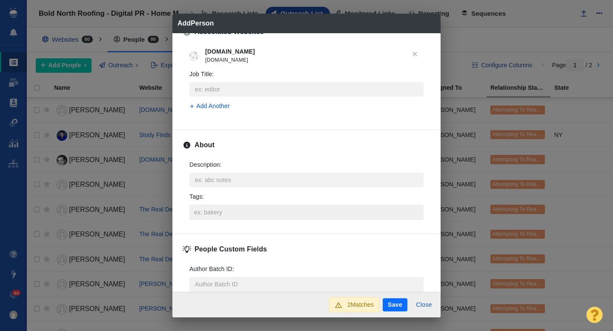
click at [221, 219] on input "Tags :" at bounding box center [306, 212] width 229 height 15
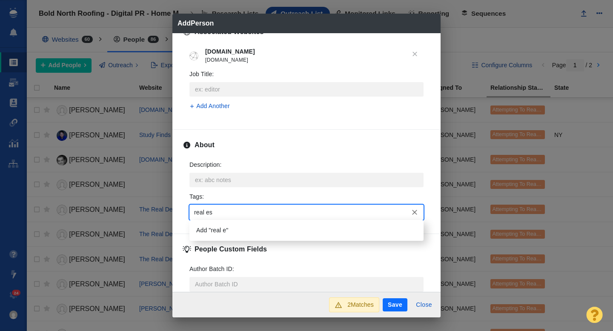
type input "real est"
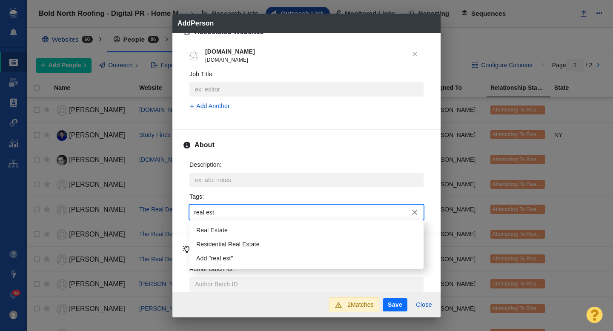
click at [224, 228] on li "Real Estate" at bounding box center [306, 230] width 234 height 14
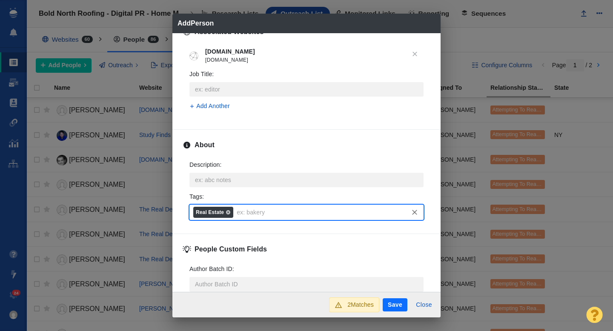
click at [388, 301] on button "Save" at bounding box center [394, 305] width 25 height 14
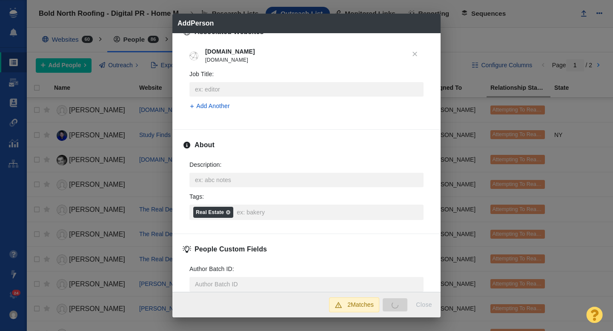
type textarea "x"
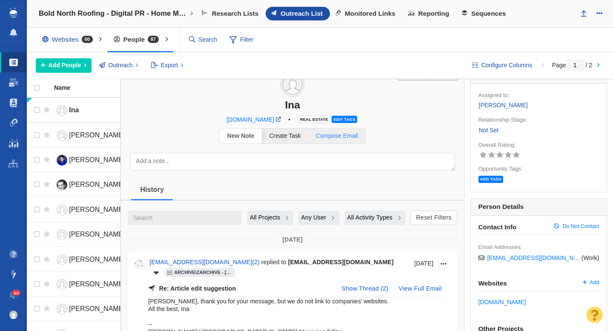
scroll to position [44, 0]
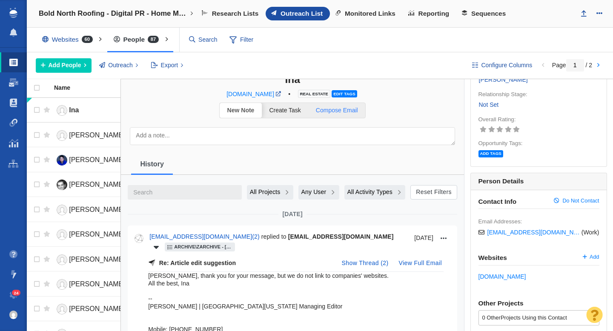
click at [344, 106] on link "Compose Email" at bounding box center [336, 110] width 57 height 15
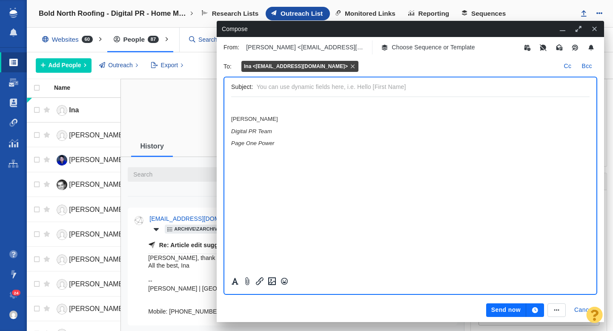
scroll to position [0, 0]
click at [409, 49] on p "Choose Sequence or Template" at bounding box center [432, 47] width 83 height 9
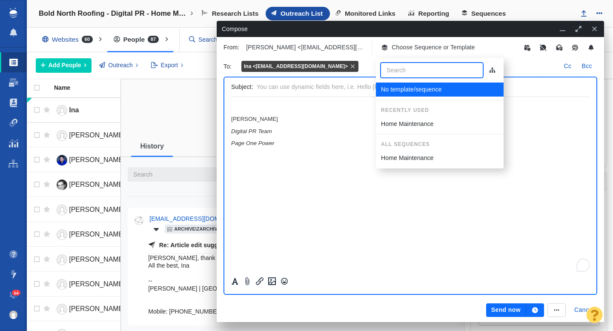
click at [401, 120] on p "Home Maintenance" at bounding box center [407, 124] width 53 height 9
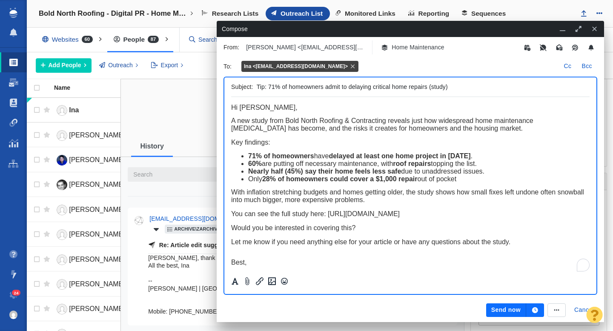
click at [497, 308] on button "Send now" at bounding box center [506, 310] width 40 height 14
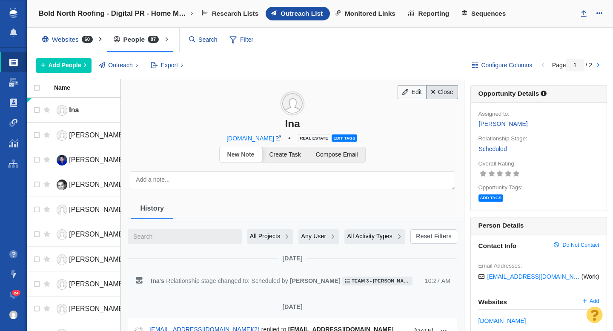
click at [440, 95] on link "Close" at bounding box center [442, 92] width 32 height 14
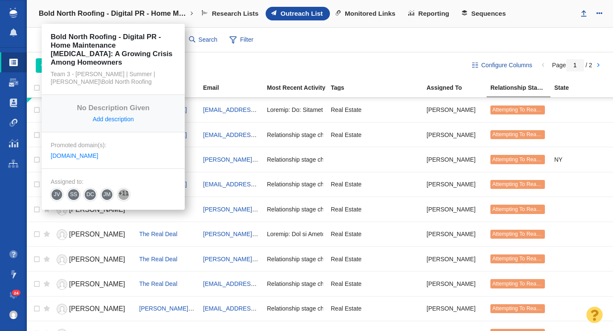
click at [110, 14] on h4 "Bold North Roofing - Digital PR - Home Maintenance [MEDICAL_DATA]: A Growing Cr…" at bounding box center [113, 13] width 149 height 9
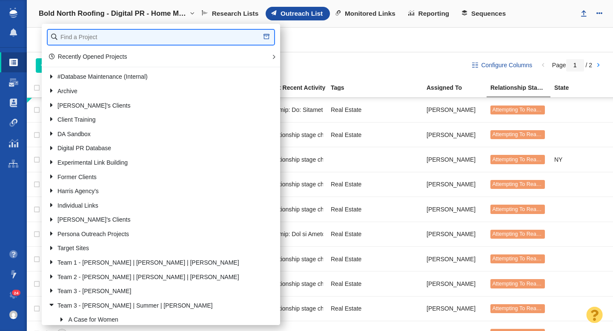
click at [105, 38] on input "text" at bounding box center [161, 37] width 226 height 15
type input "credit one bank"
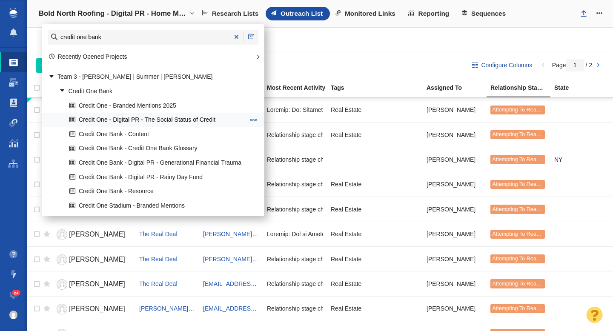
click at [146, 120] on link "Credit One - Digital PR - The Social Status of Credit" at bounding box center [156, 120] width 179 height 13
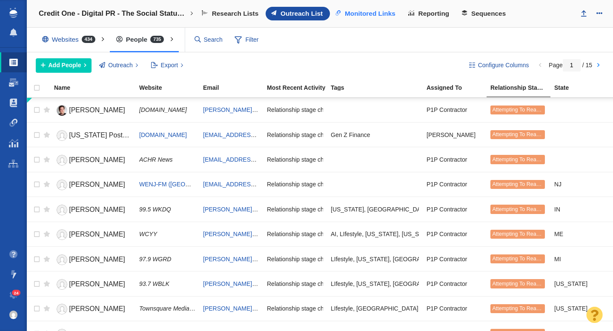
click at [379, 16] on span "Monitored Links" at bounding box center [370, 14] width 51 height 8
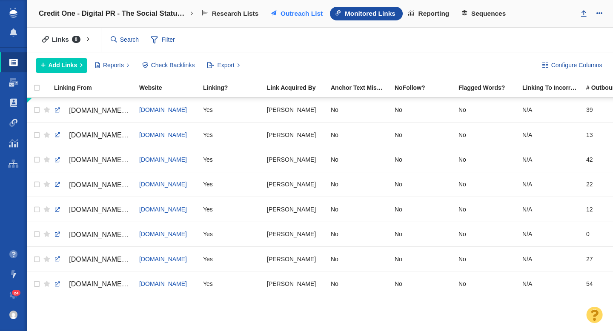
click at [299, 12] on span "Outreach List" at bounding box center [301, 14] width 42 height 8
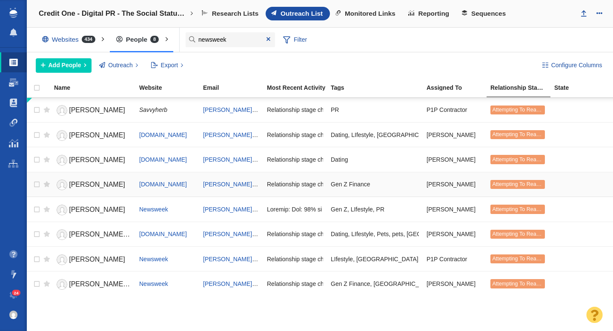
type input "newsweek"
click at [97, 207] on span "[PERSON_NAME]" at bounding box center [97, 209] width 56 height 7
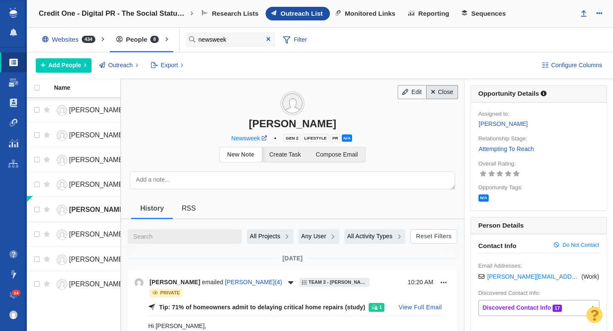
click at [437, 94] on link "Close" at bounding box center [442, 92] width 32 height 14
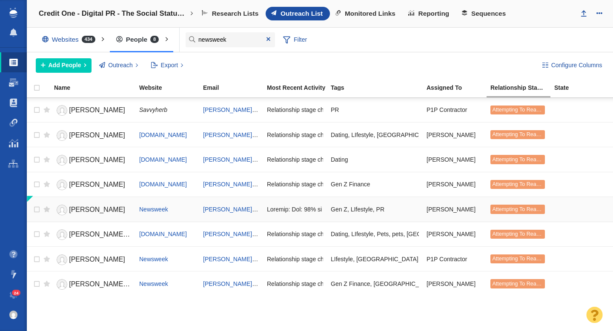
click at [91, 211] on span "[PERSON_NAME]" at bounding box center [97, 209] width 56 height 7
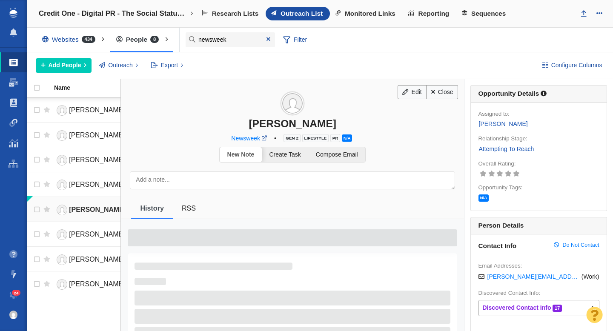
click at [101, 209] on span "[PERSON_NAME]" at bounding box center [97, 209] width 57 height 7
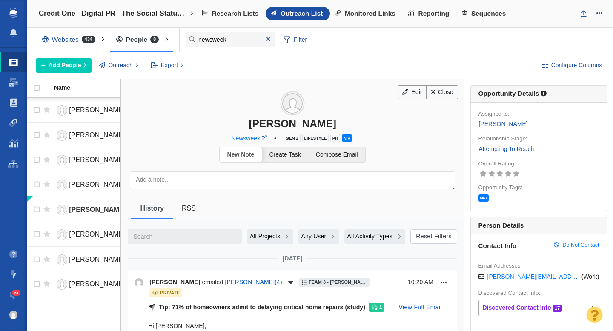
click at [340, 156] on span "Compose Email" at bounding box center [337, 154] width 42 height 7
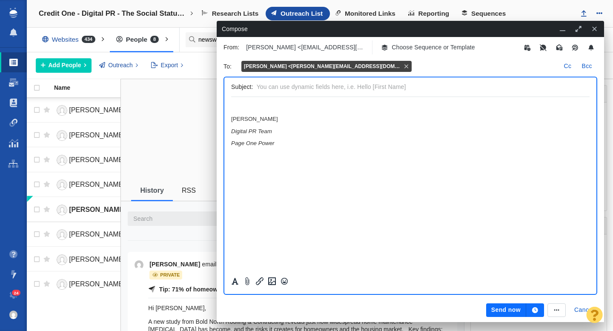
click at [311, 86] on input "text" at bounding box center [421, 87] width 329 height 12
type input "Attribution request RE: Men Are Going Into Debt to Pay For Dates"
click at [265, 99] on html "﻿ [PERSON_NAME] Digital PR Team Page One Power" at bounding box center [410, 125] width 358 height 56
click at [244, 100] on html "﻿ [PERSON_NAME] Digital PR Team Page One Power" at bounding box center [410, 125] width 358 height 56
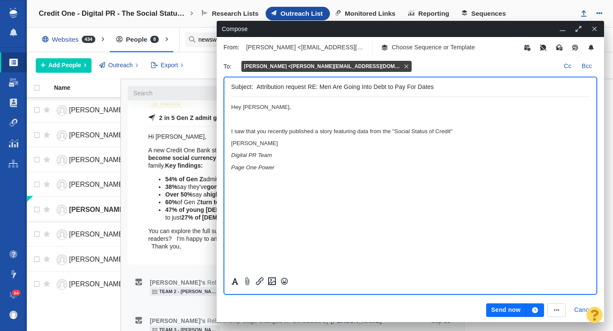
scroll to position [1162, 0]
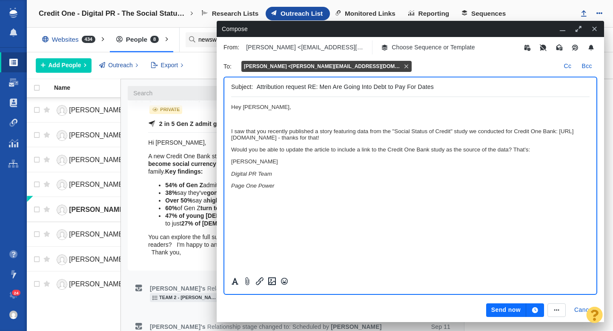
click at [539, 152] on p "Would you be able to update the article to include a link to the Credit One Ban…" at bounding box center [410, 149] width 358 height 6
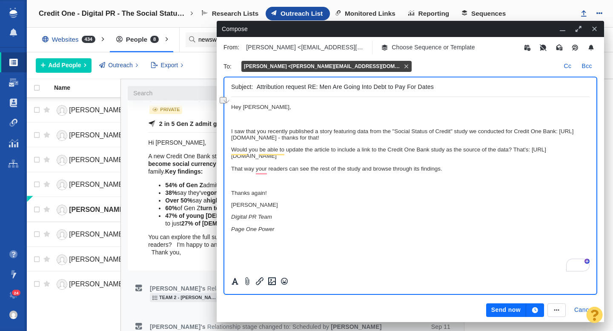
drag, startPoint x: 446, startPoint y: 142, endPoint x: 401, endPoint y: 139, distance: 45.2
click at [401, 139] on p "I saw that you recently published a story featuring data from the "Social Statu…" at bounding box center [410, 134] width 358 height 13
click at [458, 137] on p "I saw that you recently published a story featuring data from the "Social Statu…" at bounding box center [410, 134] width 358 height 13
click at [247, 125] on body "Hey [PERSON_NAME],﻿ I saw that you recently published a story featuring data fr…" at bounding box center [410, 168] width 358 height 128
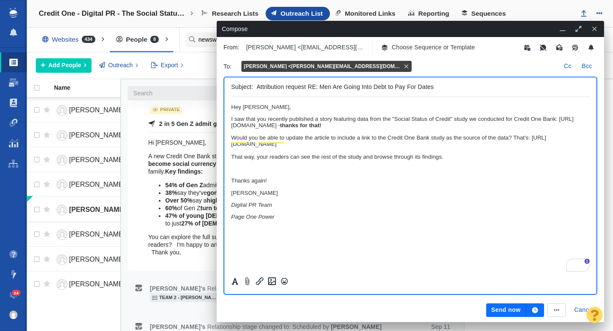
click at [499, 311] on button "Send now" at bounding box center [506, 310] width 40 height 14
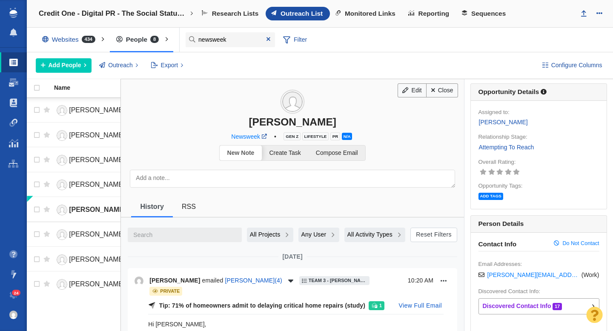
scroll to position [0, 0]
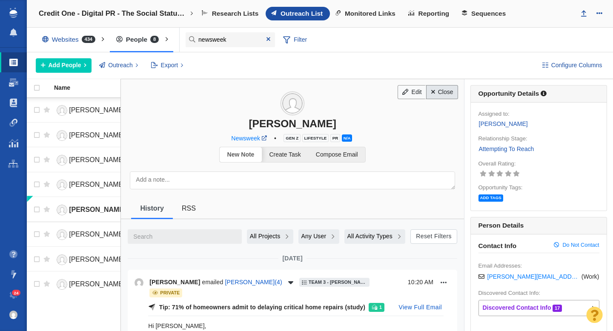
click at [444, 93] on link "Close" at bounding box center [442, 92] width 32 height 14
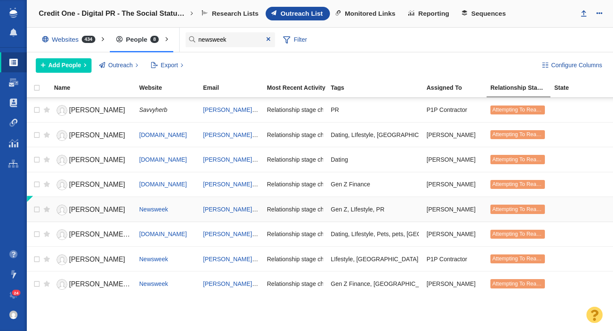
click at [507, 210] on span "Attempting To Reach (2 tries)" at bounding box center [526, 209] width 69 height 6
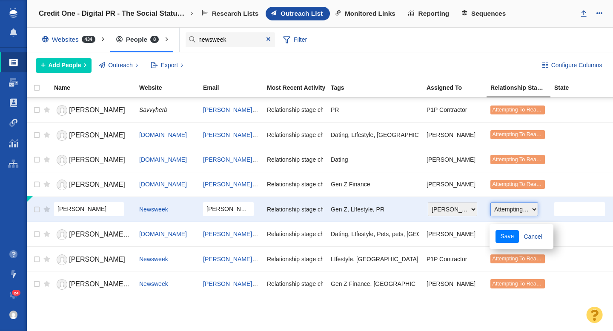
click at [507, 210] on select "Choose One Not Started Scheduled Attempting To Reach Paused Bounce Send Failure…" at bounding box center [514, 209] width 48 height 14
select select "7"
click at [490, 202] on select "Choose One Not Started Scheduled Attempting To Reach Paused Bounce Send Failure…" at bounding box center [514, 209] width 48 height 14
click at [499, 237] on button "Save" at bounding box center [506, 236] width 23 height 13
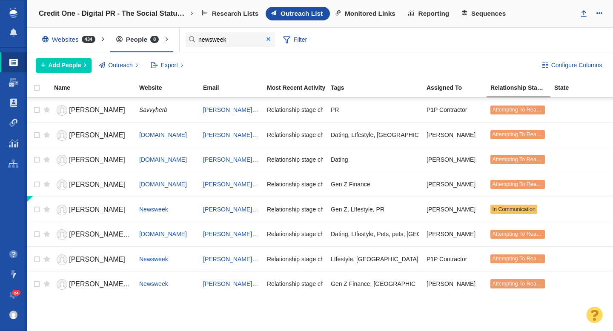
click at [268, 40] on span at bounding box center [268, 39] width 4 height 6
